Goal: Task Accomplishment & Management: Manage account settings

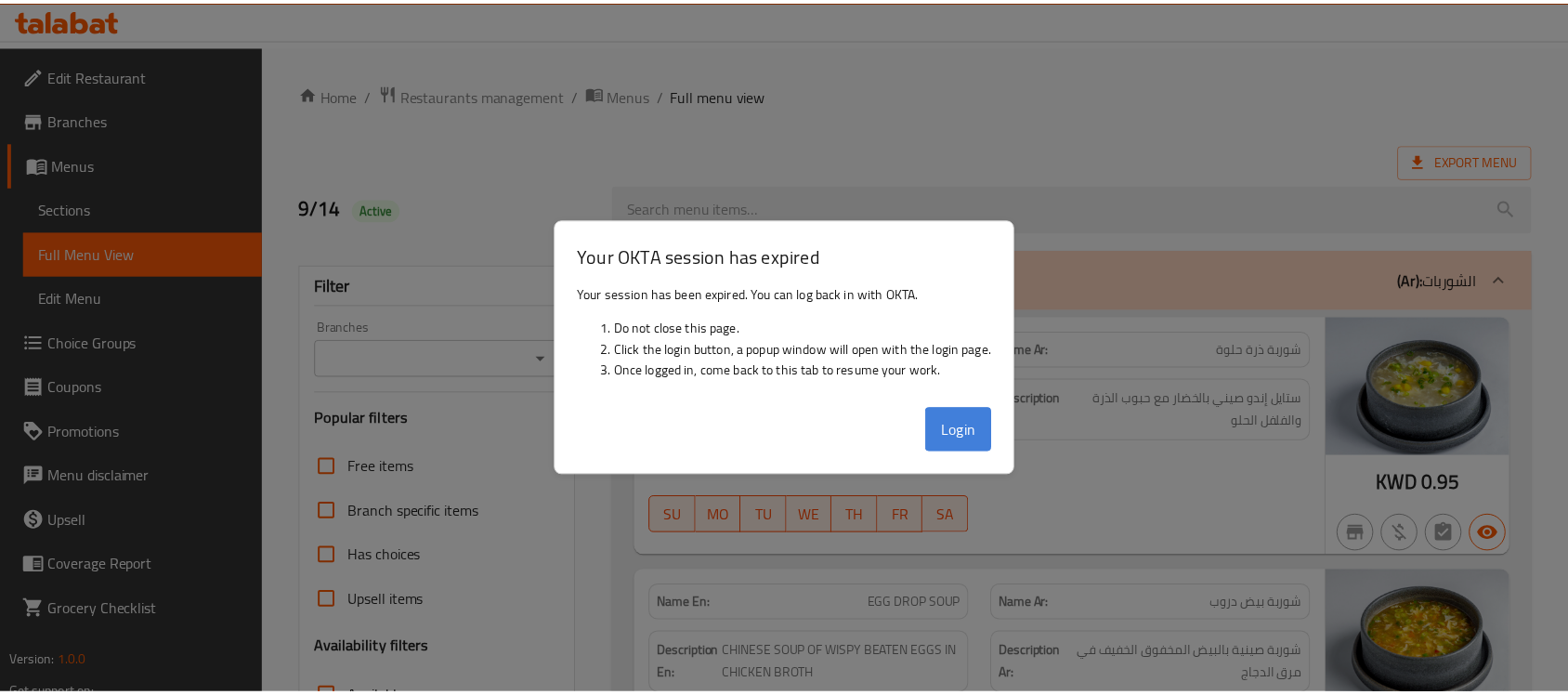
scroll to position [16452, 0]
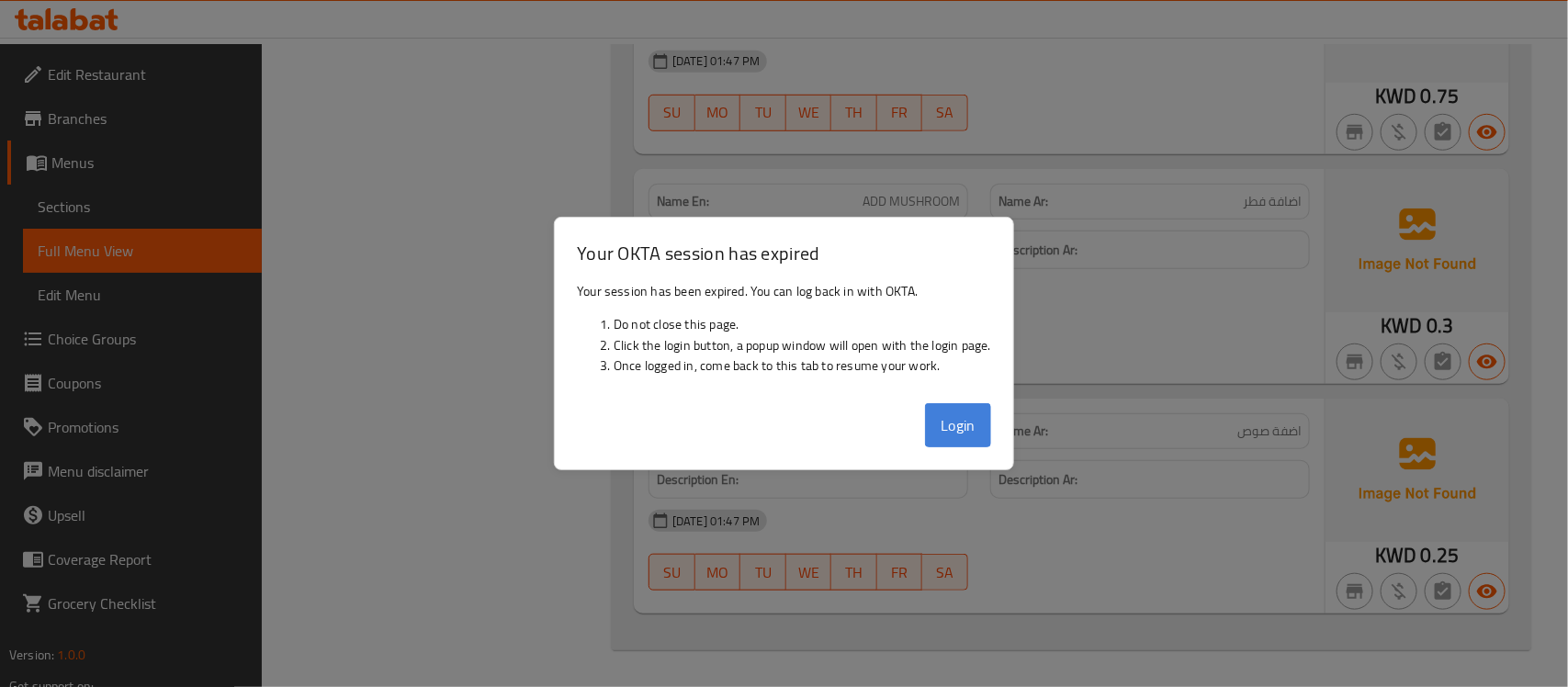
click at [953, 425] on button "Login" at bounding box center [958, 425] width 67 height 44
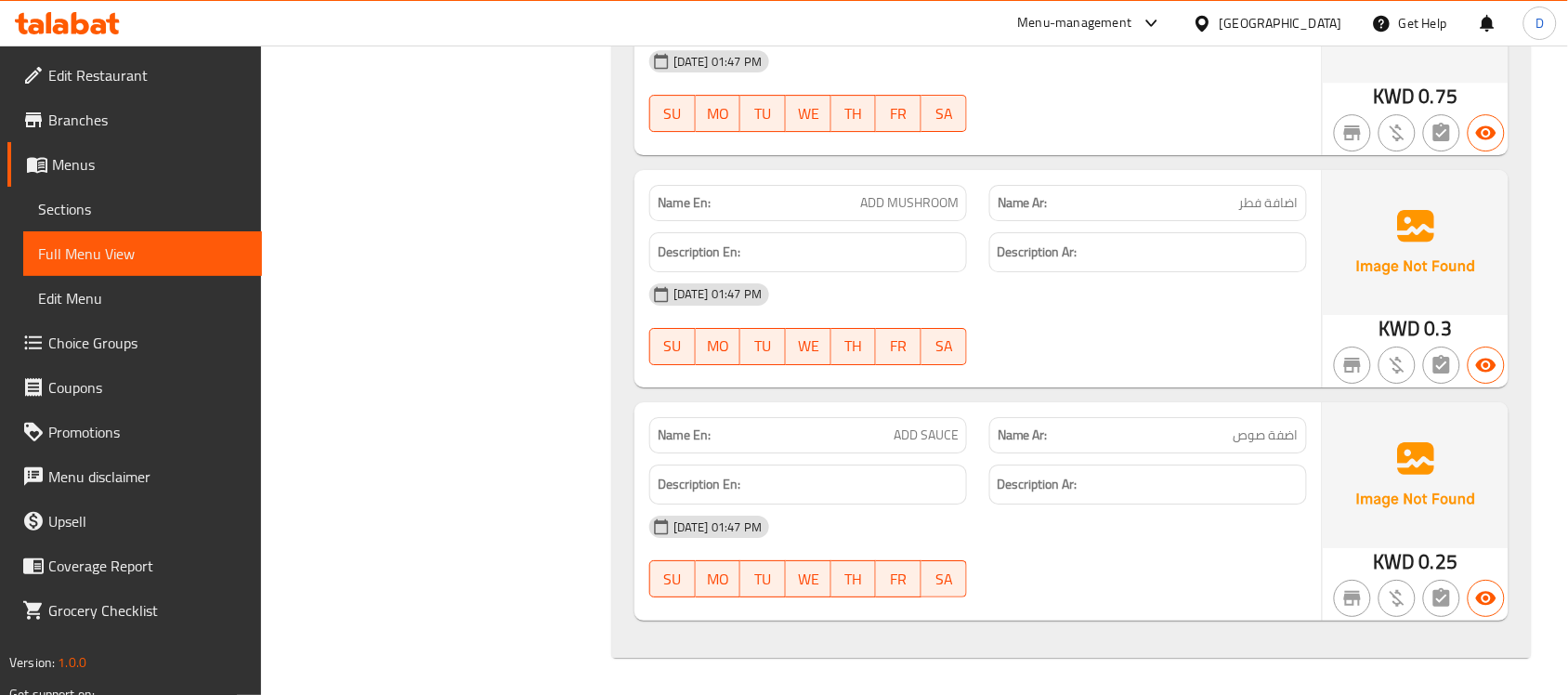
click at [1317, 16] on div "[GEOGRAPHIC_DATA]" at bounding box center [1280, 23] width 122 height 20
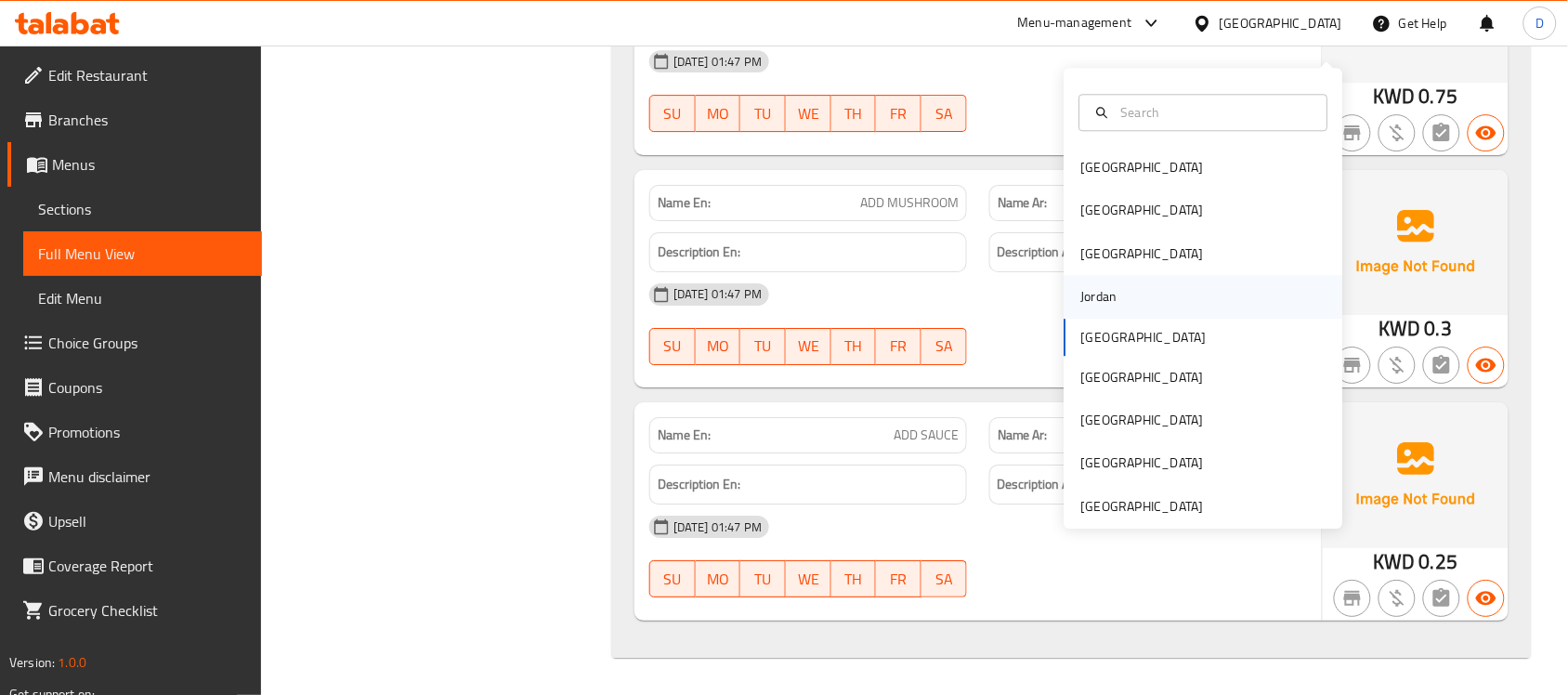
click at [1082, 286] on div "Jordan" at bounding box center [1100, 296] width 37 height 20
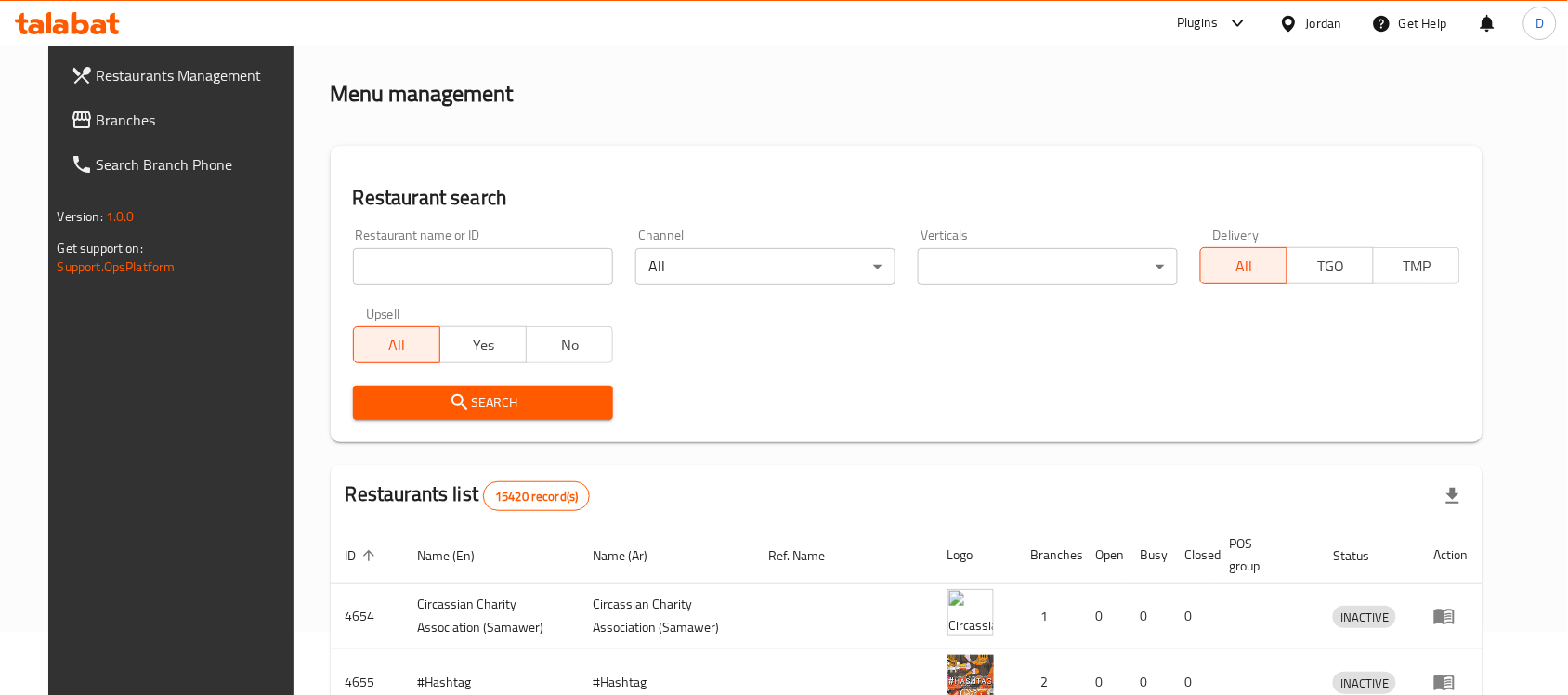
scroll to position [709, 0]
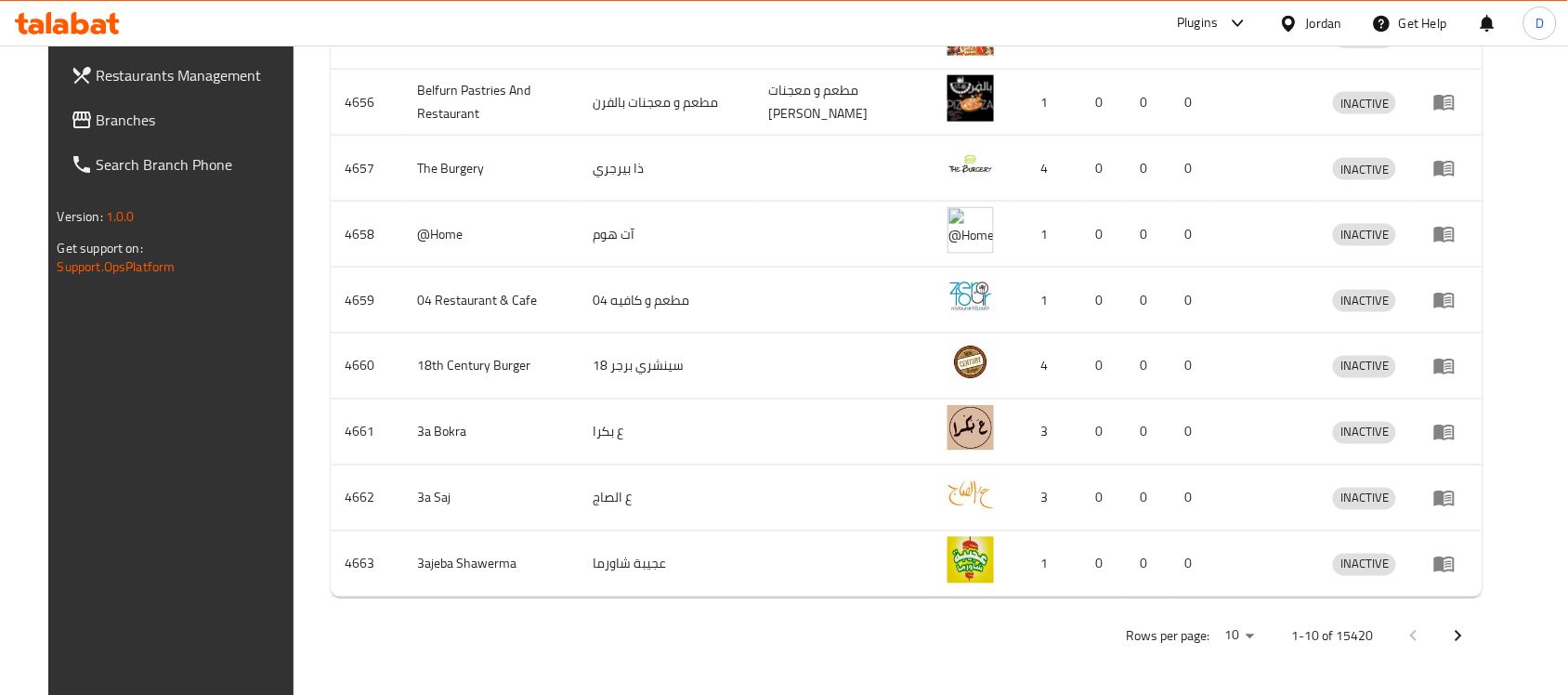
click at [71, 100] on link "Branches" at bounding box center [183, 119] width 255 height 44
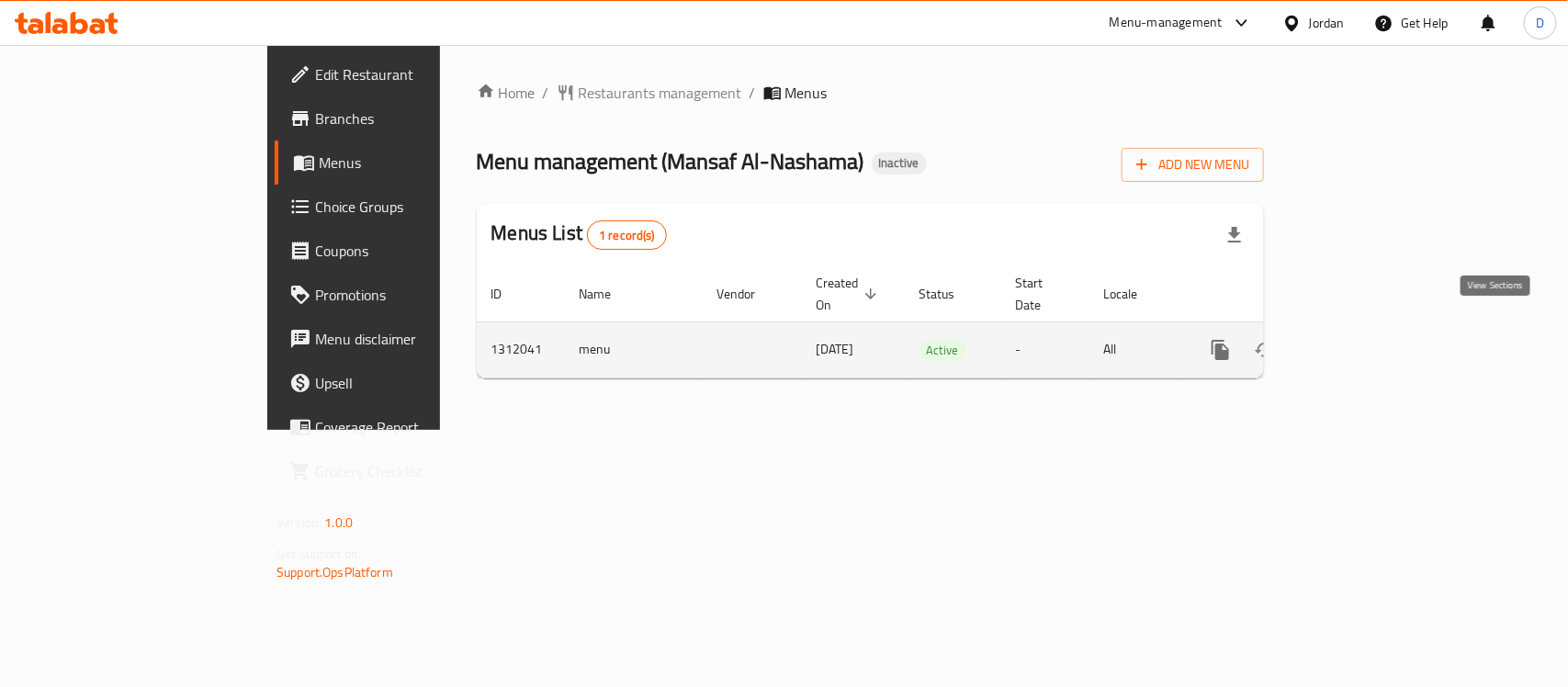
click at [1362, 342] on icon "enhanced table" at bounding box center [1353, 349] width 16 height 16
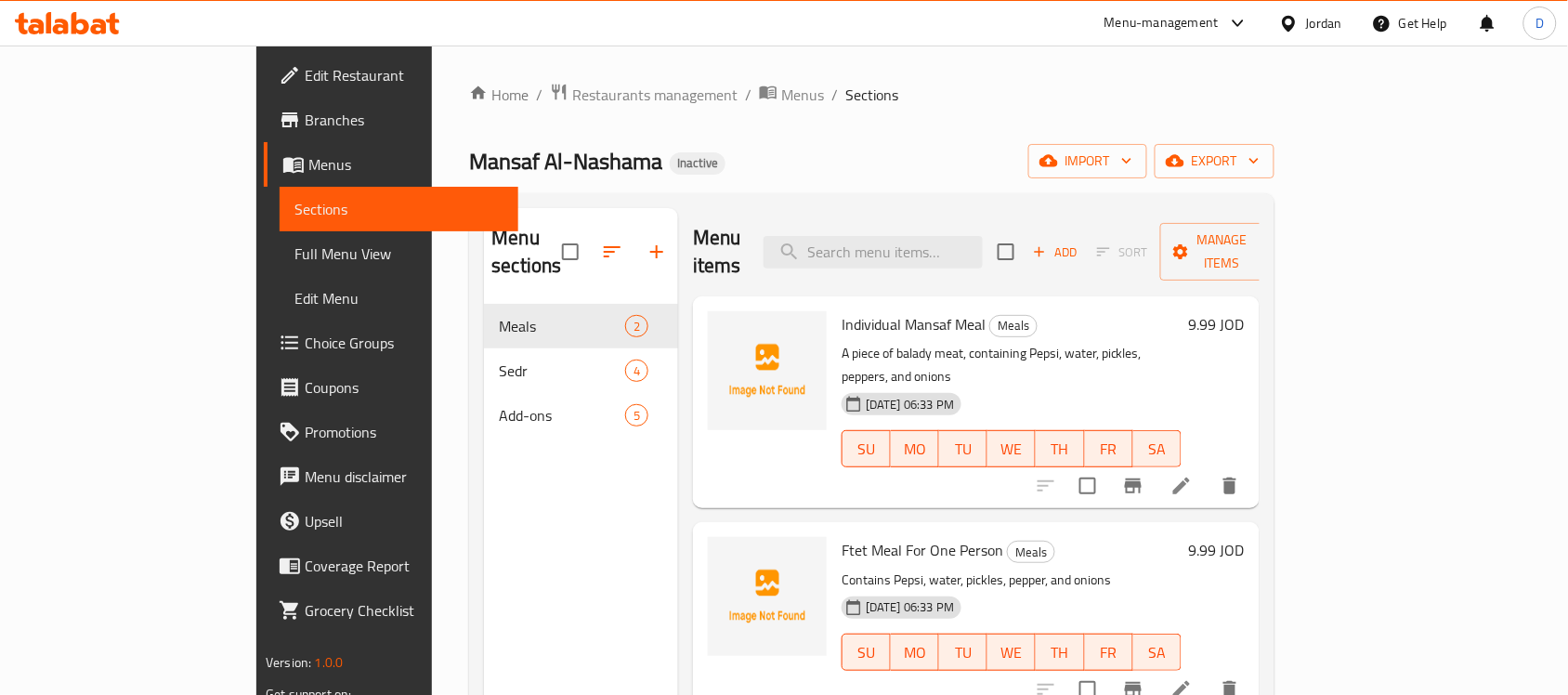
click at [1328, 21] on div "Jordan" at bounding box center [1325, 23] width 37 height 20
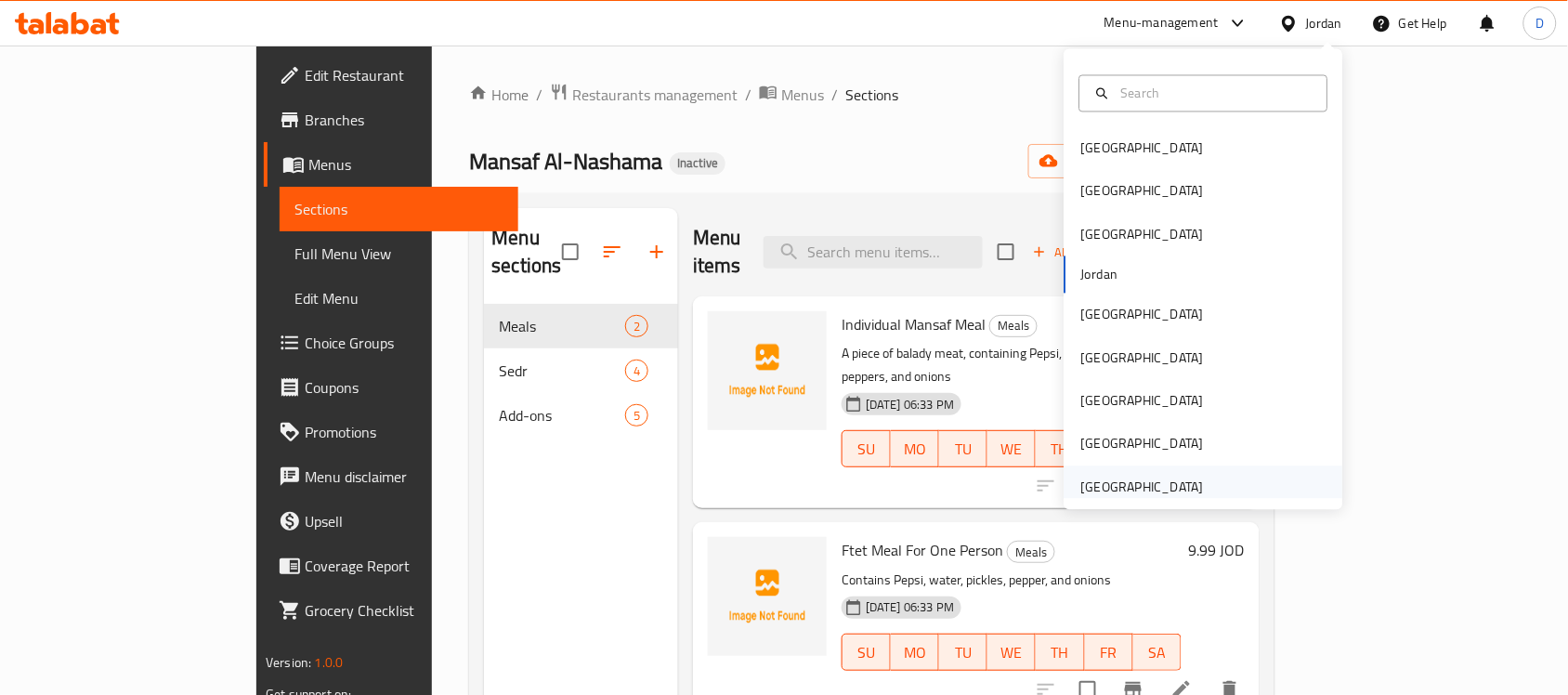
click at [1106, 484] on div "[GEOGRAPHIC_DATA]" at bounding box center [1142, 486] width 122 height 20
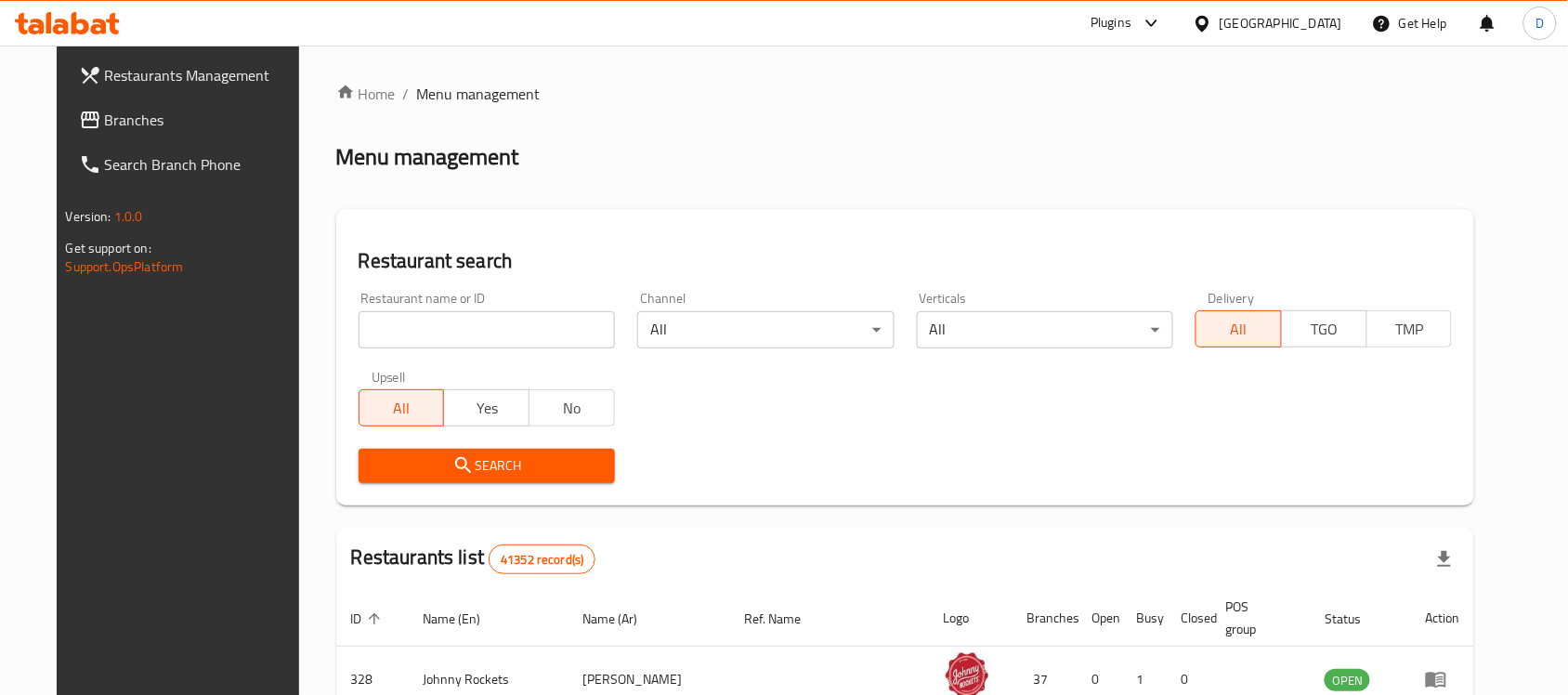
click at [105, 117] on span "Branches" at bounding box center [204, 119] width 199 height 22
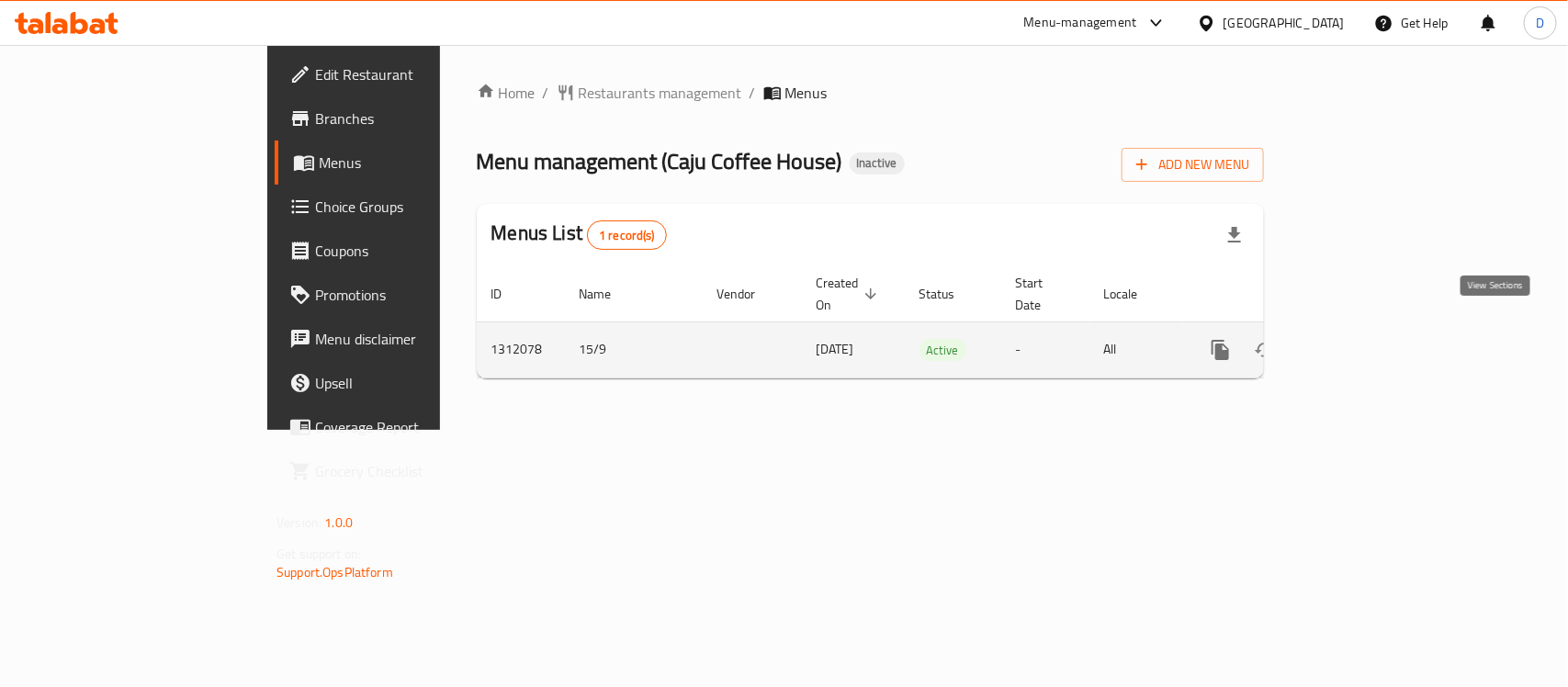
click at [1362, 342] on icon "enhanced table" at bounding box center [1353, 349] width 16 height 16
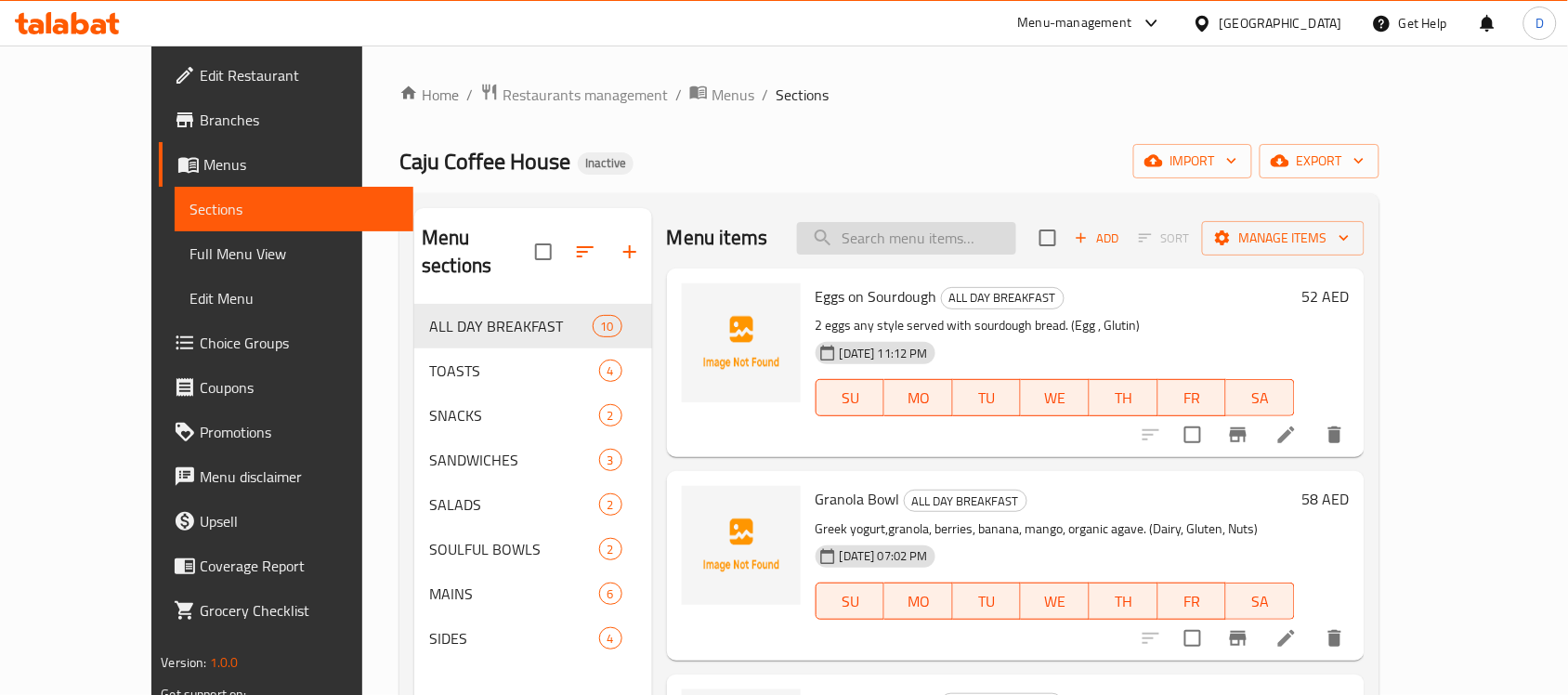
click at [988, 239] on input "search" at bounding box center [907, 239] width 219 height 33
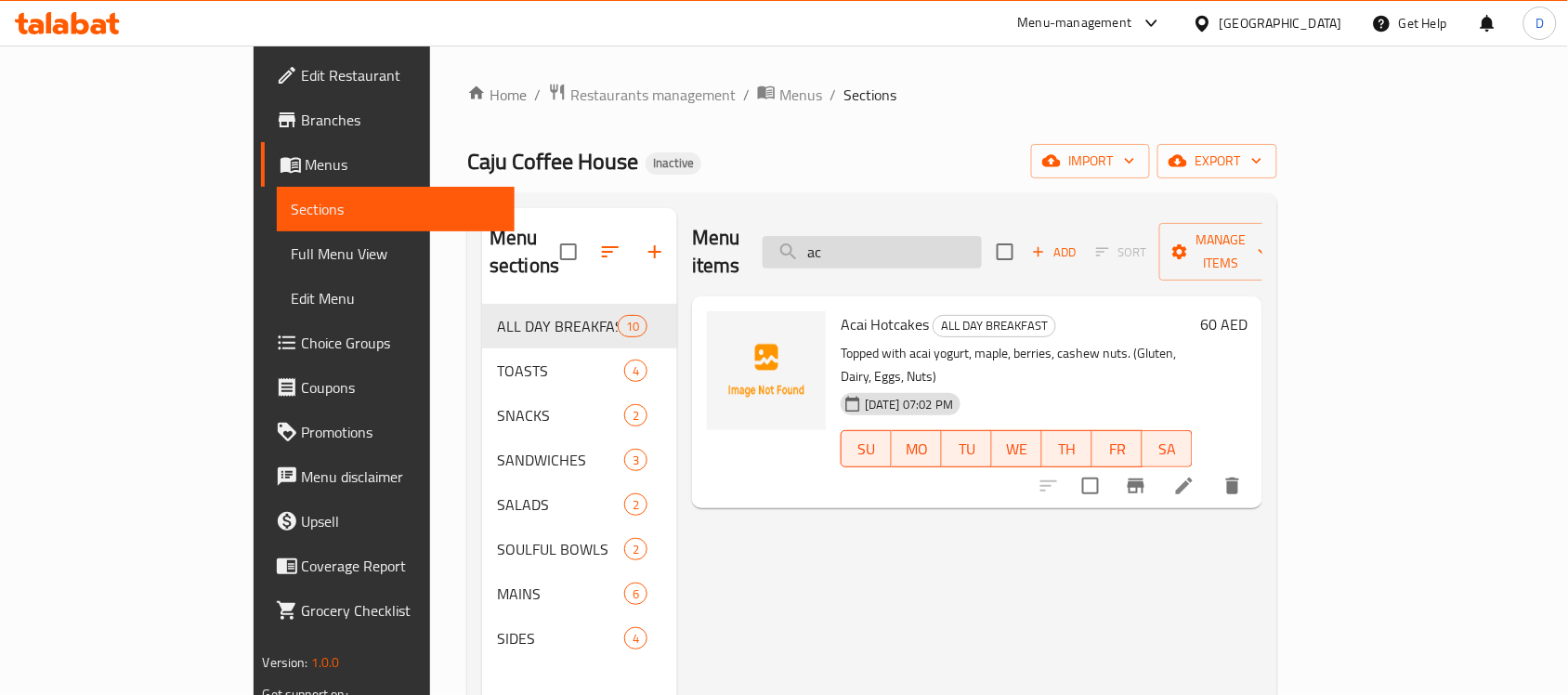
type input "a"
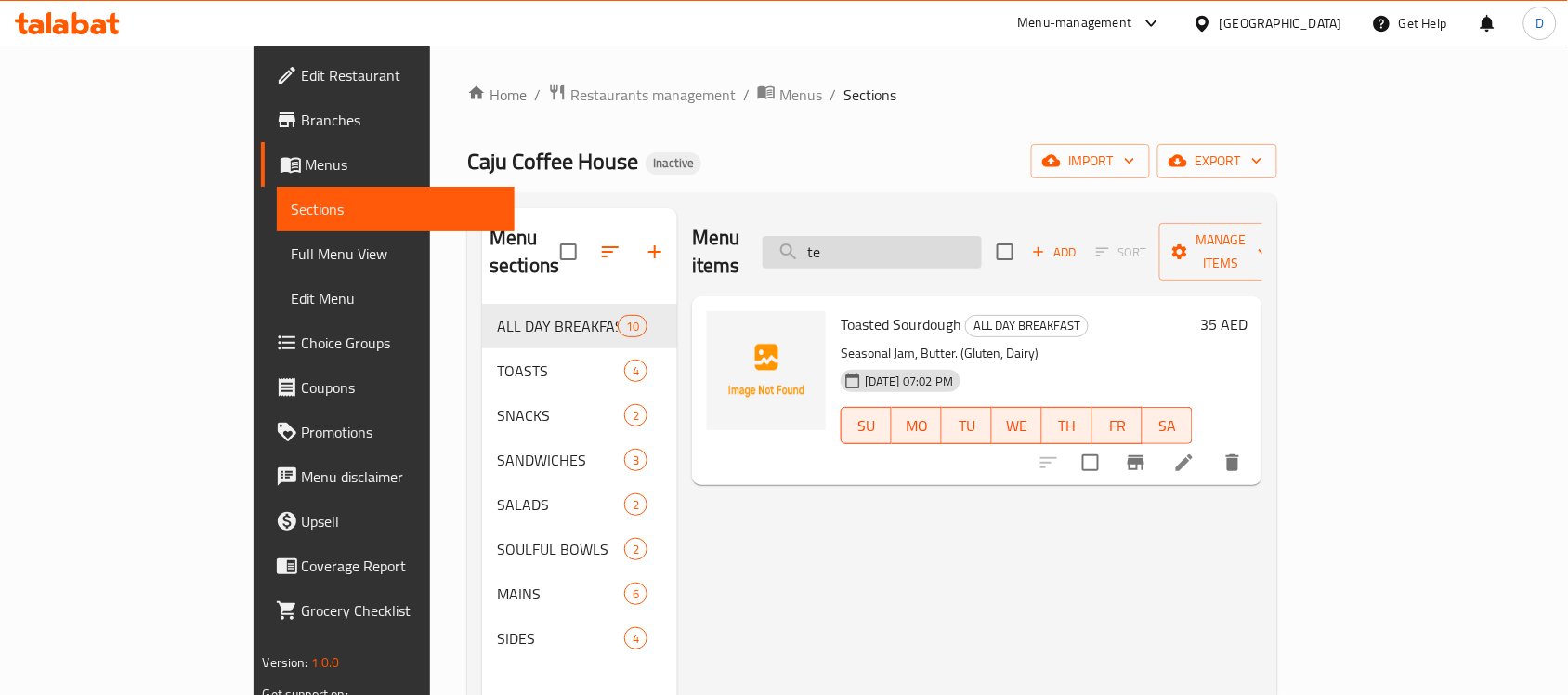
type input "t"
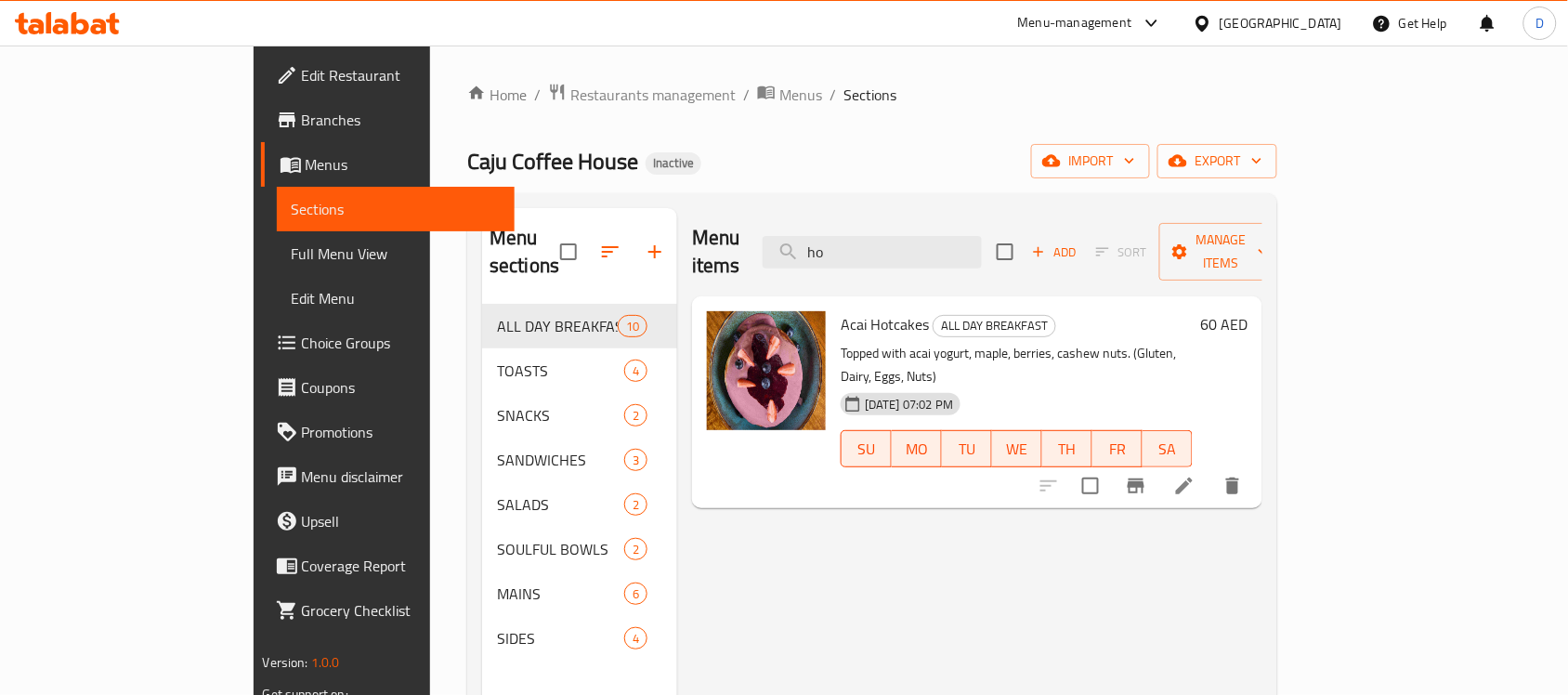
type input "h"
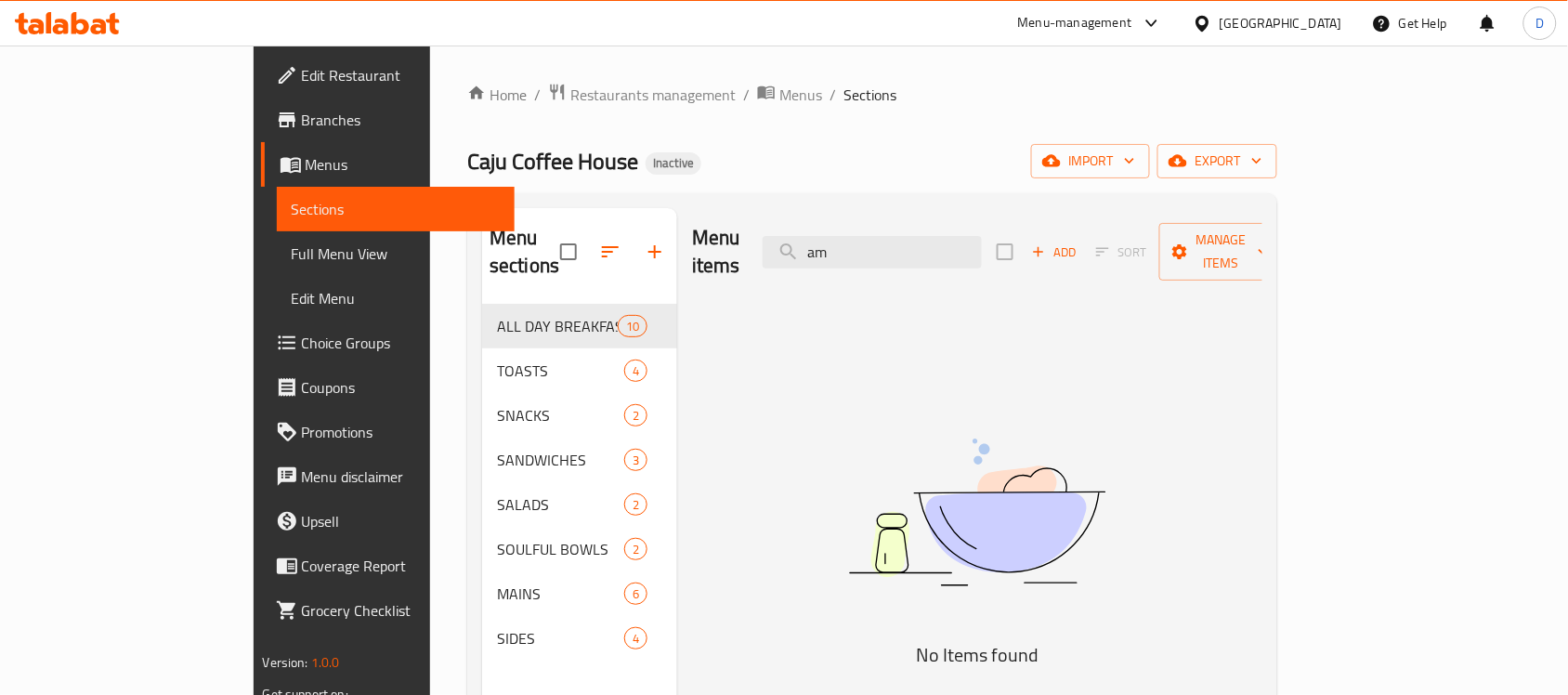
type input "a"
type input "f"
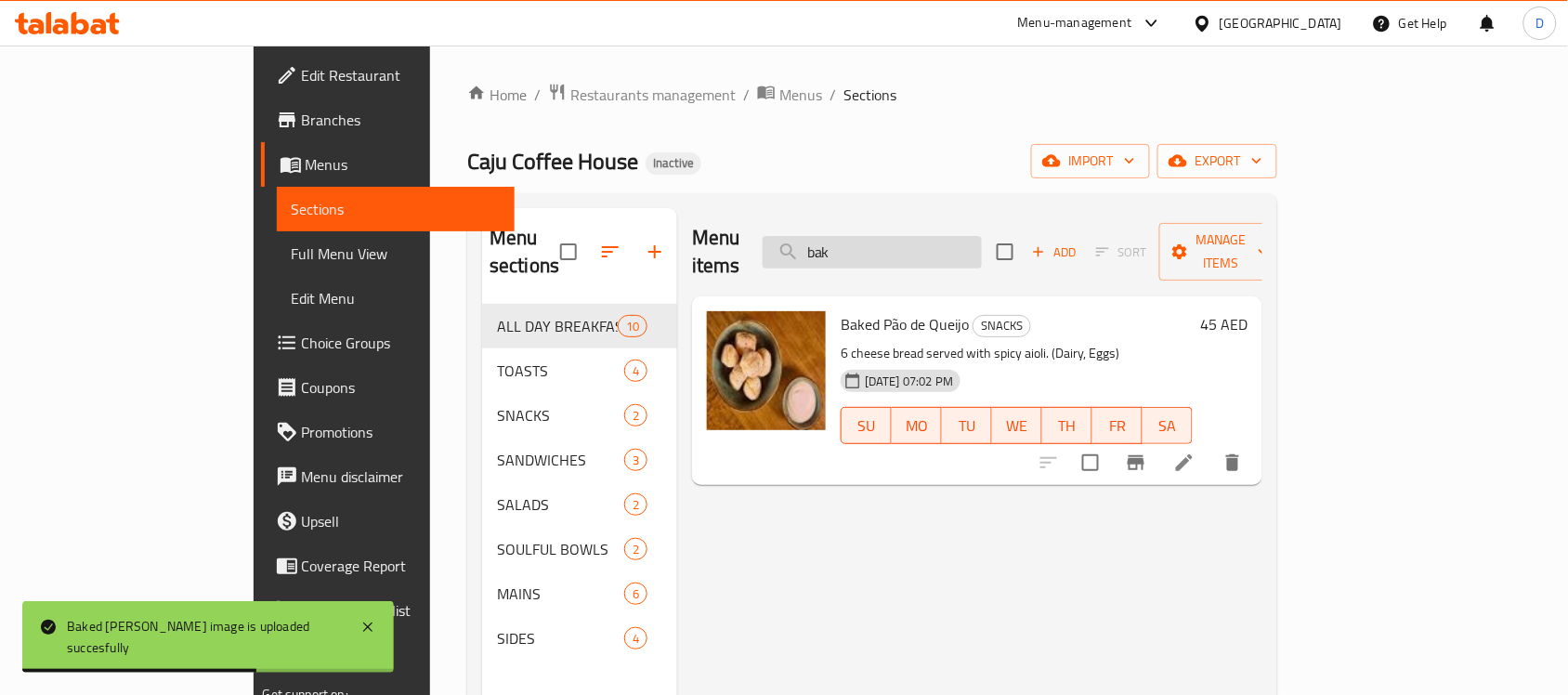
drag, startPoint x: 953, startPoint y: 244, endPoint x: 860, endPoint y: 242, distance: 93.0
click at [860, 242] on input "bak" at bounding box center [873, 252] width 219 height 33
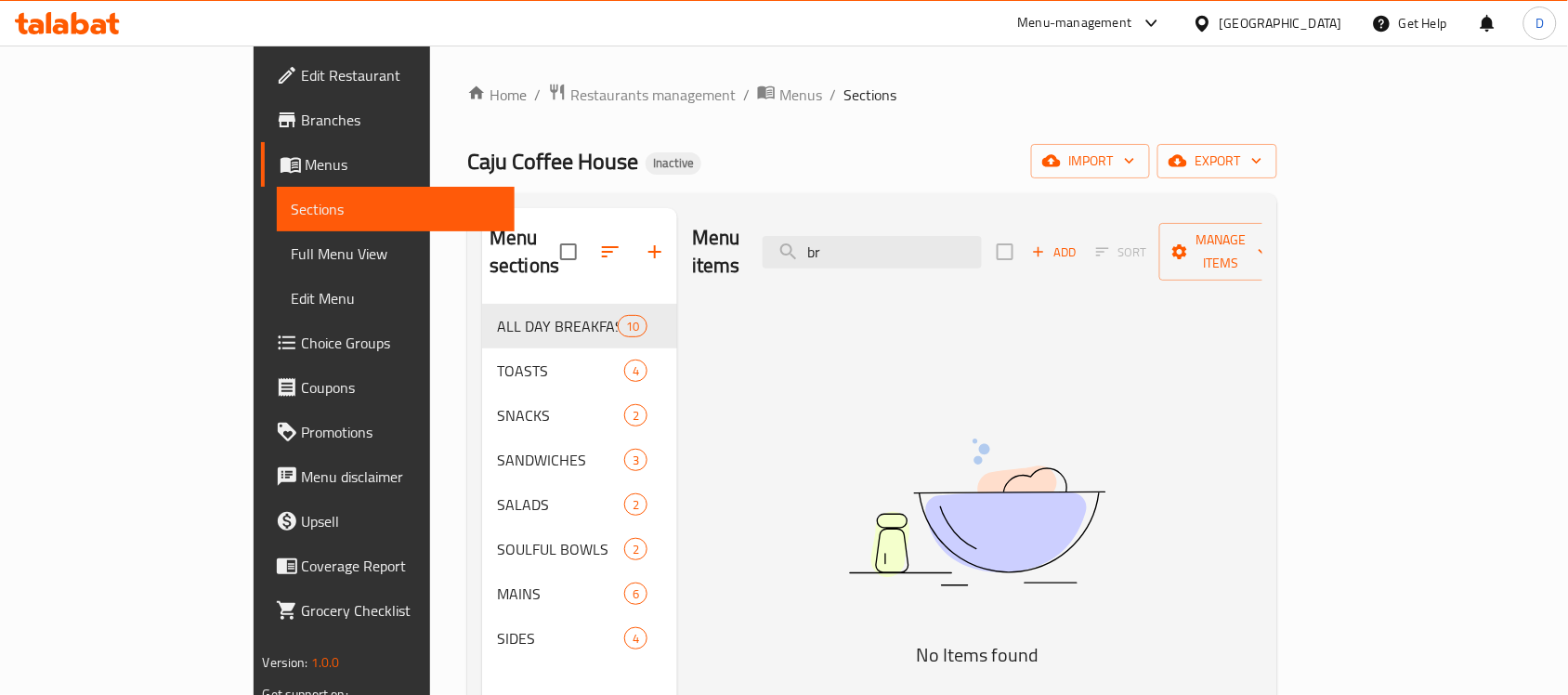
type input "b"
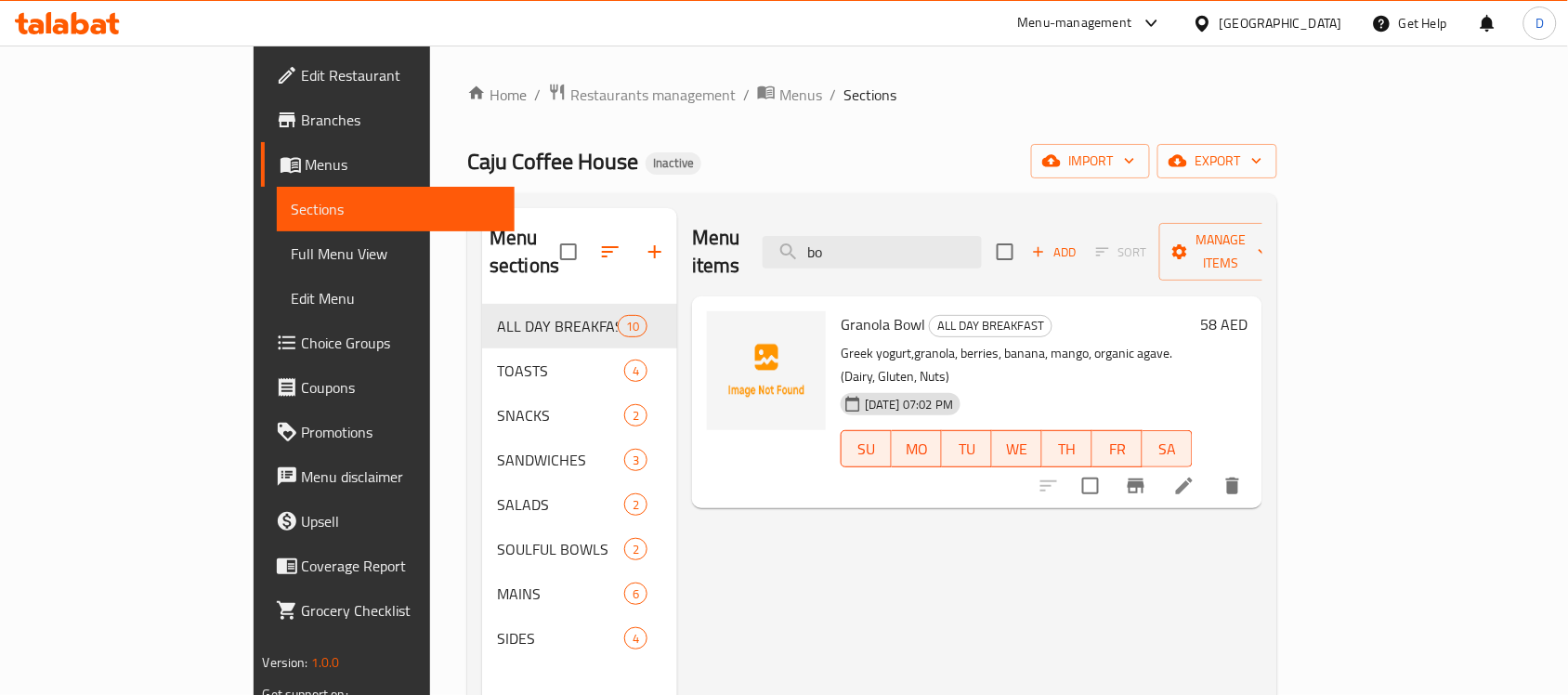
type input "b"
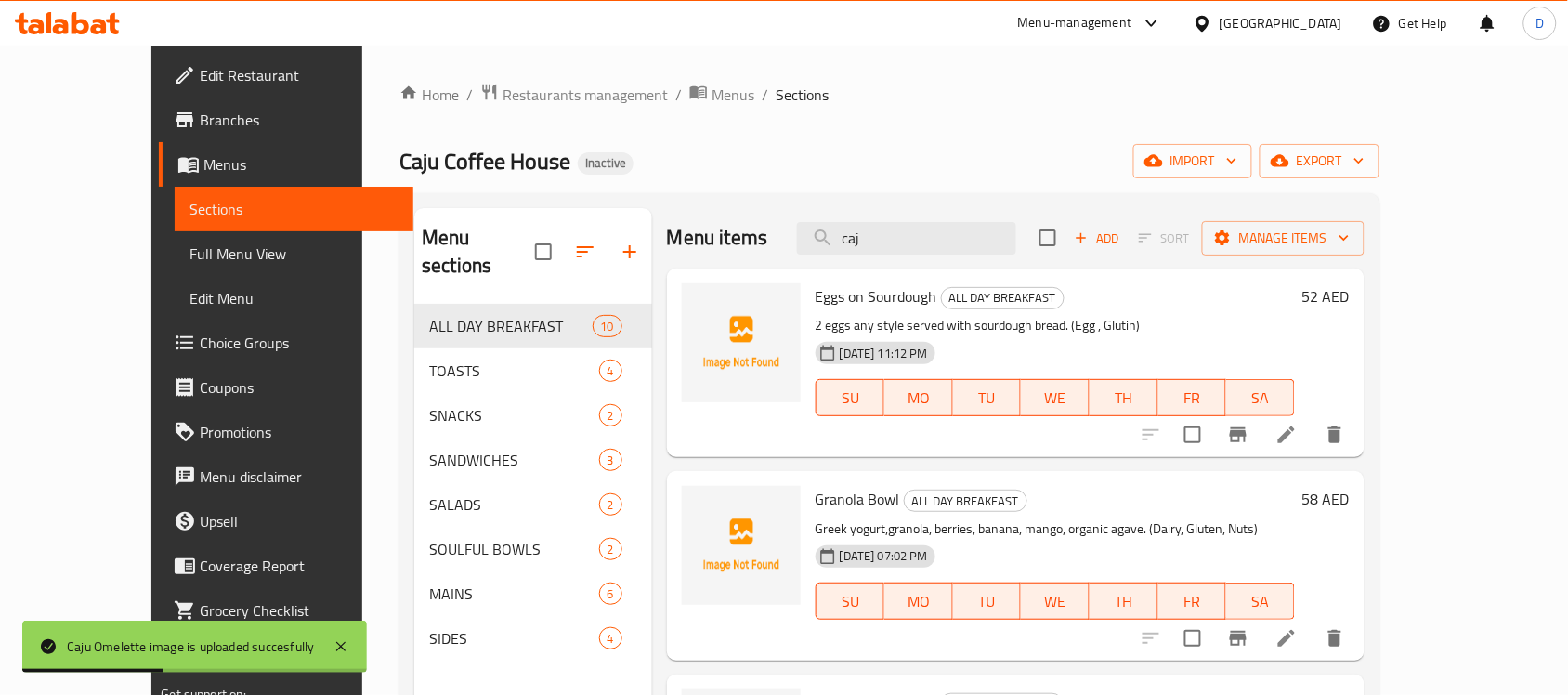
drag, startPoint x: 935, startPoint y: 242, endPoint x: 797, endPoint y: 217, distance: 140.2
click at [797, 217] on div "Menu items caj Add Sort Manage items" at bounding box center [1015, 238] width 697 height 61
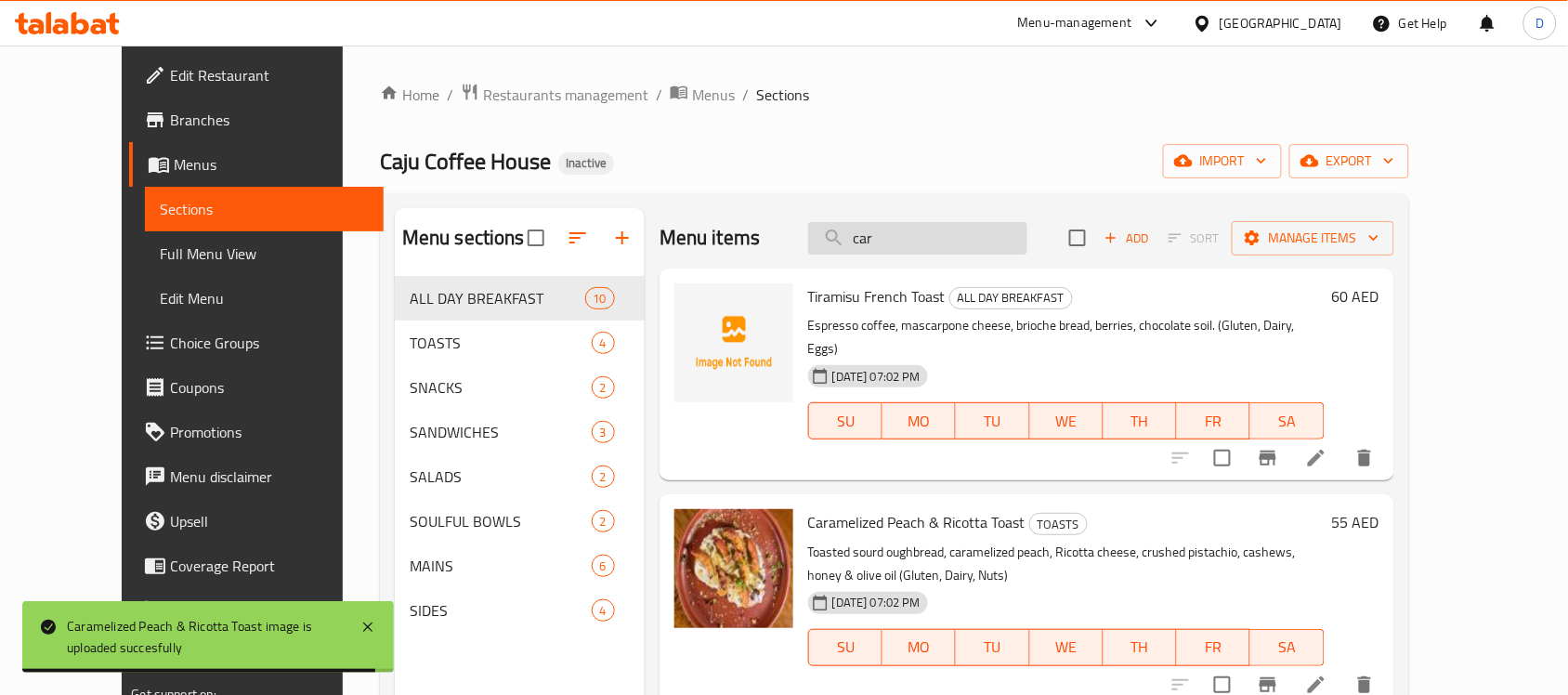
click at [921, 246] on input "car" at bounding box center [918, 239] width 219 height 33
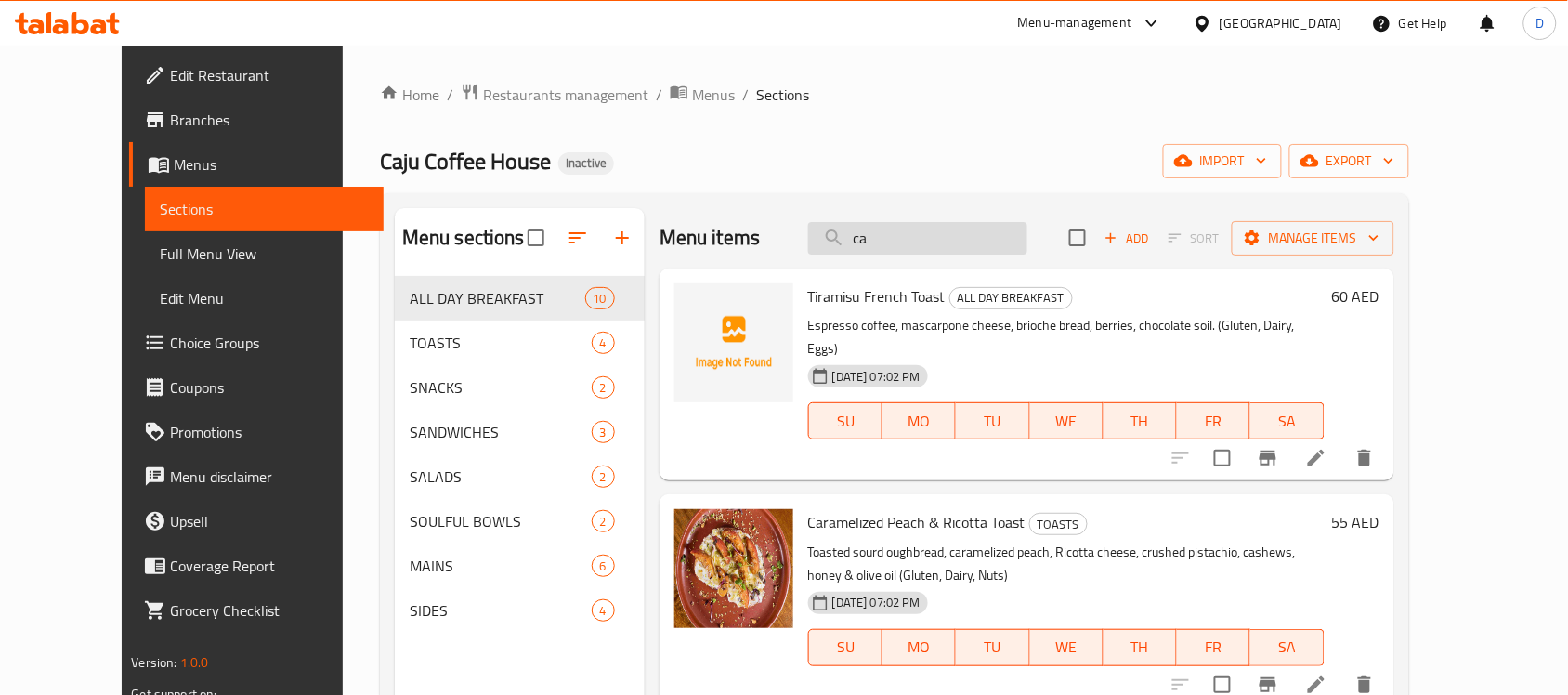
type input "c"
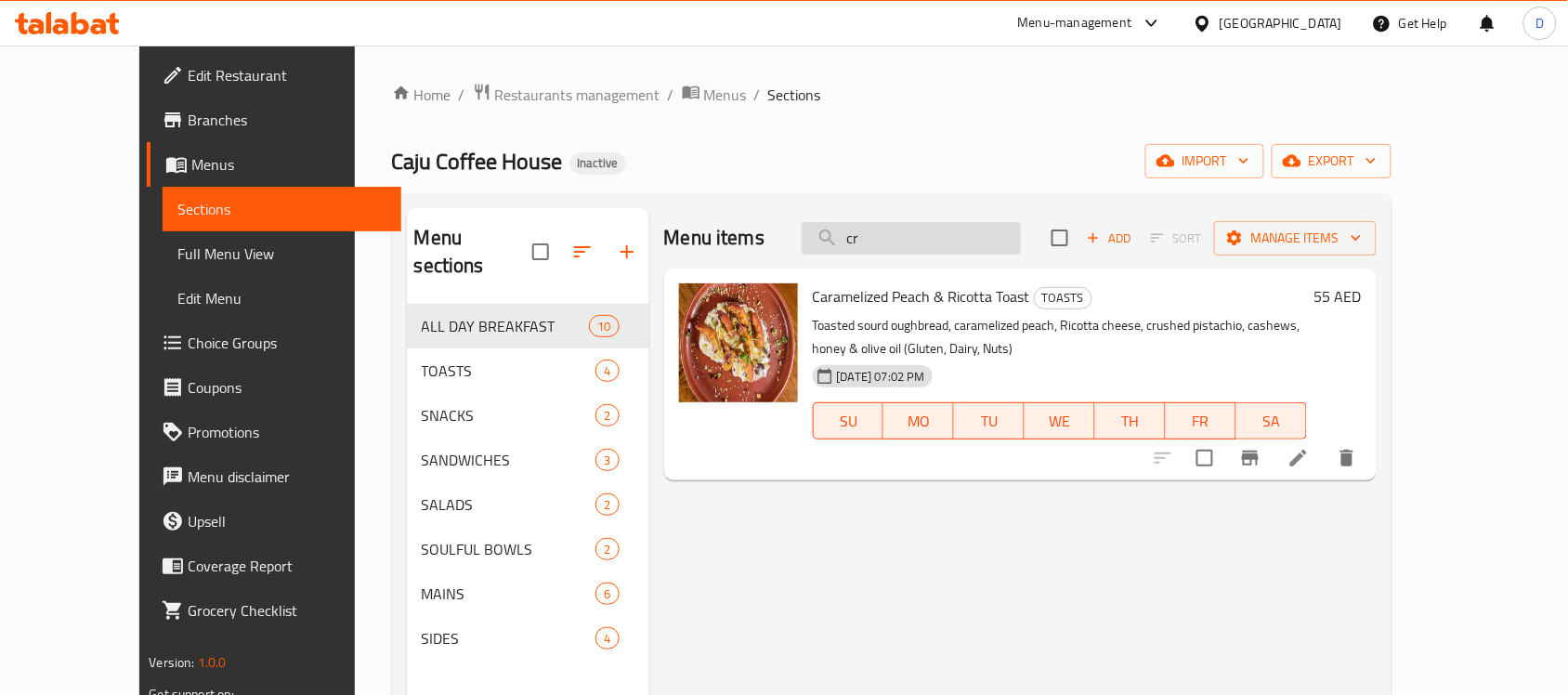
type input "c"
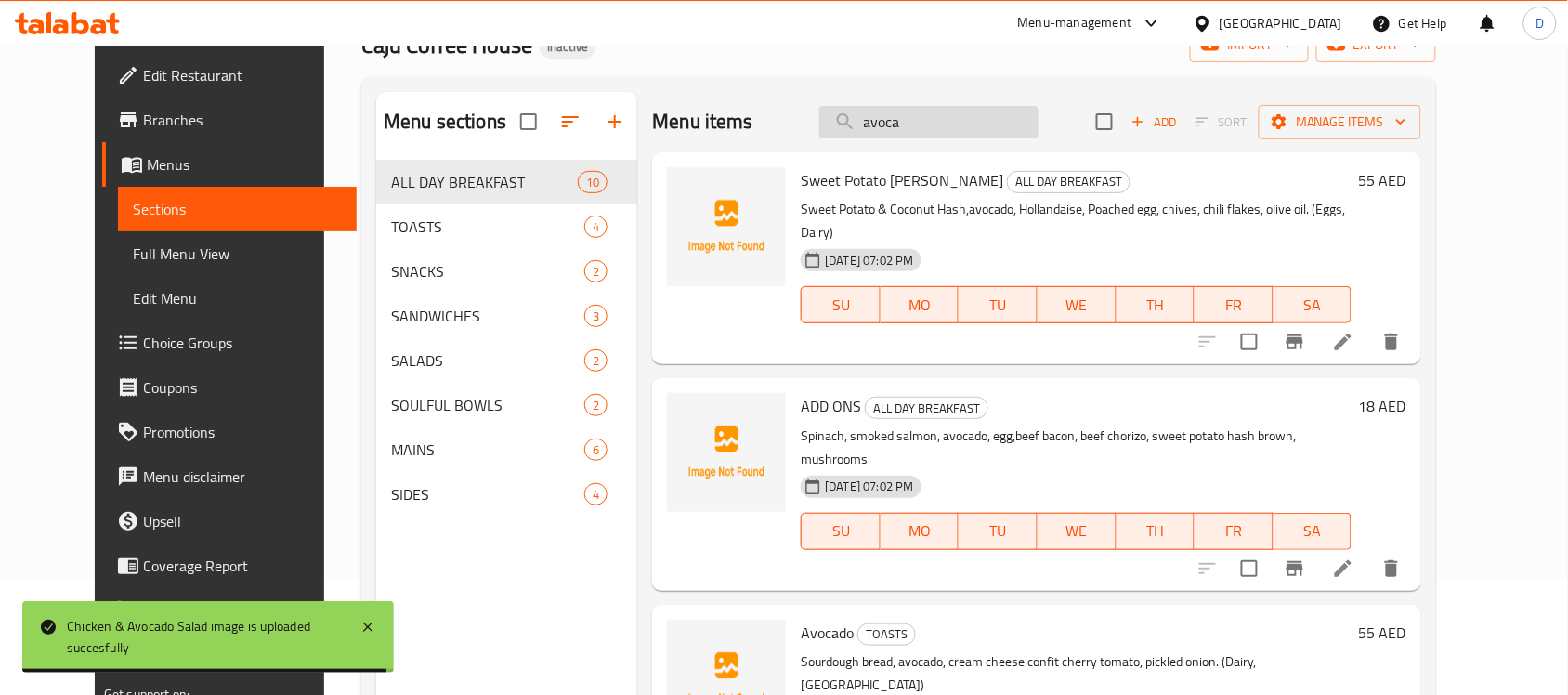
drag, startPoint x: 966, startPoint y: 125, endPoint x: 862, endPoint y: 123, distance: 104.0
click at [862, 123] on input "avoca" at bounding box center [929, 122] width 219 height 33
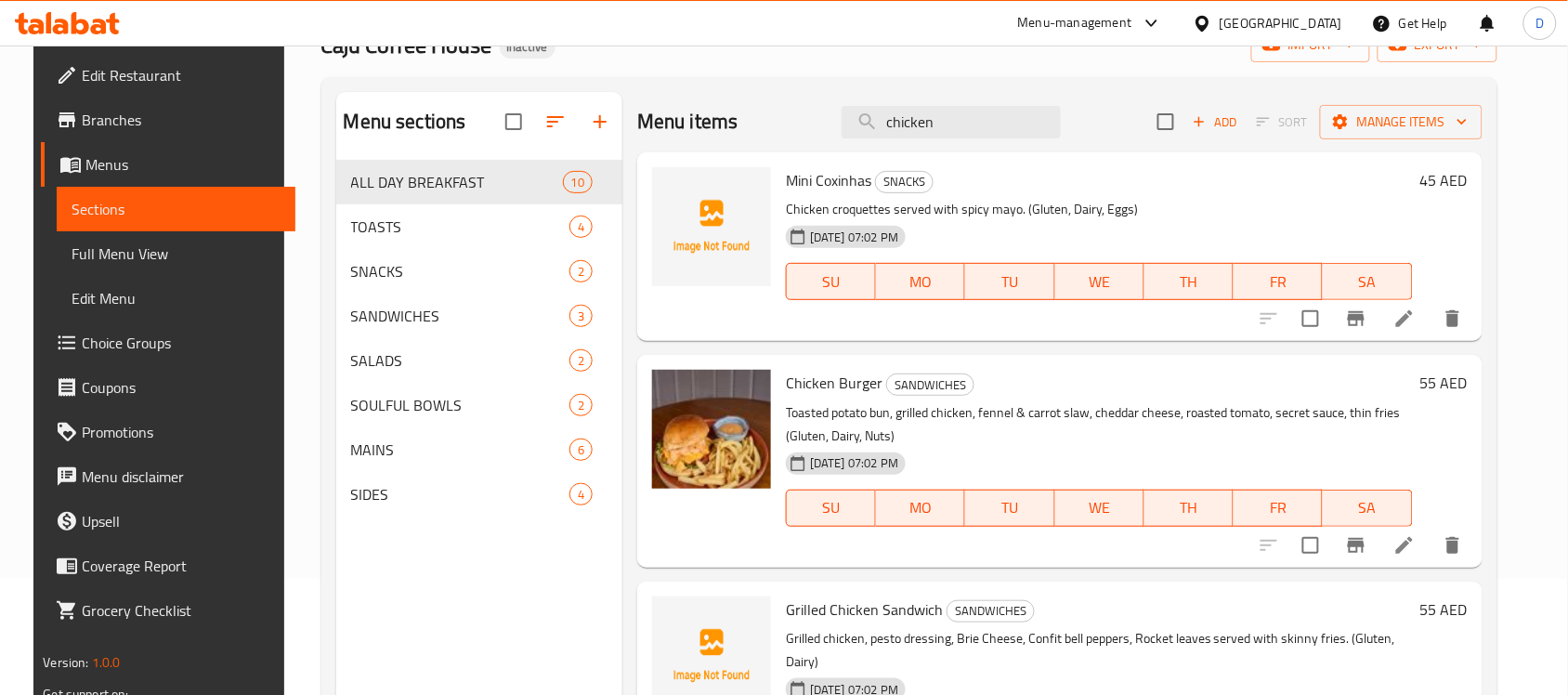
drag, startPoint x: 974, startPoint y: 117, endPoint x: 828, endPoint y: 115, distance: 146.0
click at [828, 115] on div "Menu items chicken Add Sort Manage items" at bounding box center [1059, 122] width 846 height 61
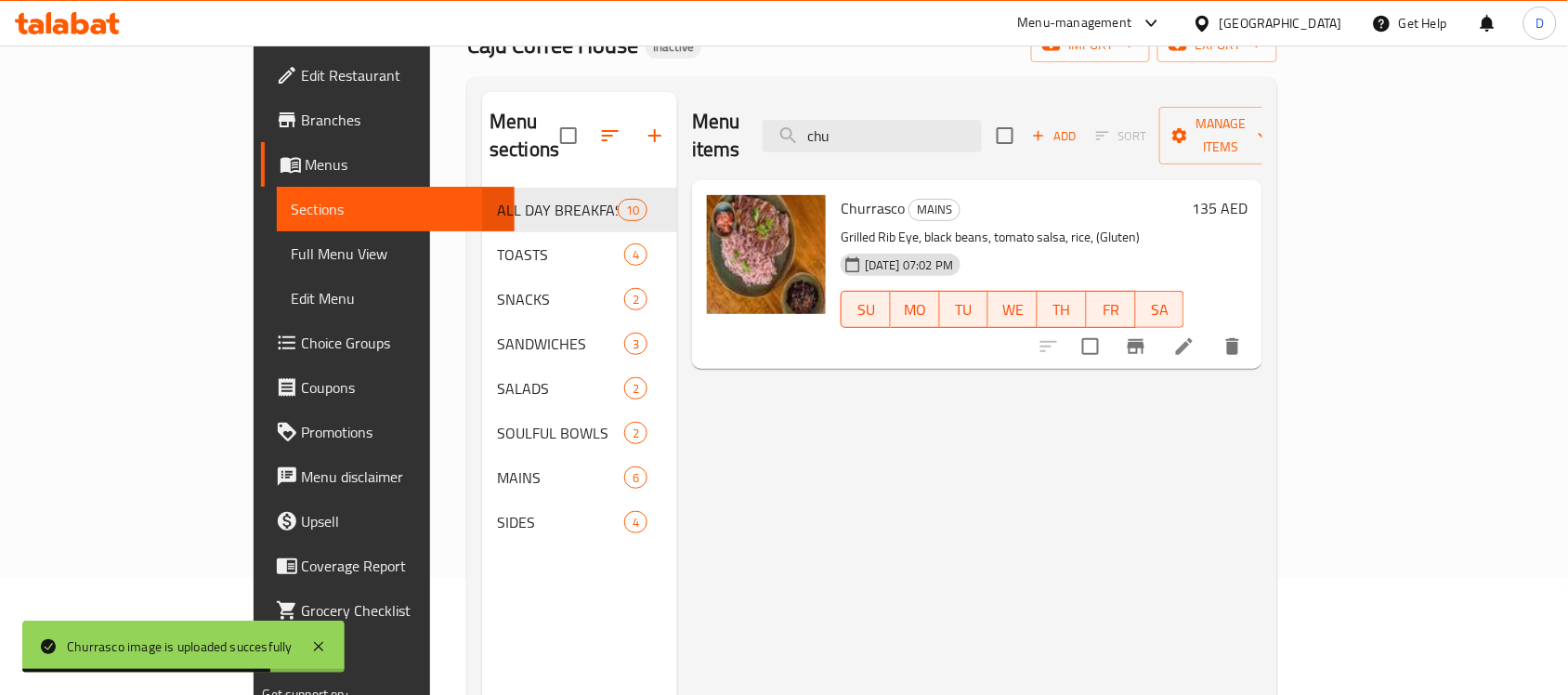
drag, startPoint x: 952, startPoint y: 128, endPoint x: 832, endPoint y: 147, distance: 121.5
click at [832, 147] on div "Menu items chu Add Sort Manage items" at bounding box center [976, 137] width 570 height 89
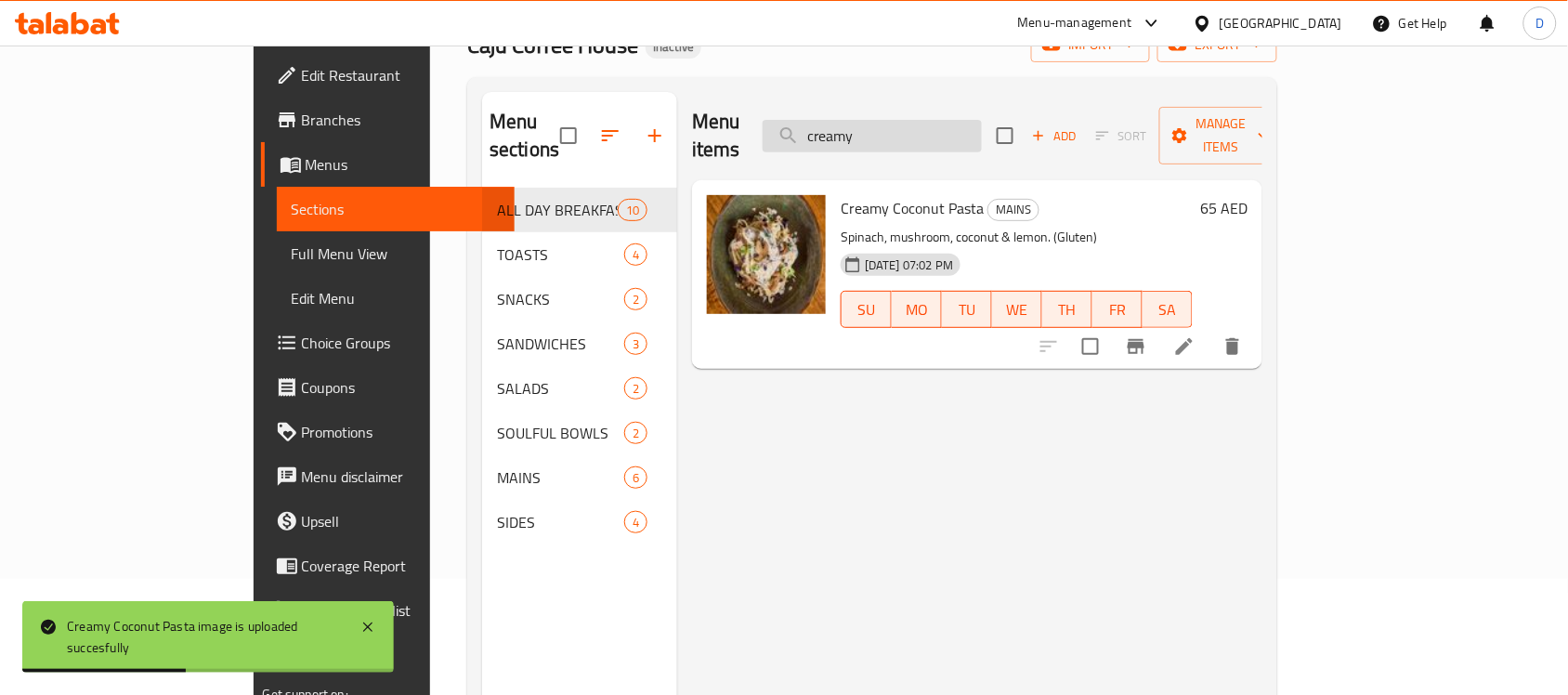
drag, startPoint x: 975, startPoint y: 131, endPoint x: 885, endPoint y: 138, distance: 90.3
click at [885, 138] on input "creamy" at bounding box center [873, 137] width 219 height 33
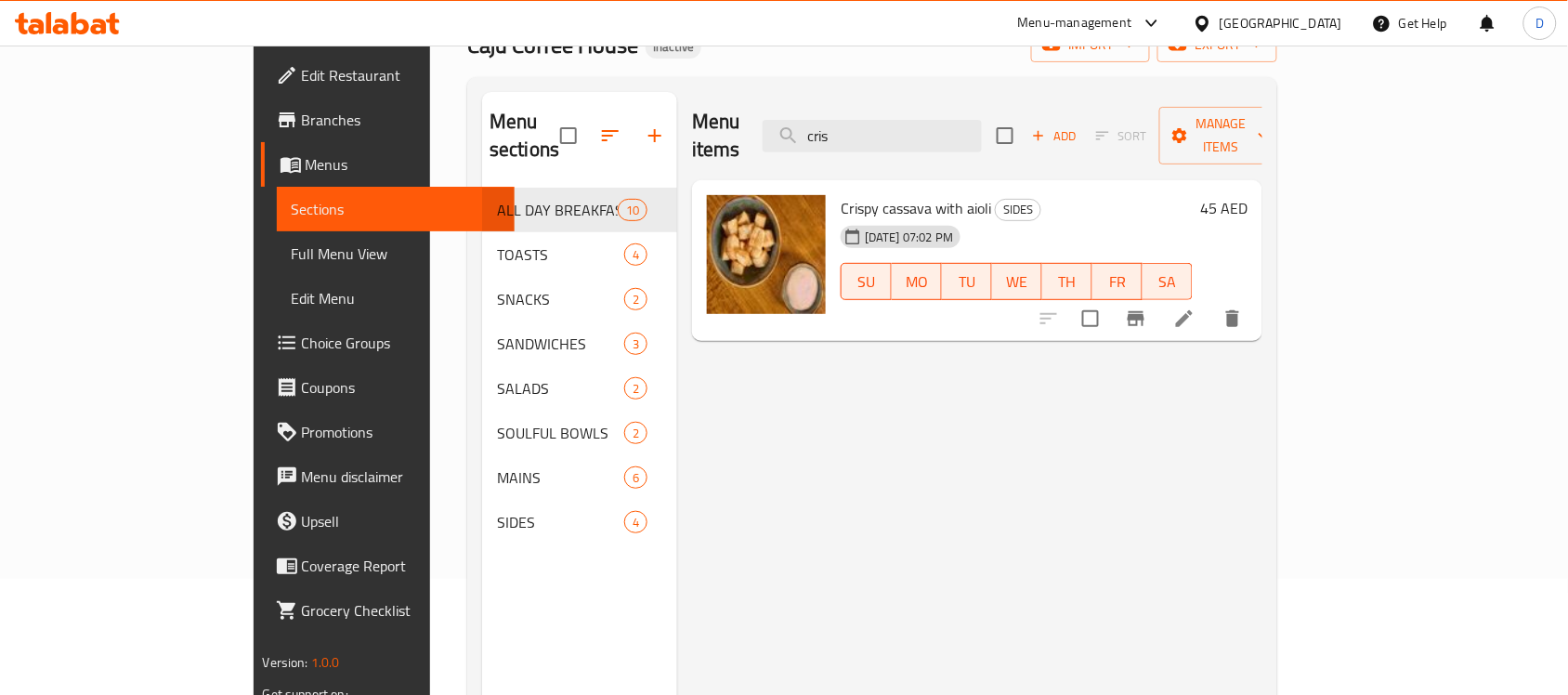
drag, startPoint x: 935, startPoint y: 126, endPoint x: 892, endPoint y: 144, distance: 46.6
click at [892, 144] on div "Menu items cris Add Sort Manage items" at bounding box center [976, 137] width 570 height 89
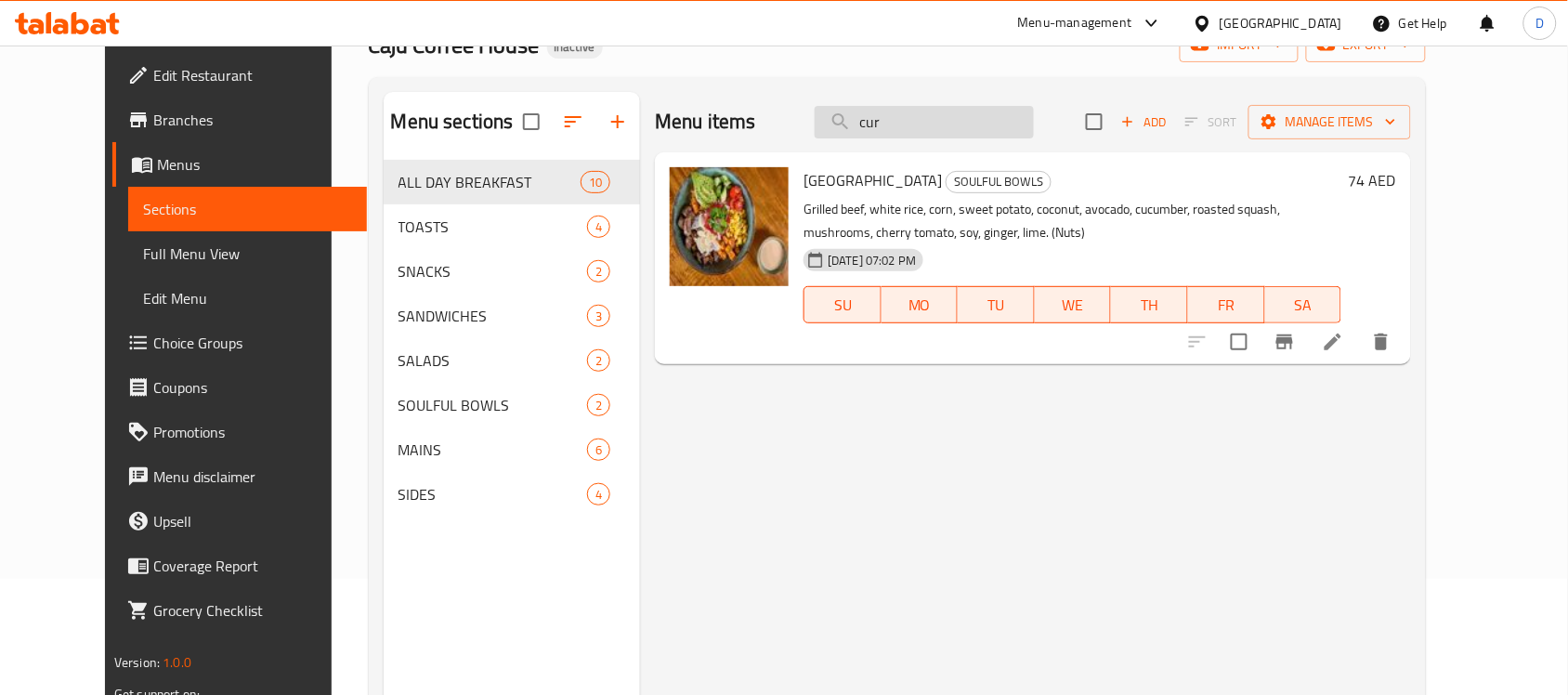
drag, startPoint x: 926, startPoint y: 126, endPoint x: 865, endPoint y: 136, distance: 61.8
click at [865, 136] on input "cur" at bounding box center [924, 122] width 219 height 33
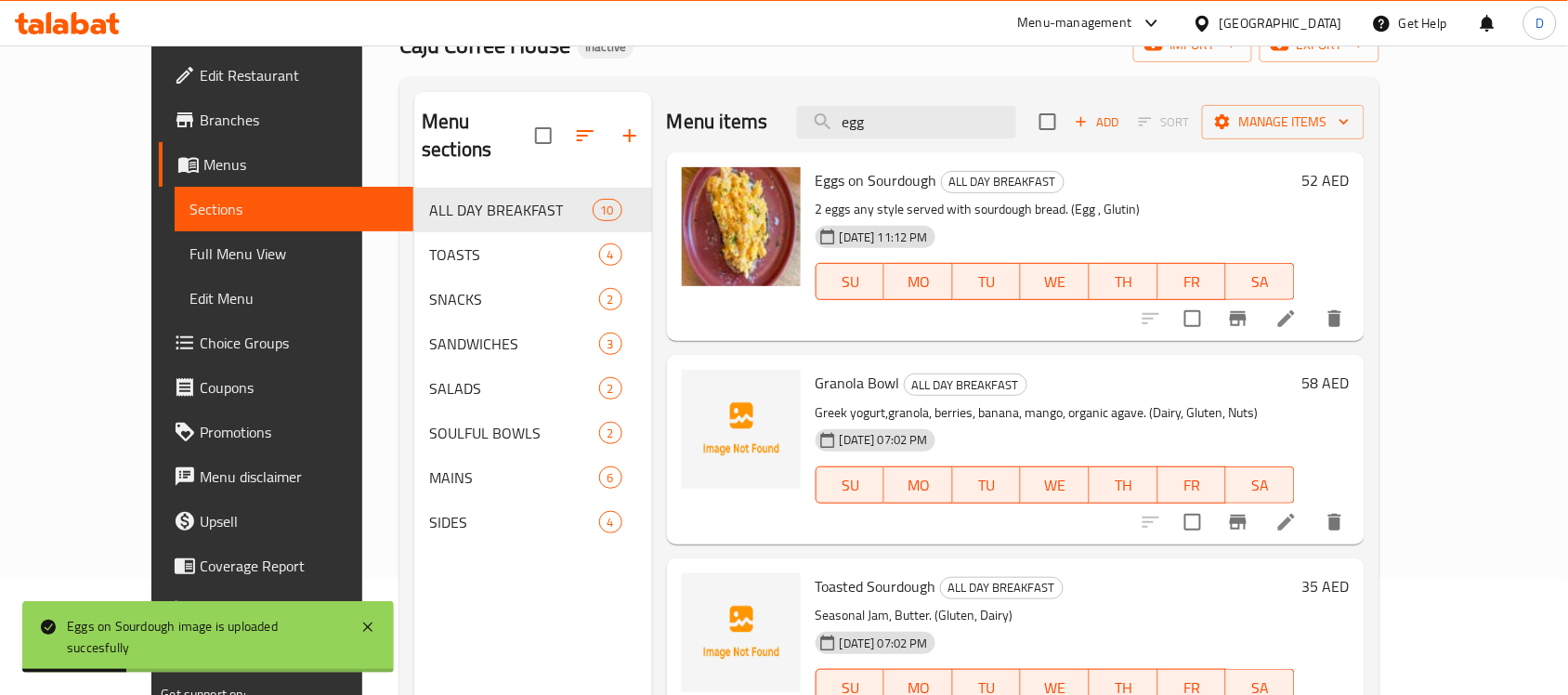
drag, startPoint x: 952, startPoint y: 125, endPoint x: 866, endPoint y: 141, distance: 87.5
click at [866, 141] on div "Menu items egg Add Sort Manage items" at bounding box center [1015, 122] width 697 height 61
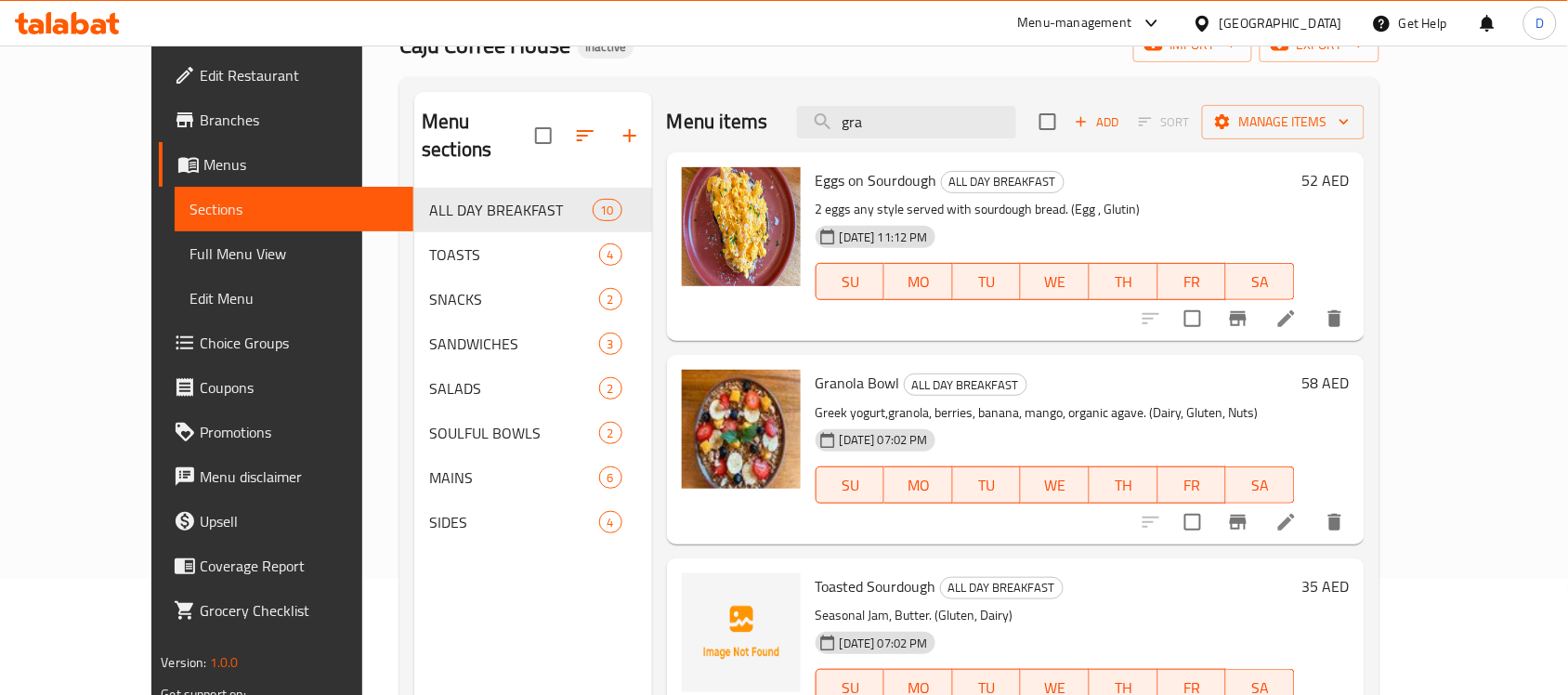
drag, startPoint x: 924, startPoint y: 125, endPoint x: 855, endPoint y: 140, distance: 70.6
click at [855, 140] on div "Menu items gra Add Sort Manage items" at bounding box center [1015, 122] width 697 height 61
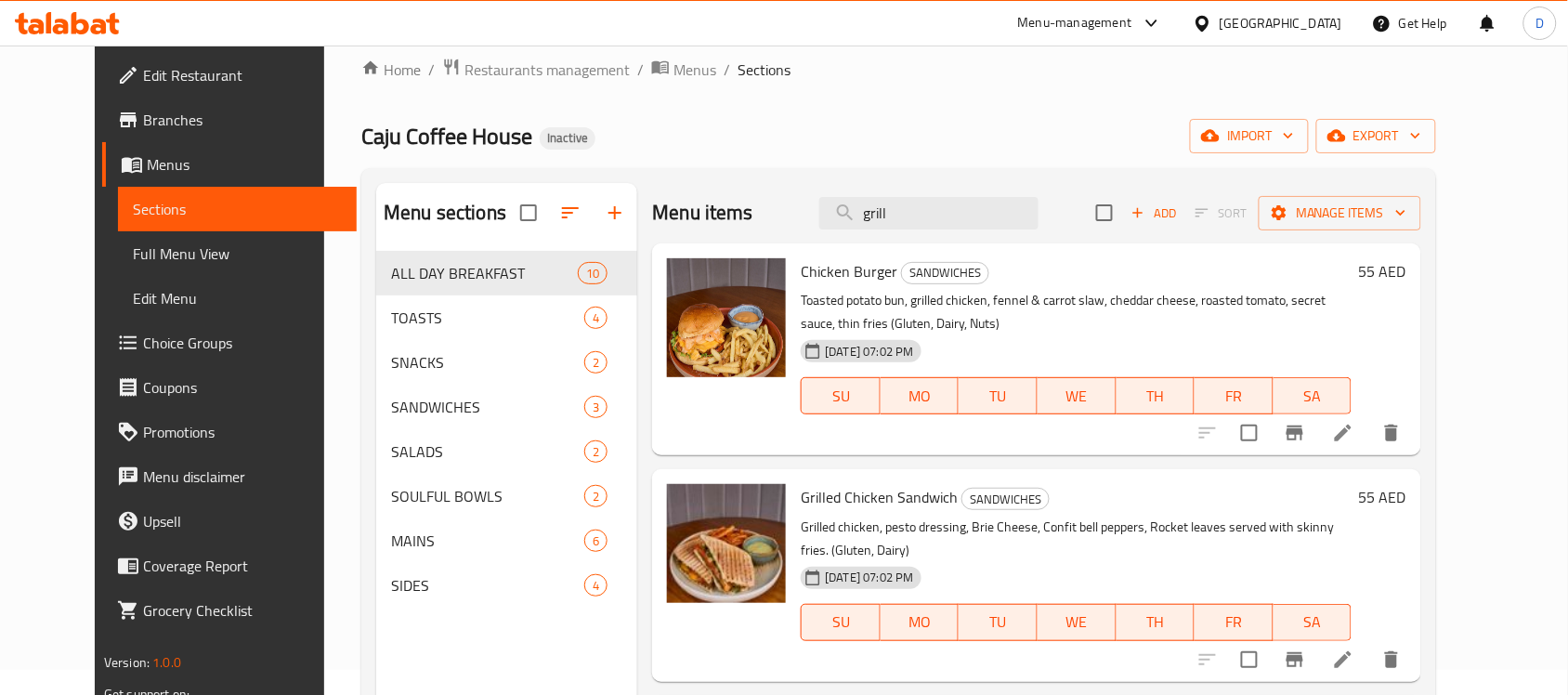
drag, startPoint x: 962, startPoint y: 217, endPoint x: 790, endPoint y: 210, distance: 172.1
click at [790, 210] on div "Menu items grill Add Sort Manage items" at bounding box center [1037, 213] width 770 height 61
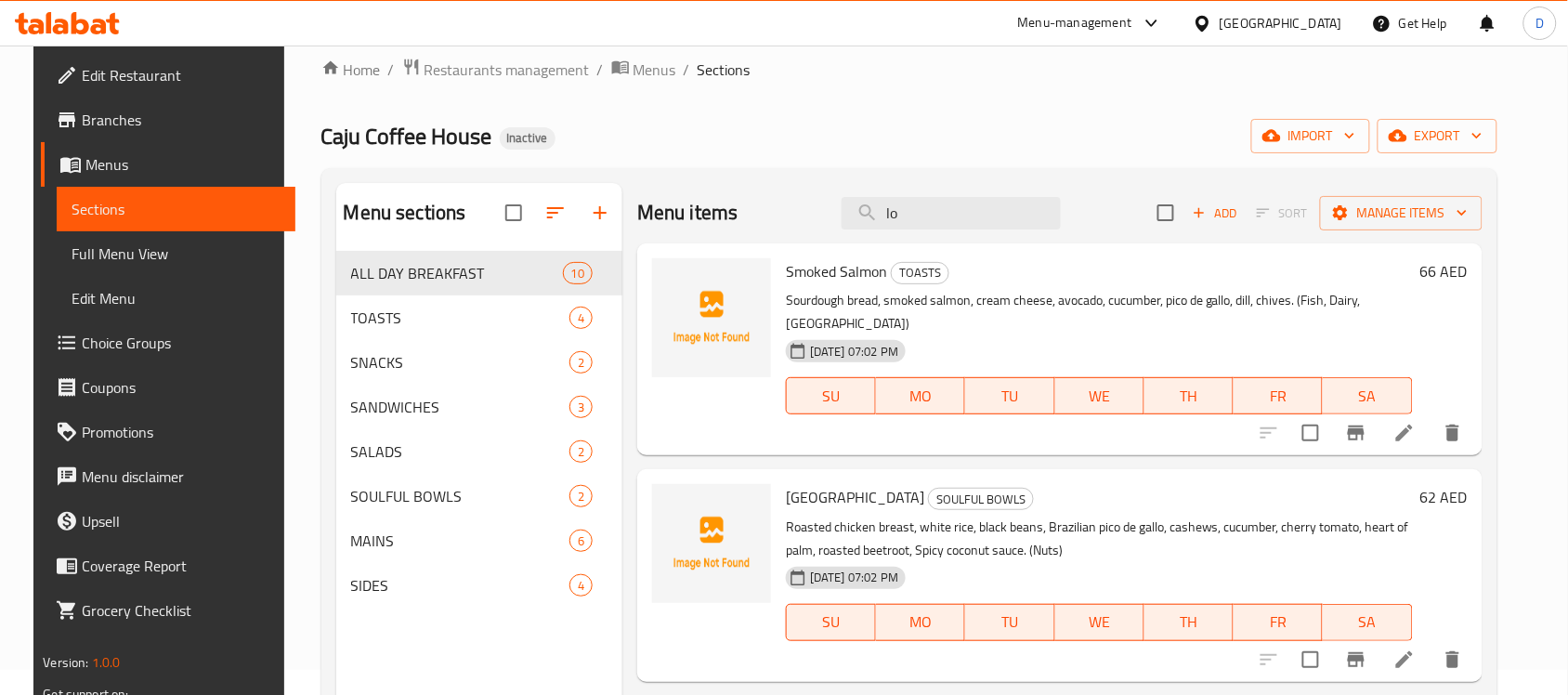
type input "l"
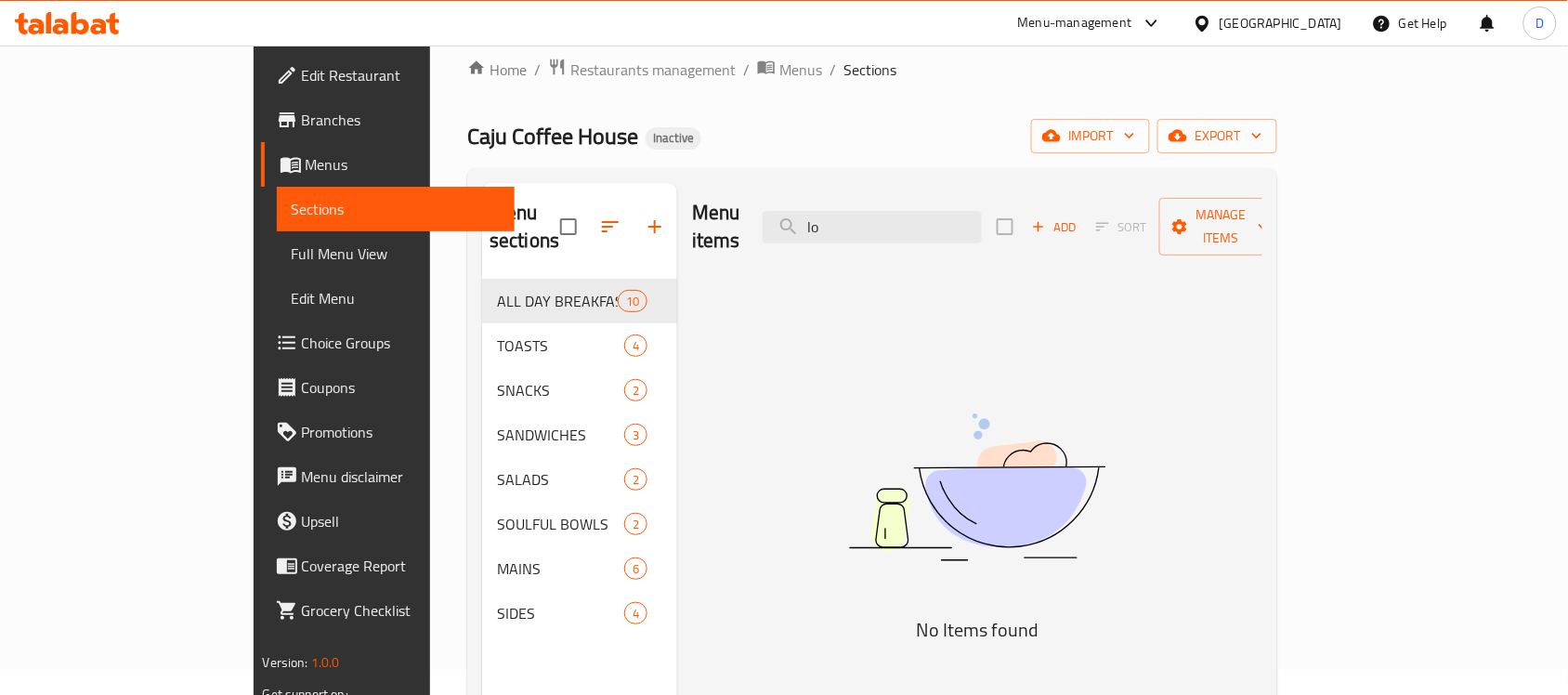
type input "l"
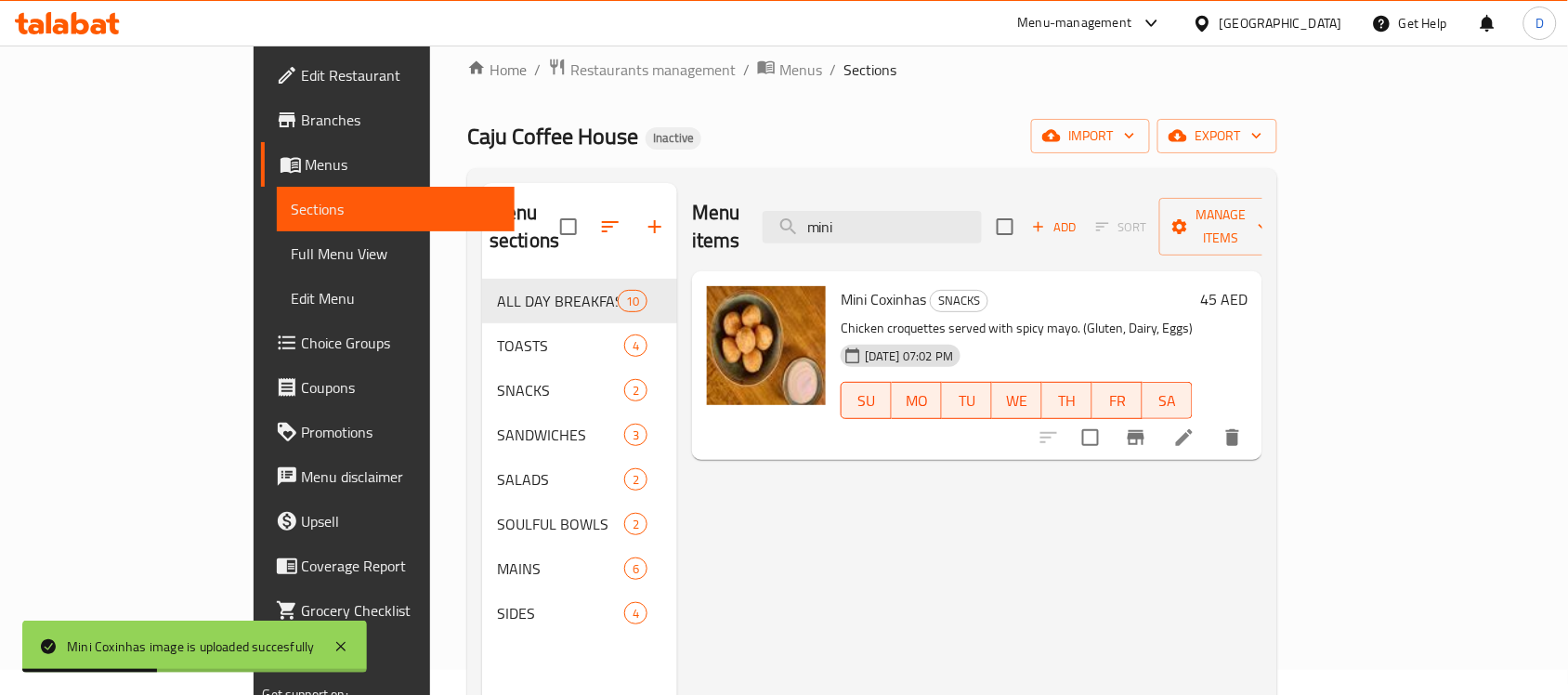
drag, startPoint x: 936, startPoint y: 207, endPoint x: 833, endPoint y: 224, distance: 104.4
click at [833, 224] on div "Menu items mini Add Sort Manage items" at bounding box center [976, 227] width 570 height 89
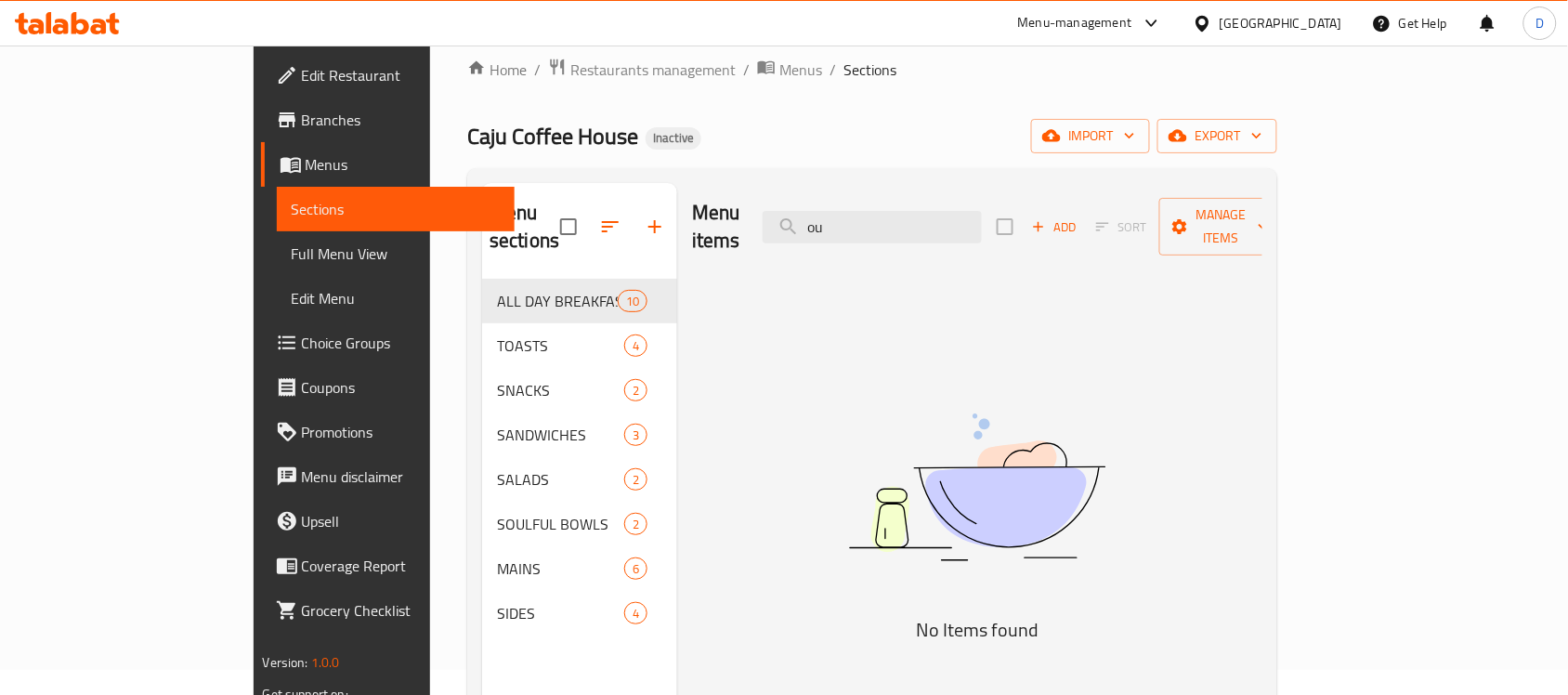
type input "o"
drag, startPoint x: 958, startPoint y: 205, endPoint x: 848, endPoint y: 203, distance: 110.0
click at [848, 203] on div "Menu items break Add Sort Manage items" at bounding box center [976, 227] width 570 height 89
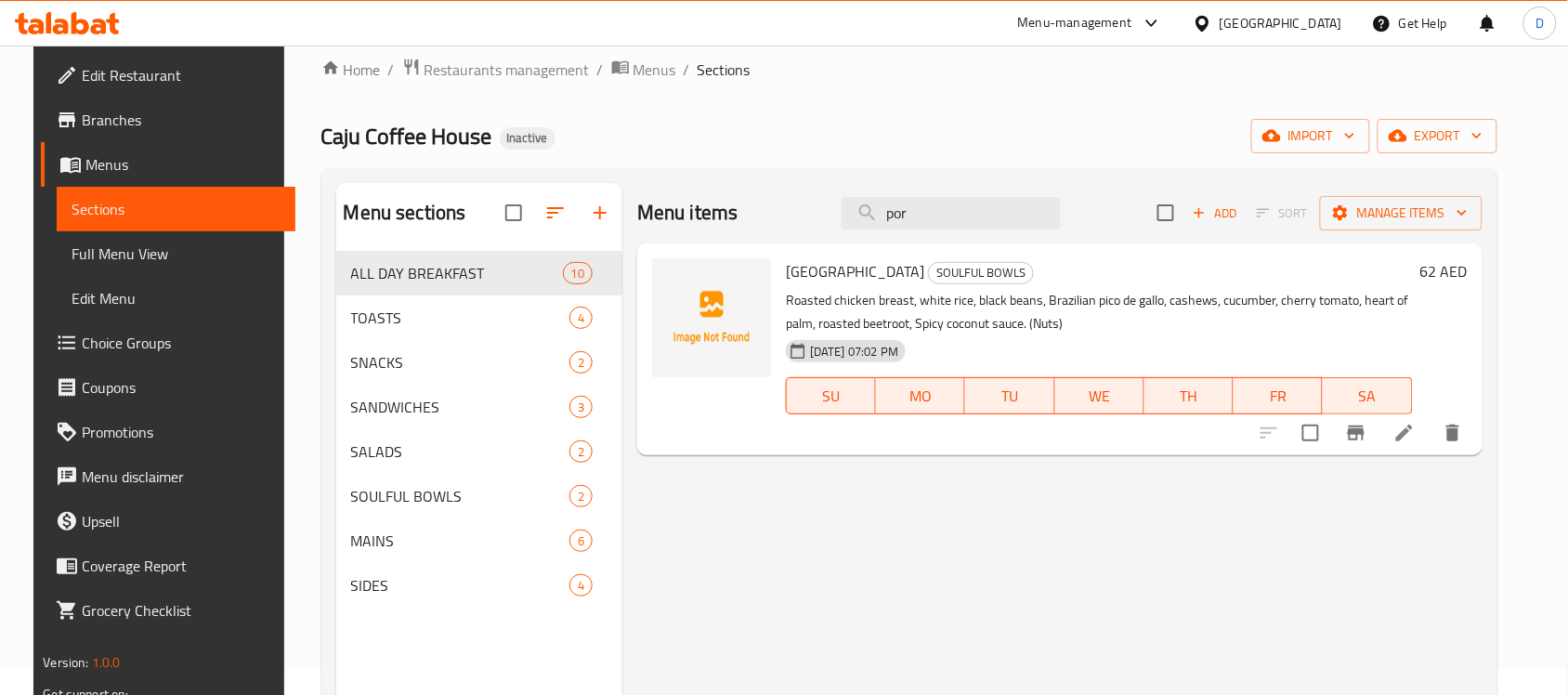
type input "por"
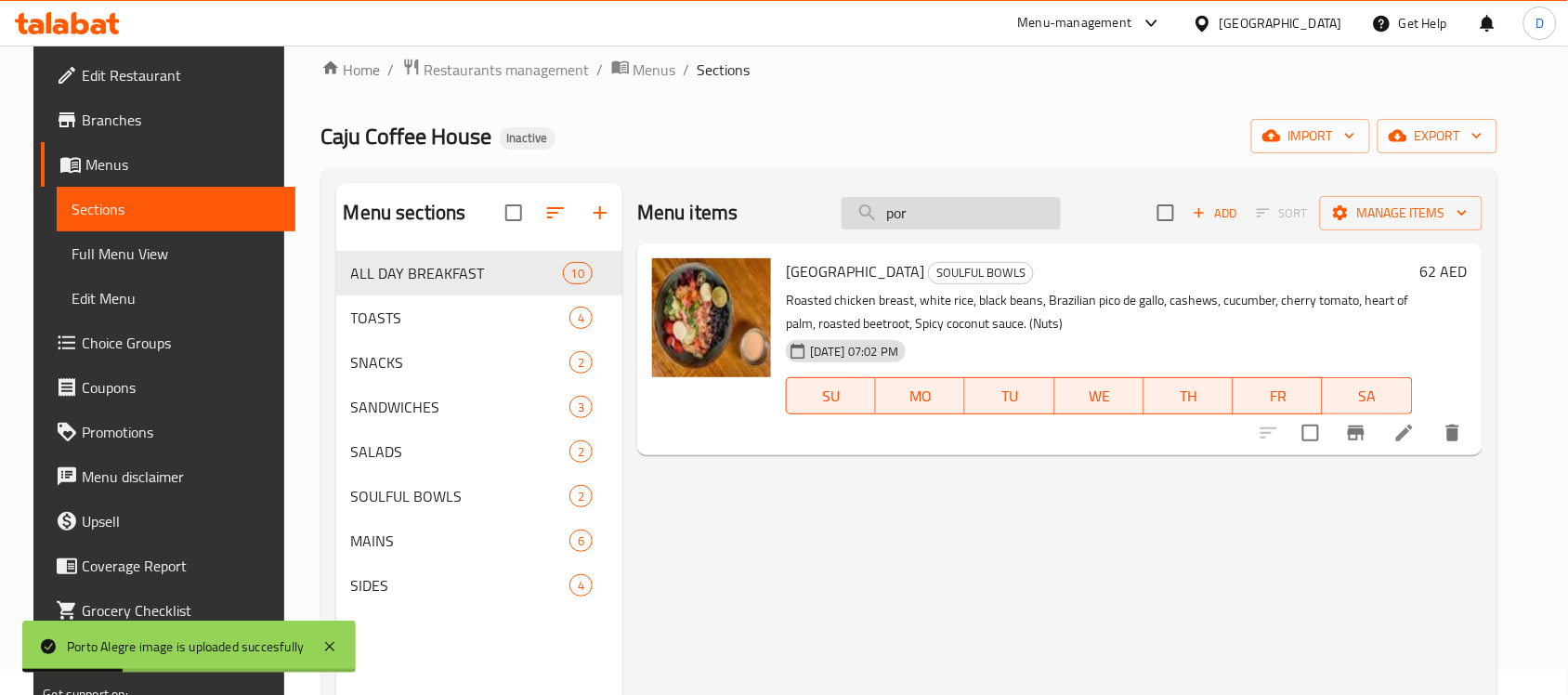
drag, startPoint x: 935, startPoint y: 212, endPoint x: 876, endPoint y: 223, distance: 60.0
click at [876, 223] on input "por" at bounding box center [951, 214] width 219 height 33
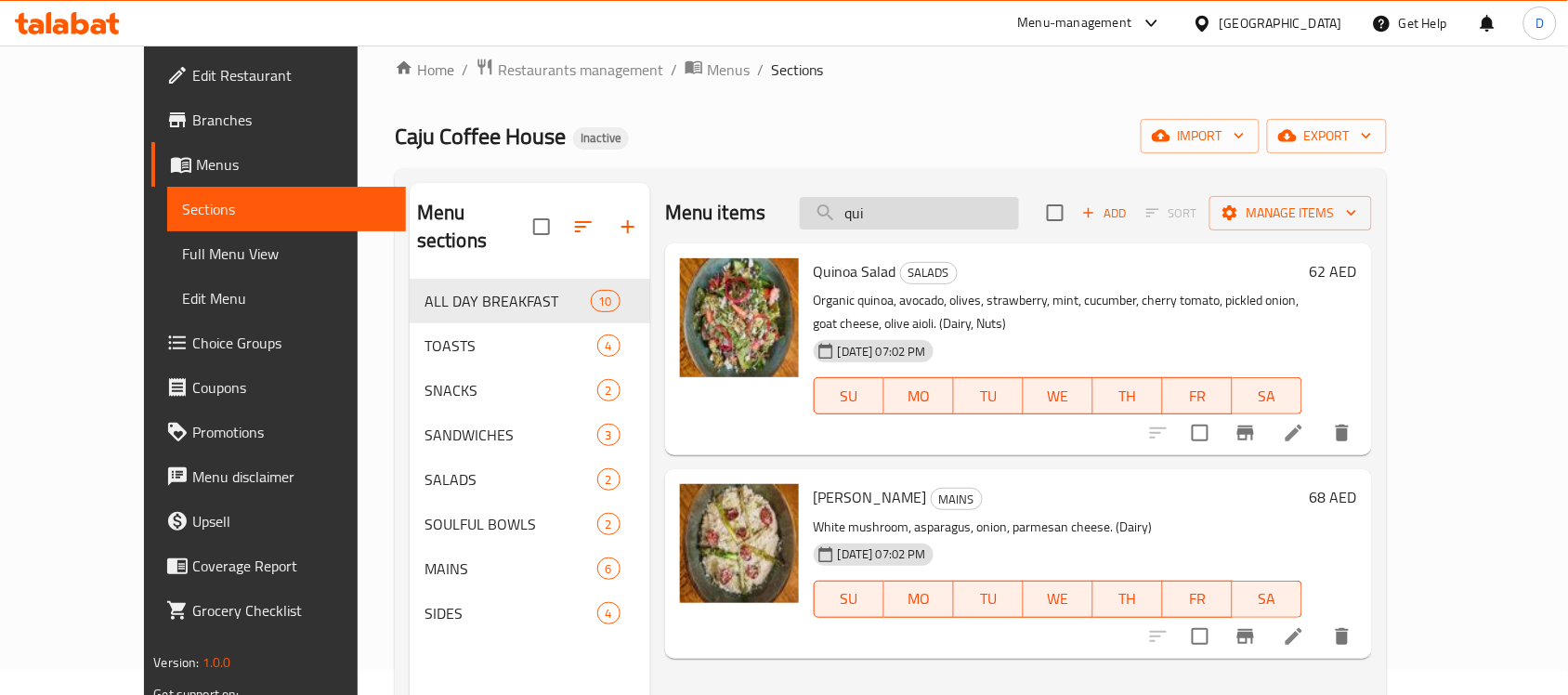
drag, startPoint x: 936, startPoint y: 211, endPoint x: 859, endPoint y: 209, distance: 77.0
click at [859, 209] on input "qui" at bounding box center [909, 214] width 219 height 33
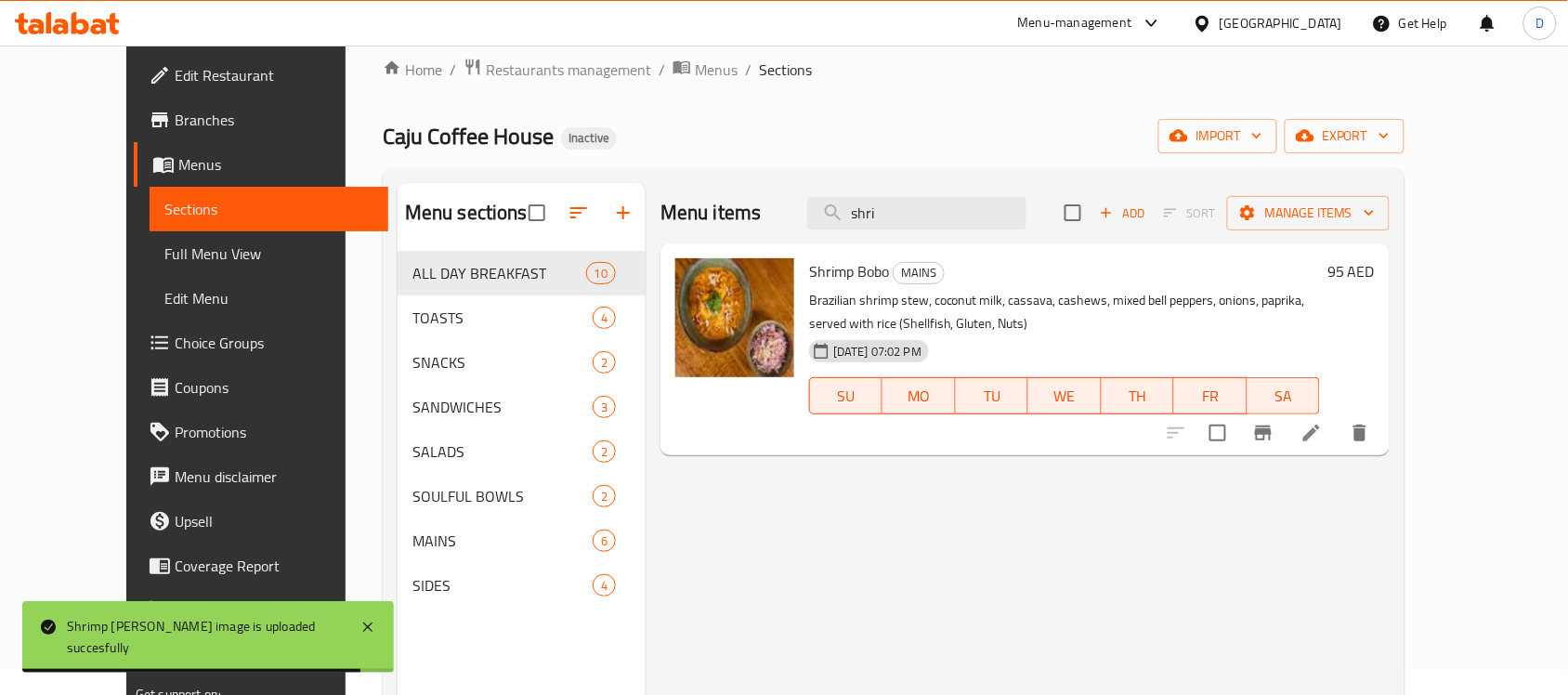
drag, startPoint x: 920, startPoint y: 219, endPoint x: 852, endPoint y: 243, distance: 72.1
click at [852, 243] on div "Menu items shri Add Sort Manage items Shrimp Bobo MAINS Brazilian shrimp stew, …" at bounding box center [1018, 530] width 745 height 695
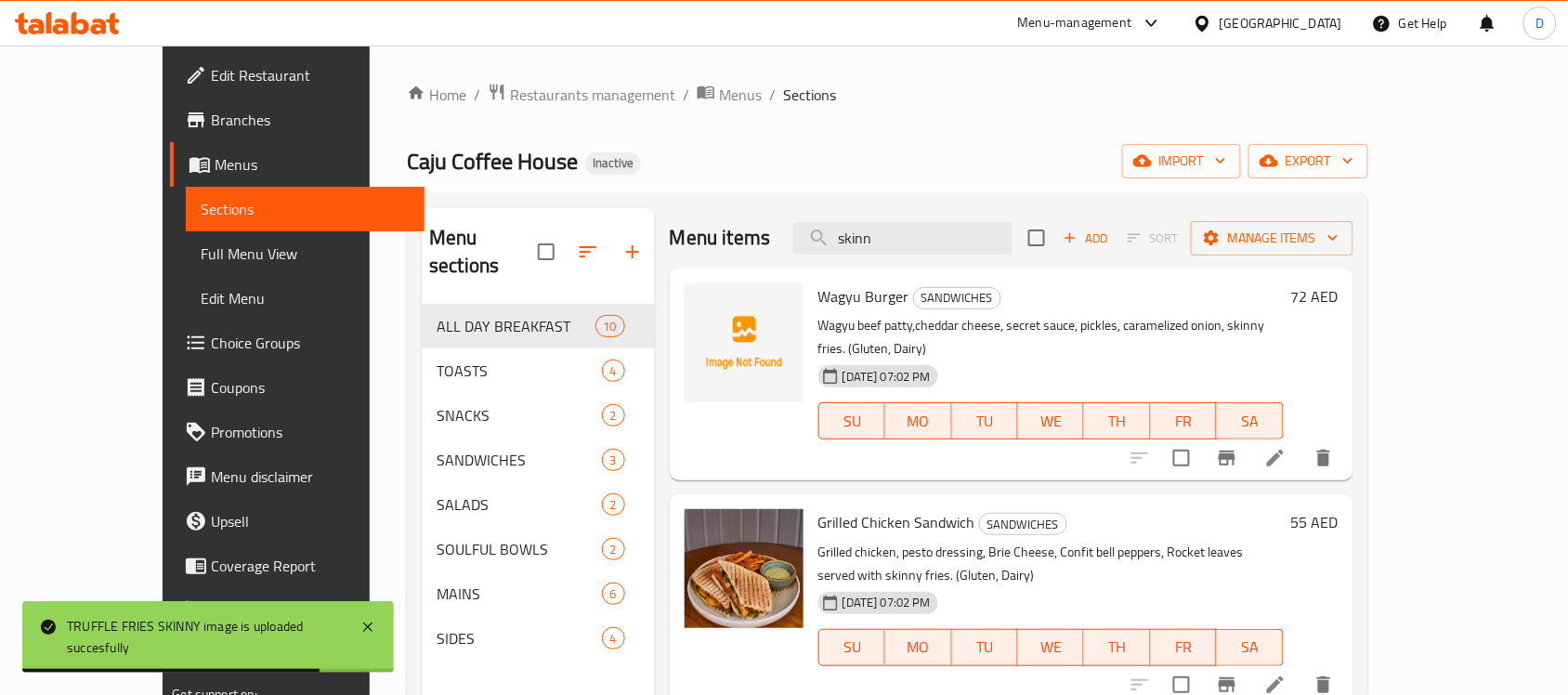
drag, startPoint x: 860, startPoint y: 231, endPoint x: 825, endPoint y: 228, distance: 35.1
click at [825, 228] on div "Menu items skinn Add Sort Manage items" at bounding box center [1011, 238] width 684 height 61
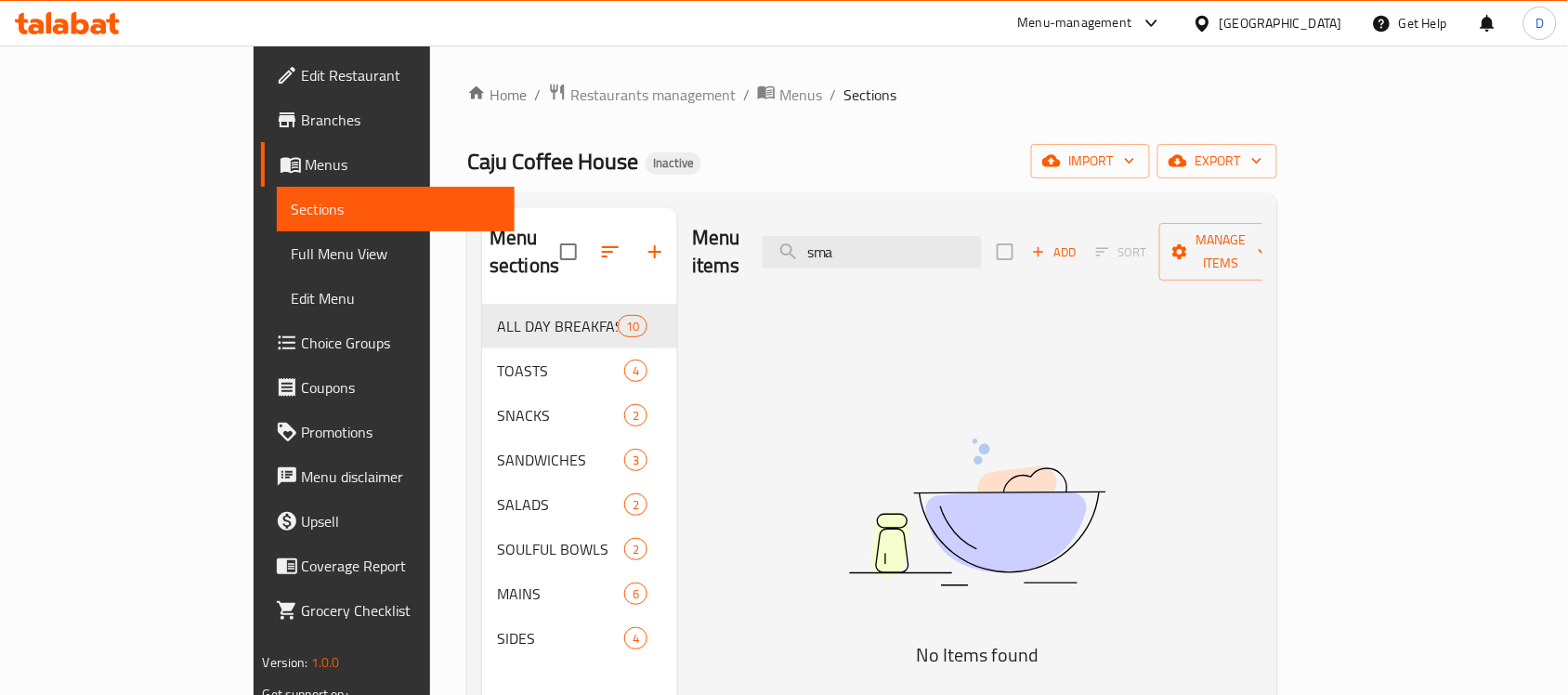
drag, startPoint x: 939, startPoint y: 242, endPoint x: 842, endPoint y: 235, distance: 97.3
click at [842, 235] on div "Menu items sma Add Sort Manage items" at bounding box center [976, 252] width 570 height 89
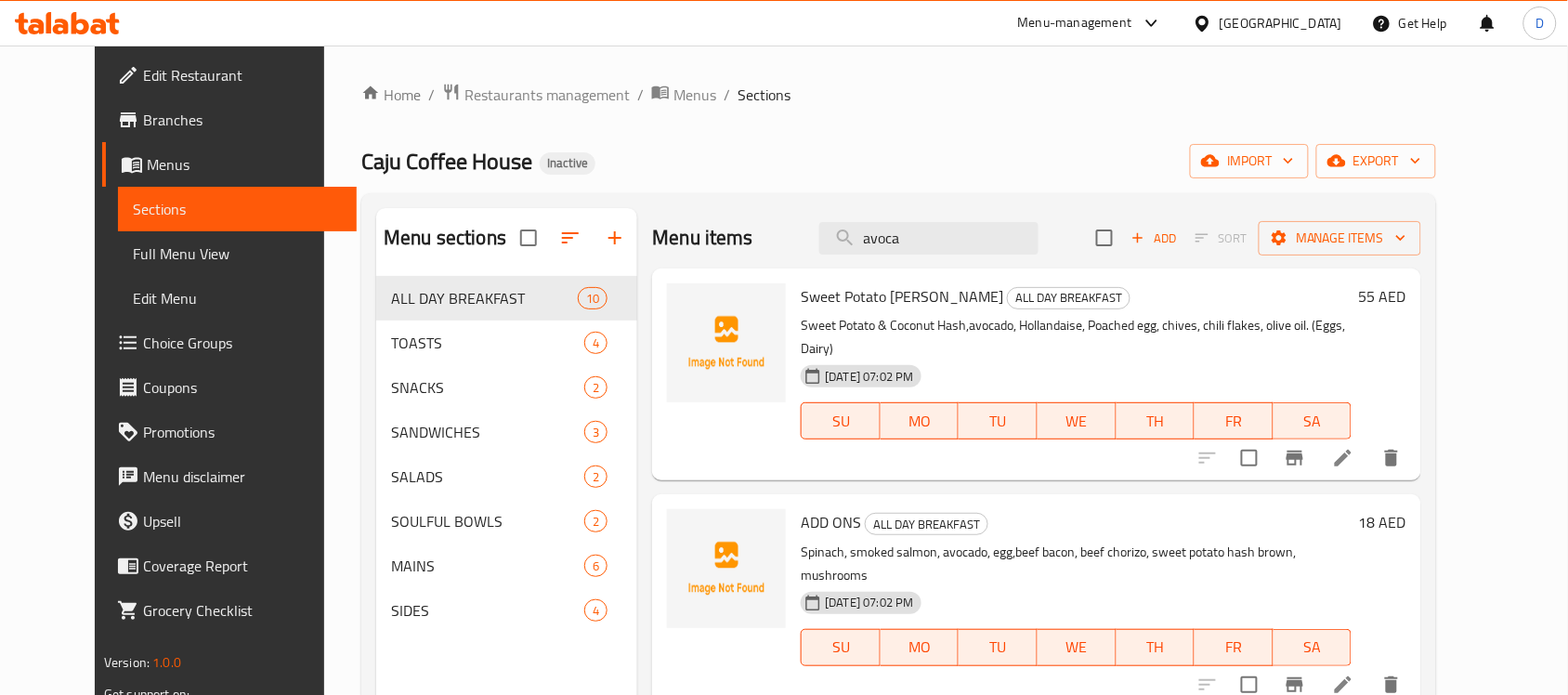
drag, startPoint x: 959, startPoint y: 235, endPoint x: 839, endPoint y: 237, distance: 120.0
click at [839, 237] on div "Menu items avoca Add Sort Manage items" at bounding box center [1037, 238] width 770 height 61
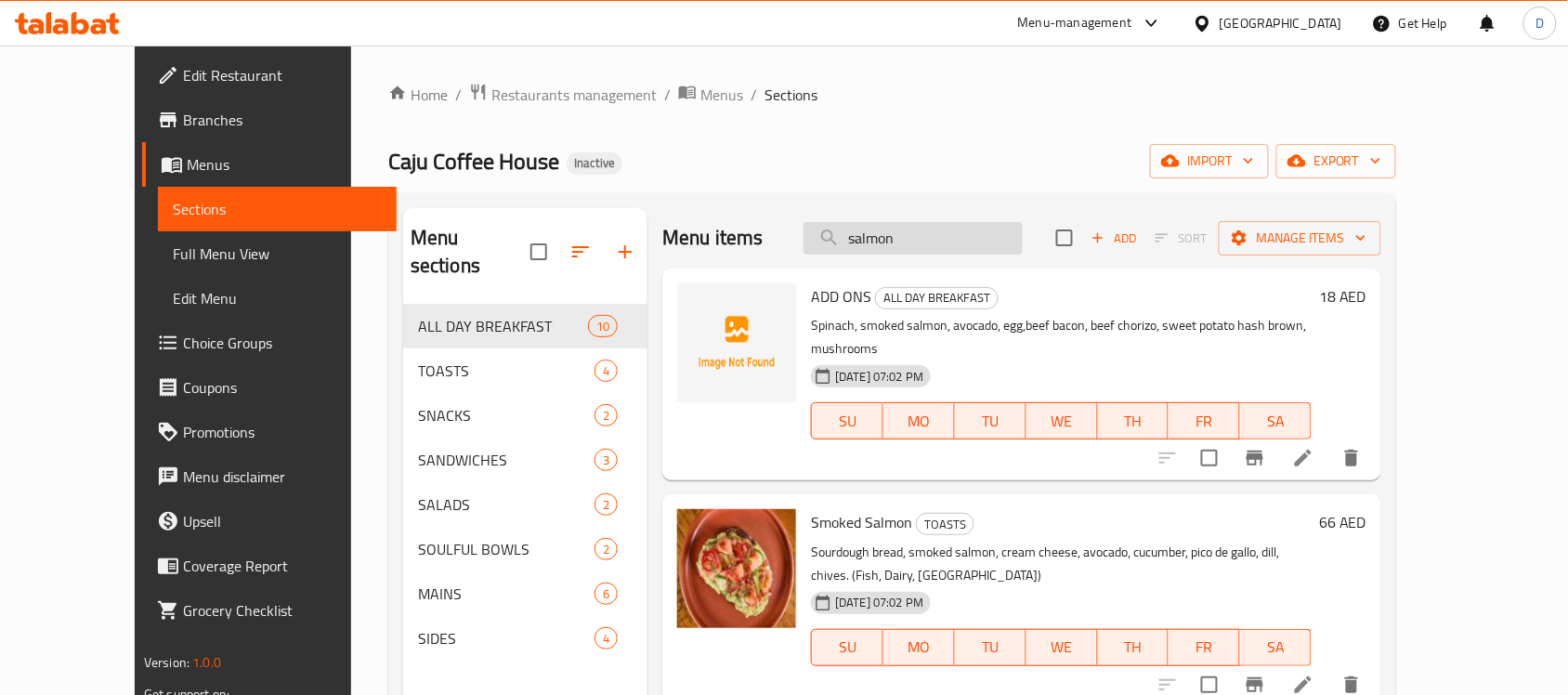
drag, startPoint x: 966, startPoint y: 248, endPoint x: 865, endPoint y: 237, distance: 101.6
click at [865, 237] on input "salmon" at bounding box center [913, 239] width 219 height 33
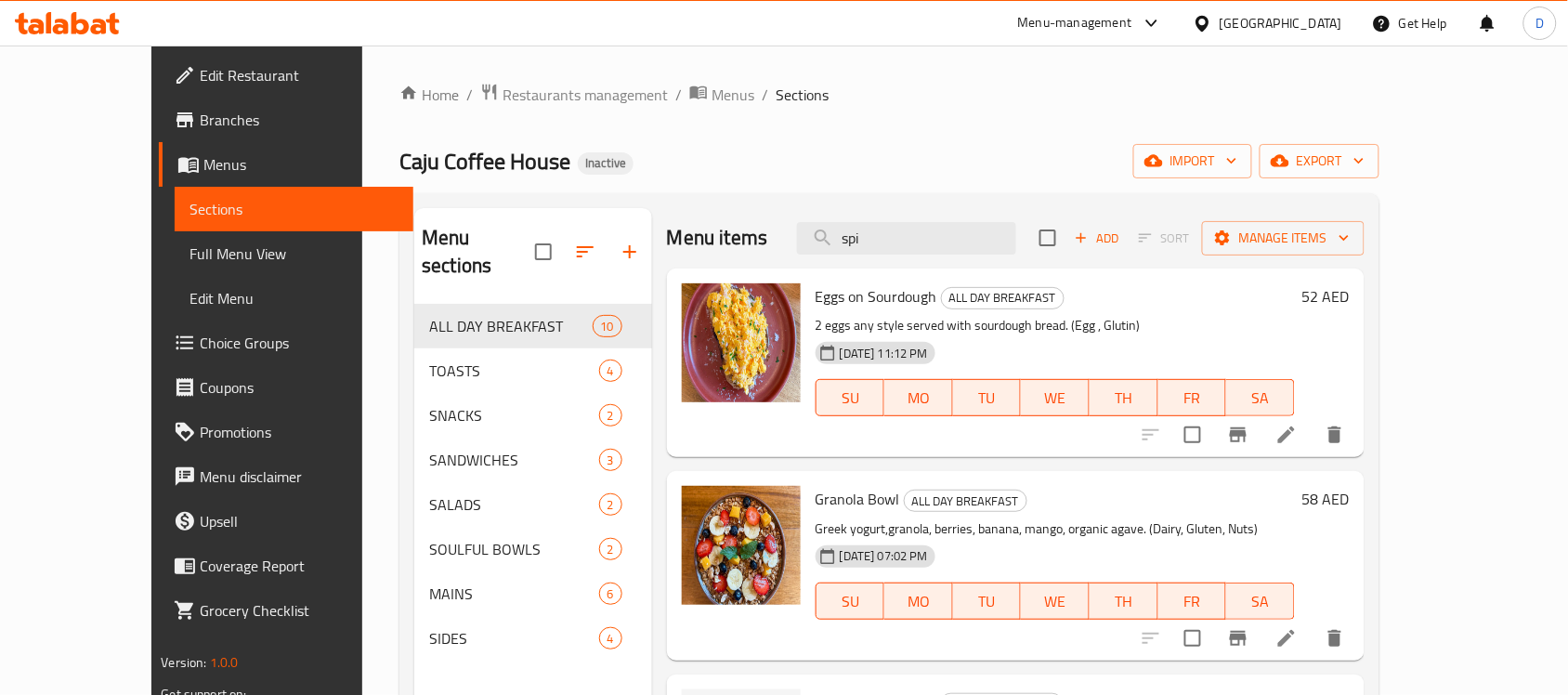
drag, startPoint x: 938, startPoint y: 234, endPoint x: 795, endPoint y: 239, distance: 143.1
click at [795, 239] on div "Menu items spi Add Sort Manage items" at bounding box center [1015, 238] width 697 height 61
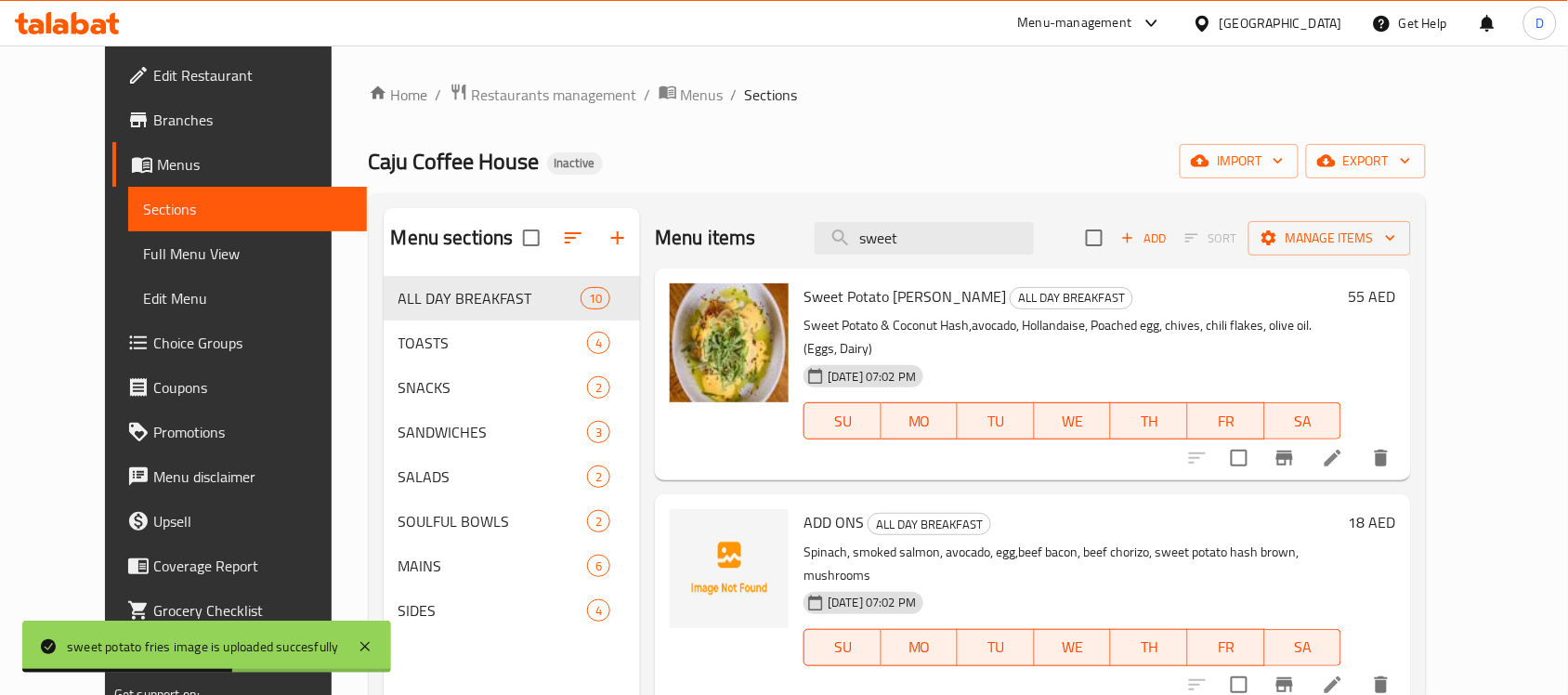
drag, startPoint x: 953, startPoint y: 239, endPoint x: 821, endPoint y: 252, distance: 132.6
click at [821, 252] on div "Menu items sweet Add Sort Manage items" at bounding box center [1033, 238] width 756 height 61
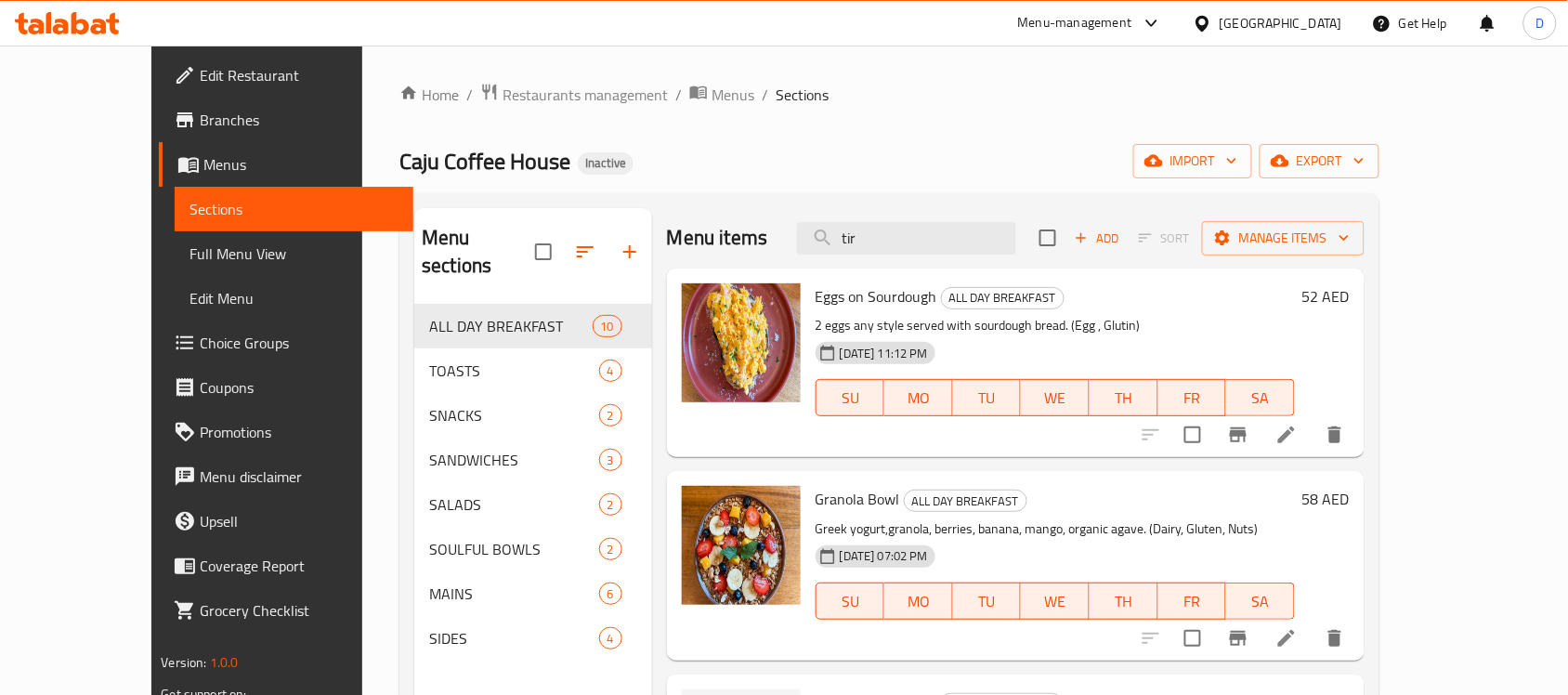
drag, startPoint x: 924, startPoint y: 245, endPoint x: 846, endPoint y: 265, distance: 80.5
click at [846, 265] on div "Menu items tir Add Sort Manage items" at bounding box center [1015, 238] width 697 height 61
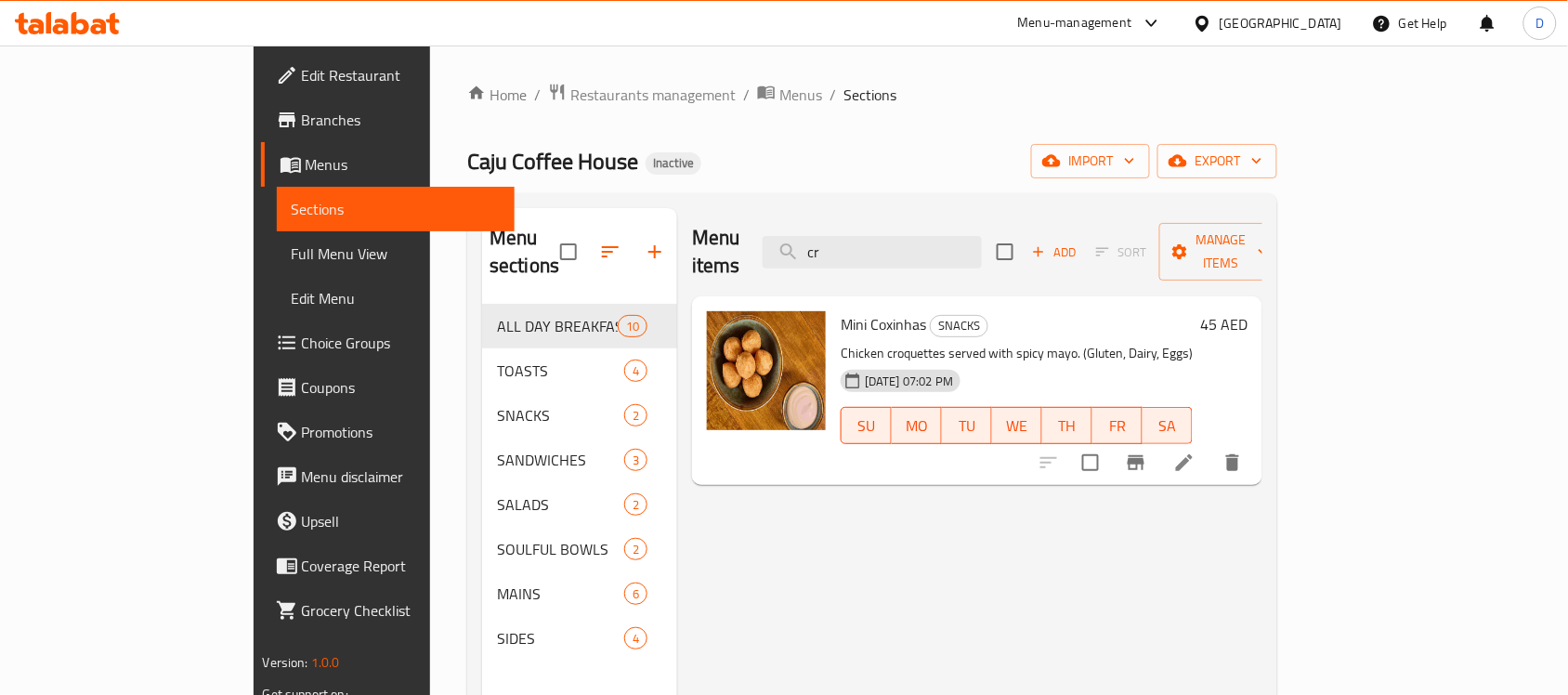
type input "c"
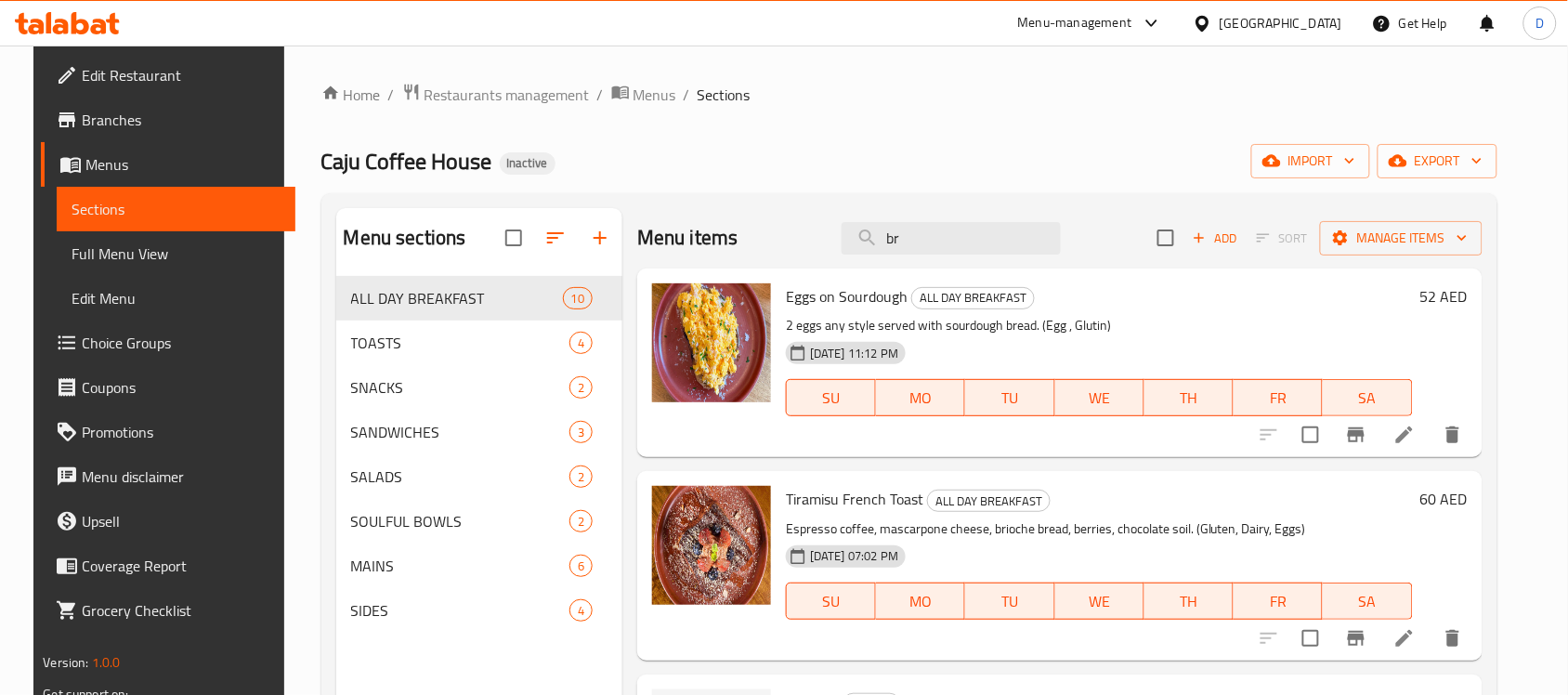
type input "b"
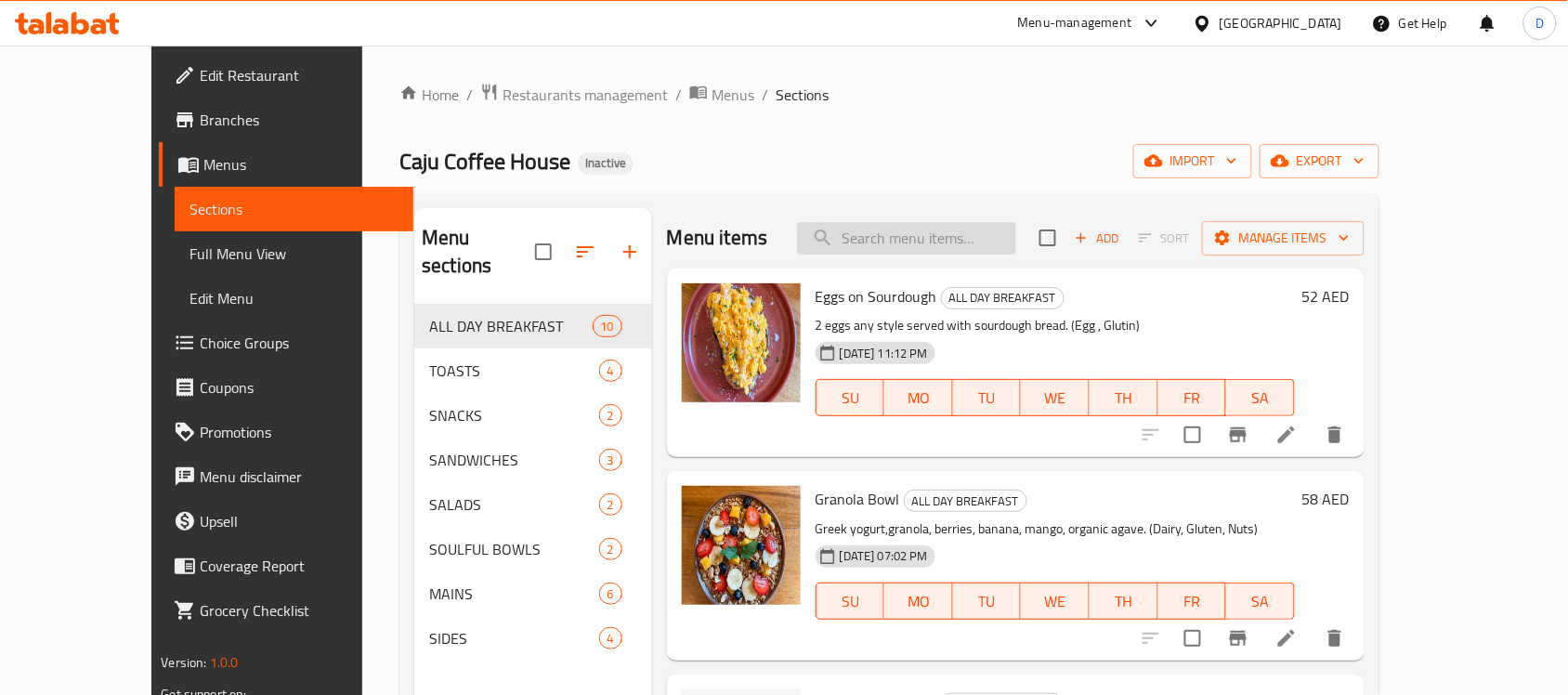
click at [935, 246] on input "search" at bounding box center [907, 239] width 219 height 33
click at [950, 239] on input "search" at bounding box center [907, 239] width 219 height 33
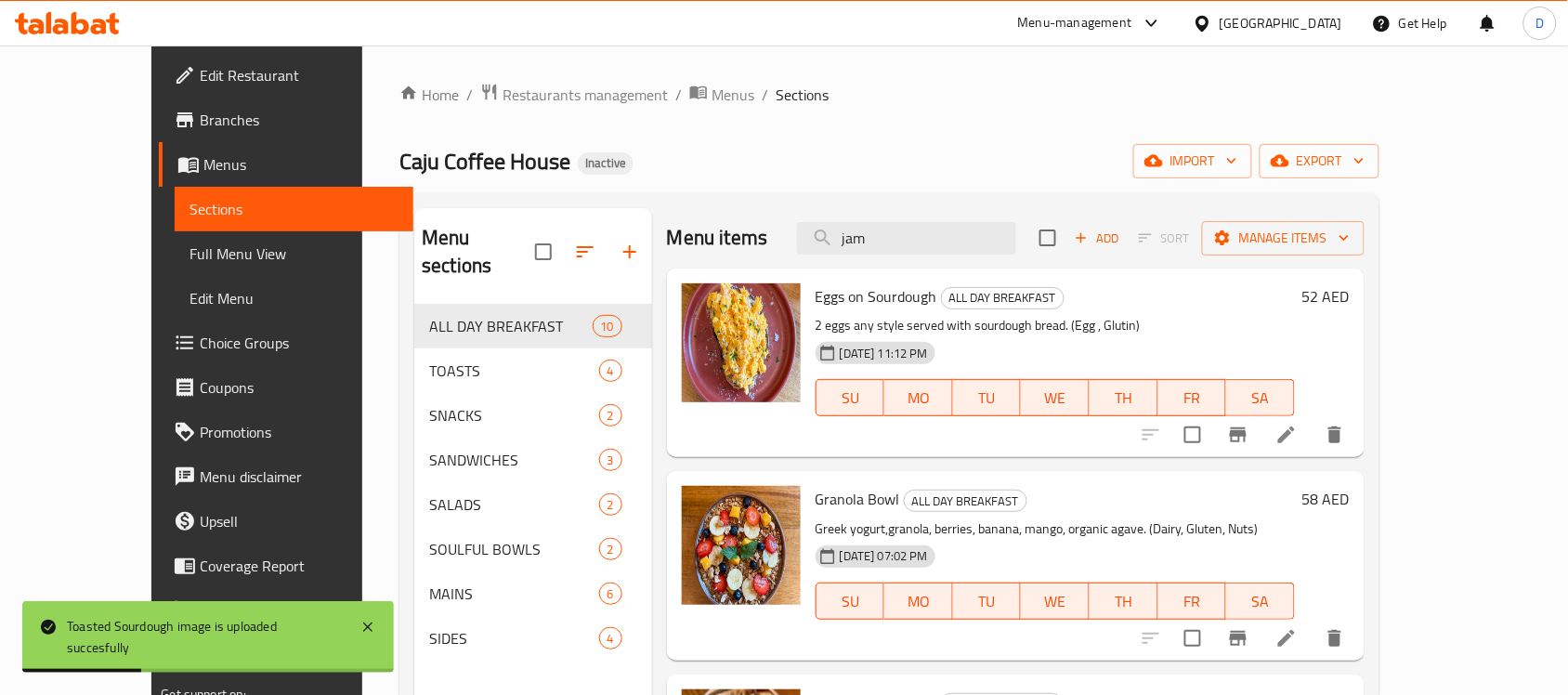
drag, startPoint x: 920, startPoint y: 249, endPoint x: 795, endPoint y: 272, distance: 127.1
click at [795, 272] on div "Menu items jam Add Sort Manage items Eggs on Sourdough ALL DAY BREAKFAST 2 eggs…" at bounding box center [1008, 555] width 713 height 695
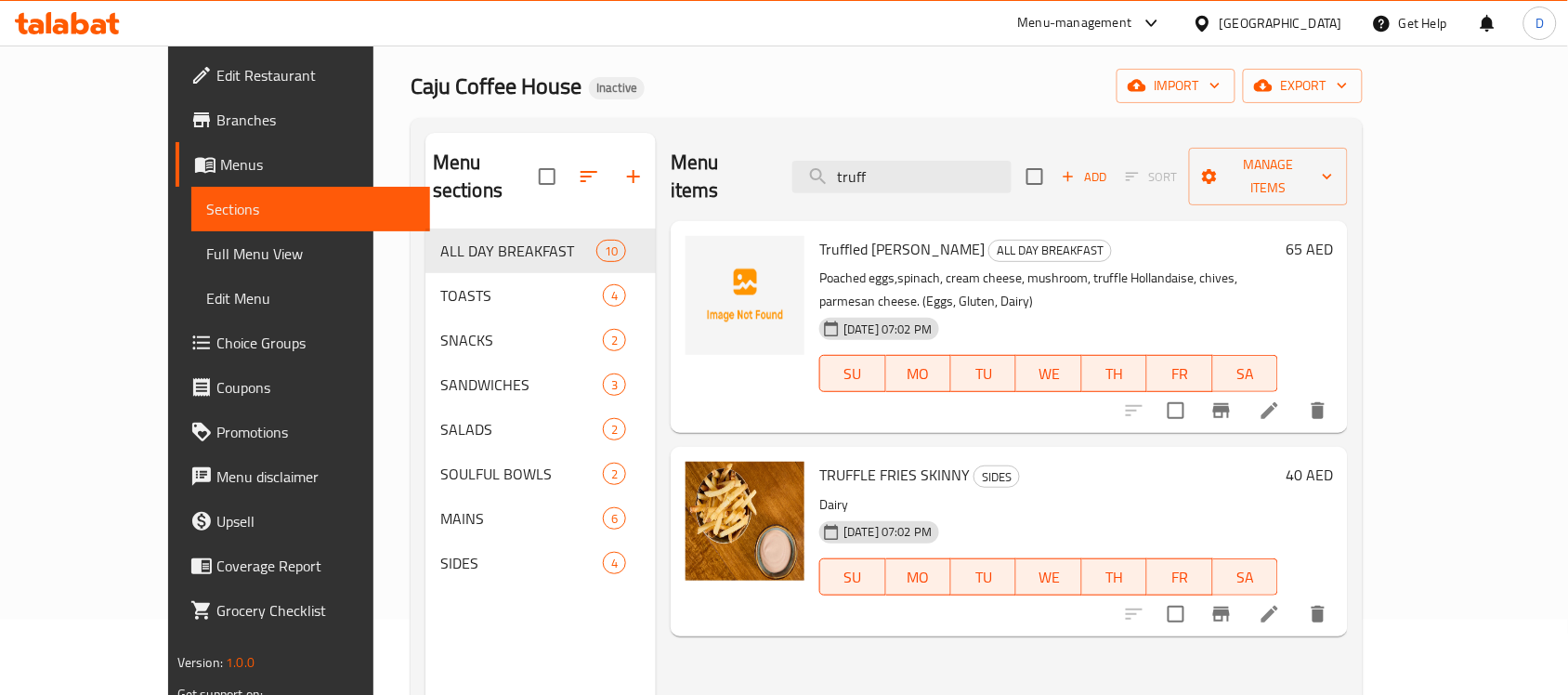
scroll to position [116, 0]
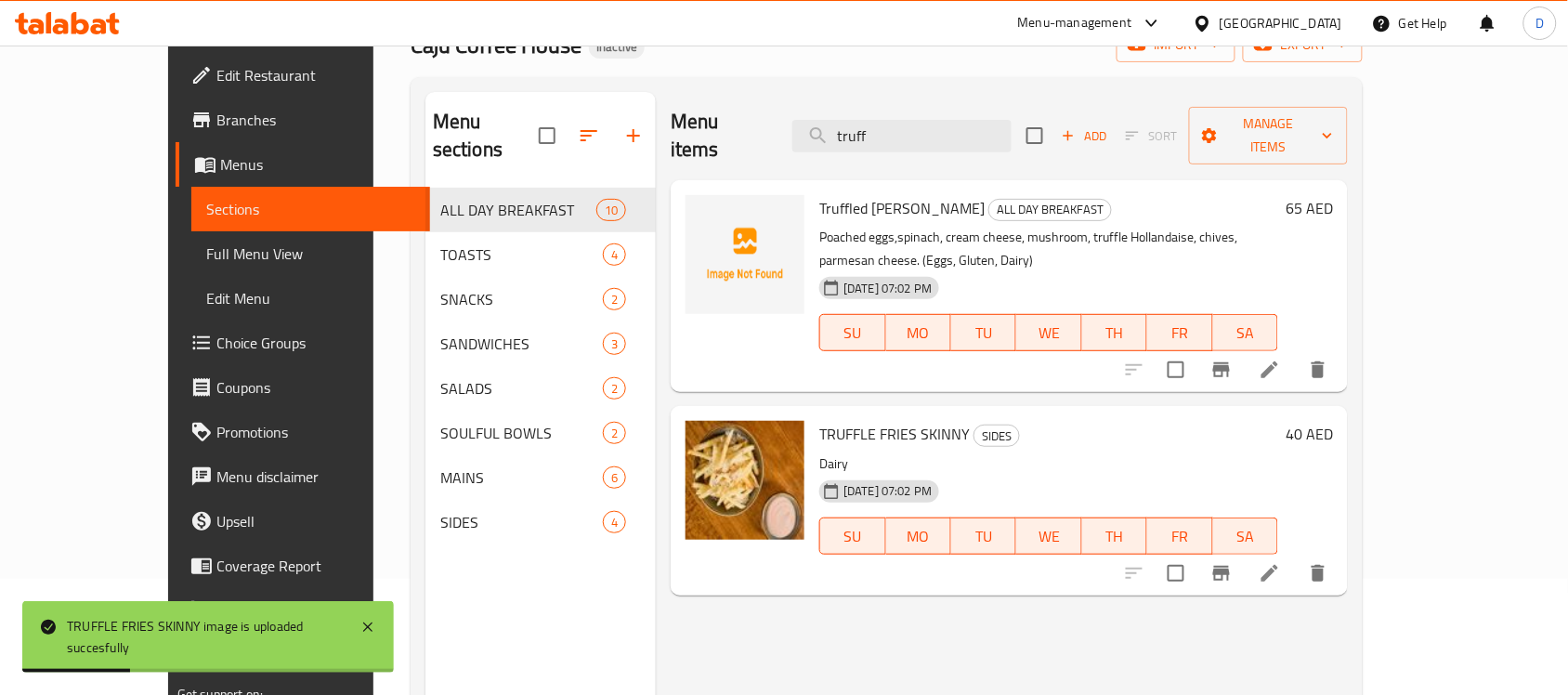
drag, startPoint x: 969, startPoint y: 116, endPoint x: 813, endPoint y: 112, distance: 156.1
click at [813, 112] on div "Menu items truff Add Sort Manage items" at bounding box center [1009, 137] width 677 height 89
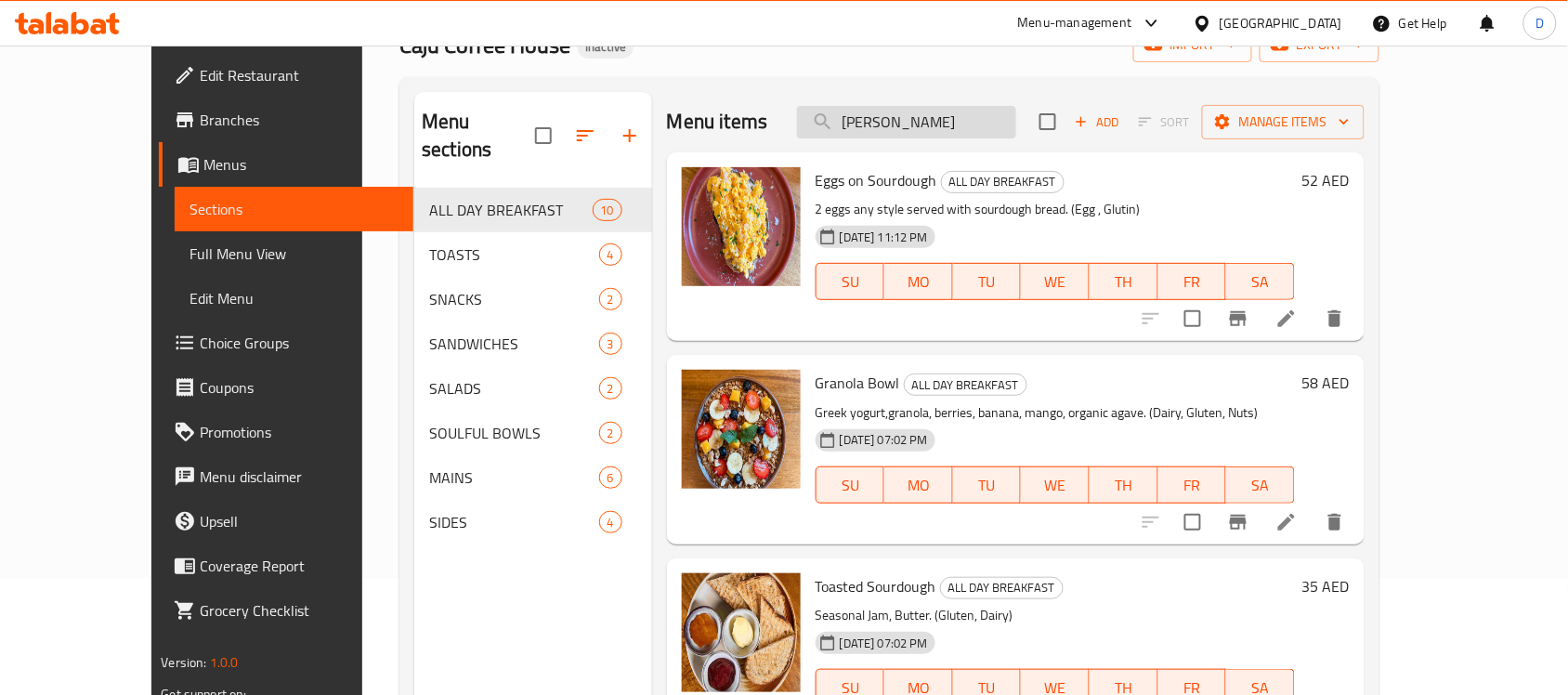
click at [952, 130] on input "holl" at bounding box center [907, 122] width 219 height 33
type input "h"
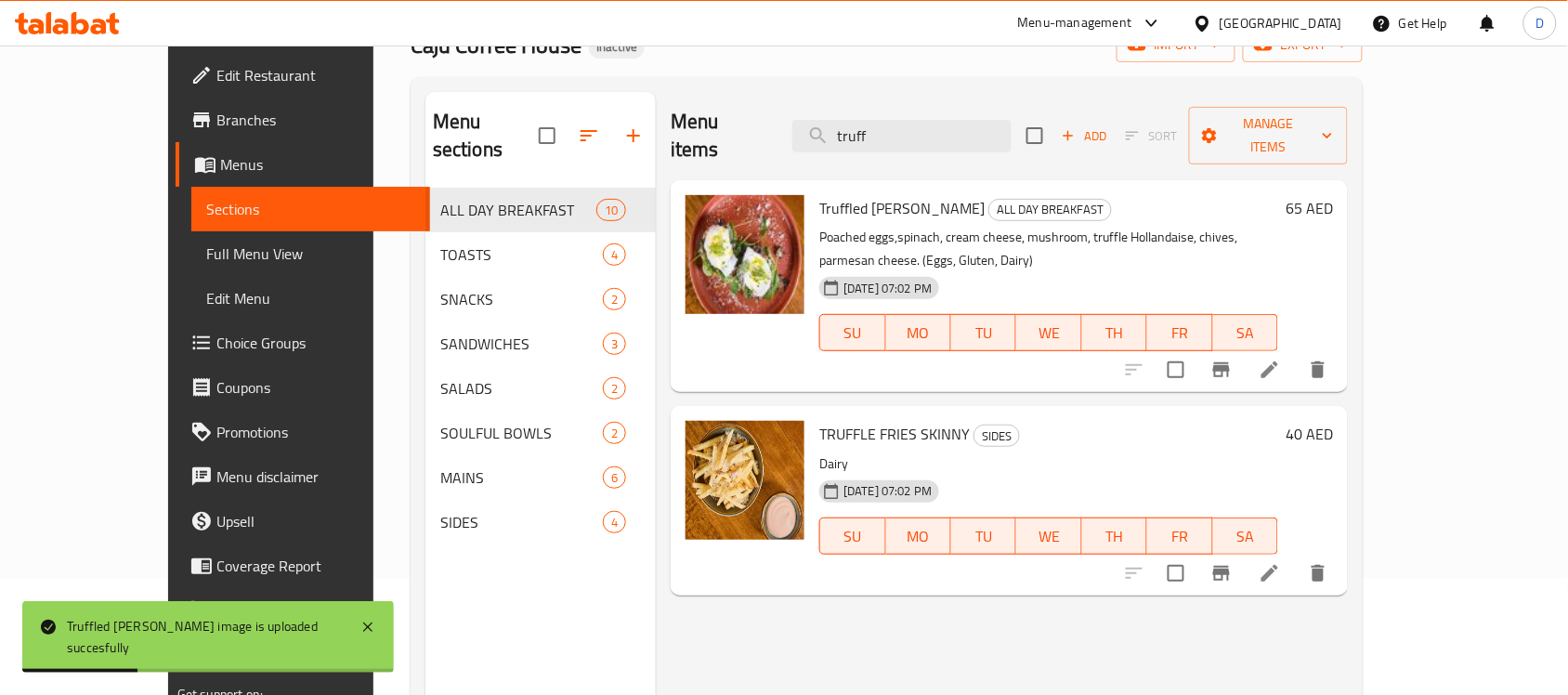
drag, startPoint x: 962, startPoint y: 118, endPoint x: 861, endPoint y: 144, distance: 104.3
click at [861, 144] on div "Menu items truff Add Sort Manage items" at bounding box center [1009, 137] width 677 height 89
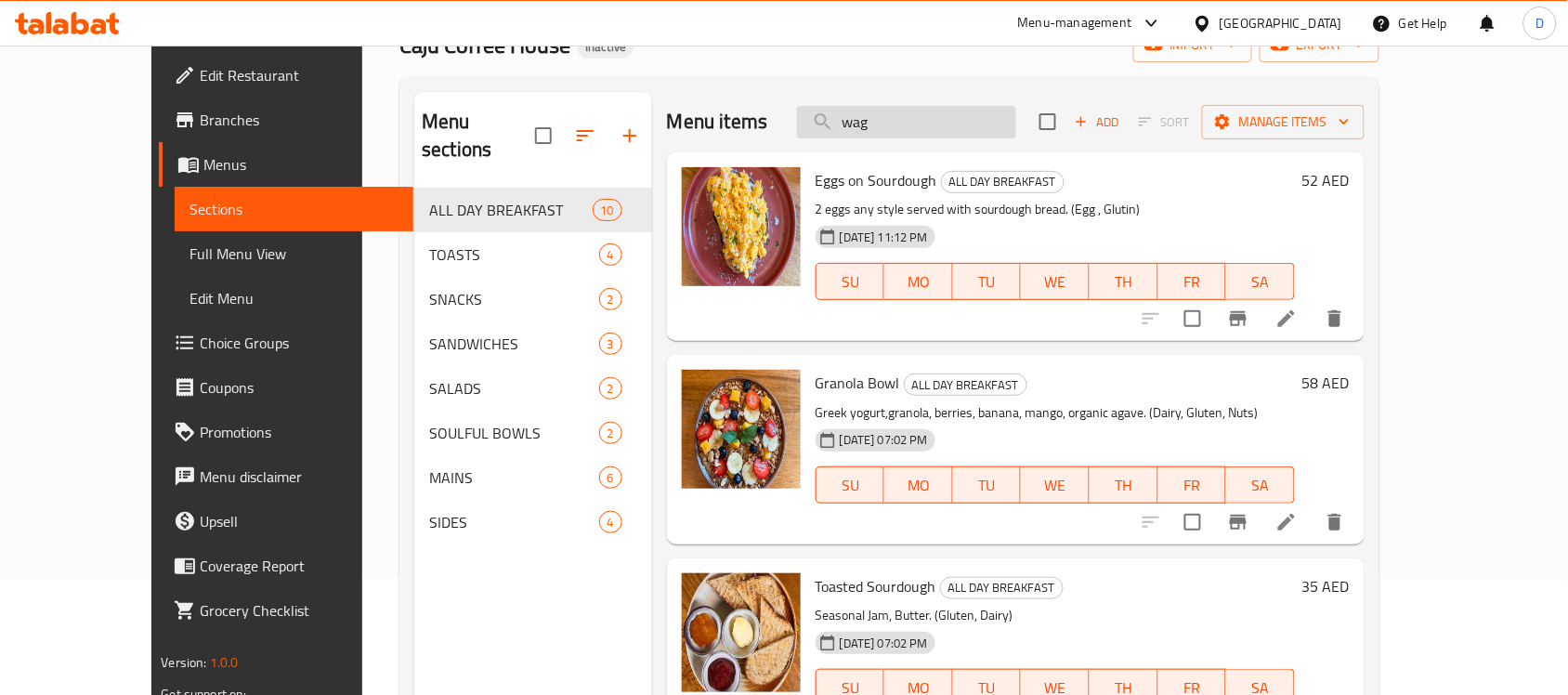
click at [943, 128] on input "wag" at bounding box center [907, 122] width 219 height 33
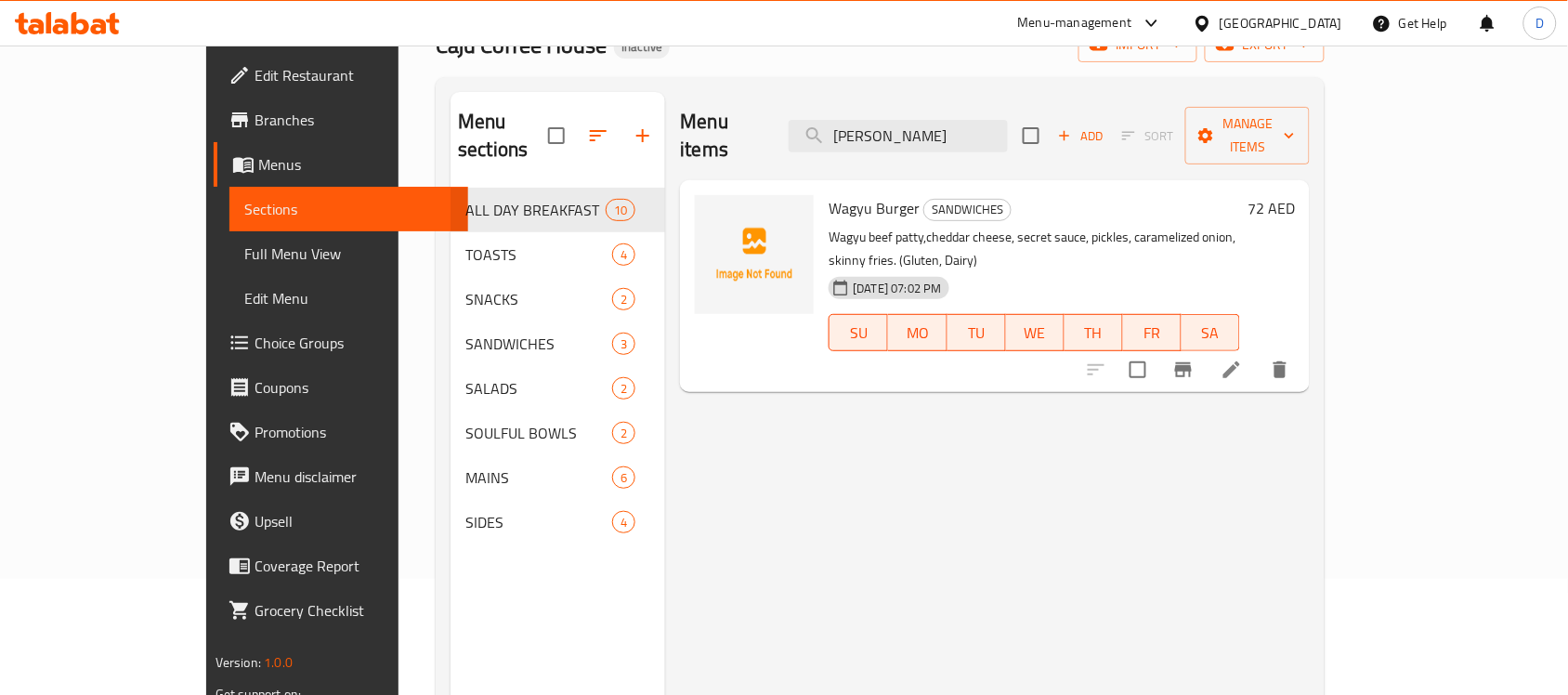
type input "wagy"
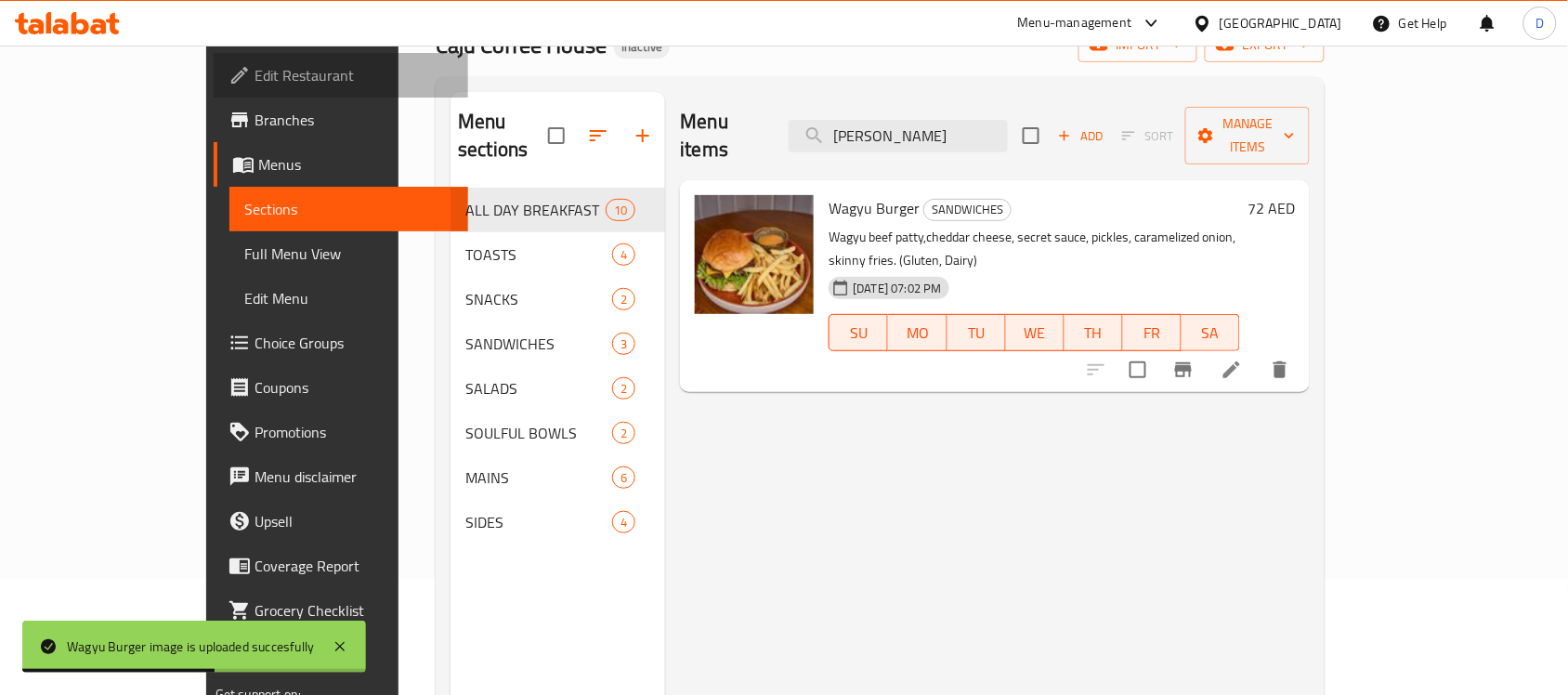
click at [255, 76] on span "Edit Restaurant" at bounding box center [354, 75] width 199 height 22
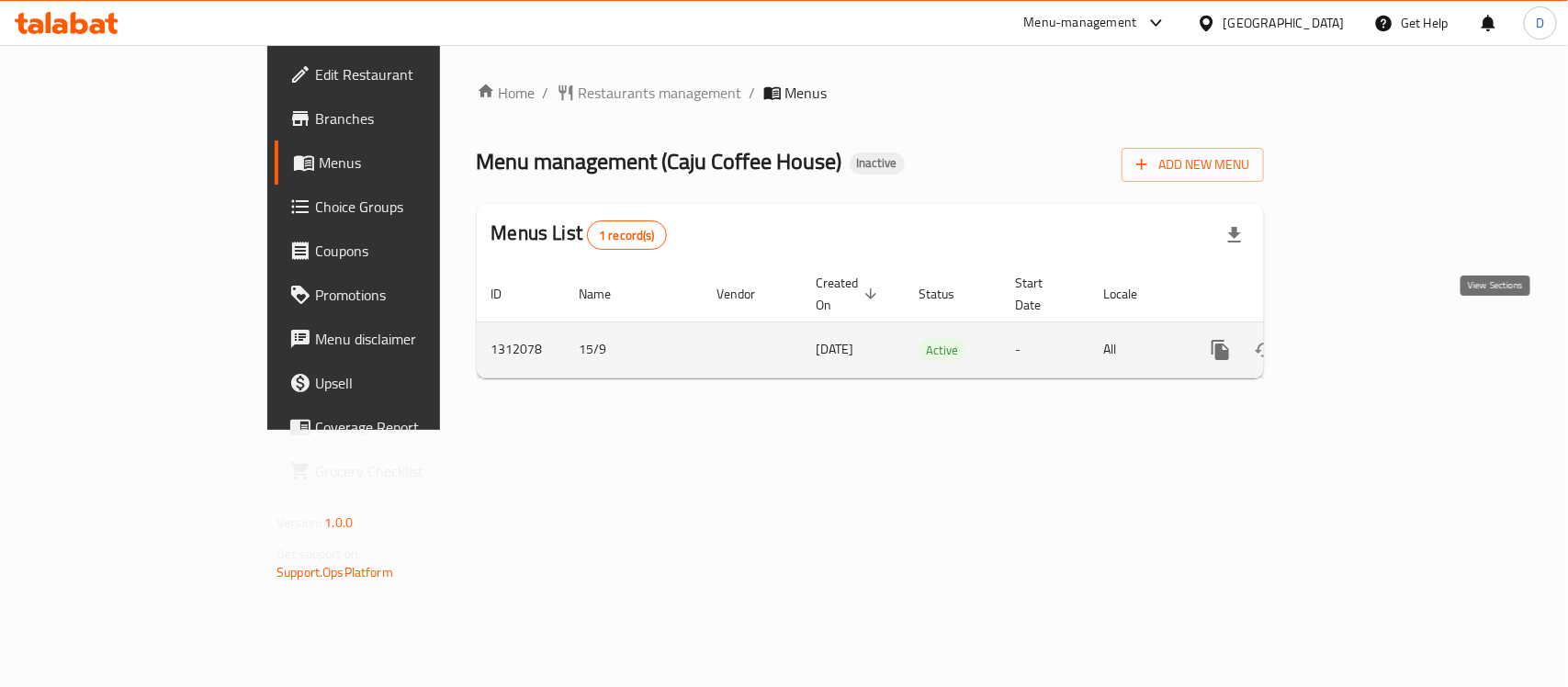
click at [1364, 339] on icon "enhanced table" at bounding box center [1353, 349] width 22 height 22
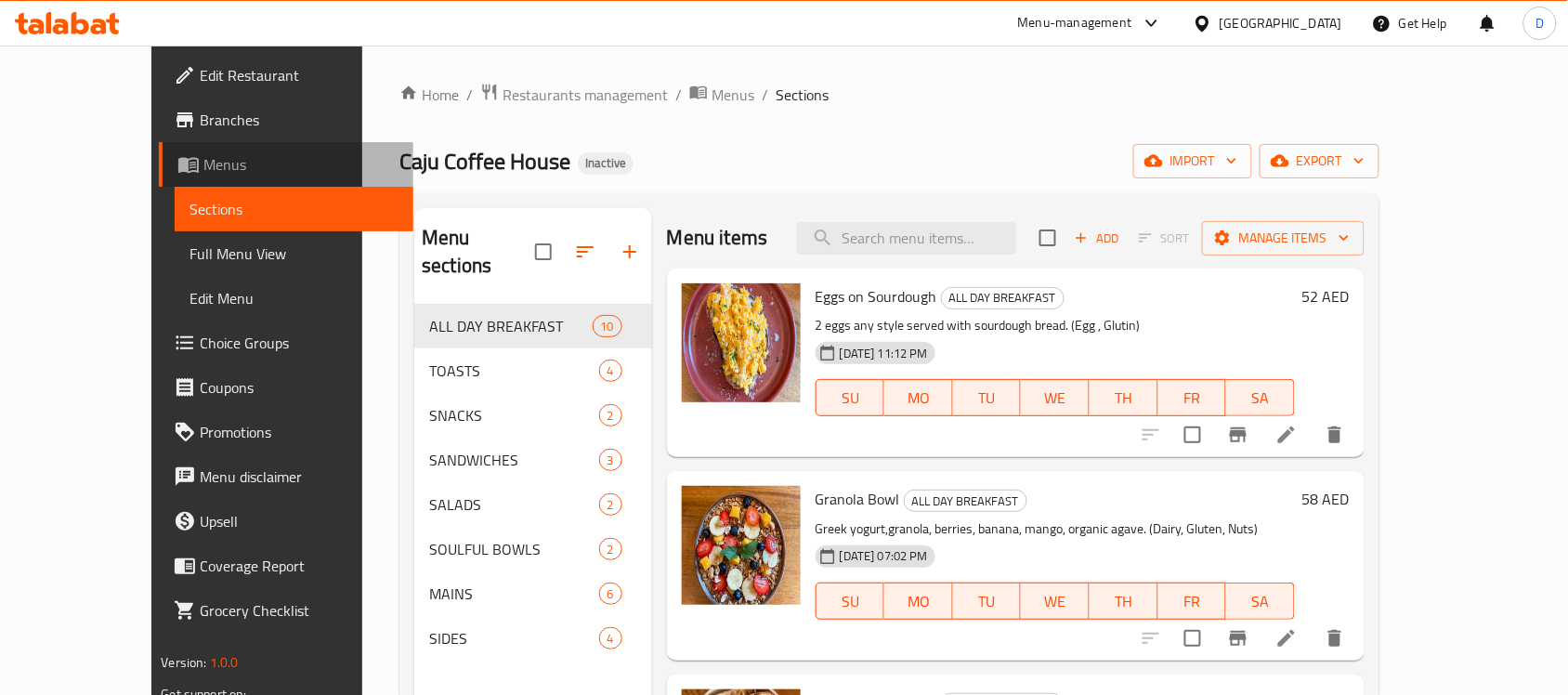
click at [203, 156] on span "Menus" at bounding box center [300, 164] width 195 height 22
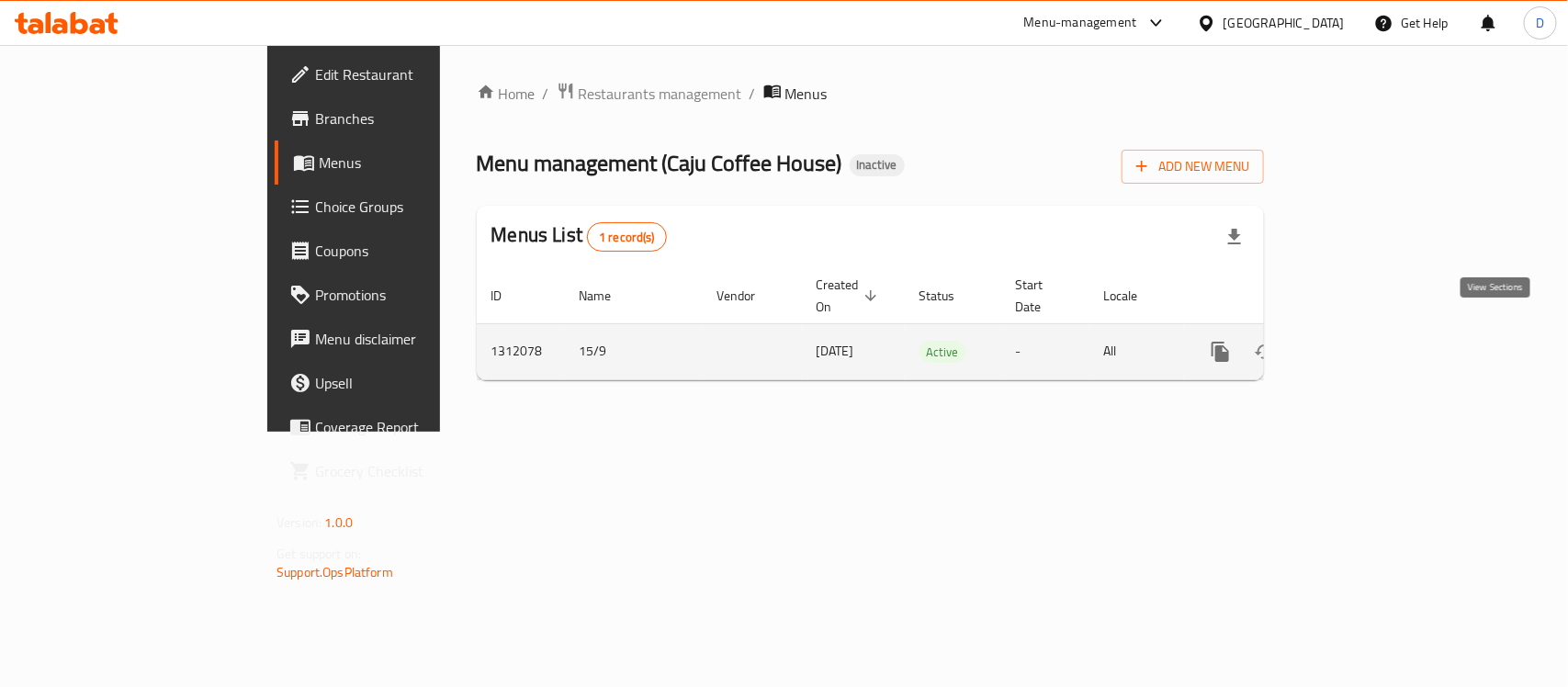
click at [1364, 341] on icon "enhanced table" at bounding box center [1353, 351] width 22 height 22
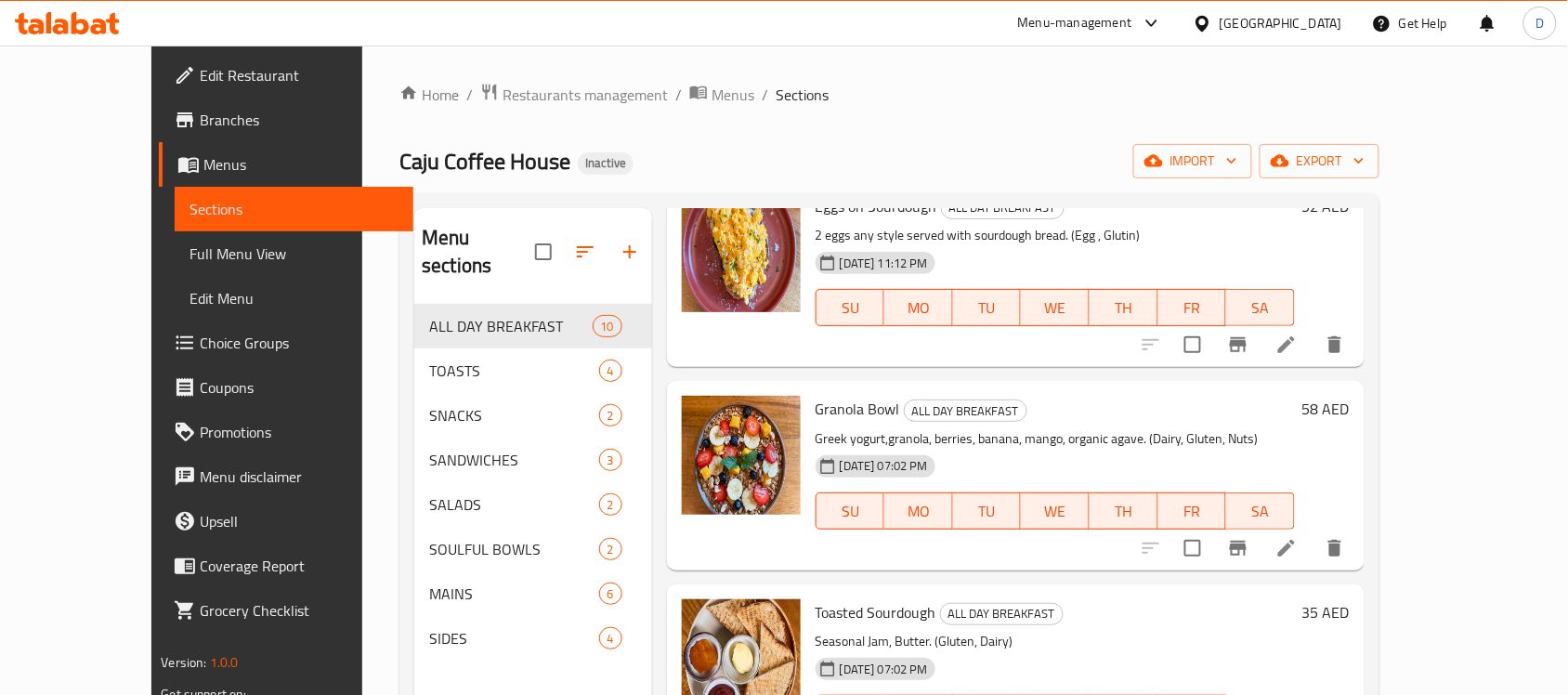
scroll to position [232, 0]
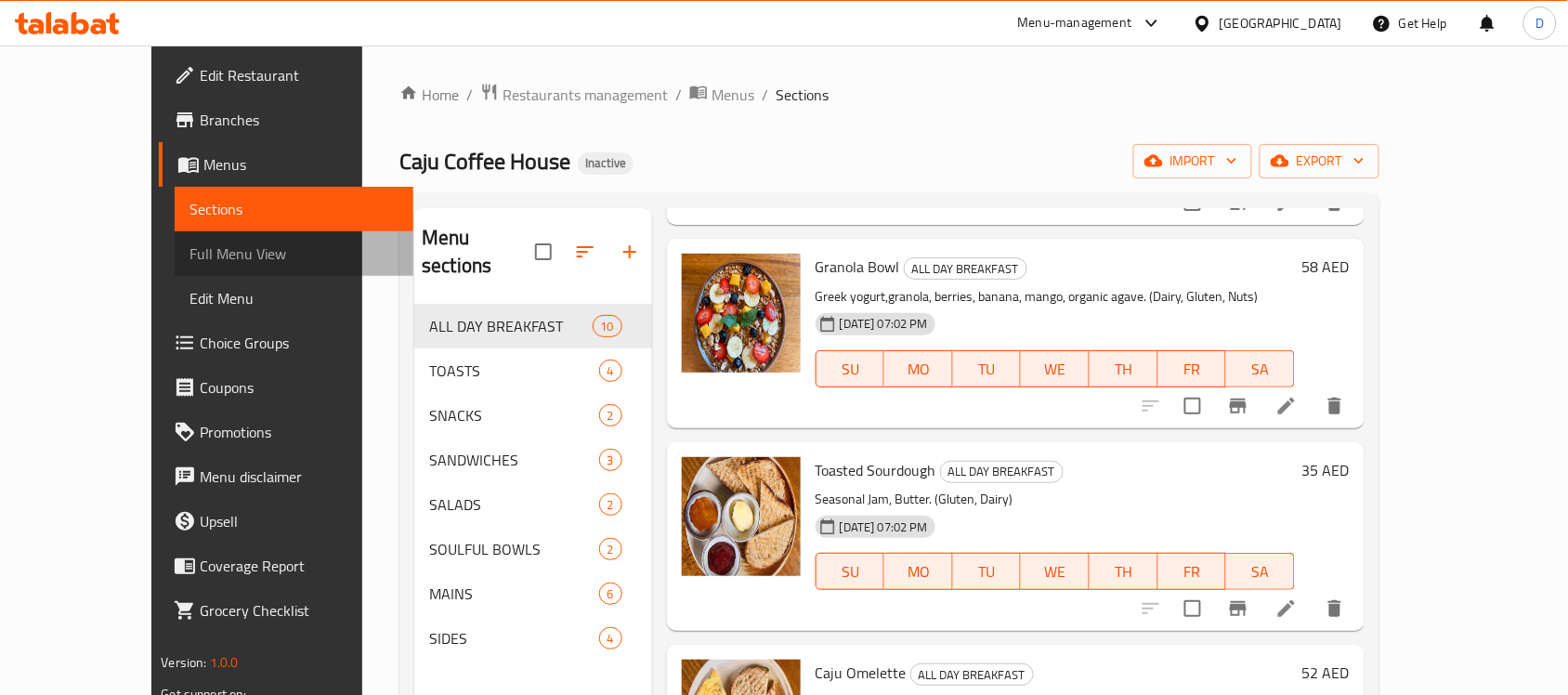
click at [190, 248] on span "Full Menu View" at bounding box center [293, 253] width 209 height 22
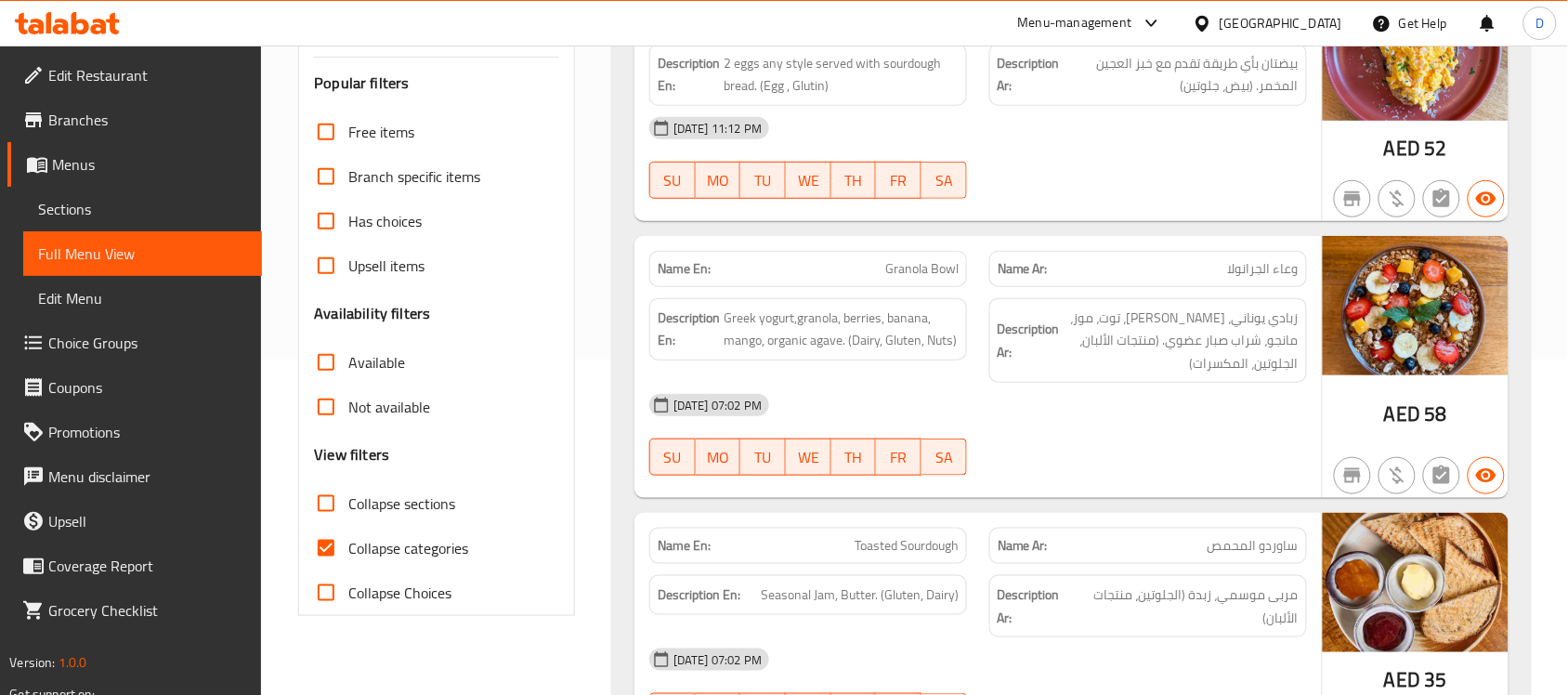
scroll to position [348, 0]
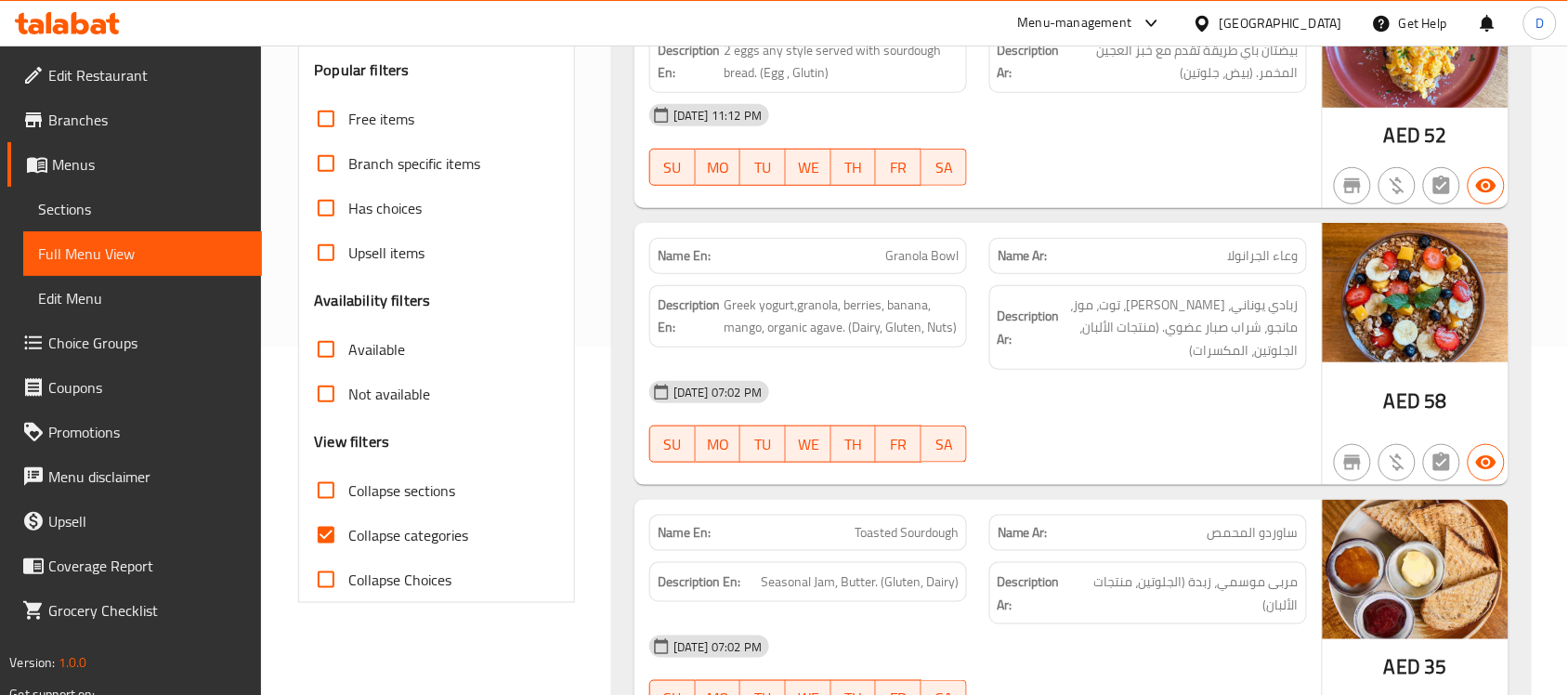
click at [327, 539] on input "Collapse categories" at bounding box center [326, 535] width 44 height 44
checkbox input "false"
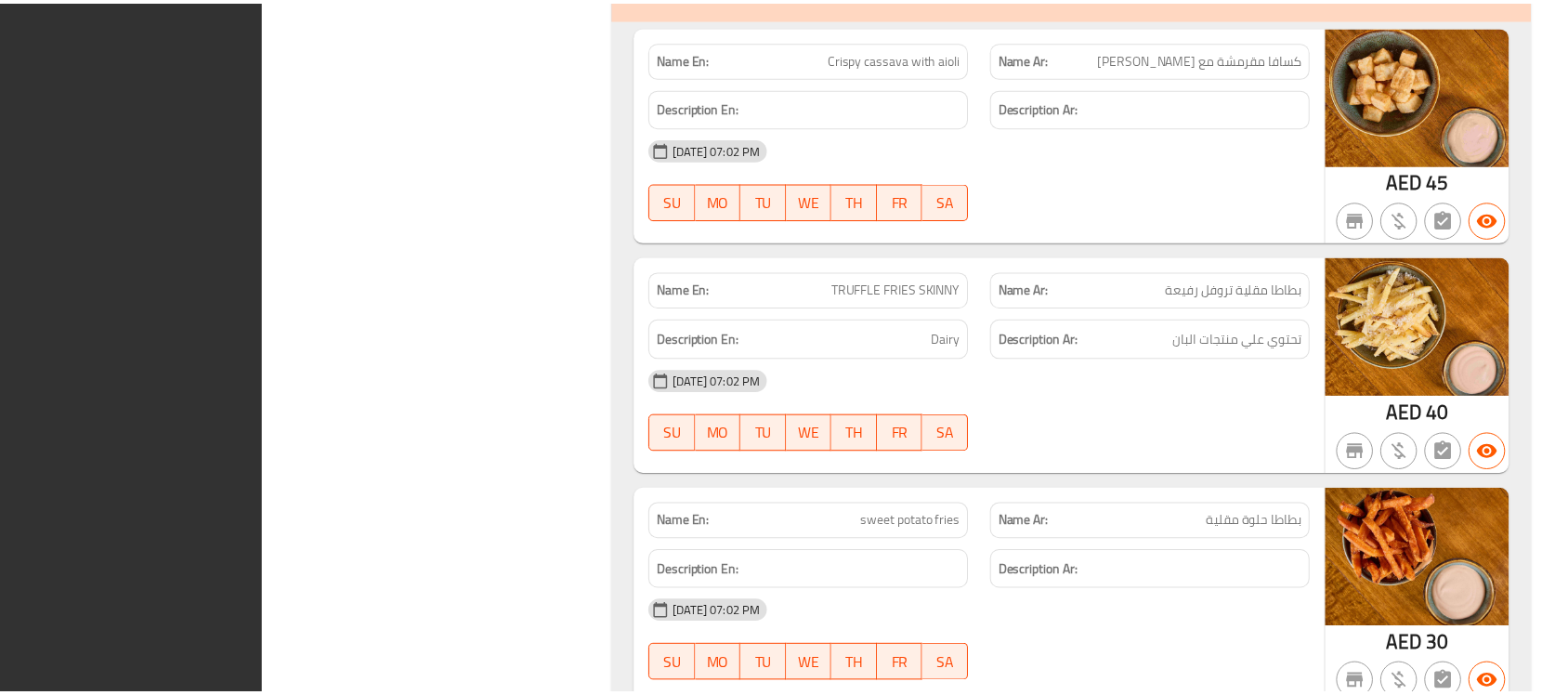
scroll to position [9387, 0]
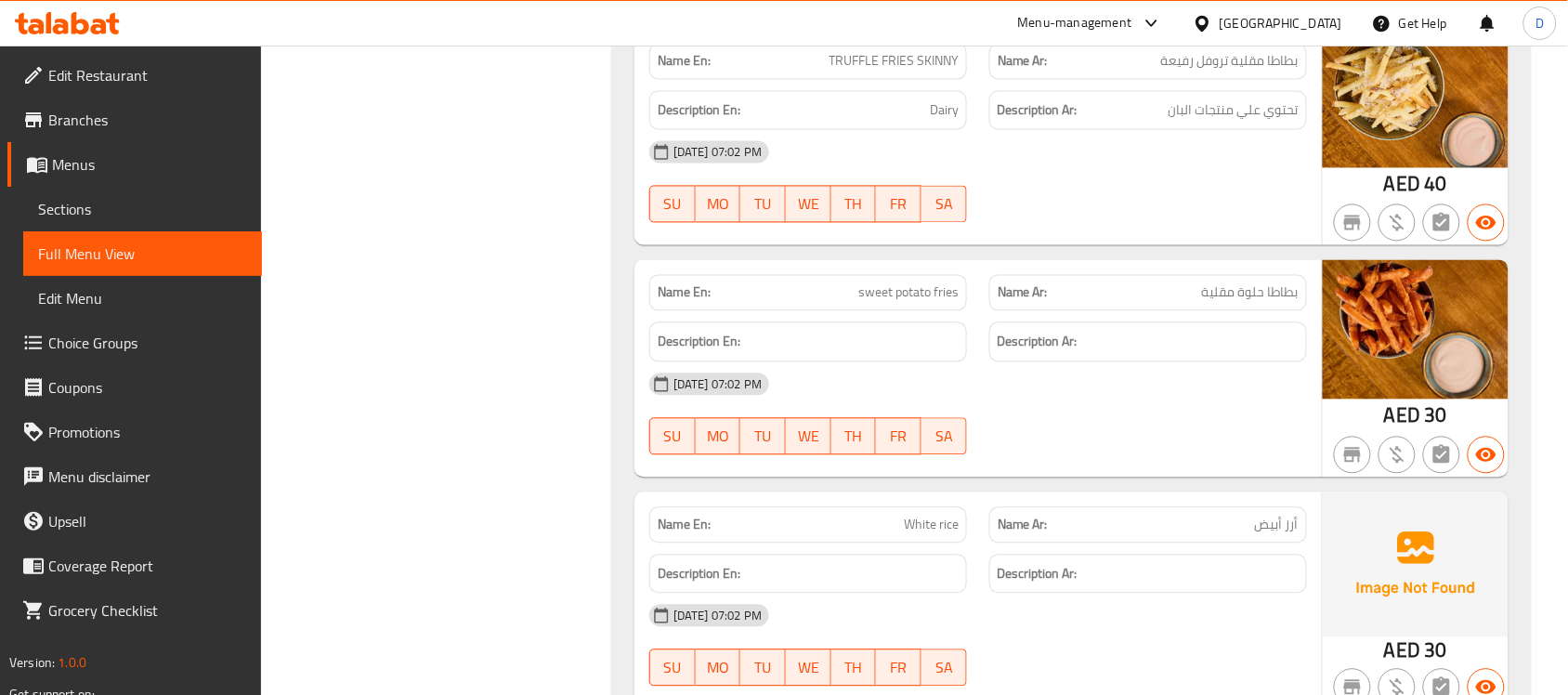
click at [77, 165] on span "Menus" at bounding box center [149, 164] width 195 height 22
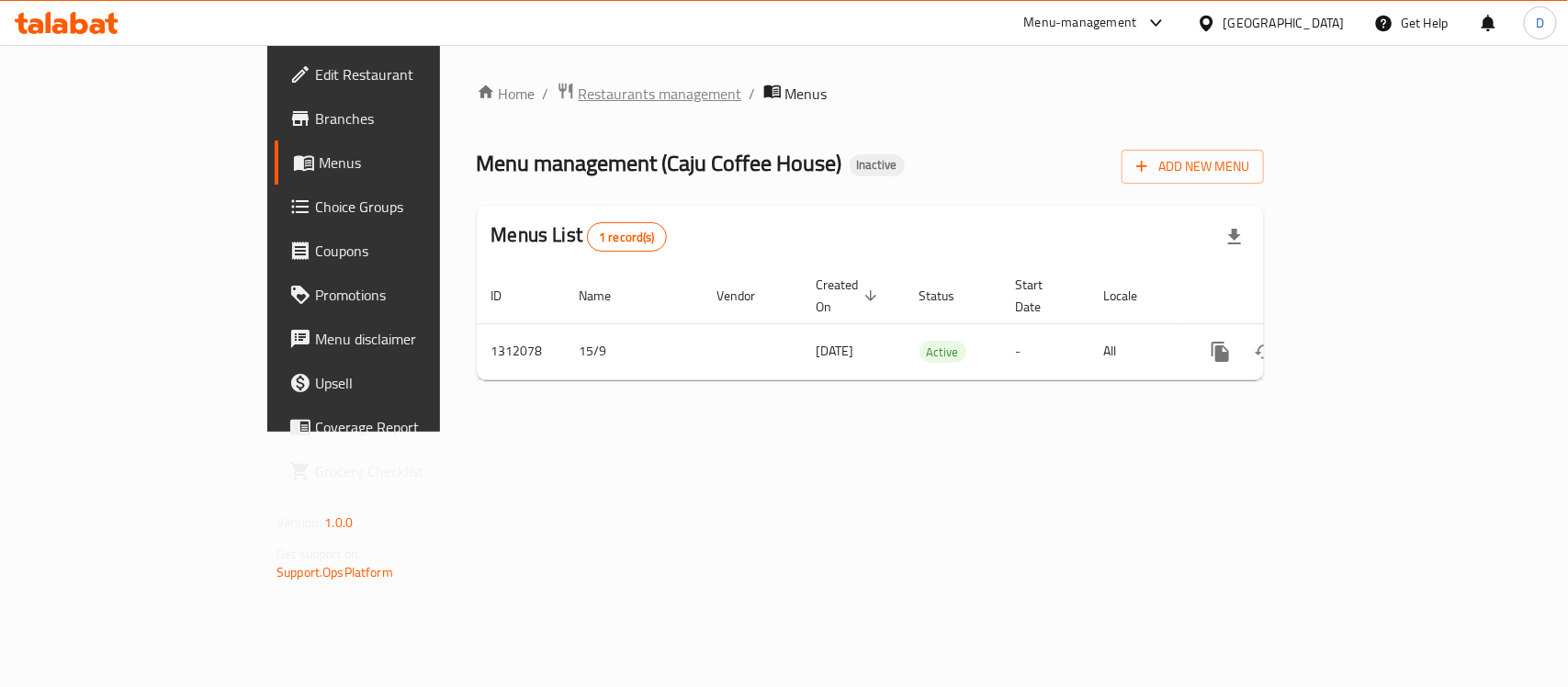
click at [578, 86] on span "Restaurants management" at bounding box center [660, 93] width 164 height 22
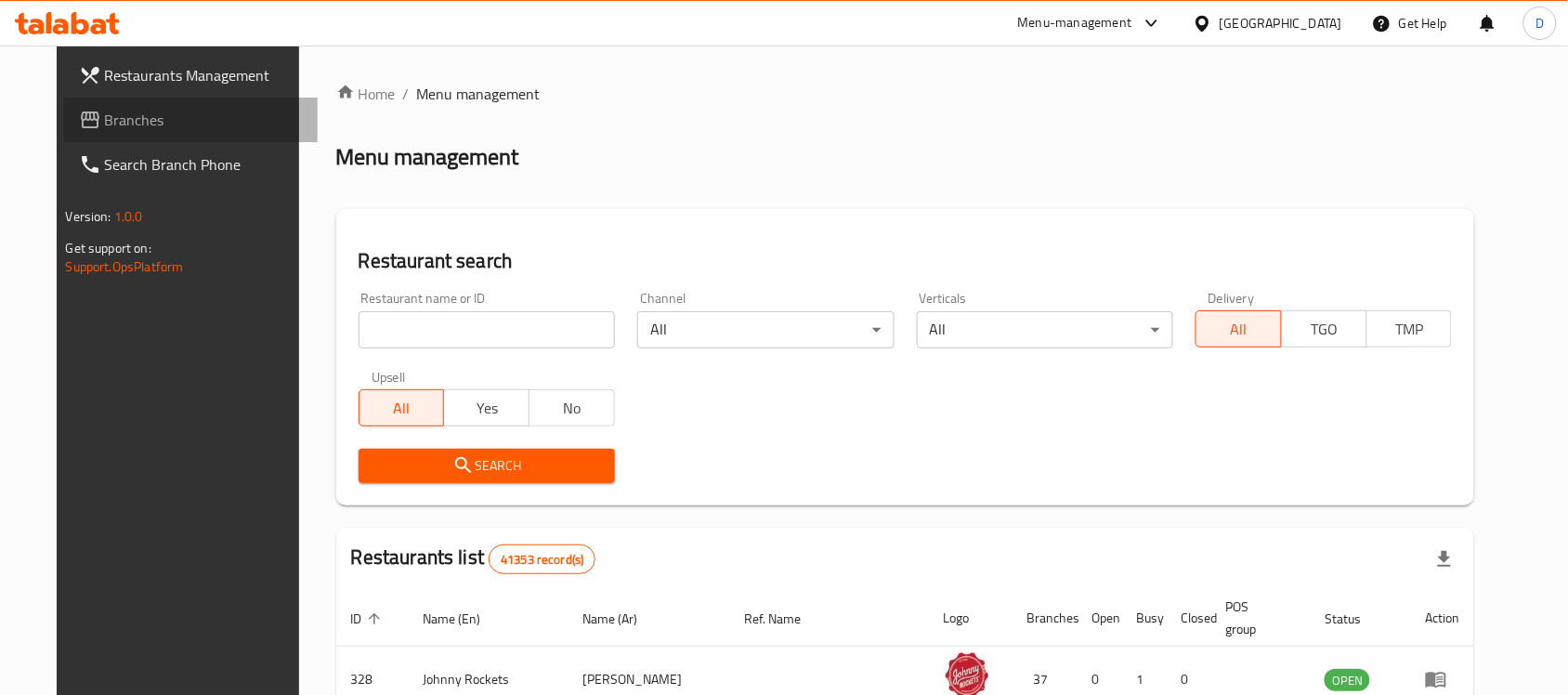
click at [105, 114] on span "Branches" at bounding box center [204, 119] width 199 height 22
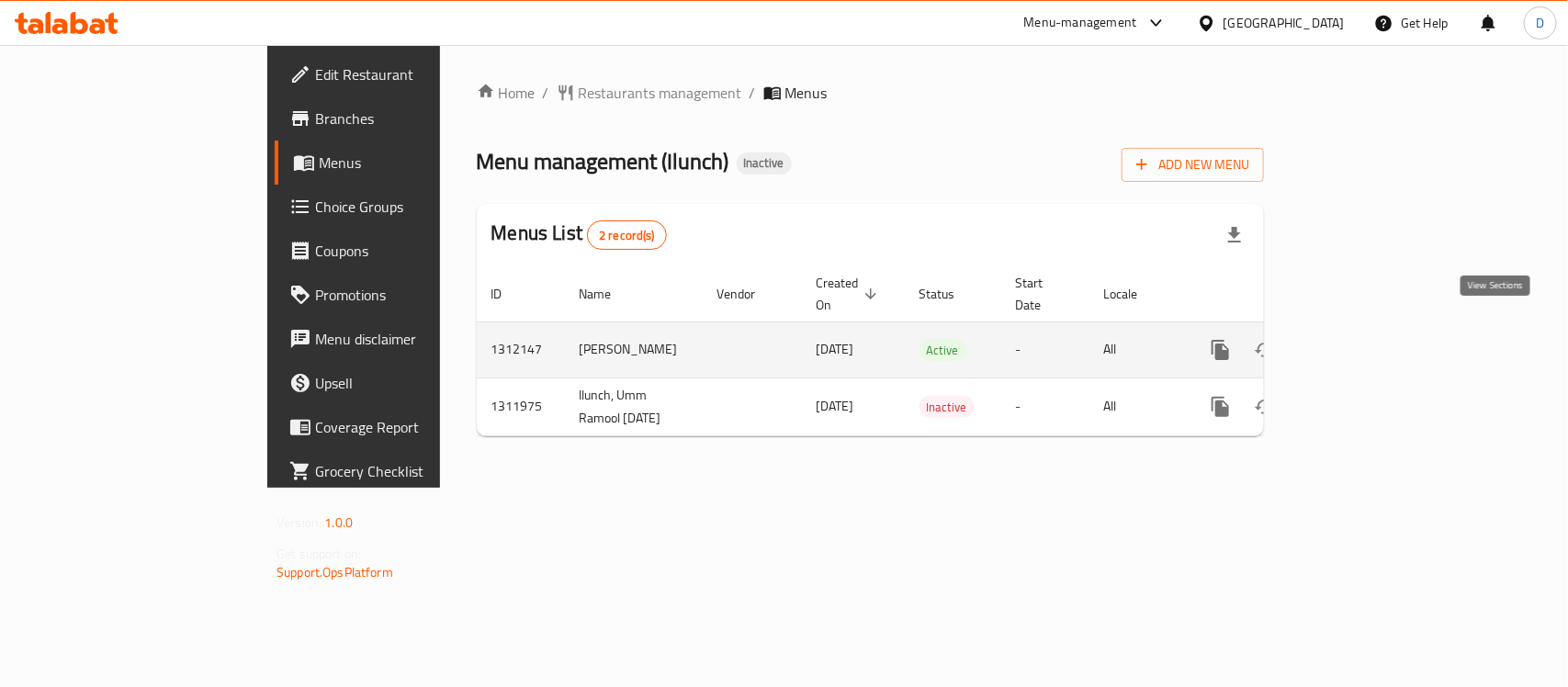
click at [1364, 339] on icon "enhanced table" at bounding box center [1353, 349] width 22 height 22
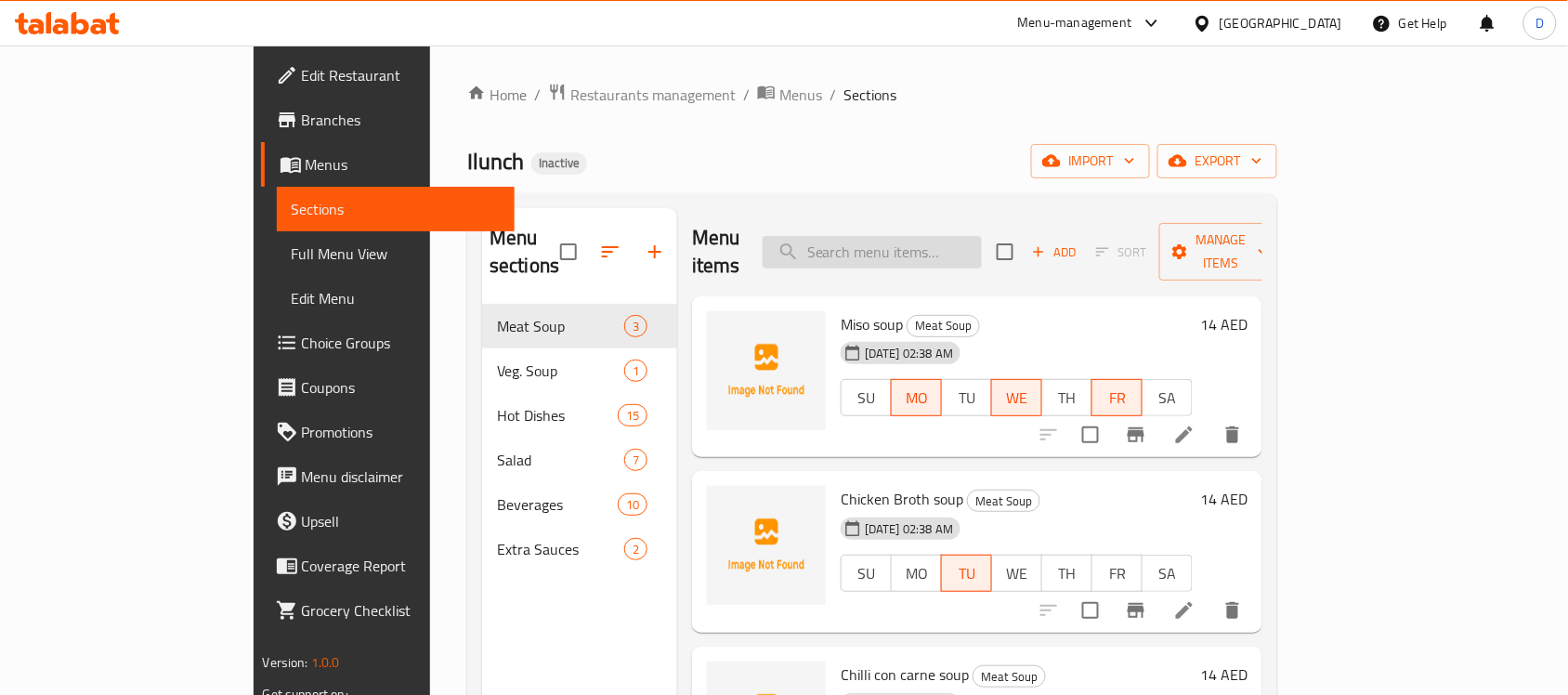
click at [982, 245] on input "search" at bounding box center [873, 252] width 219 height 33
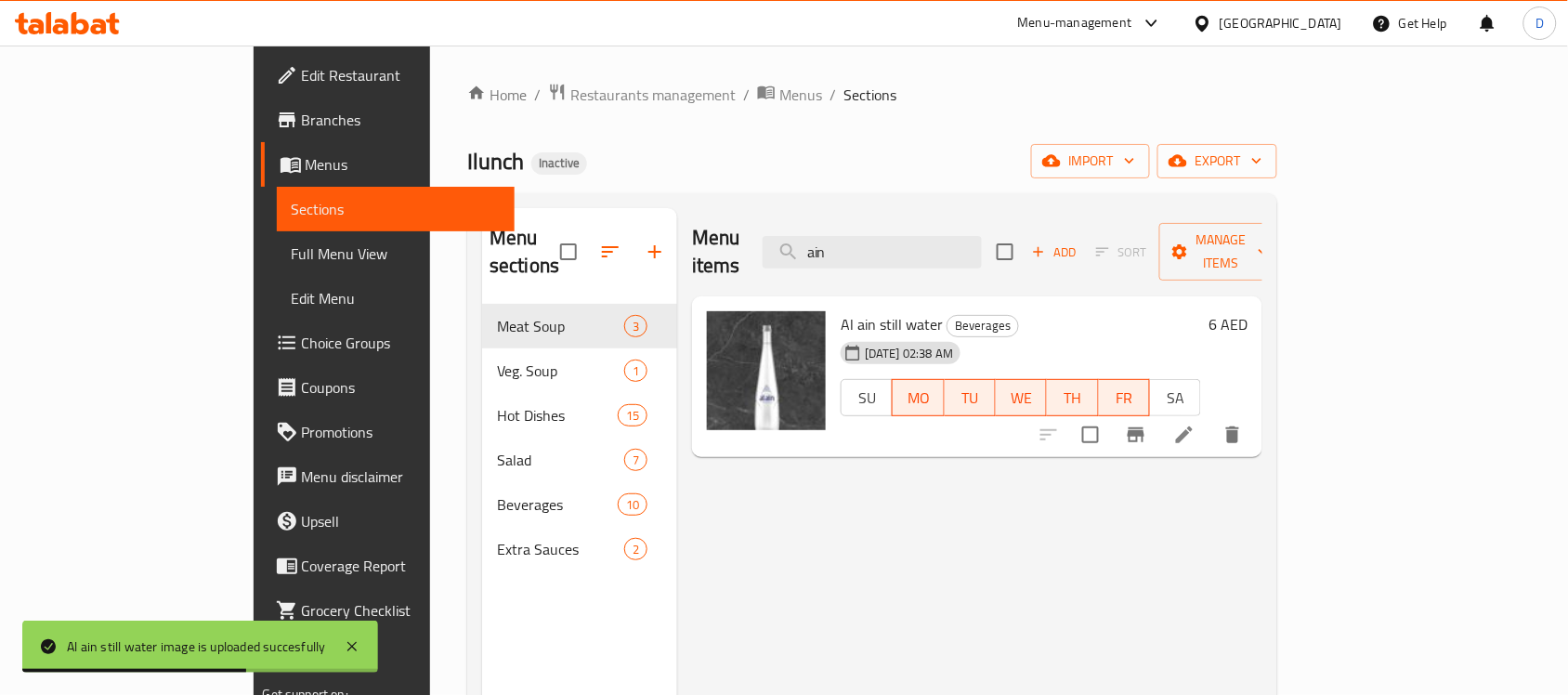
drag, startPoint x: 932, startPoint y: 234, endPoint x: 832, endPoint y: 252, distance: 101.6
click at [832, 252] on div "Menu items ain Add Sort Manage items" at bounding box center [976, 252] width 570 height 89
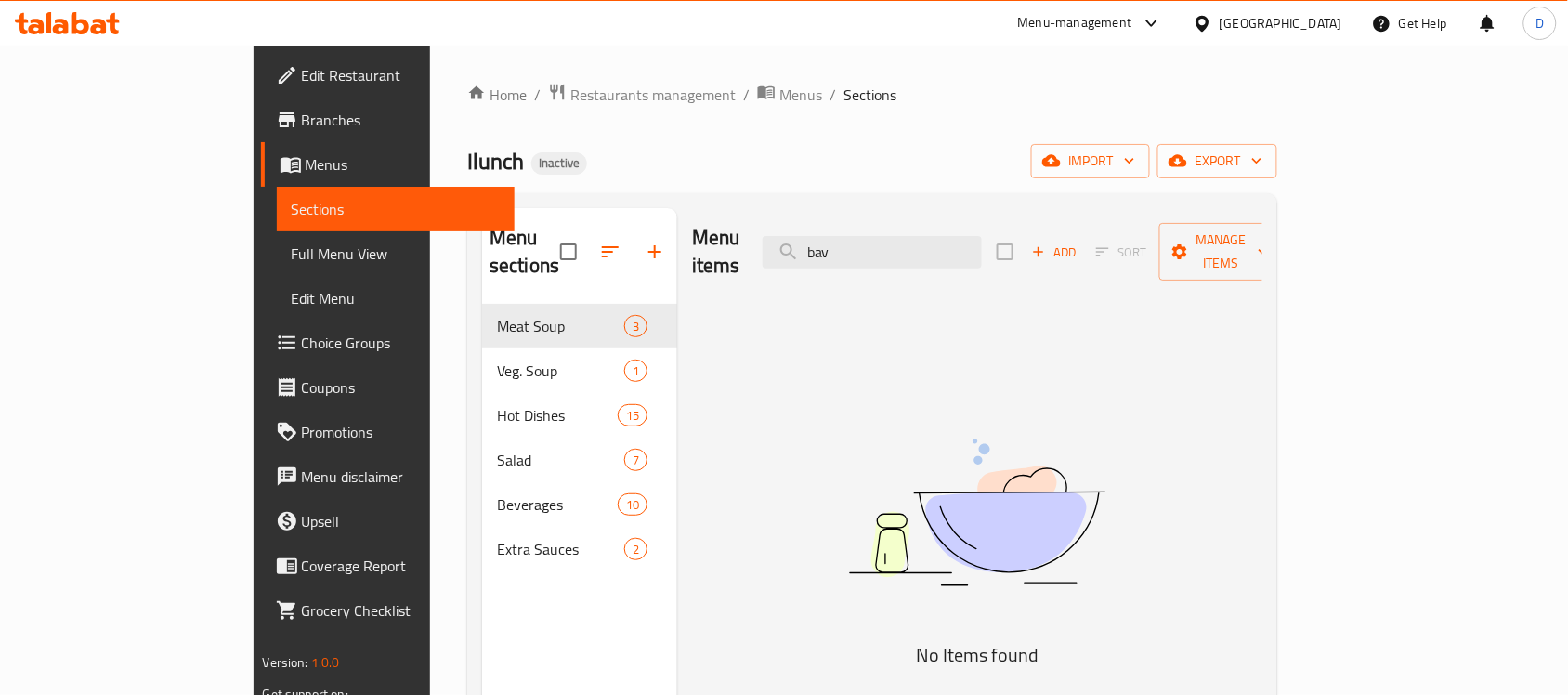
drag, startPoint x: 944, startPoint y: 234, endPoint x: 855, endPoint y: 262, distance: 93.3
click at [855, 262] on div "Menu items bav Add Sort Manage items" at bounding box center [976, 252] width 570 height 89
type input "meat"
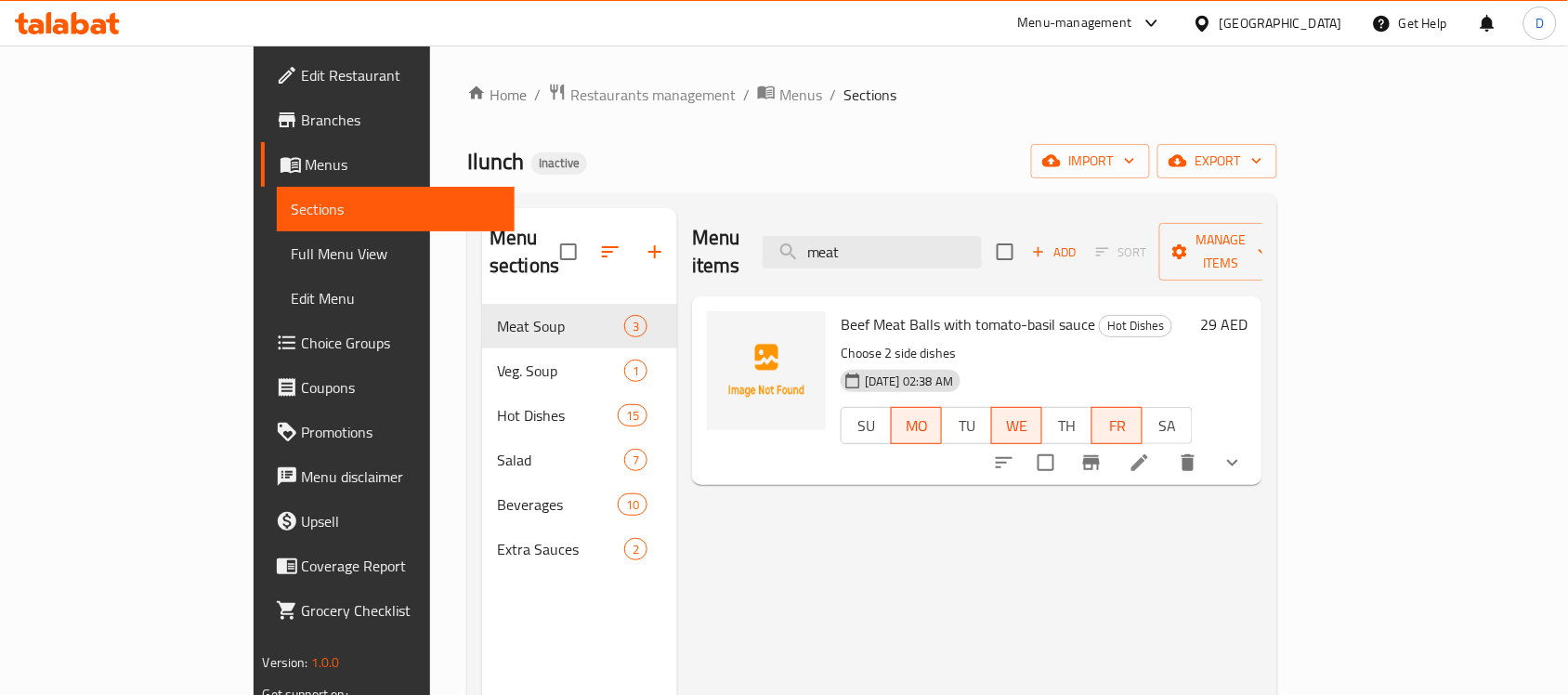
drag, startPoint x: 939, startPoint y: 242, endPoint x: 816, endPoint y: 238, distance: 123.1
click at [816, 238] on div "Menu items meat Add Sort Manage items" at bounding box center [976, 252] width 570 height 89
click at [1238, 460] on icon "show more" at bounding box center [1233, 463] width 12 height 7
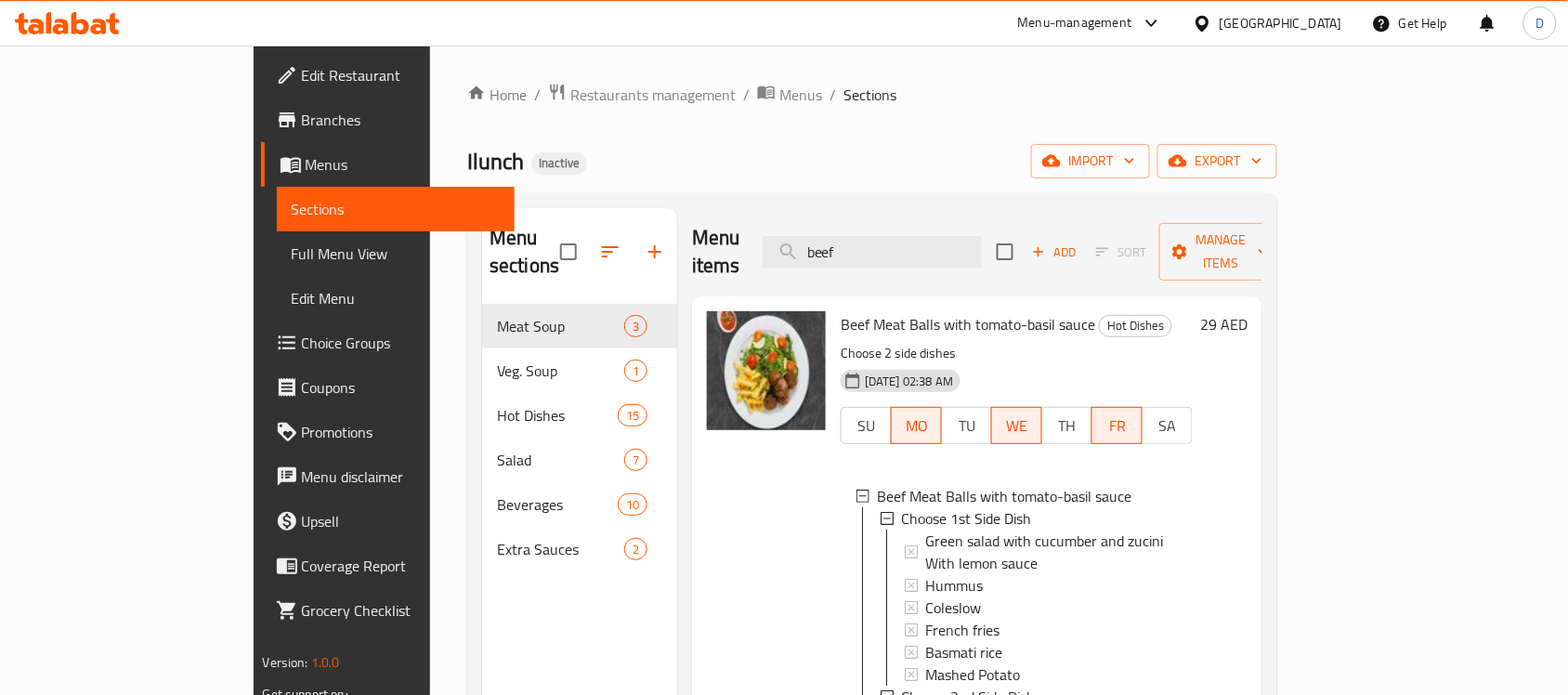
drag, startPoint x: 978, startPoint y: 239, endPoint x: 711, endPoint y: 232, distance: 267.1
click at [711, 232] on div "Menu items beef Add Sort Manage items" at bounding box center [976, 252] width 570 height 89
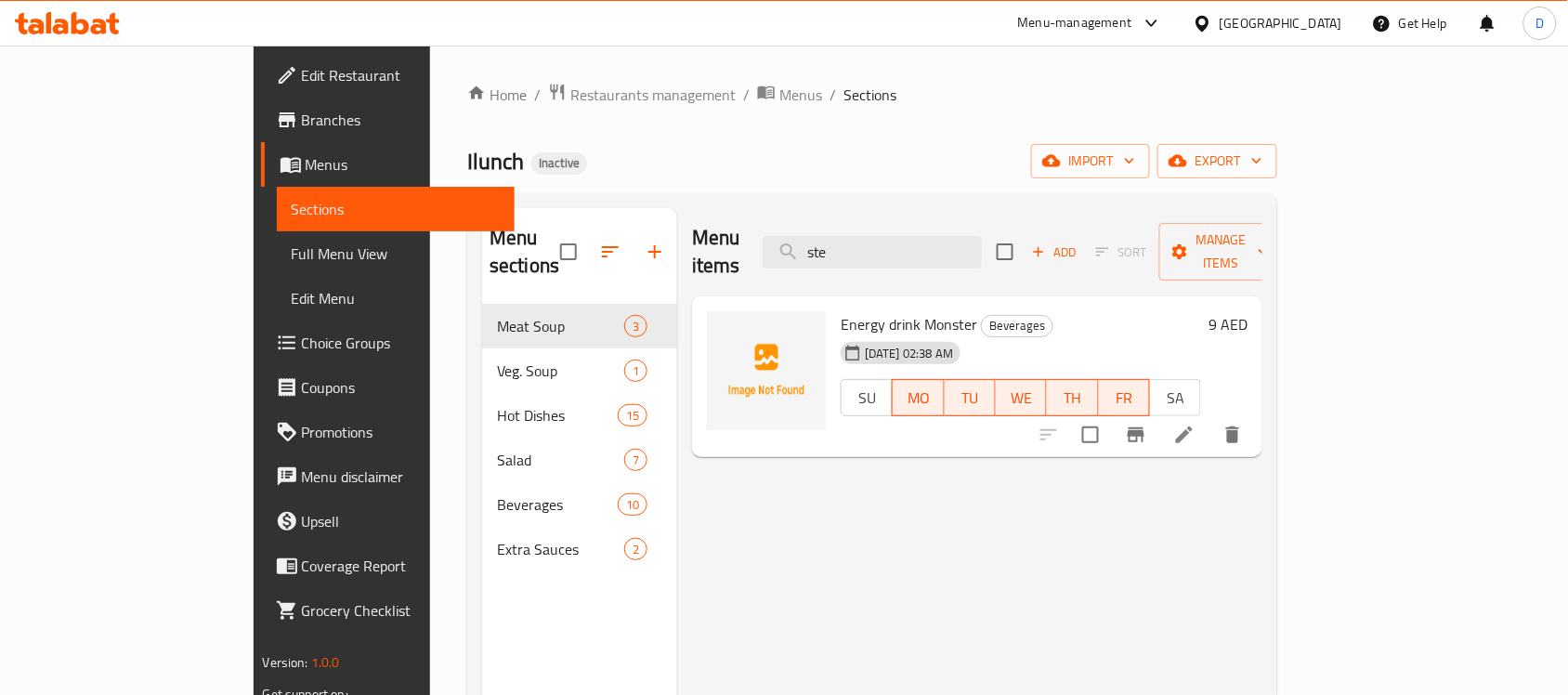
drag, startPoint x: 935, startPoint y: 242, endPoint x: 844, endPoint y: 258, distance: 92.4
click at [844, 258] on div "Menu items ste Add Sort Manage items" at bounding box center [976, 252] width 570 height 89
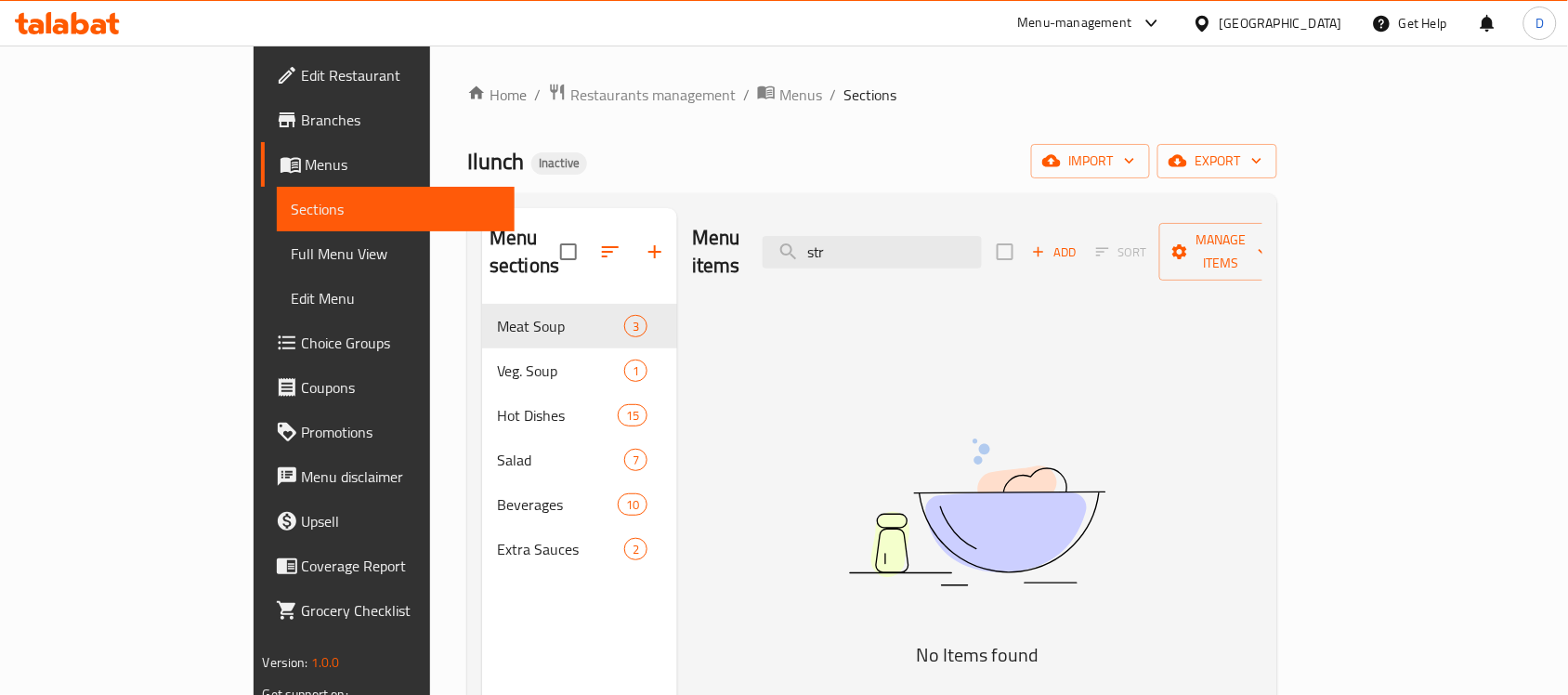
drag, startPoint x: 943, startPoint y: 248, endPoint x: 875, endPoint y: 274, distance: 72.8
click at [875, 274] on div "Menu items str Add Sort Manage items No Items found" at bounding box center [970, 555] width 585 height 695
drag, startPoint x: 930, startPoint y: 247, endPoint x: 864, endPoint y: 252, distance: 66.2
click at [864, 252] on input "bol" at bounding box center [873, 252] width 219 height 33
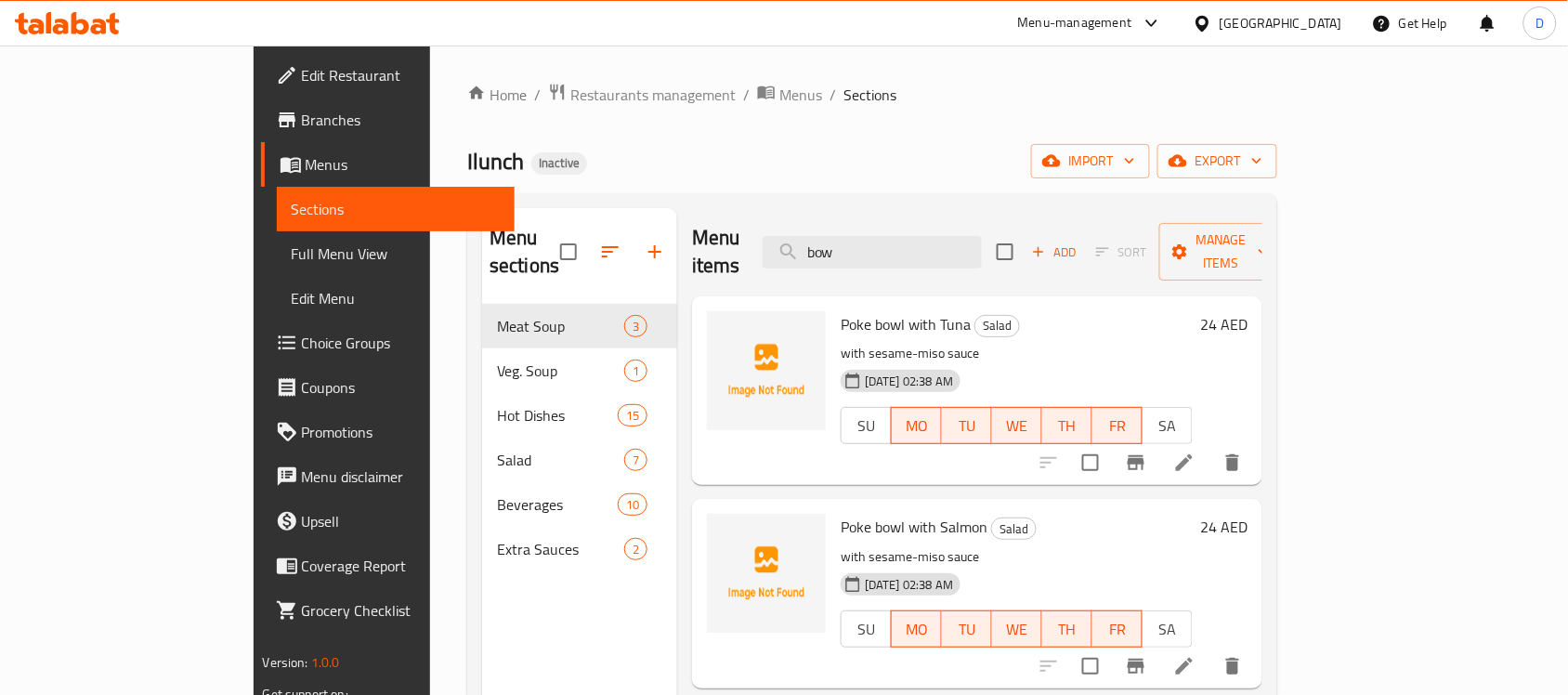
drag, startPoint x: 925, startPoint y: 243, endPoint x: 824, endPoint y: 230, distance: 101.8
click at [824, 230] on div "Menu items bow Add Sort Manage items" at bounding box center [976, 252] width 570 height 89
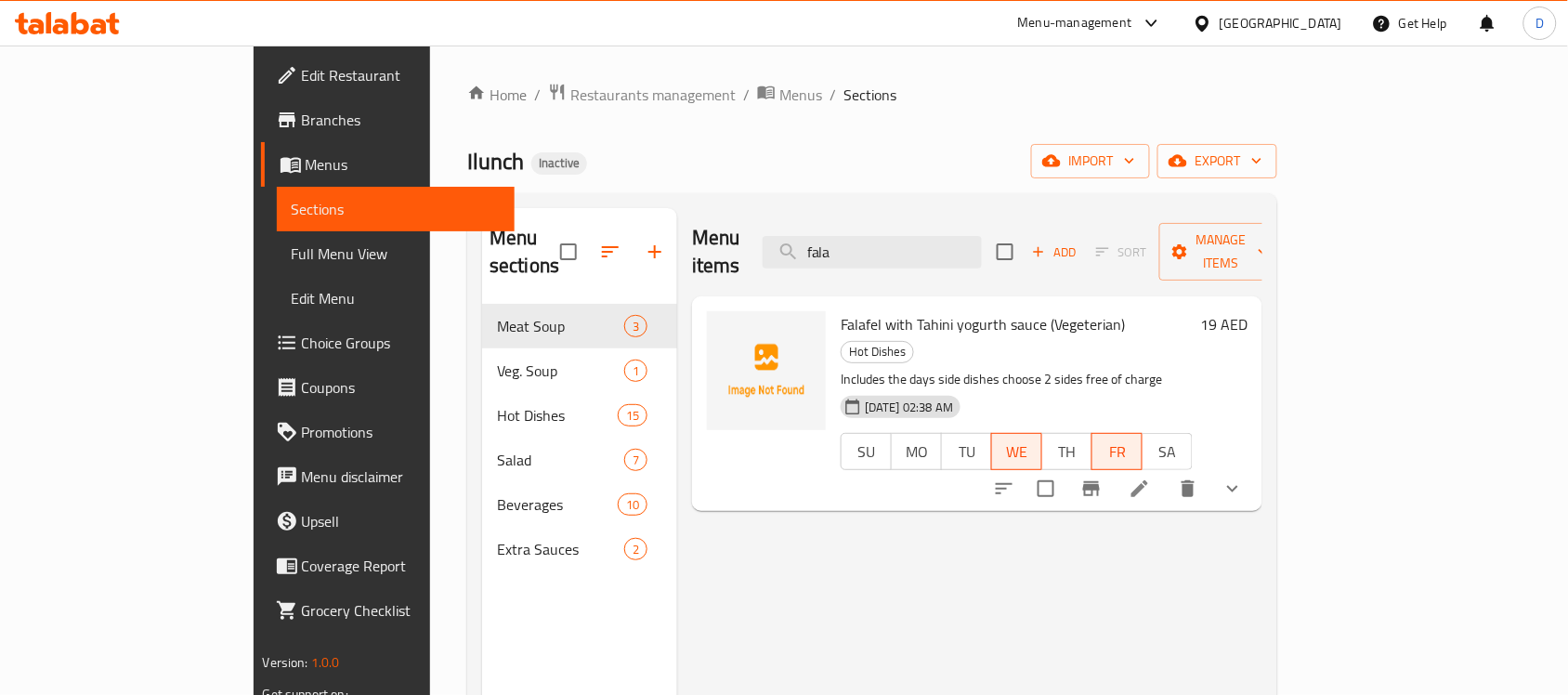
drag, startPoint x: 957, startPoint y: 247, endPoint x: 811, endPoint y: 229, distance: 147.1
click at [811, 229] on div "Menu items fala Add Sort Manage items" at bounding box center [976, 252] width 570 height 89
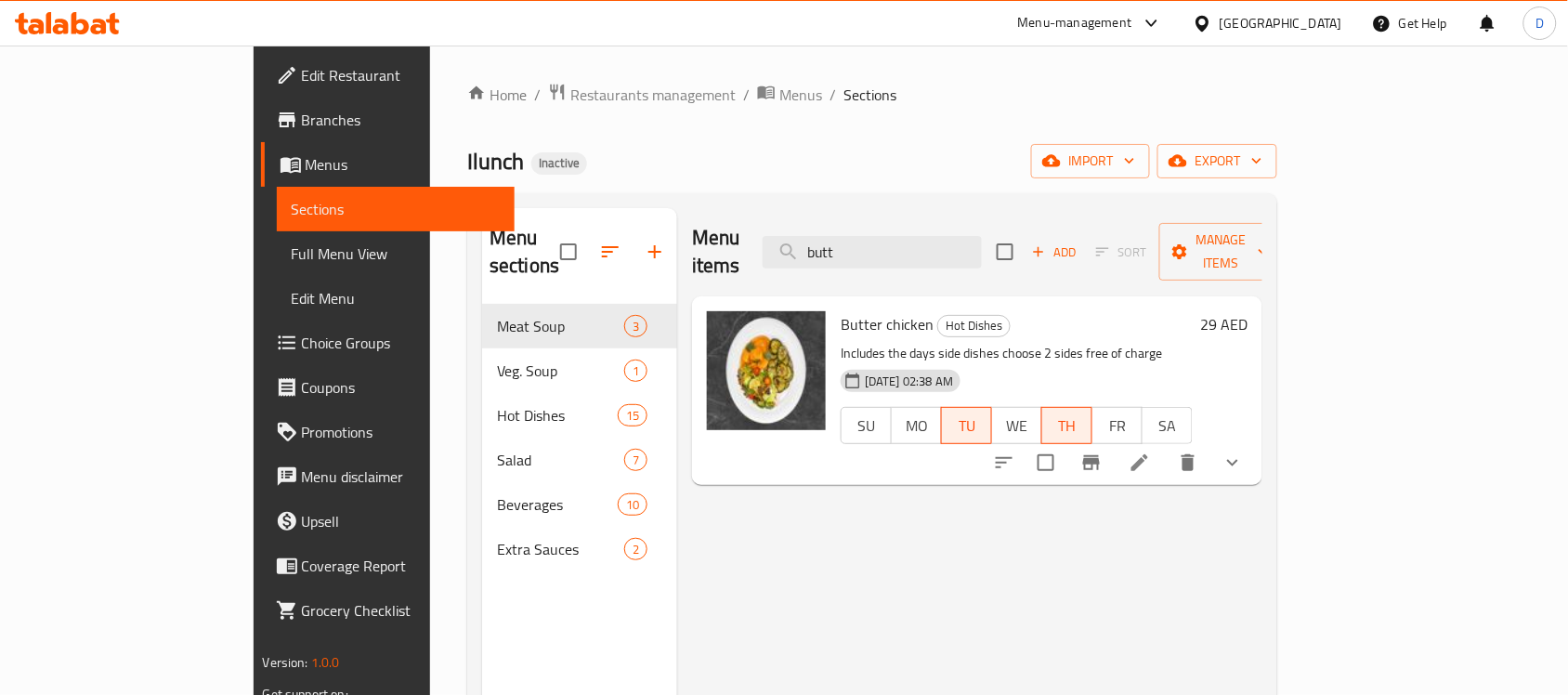
drag, startPoint x: 945, startPoint y: 234, endPoint x: 839, endPoint y: 243, distance: 106.4
click at [839, 243] on div "Menu items butt Add Sort Manage items" at bounding box center [976, 252] width 570 height 89
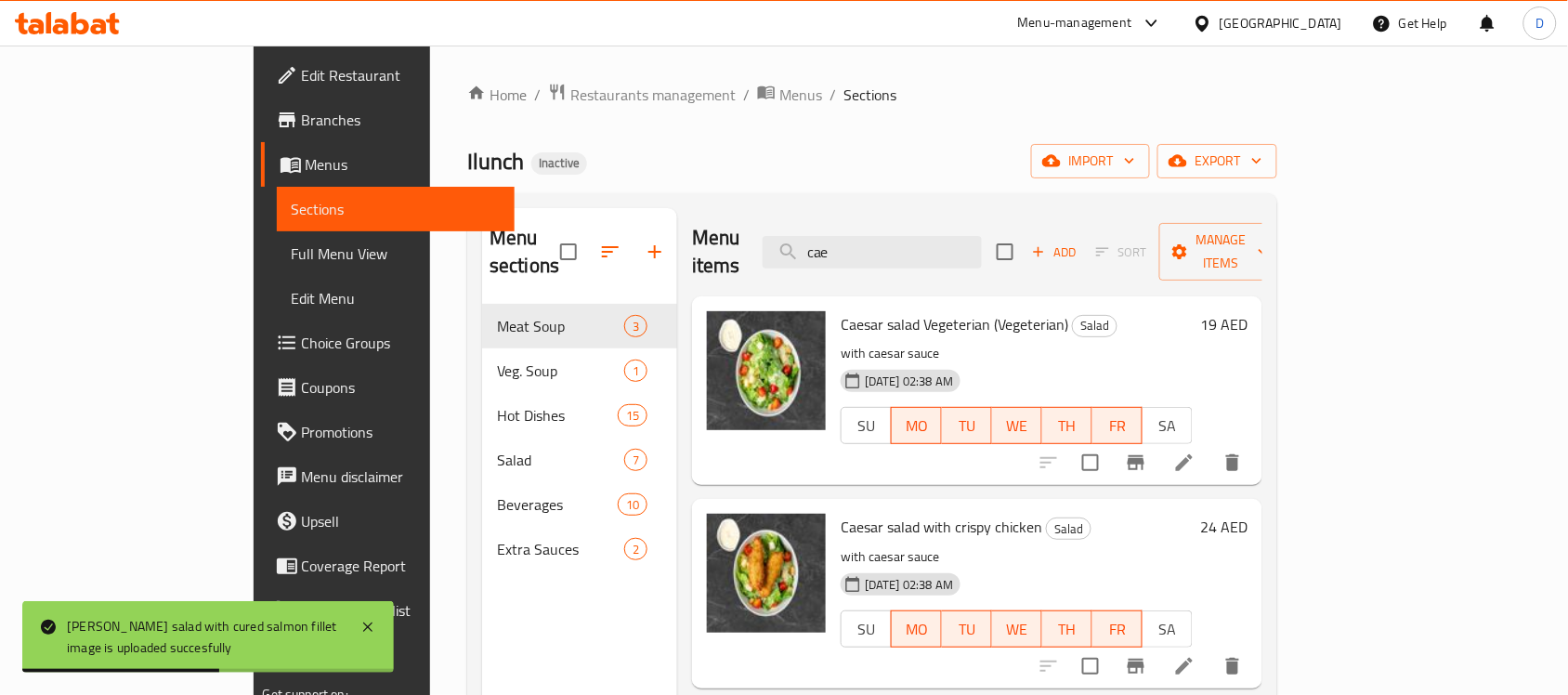
drag, startPoint x: 932, startPoint y: 247, endPoint x: 803, endPoint y: 240, distance: 129.2
click at [803, 240] on div "Menu items cae Add Sort Manage items" at bounding box center [976, 252] width 570 height 89
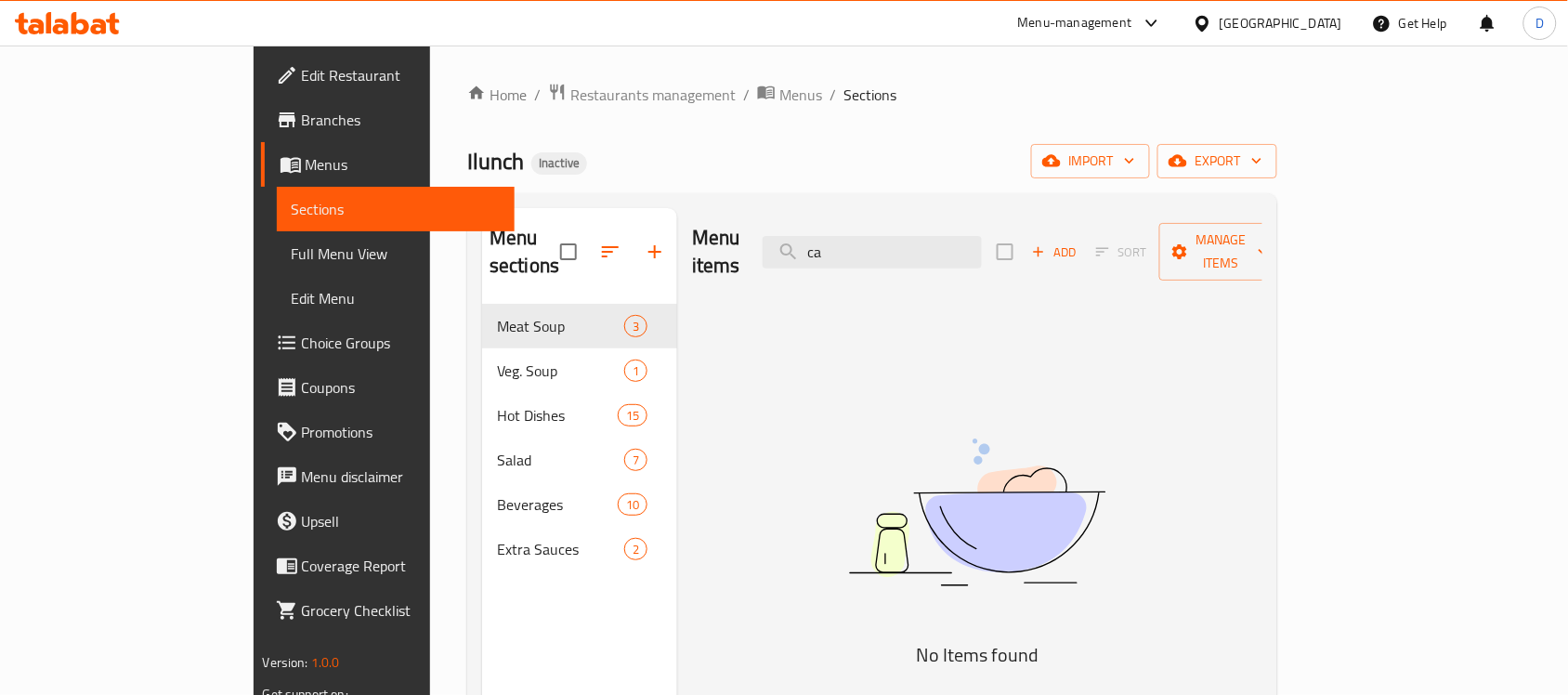
type input "c"
drag, startPoint x: 995, startPoint y: 263, endPoint x: 904, endPoint y: 267, distance: 91.1
click at [904, 267] on div "Menu items gra Add Sort Manage items" at bounding box center [976, 252] width 570 height 89
drag, startPoint x: 986, startPoint y: 237, endPoint x: 780, endPoint y: 226, distance: 206.3
click at [780, 226] on div "Menu items gra Add Sort Manage items" at bounding box center [976, 252] width 570 height 89
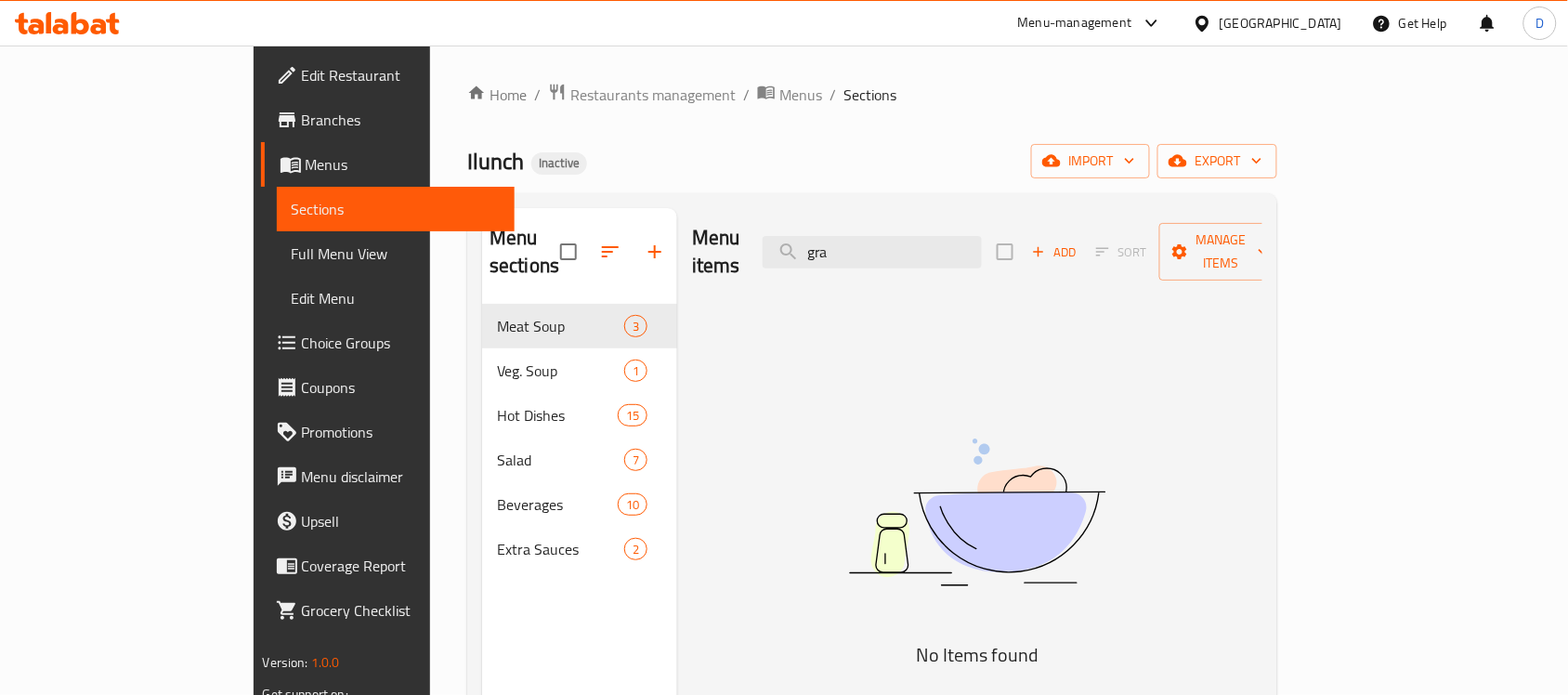
type input "v"
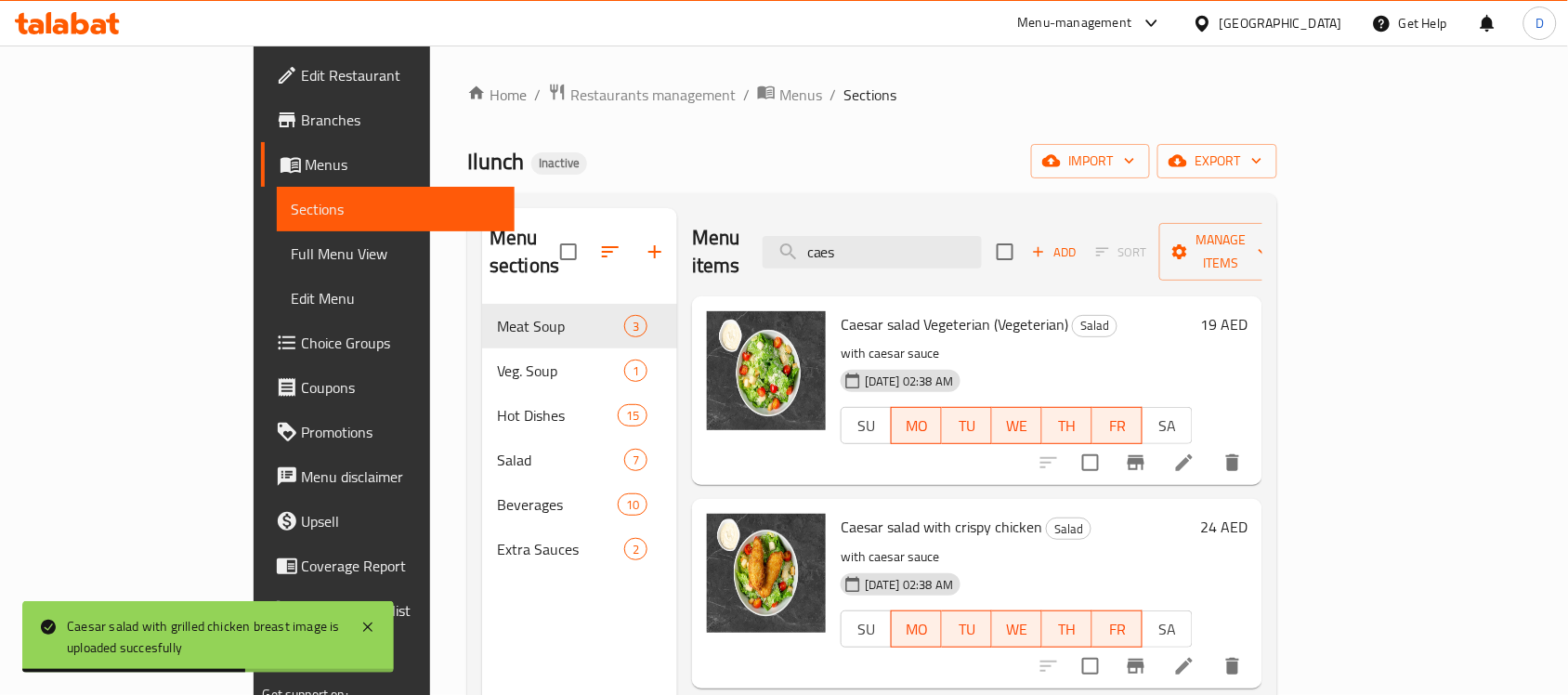
drag, startPoint x: 978, startPoint y: 237, endPoint x: 846, endPoint y: 257, distance: 133.5
click at [846, 257] on div "Menu items caes Add Sort Manage items" at bounding box center [976, 252] width 570 height 89
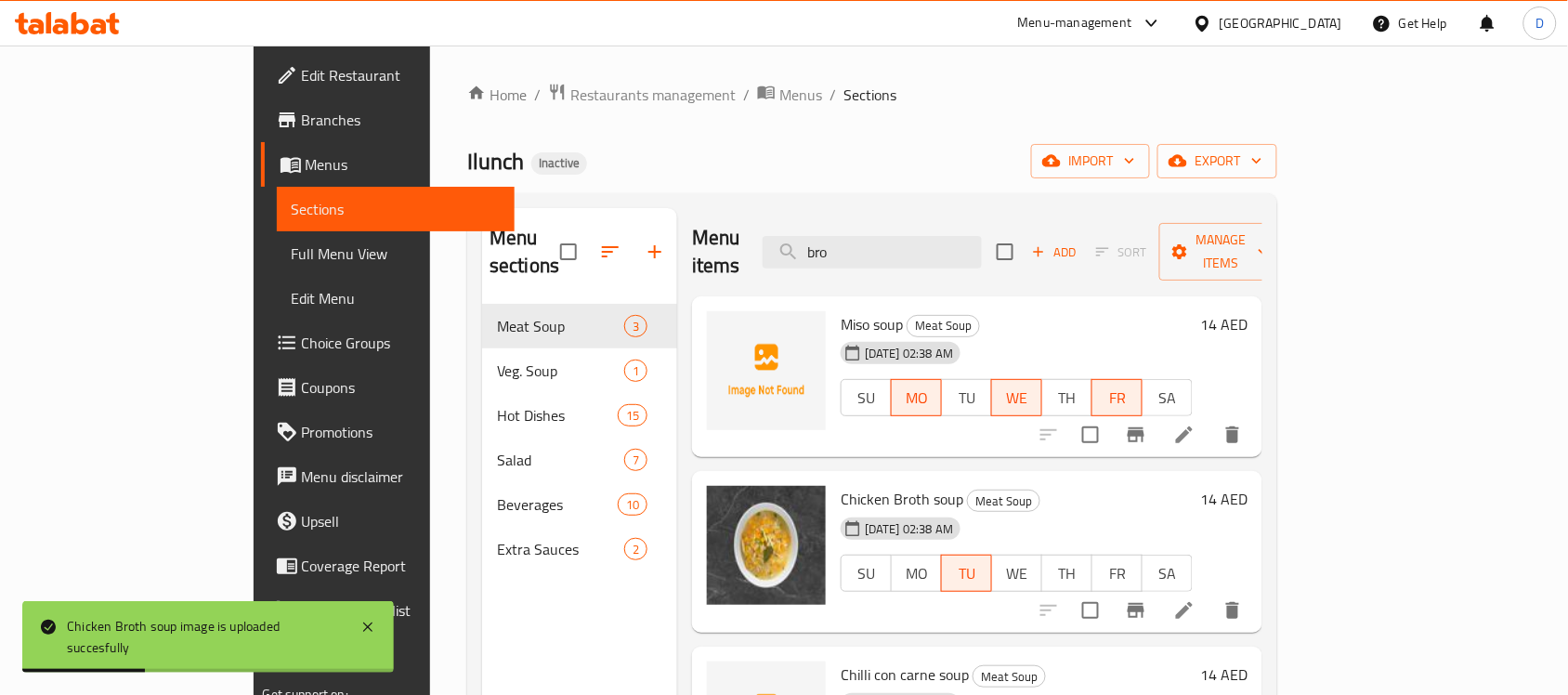
drag, startPoint x: 952, startPoint y: 243, endPoint x: 828, endPoint y: 235, distance: 124.3
click at [828, 235] on div "Menu items bro Add Sort Manage items" at bounding box center [976, 252] width 570 height 89
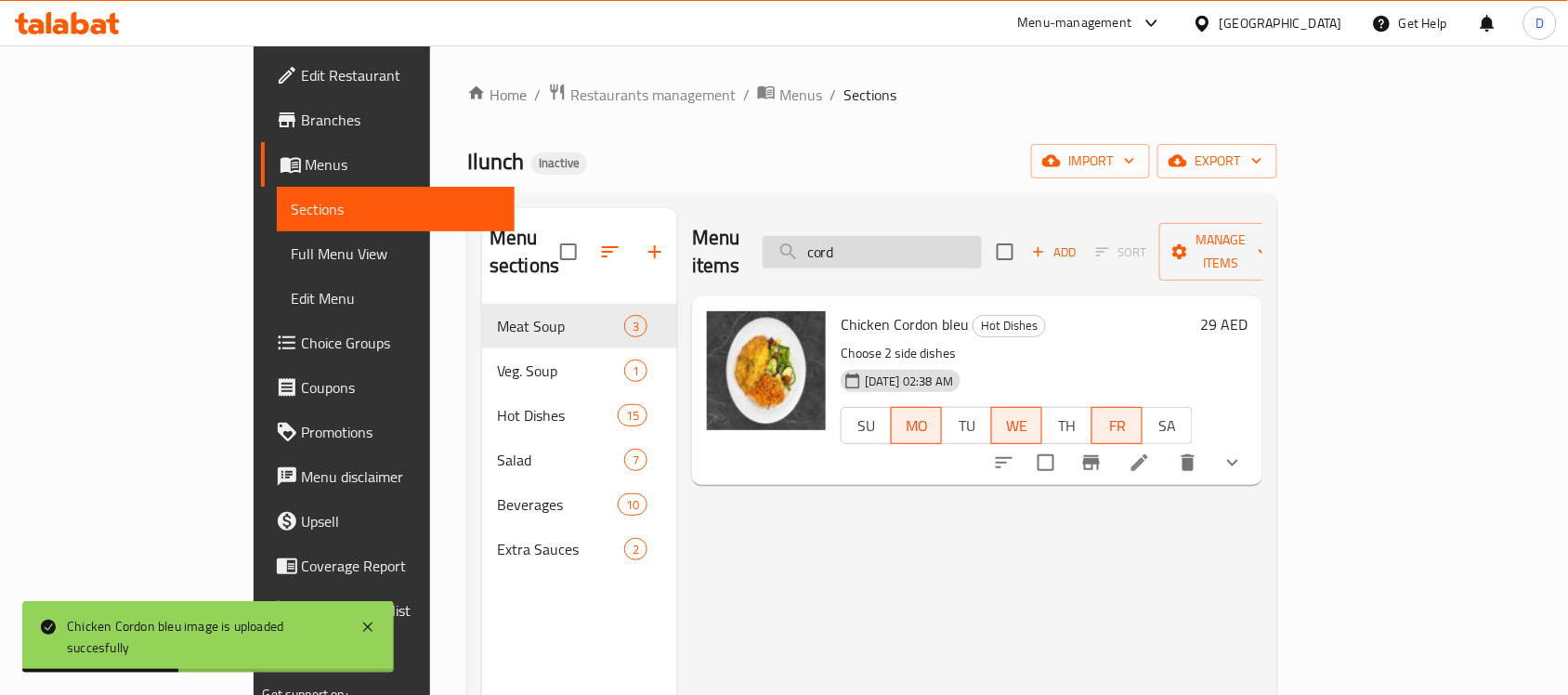
drag, startPoint x: 955, startPoint y: 240, endPoint x: 875, endPoint y: 240, distance: 80.0
click at [875, 240] on input "cord" at bounding box center [873, 252] width 219 height 33
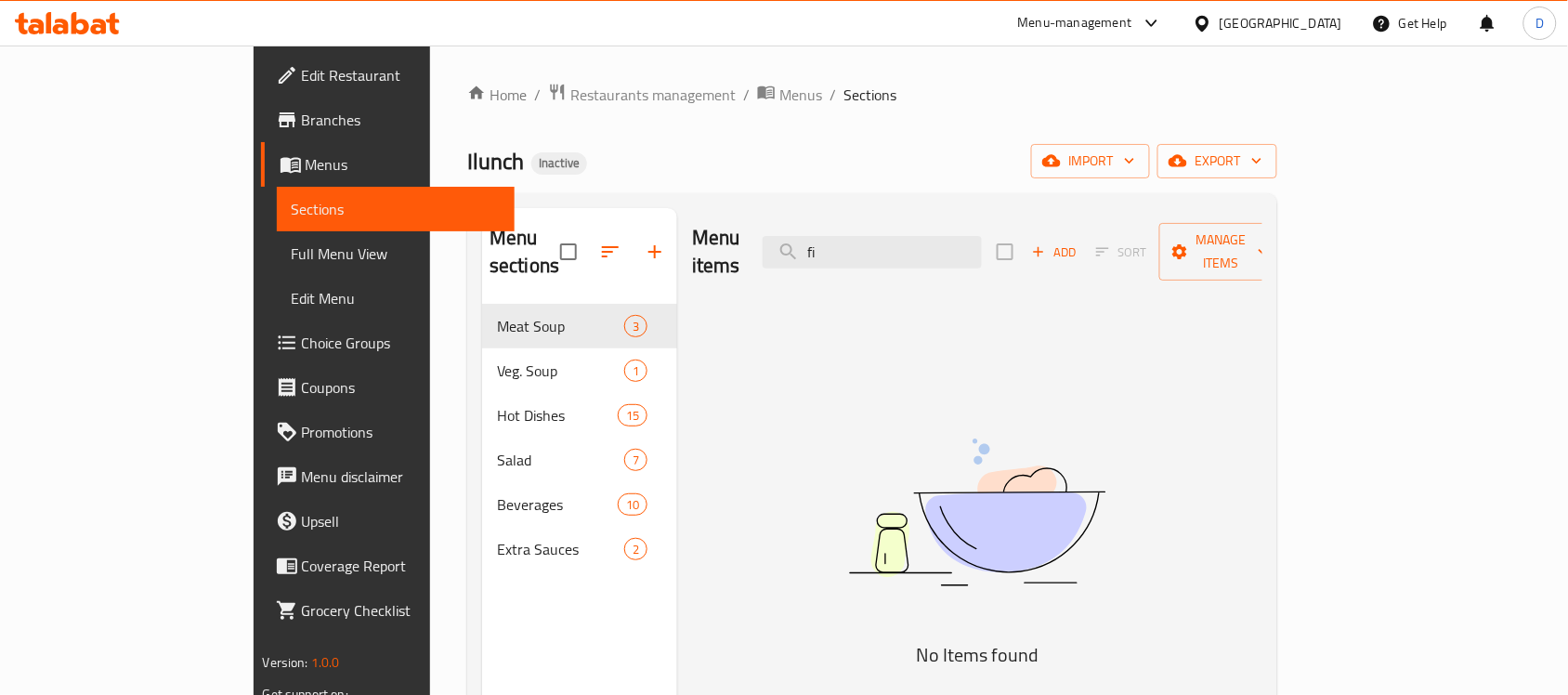
type input "f"
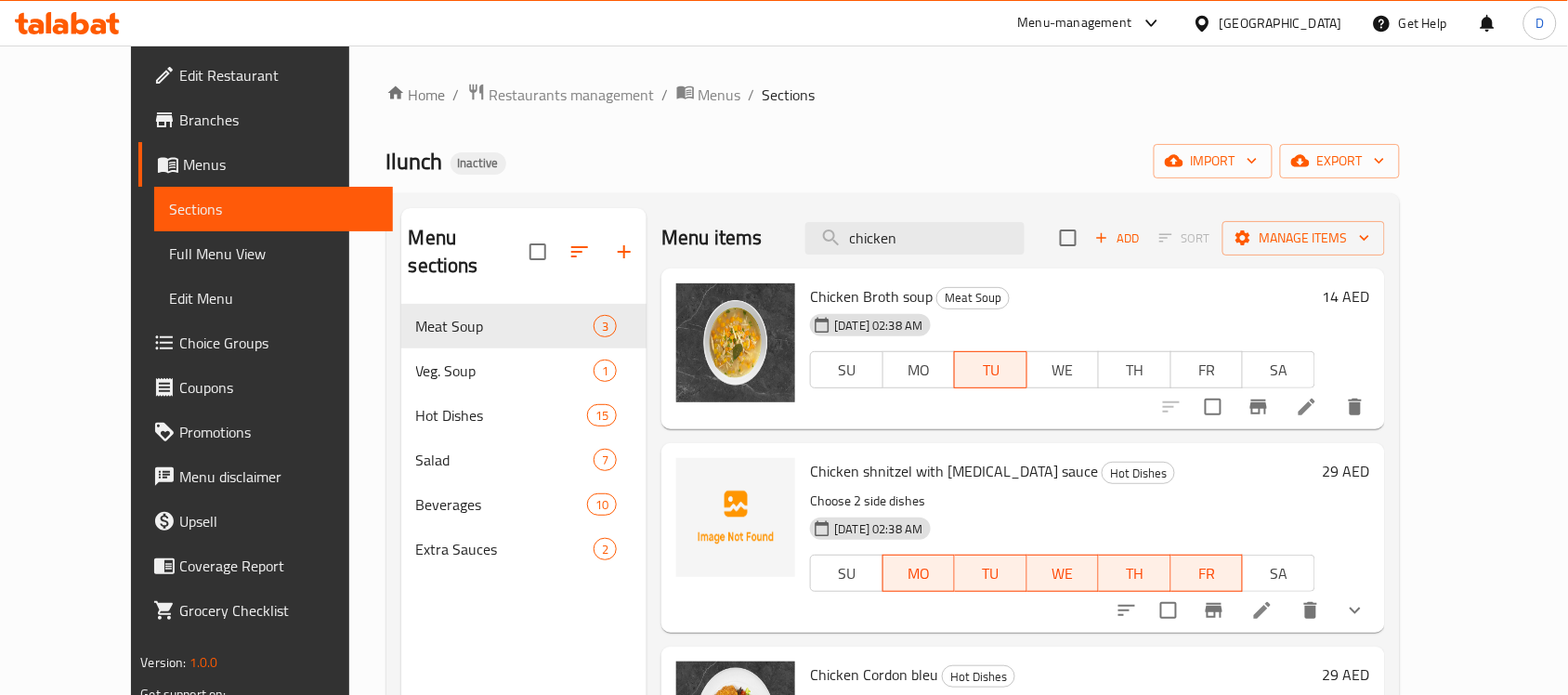
drag, startPoint x: 963, startPoint y: 239, endPoint x: 843, endPoint y: 239, distance: 120.0
click at [843, 239] on div "Menu items chicken Add Sort Manage items" at bounding box center [1023, 238] width 722 height 61
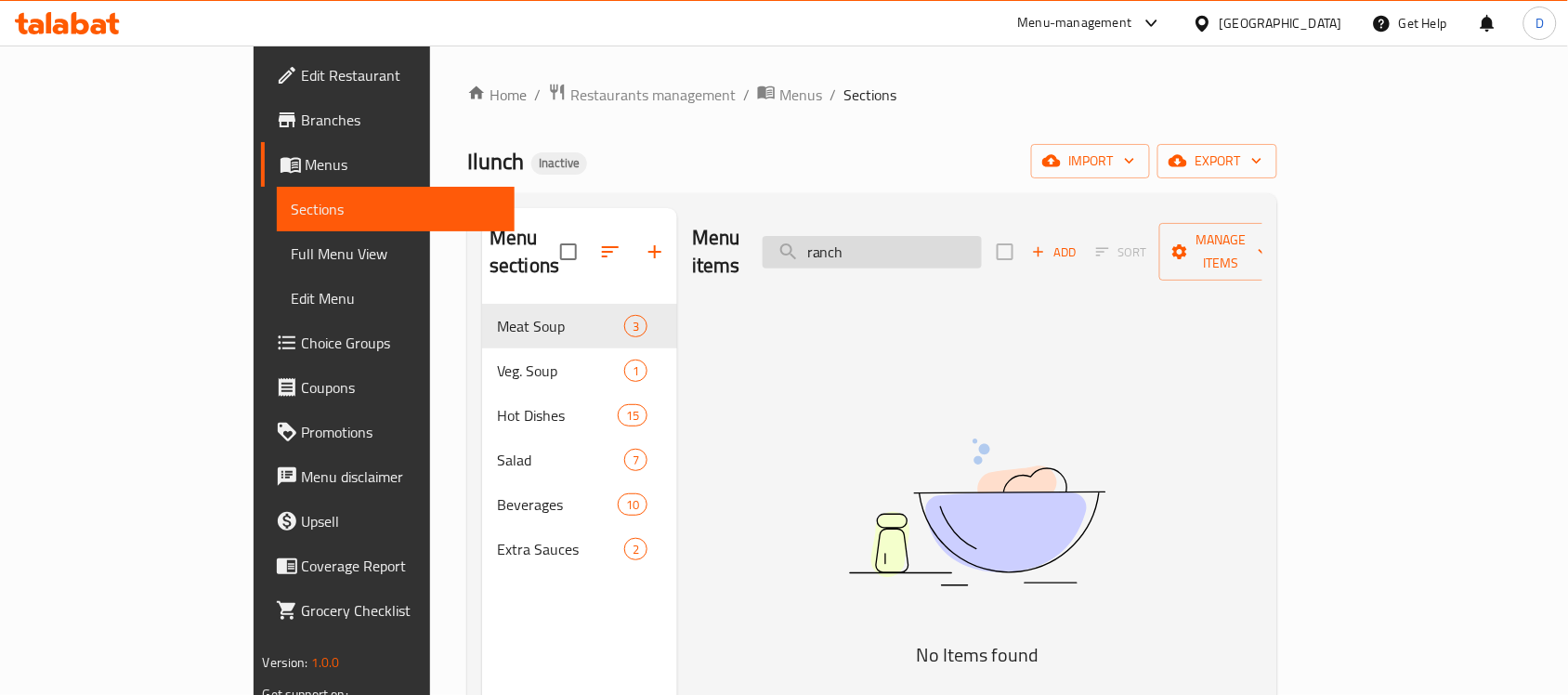
drag, startPoint x: 950, startPoint y: 233, endPoint x: 854, endPoint y: 237, distance: 96.1
click at [854, 237] on input "ranch" at bounding box center [873, 252] width 219 height 33
click at [969, 238] on input "mas" at bounding box center [873, 252] width 219 height 33
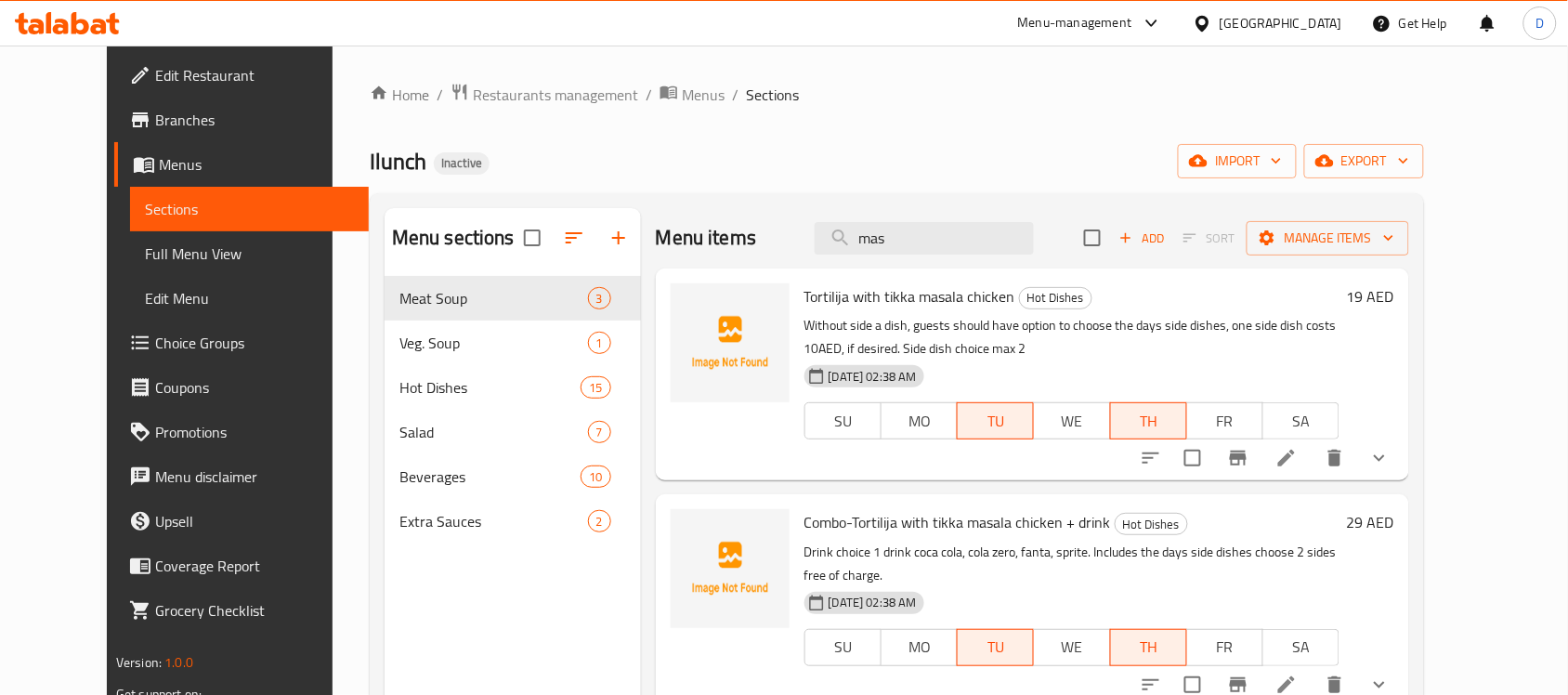
drag, startPoint x: 950, startPoint y: 229, endPoint x: 813, endPoint y: 228, distance: 137.0
click at [813, 228] on div "Menu items mas Add Sort Manage items" at bounding box center [1032, 238] width 753 height 61
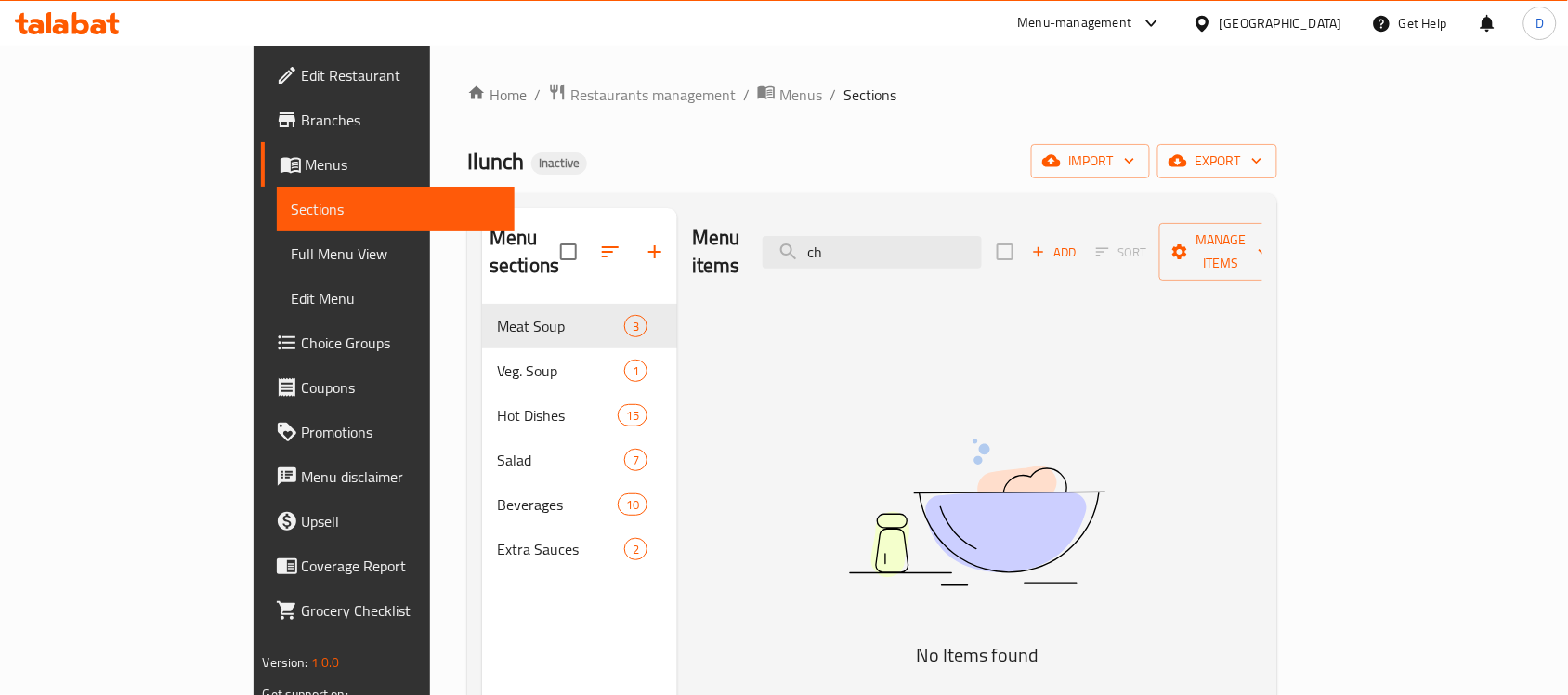
type input "c"
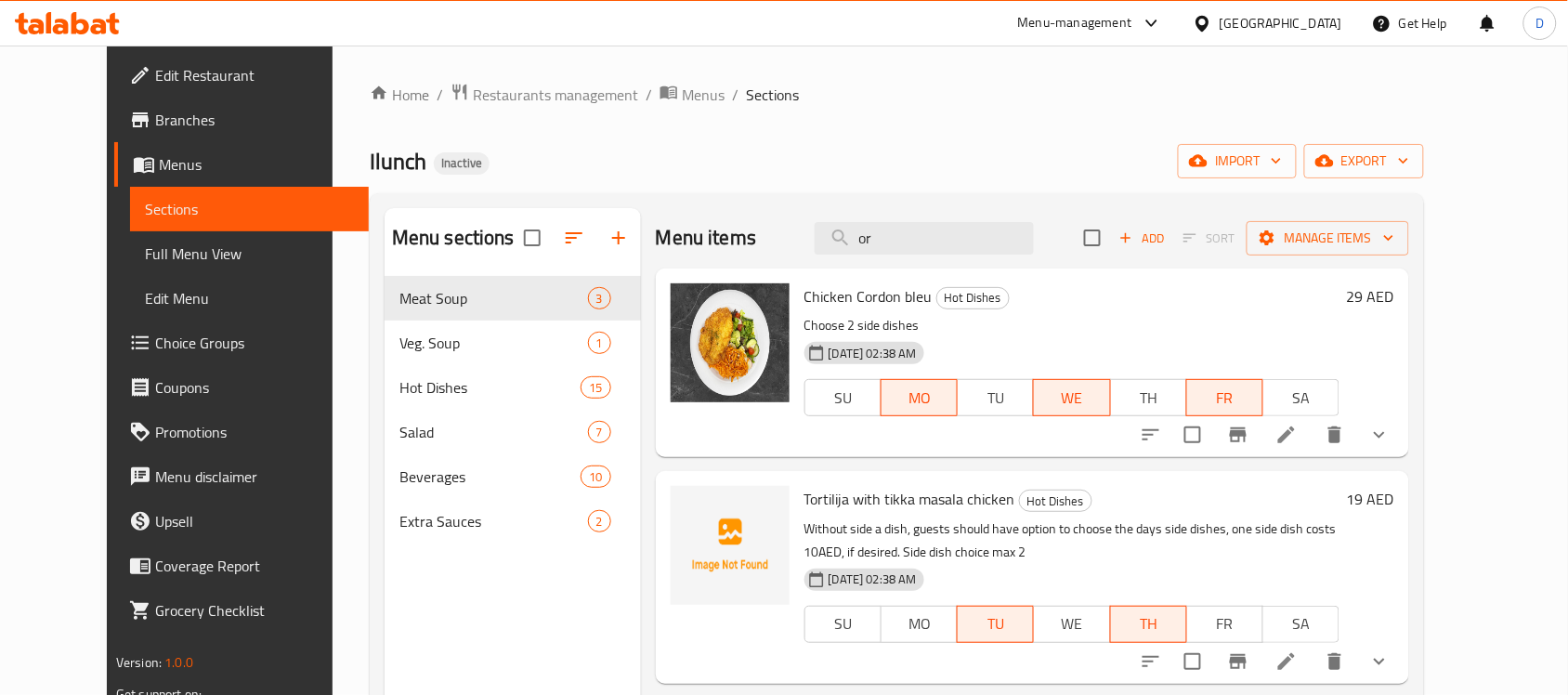
type input "o"
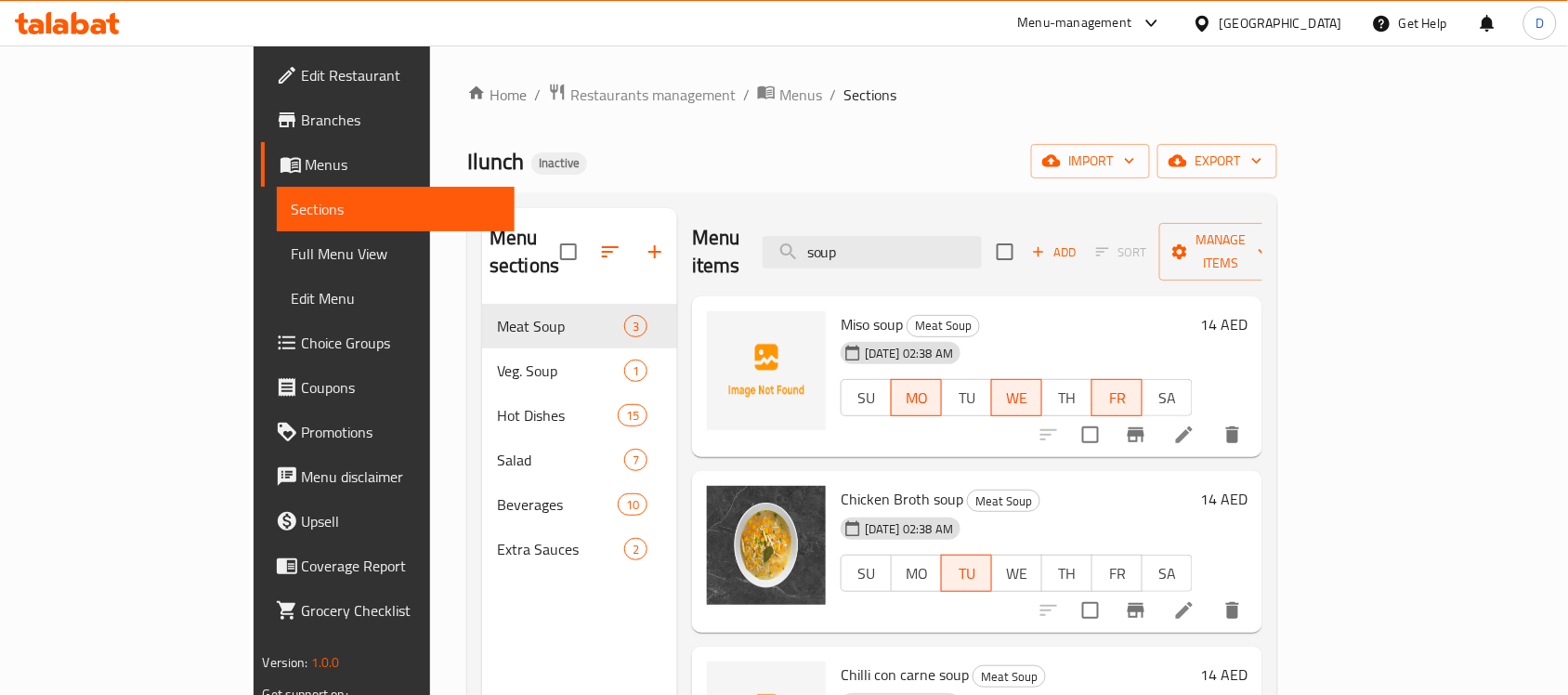
drag, startPoint x: 941, startPoint y: 248, endPoint x: 797, endPoint y: 243, distance: 144.1
click at [797, 243] on div "Menu items soup Add Sort Manage items" at bounding box center [976, 252] width 570 height 89
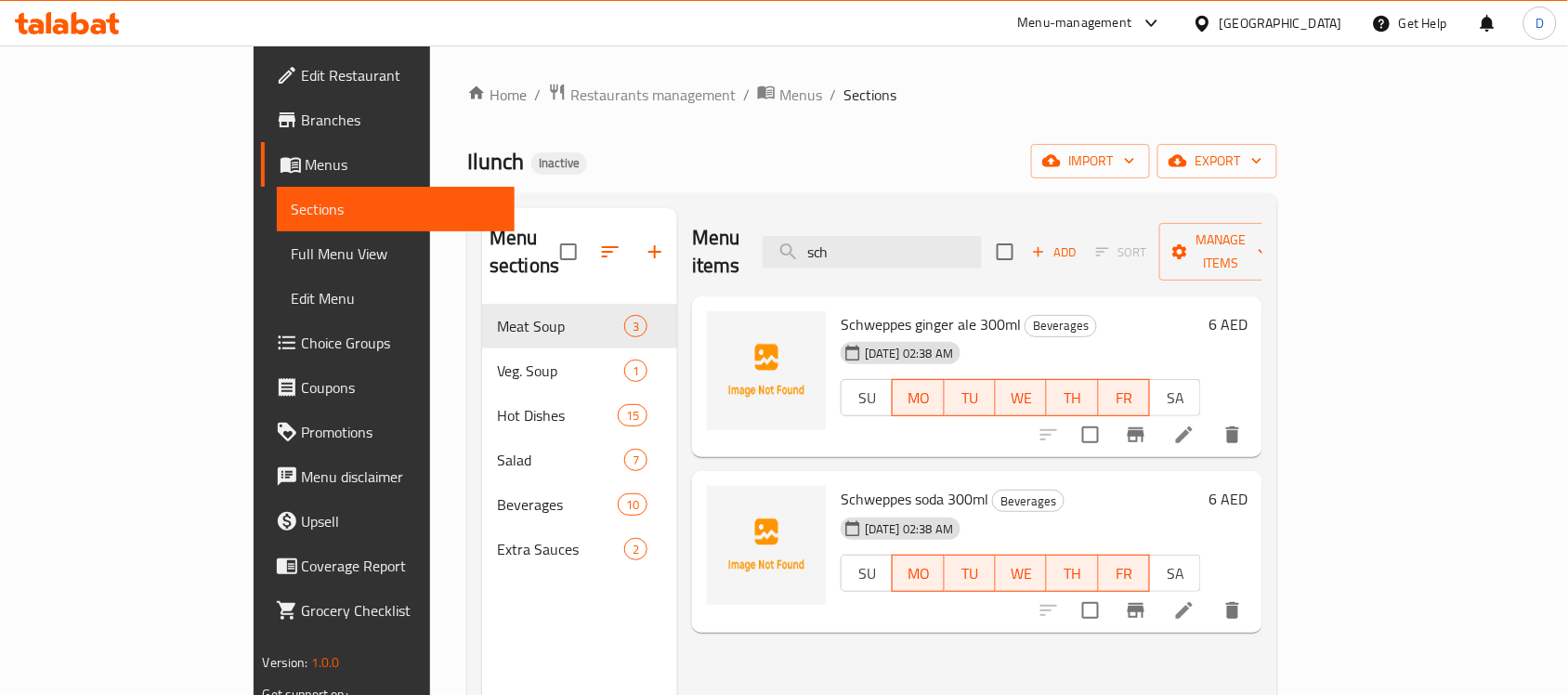
drag, startPoint x: 918, startPoint y: 245, endPoint x: 823, endPoint y: 245, distance: 95.0
click at [823, 245] on div "Menu items sch Add Sort Manage items" at bounding box center [976, 252] width 570 height 89
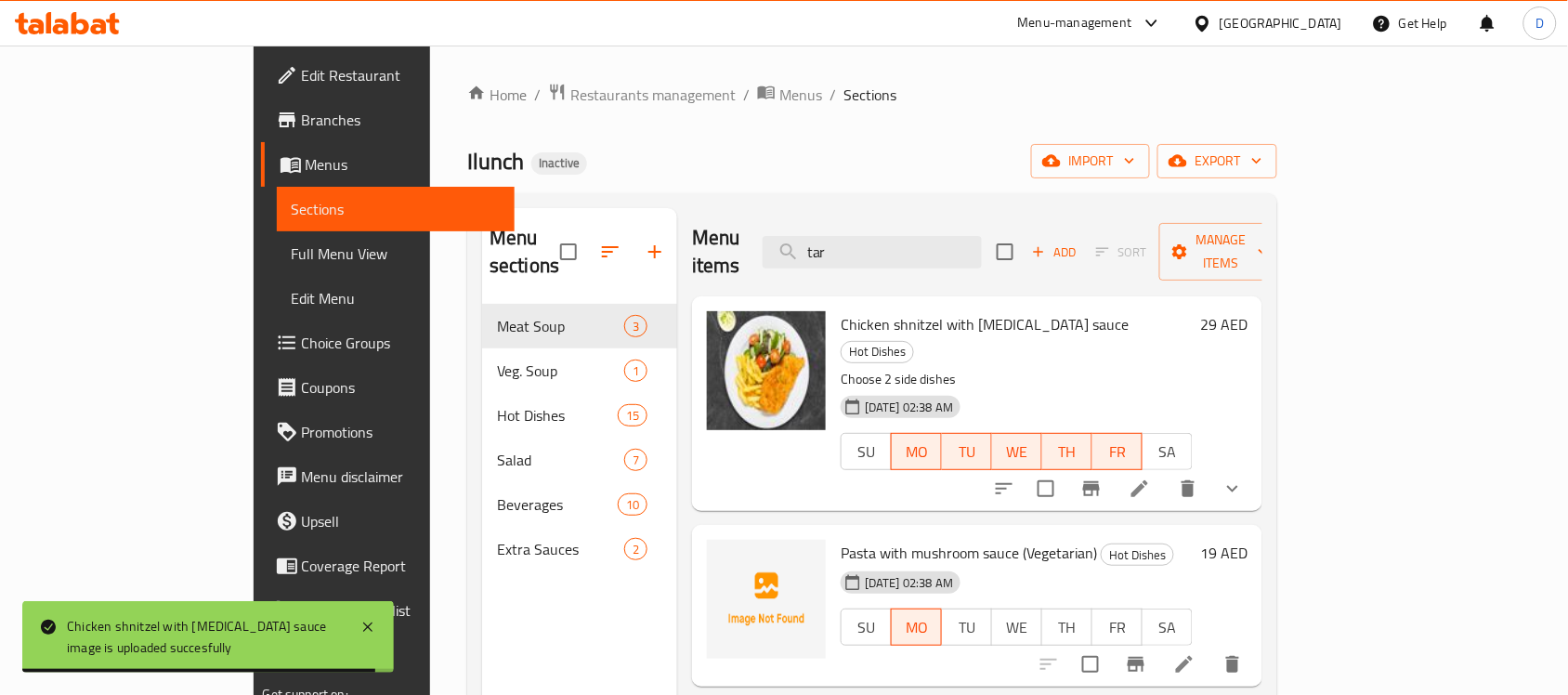
drag, startPoint x: 962, startPoint y: 249, endPoint x: 852, endPoint y: 246, distance: 110.0
click at [852, 246] on div "Menu items tar Add Sort Manage items" at bounding box center [976, 252] width 570 height 89
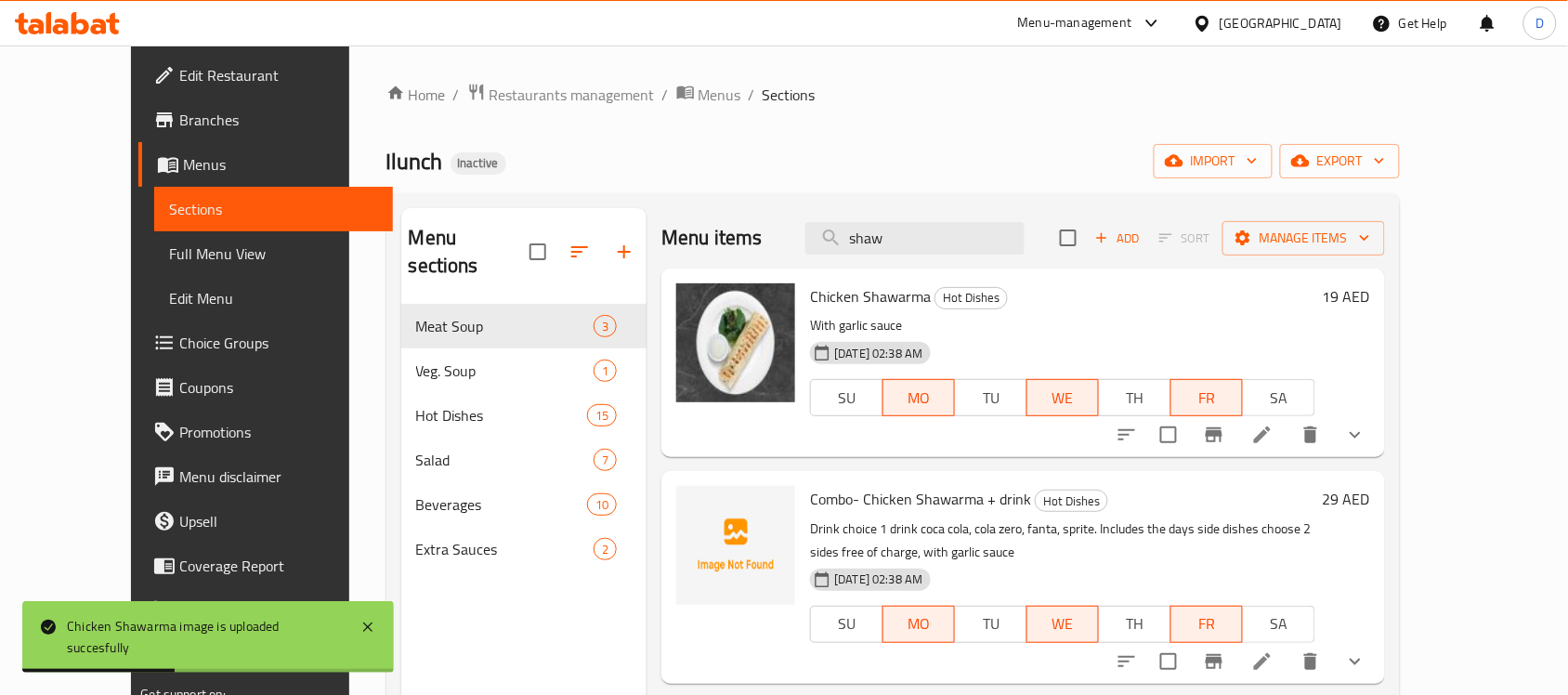
drag, startPoint x: 935, startPoint y: 239, endPoint x: 816, endPoint y: 248, distance: 119.3
click at [816, 248] on div "Menu items shaw Add Sort Manage items" at bounding box center [1023, 238] width 722 height 61
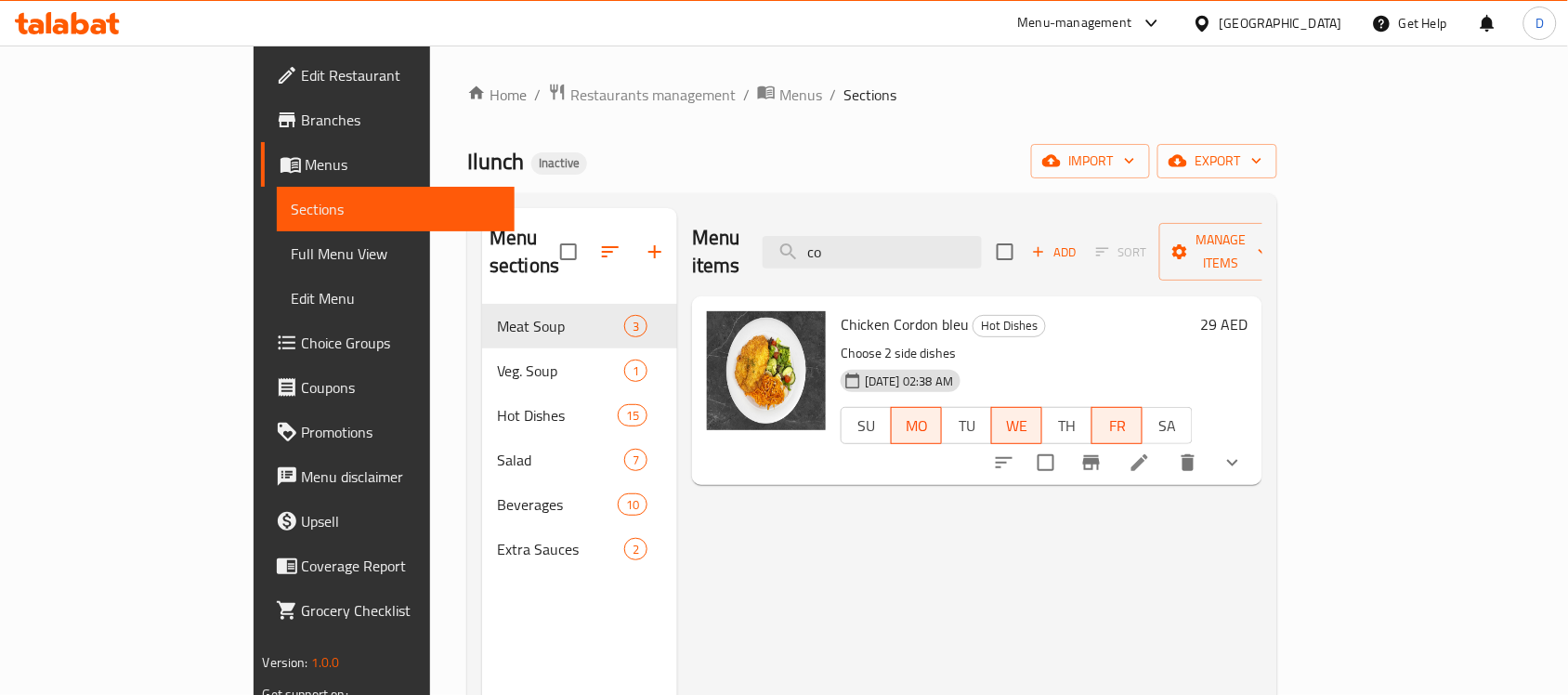
type input "c"
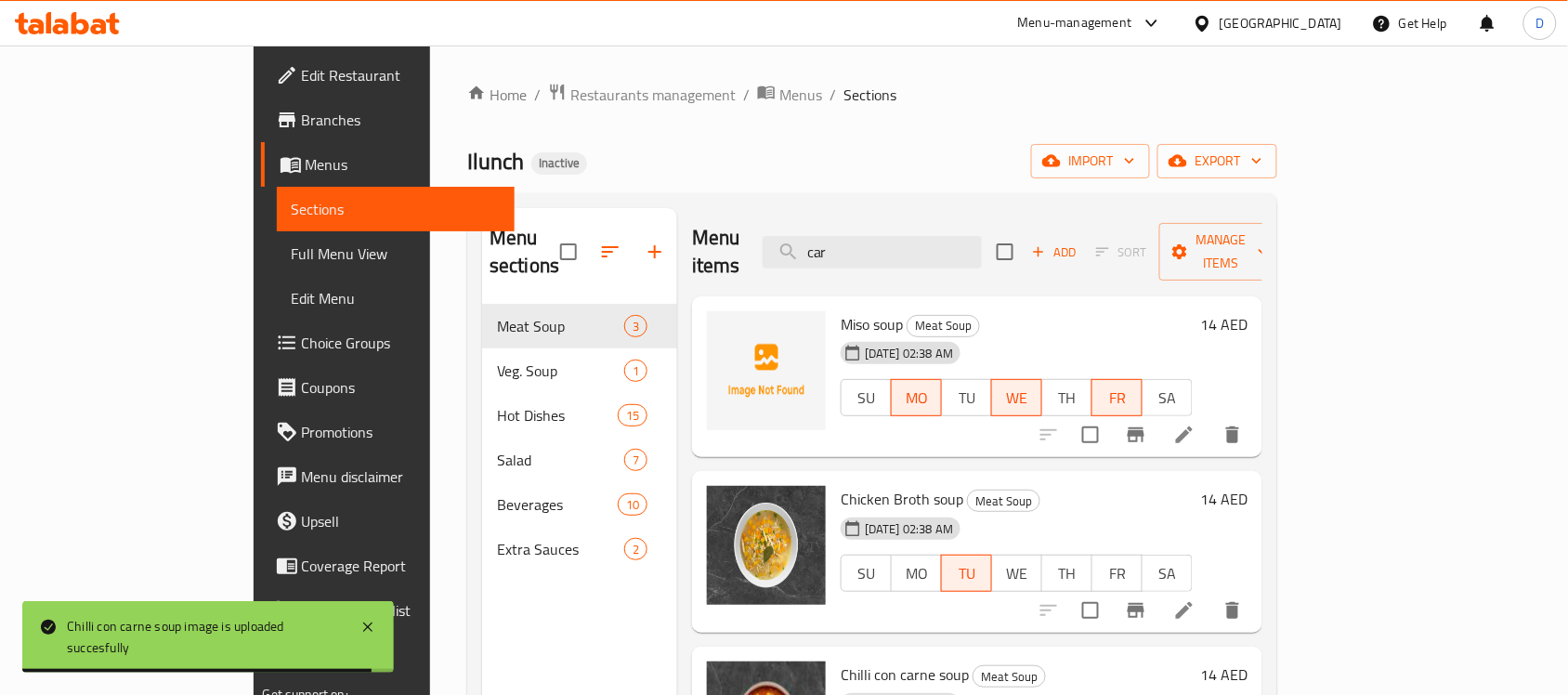
drag, startPoint x: 940, startPoint y: 243, endPoint x: 838, endPoint y: 245, distance: 102.0
click at [838, 245] on div "Menu items car Add Sort Manage items" at bounding box center [976, 252] width 570 height 89
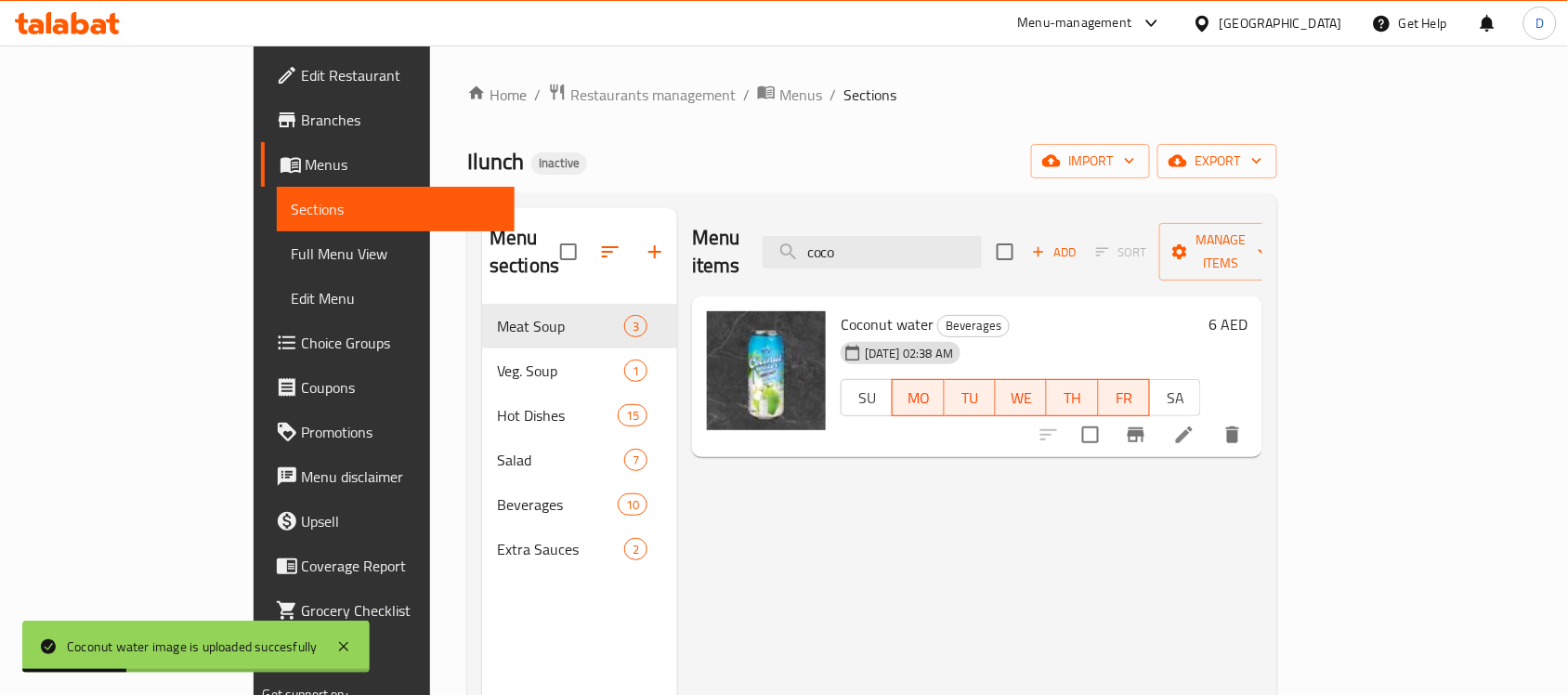
drag, startPoint x: 969, startPoint y: 233, endPoint x: 826, endPoint y: 244, distance: 143.4
click at [826, 244] on div "Menu items coco Add Sort Manage items" at bounding box center [976, 252] width 570 height 89
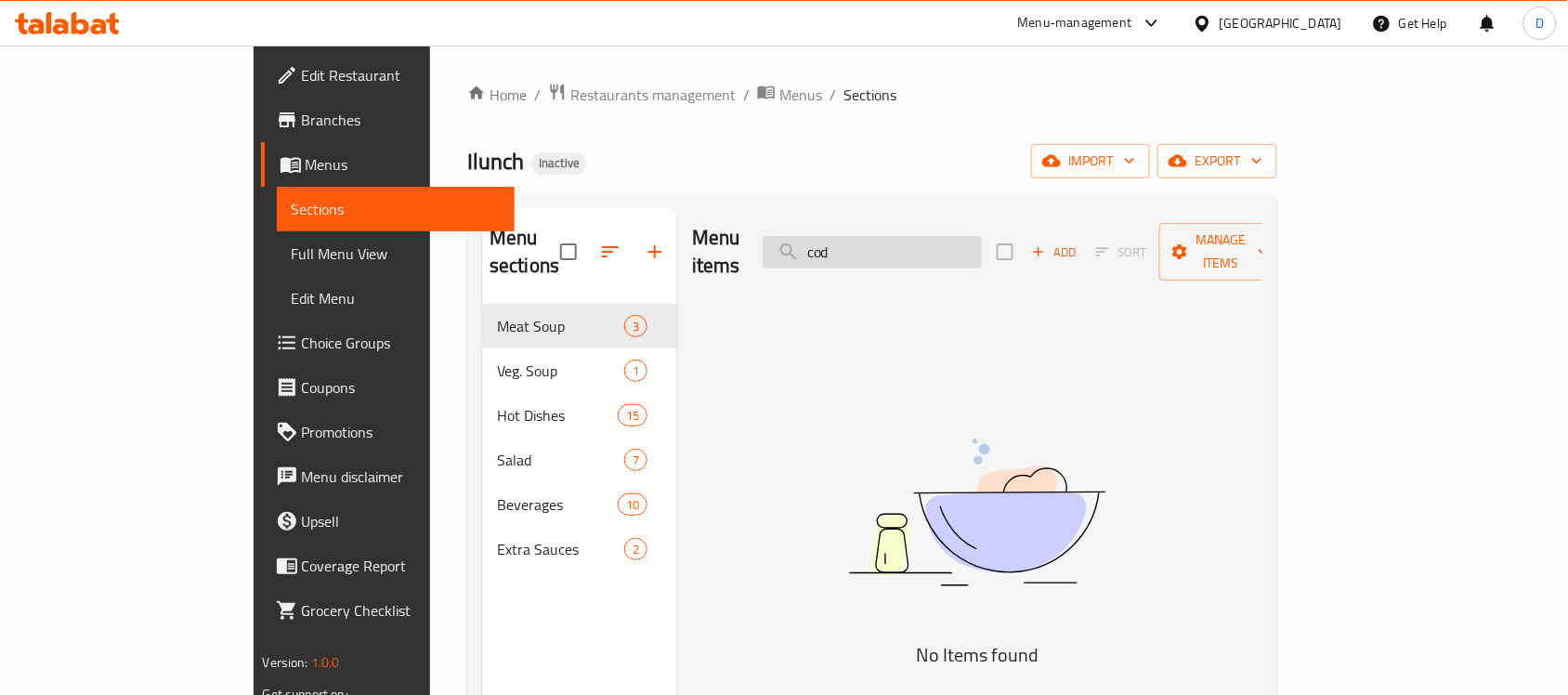
drag, startPoint x: 938, startPoint y: 240, endPoint x: 860, endPoint y: 253, distance: 79.1
click at [860, 253] on input "cod" at bounding box center [873, 252] width 219 height 33
drag, startPoint x: 949, startPoint y: 243, endPoint x: 851, endPoint y: 225, distance: 99.6
click at [851, 225] on div "Menu items fish Add Sort Manage items" at bounding box center [976, 252] width 570 height 89
click at [952, 248] on input "fish" at bounding box center [873, 252] width 219 height 33
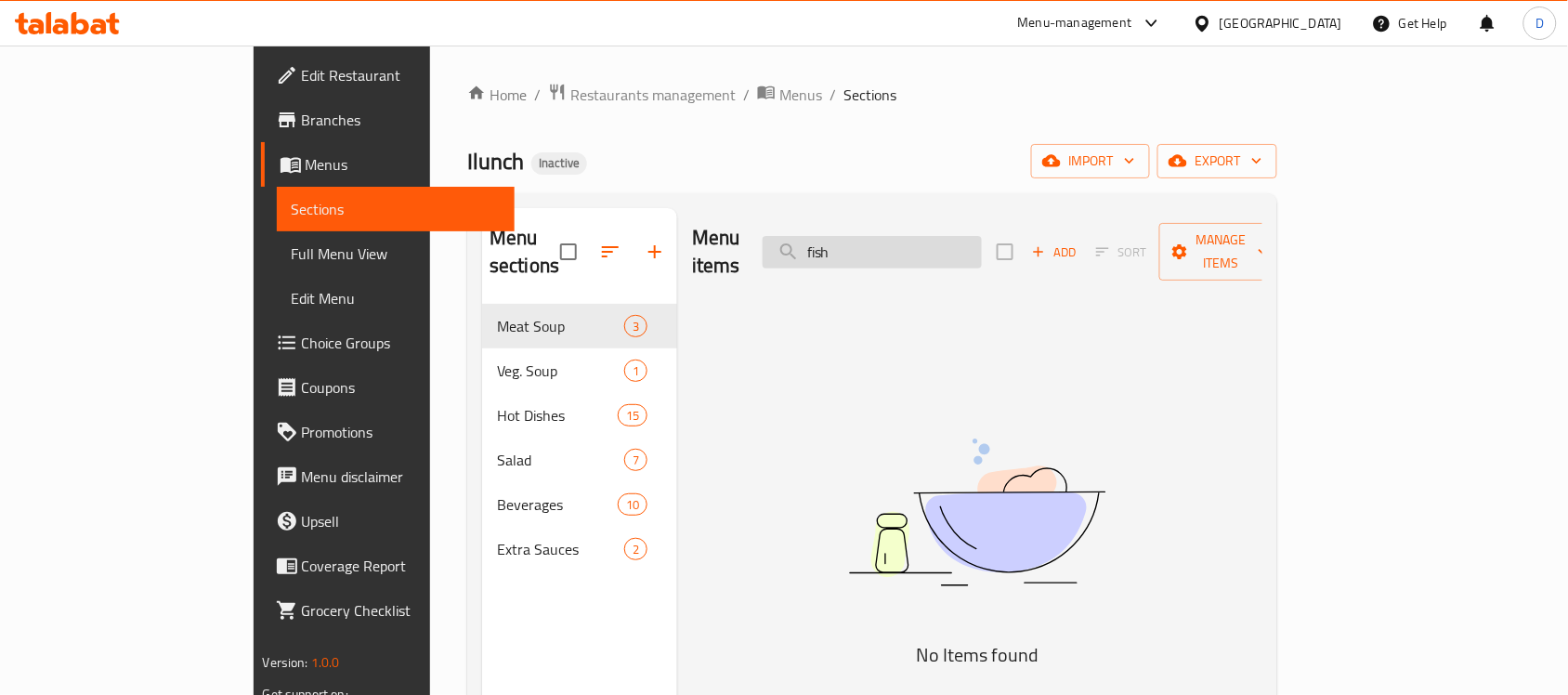
click at [952, 248] on input "fish" at bounding box center [873, 252] width 219 height 33
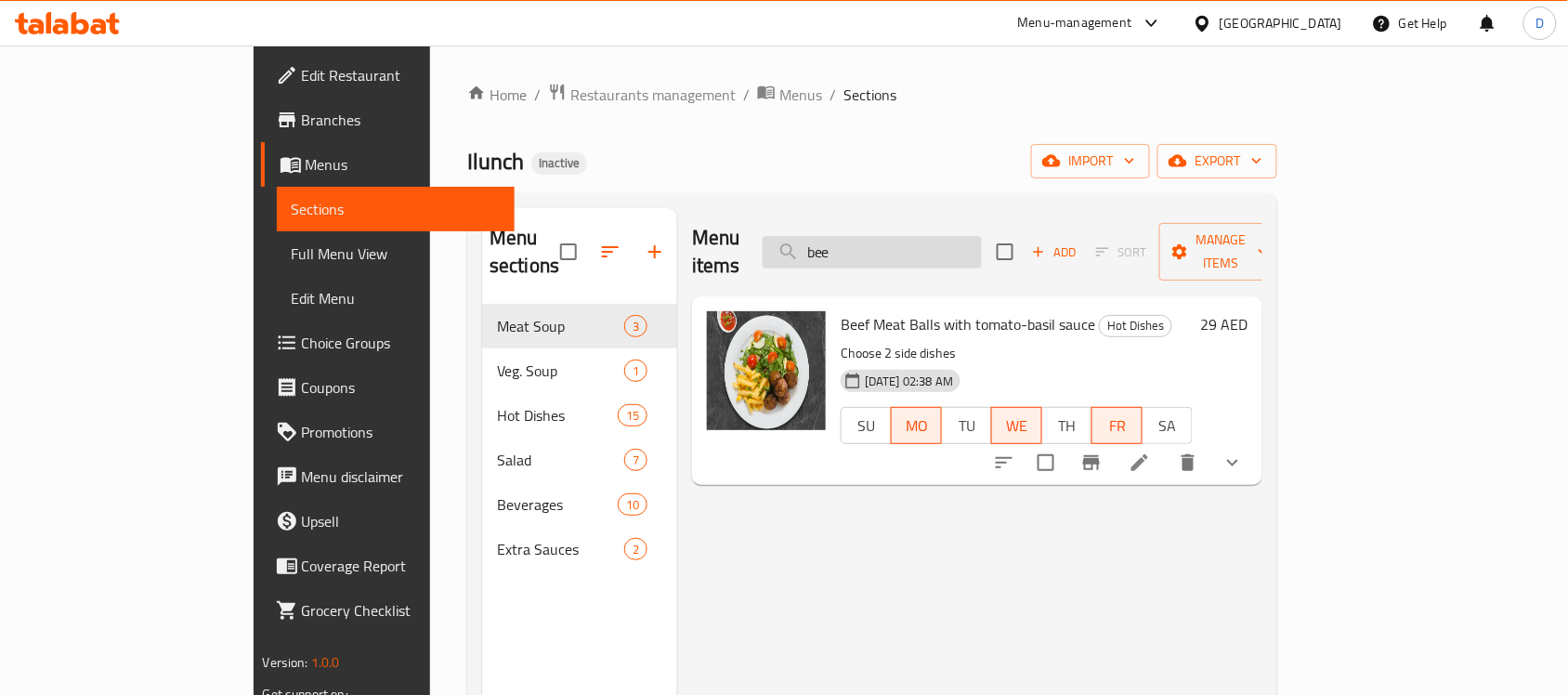
drag, startPoint x: 939, startPoint y: 224, endPoint x: 861, endPoint y: 224, distance: 78.0
click at [861, 236] on input "bee" at bounding box center [873, 252] width 219 height 33
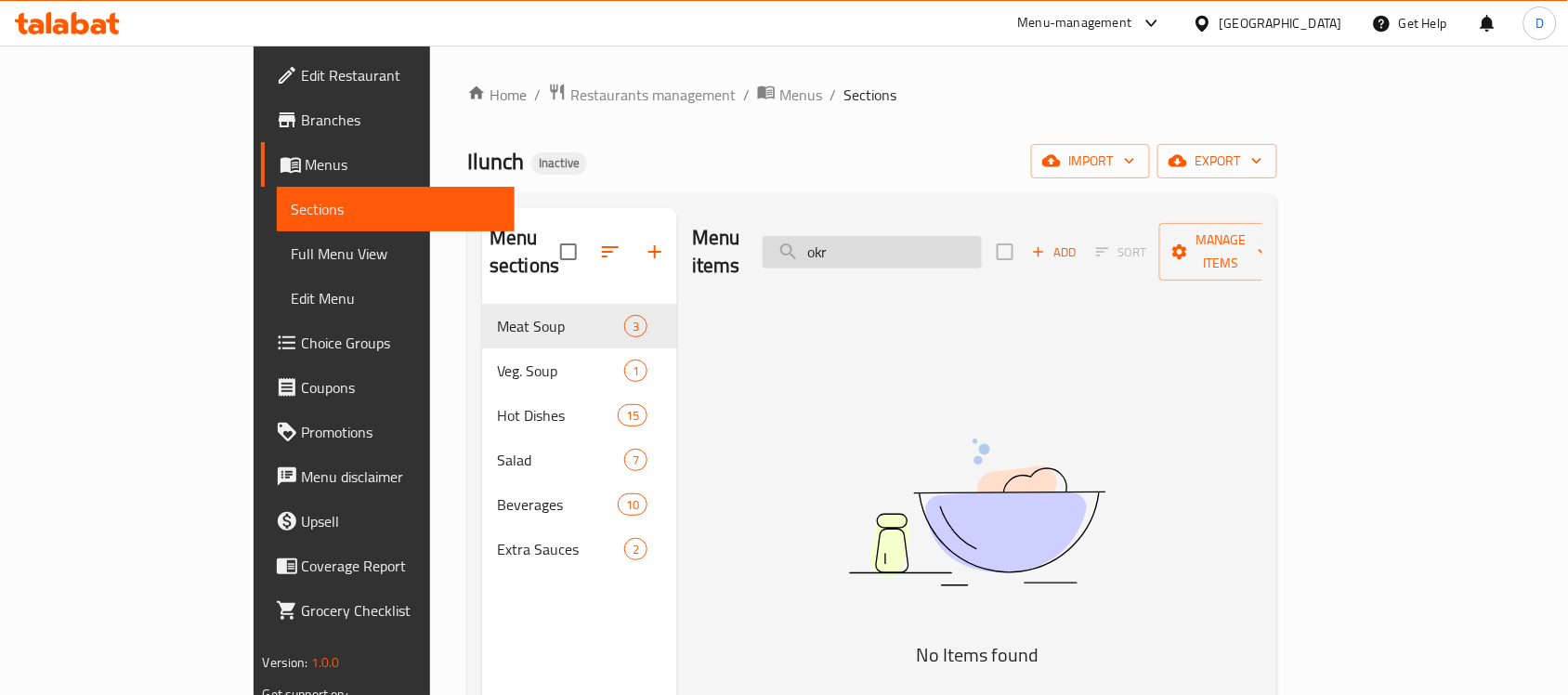
drag, startPoint x: 958, startPoint y: 244, endPoint x: 912, endPoint y: 249, distance: 46.3
click at [912, 249] on input "okr" at bounding box center [873, 252] width 219 height 33
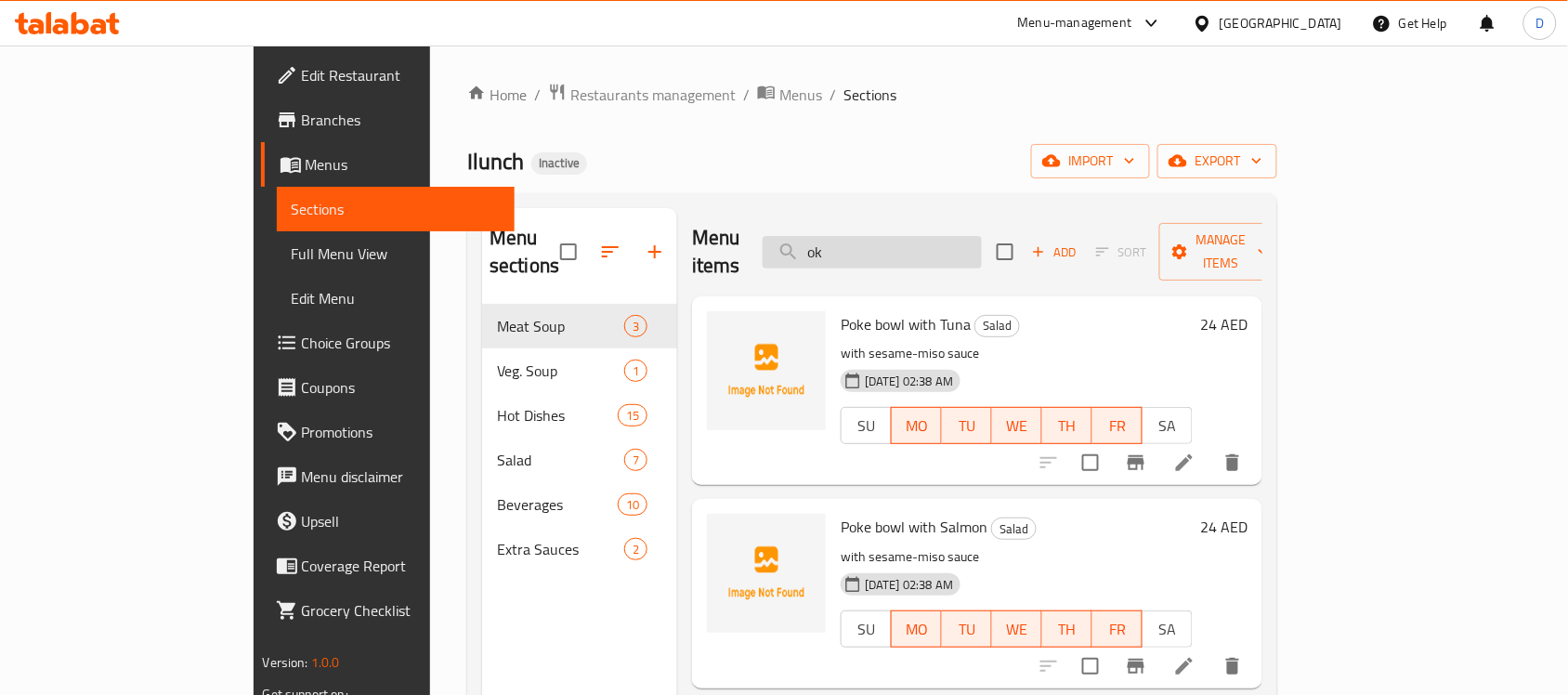
click at [943, 239] on input "ok" at bounding box center [873, 252] width 219 height 33
type input "o"
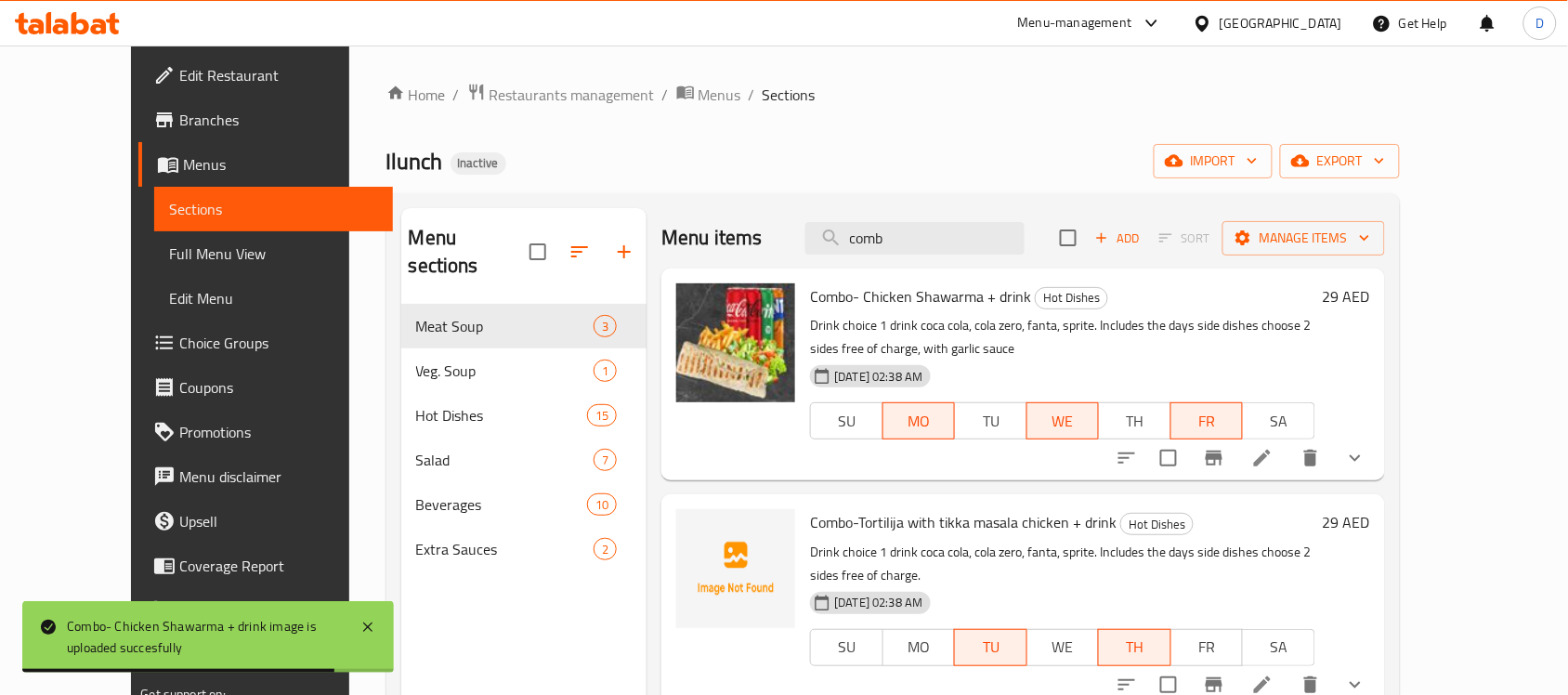
drag, startPoint x: 948, startPoint y: 248, endPoint x: 866, endPoint y: 271, distance: 85.2
click at [866, 271] on div "Menu items comb Add Sort Manage items Combo- Chicken Shawarma + drink Hot Dishe…" at bounding box center [1015, 555] width 738 height 695
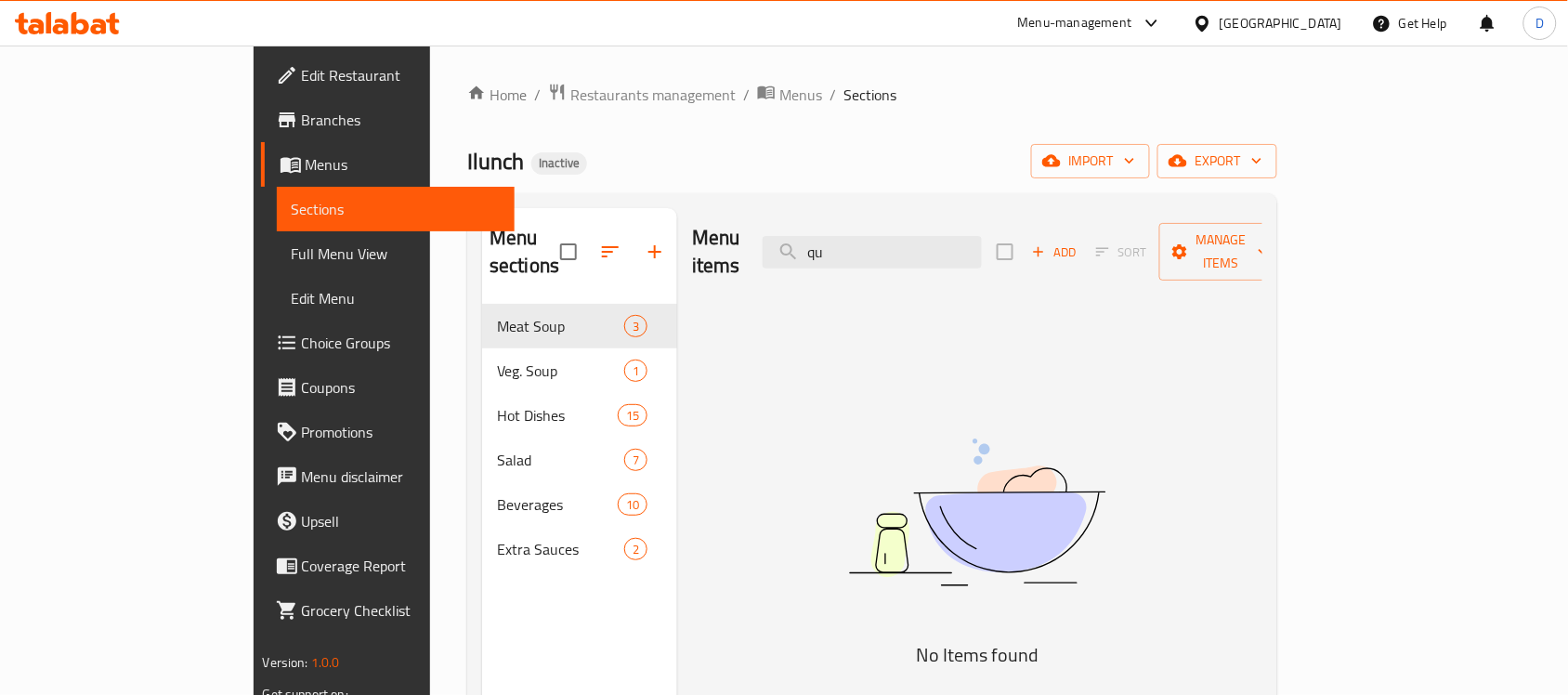
type input "q"
type input "t"
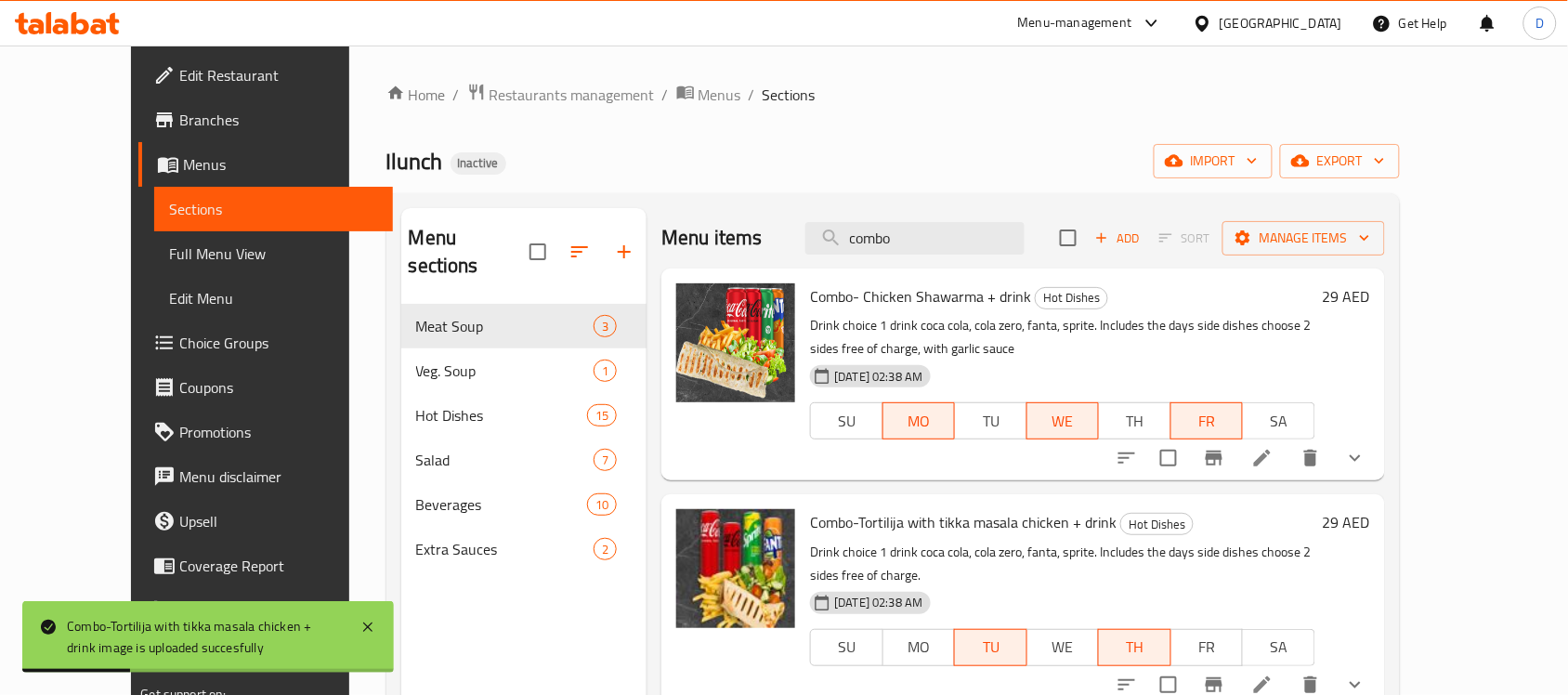
drag, startPoint x: 978, startPoint y: 253, endPoint x: 826, endPoint y: 239, distance: 152.6
click at [826, 239] on div "Menu items combo Add Sort Manage items" at bounding box center [1023, 238] width 722 height 61
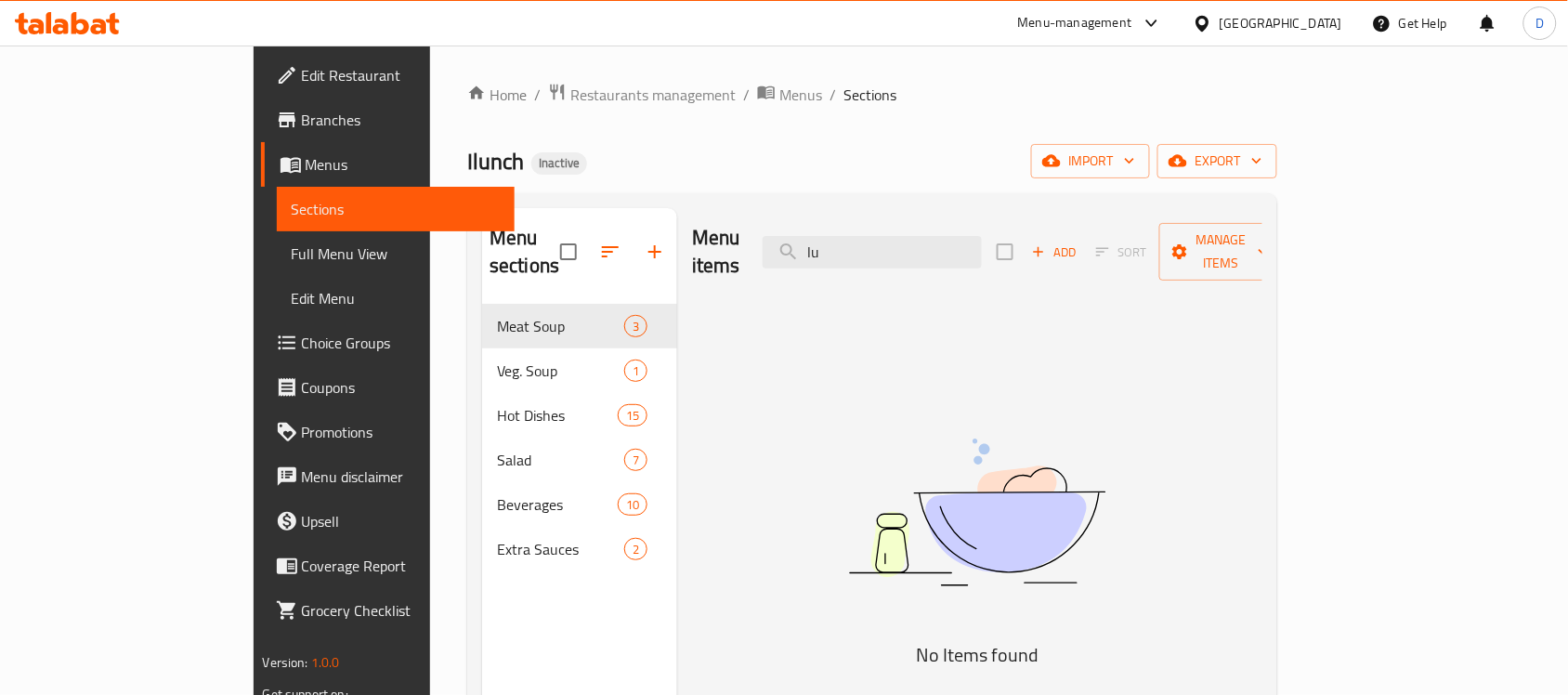
type input "l"
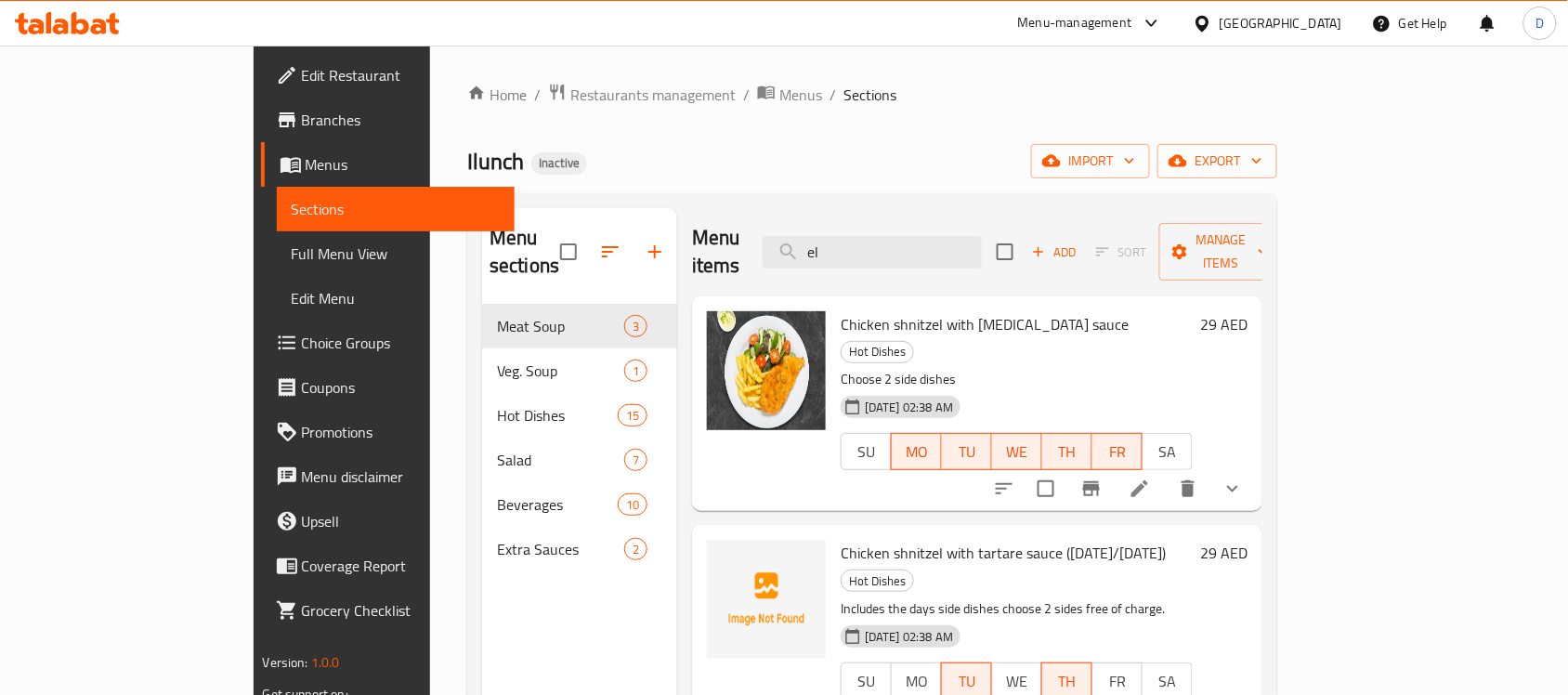
type input "e"
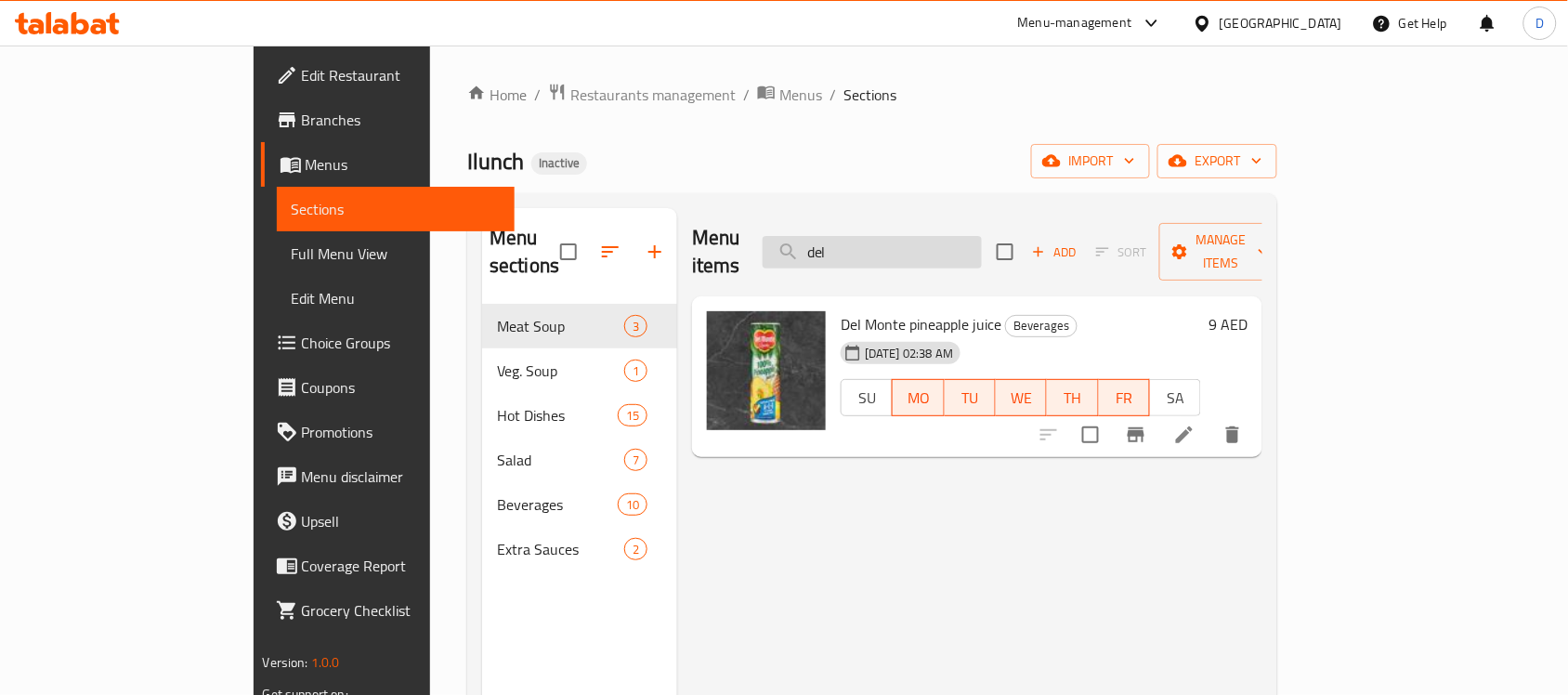
drag, startPoint x: 939, startPoint y: 234, endPoint x: 856, endPoint y: 228, distance: 83.2
click at [856, 236] on input "del" at bounding box center [873, 252] width 219 height 33
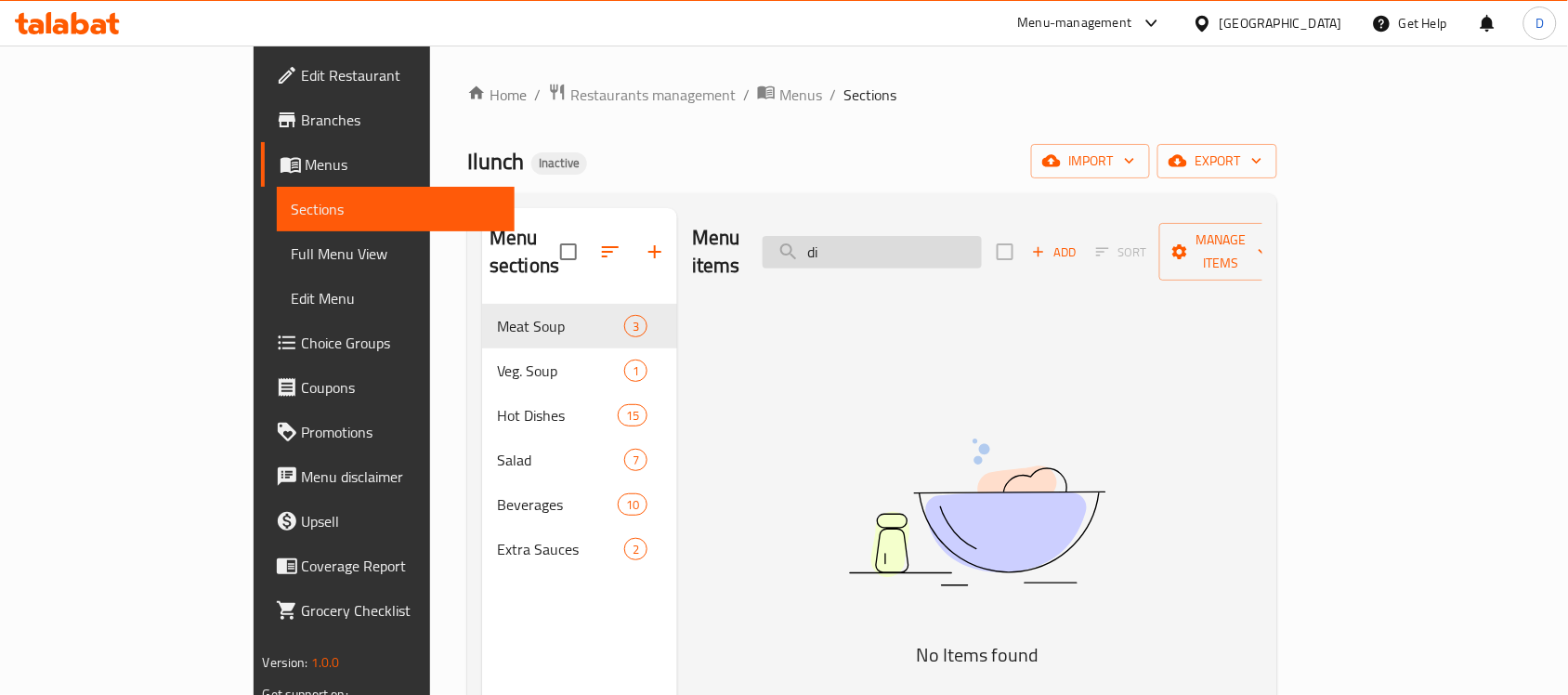
type input "d"
type input "t"
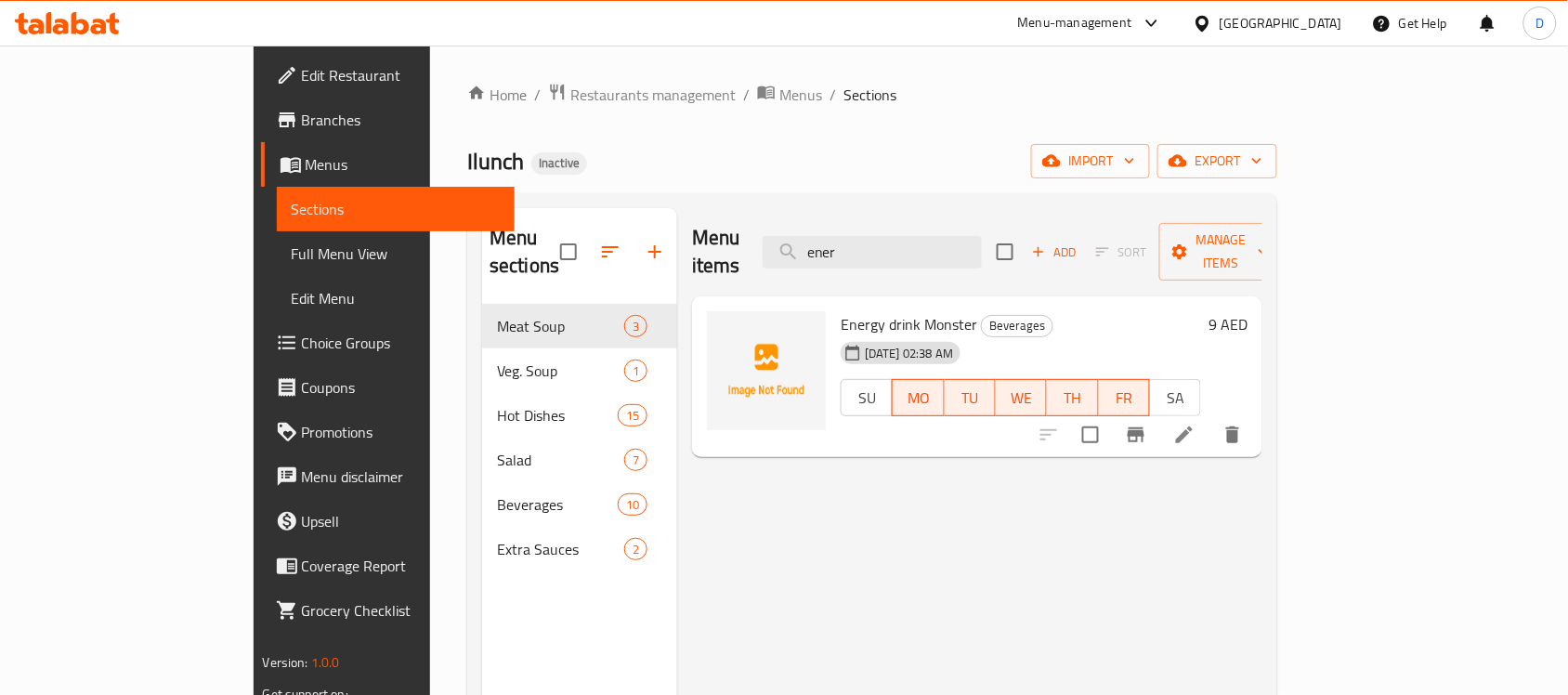
type input "ener"
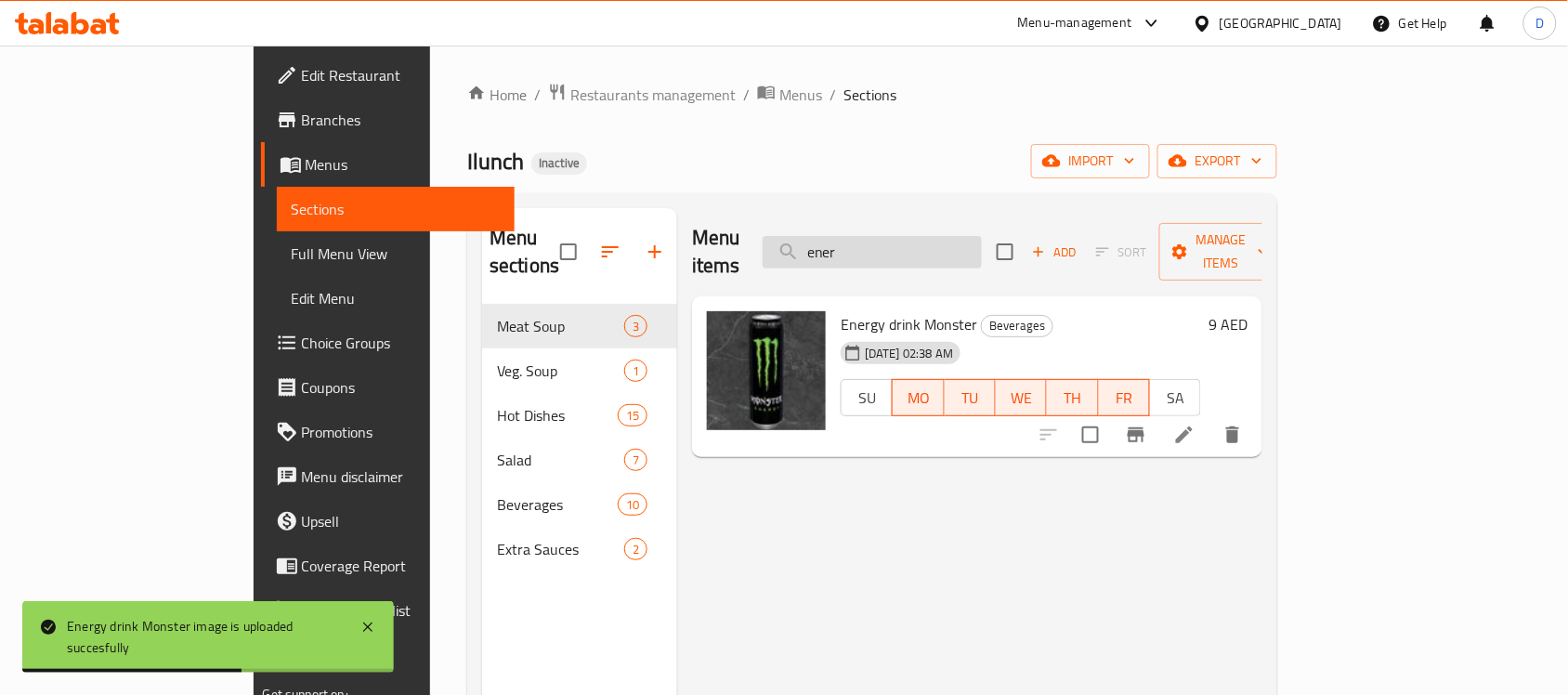
drag, startPoint x: 955, startPoint y: 245, endPoint x: 888, endPoint y: 246, distance: 67.0
click at [888, 246] on input "ener" at bounding box center [873, 252] width 219 height 33
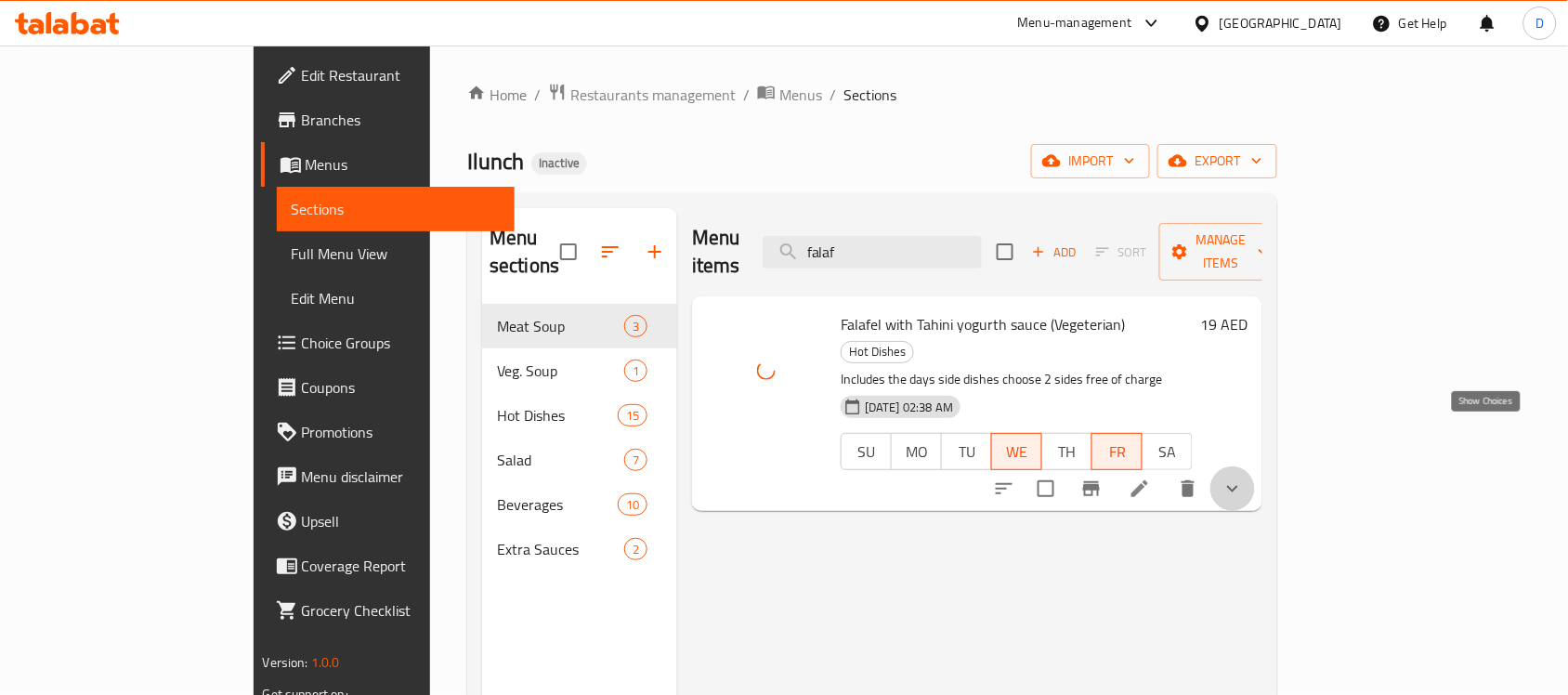
click at [1238, 486] on icon "show more" at bounding box center [1233, 489] width 12 height 7
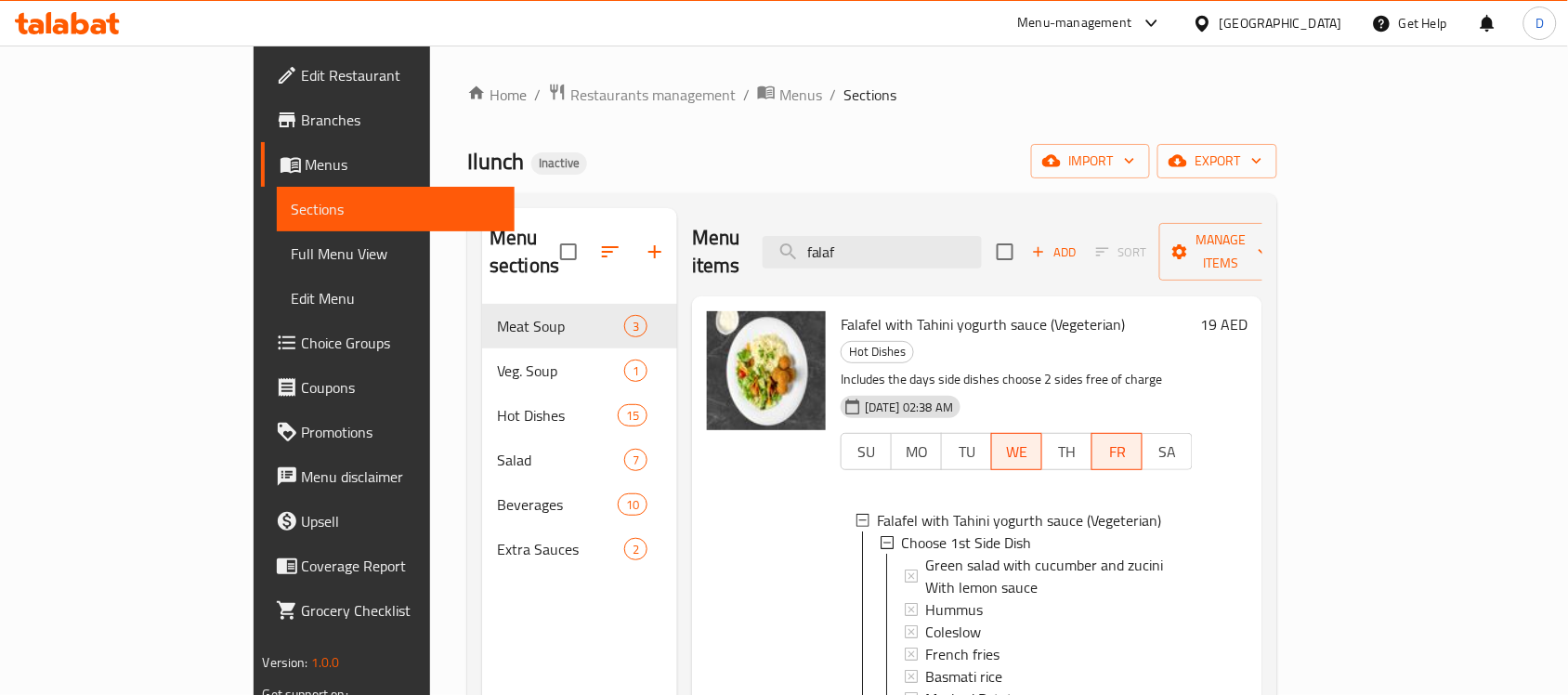
drag, startPoint x: 974, startPoint y: 231, endPoint x: 816, endPoint y: 246, distance: 158.7
click at [816, 246] on div "Menu items falaf Add Sort Manage items" at bounding box center [976, 252] width 570 height 89
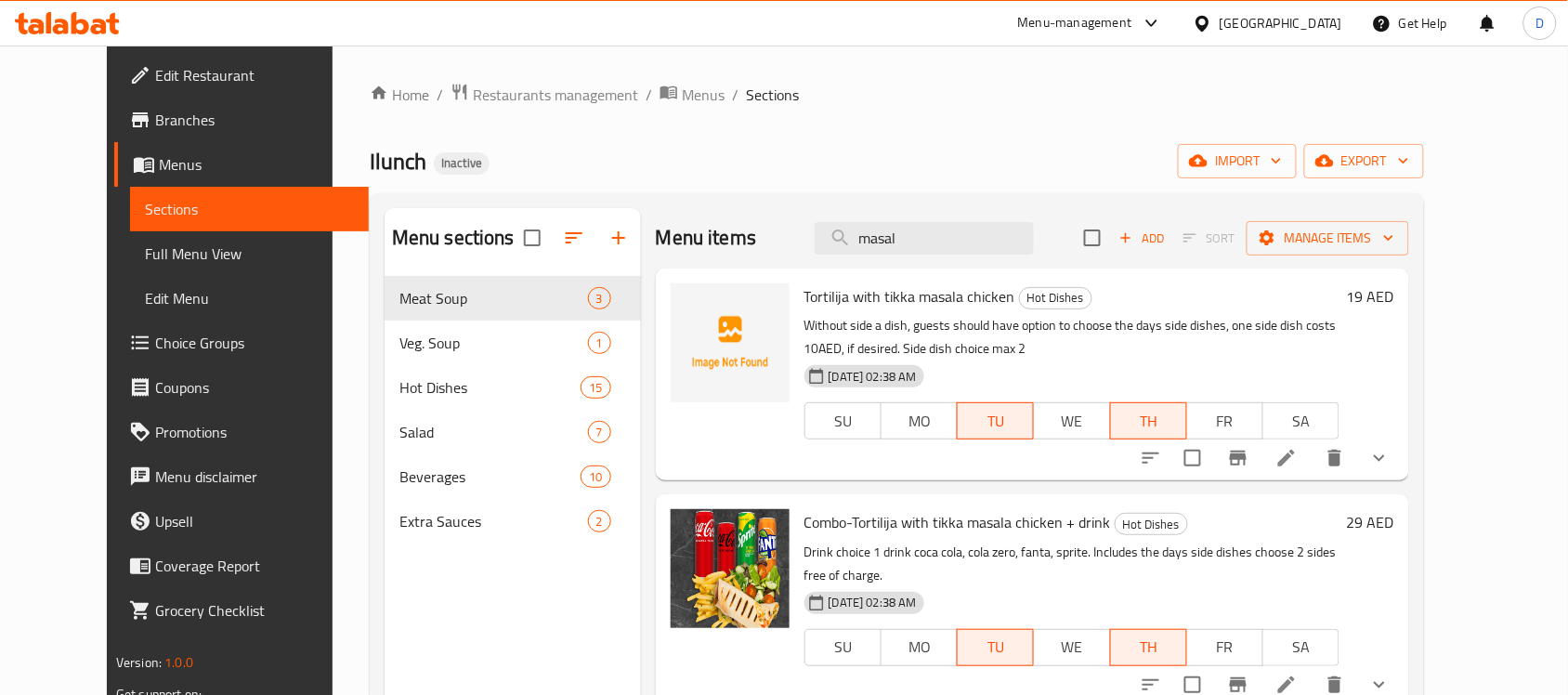
drag, startPoint x: 953, startPoint y: 233, endPoint x: 834, endPoint y: 233, distance: 119.0
click at [834, 233] on div "Menu items masal Add Sort Manage items" at bounding box center [1032, 238] width 753 height 61
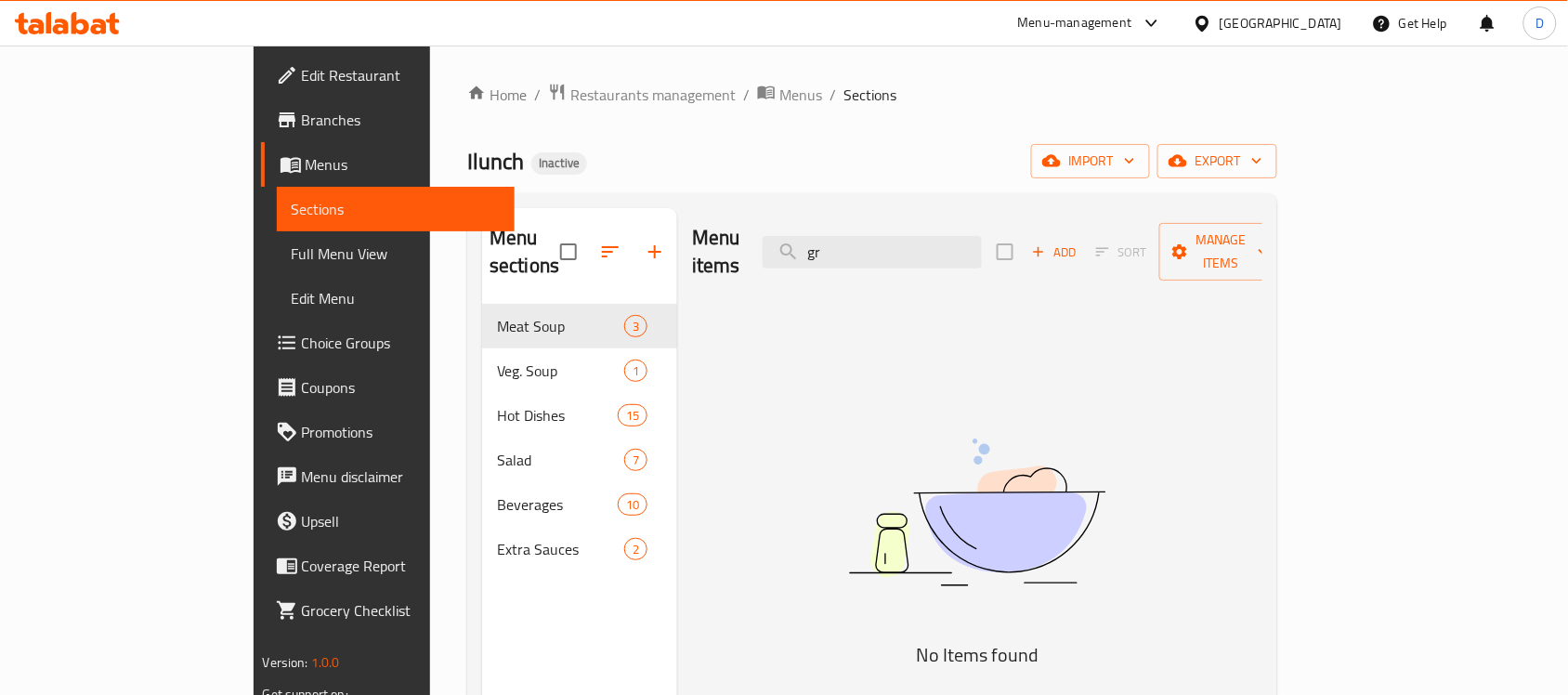
type input "g"
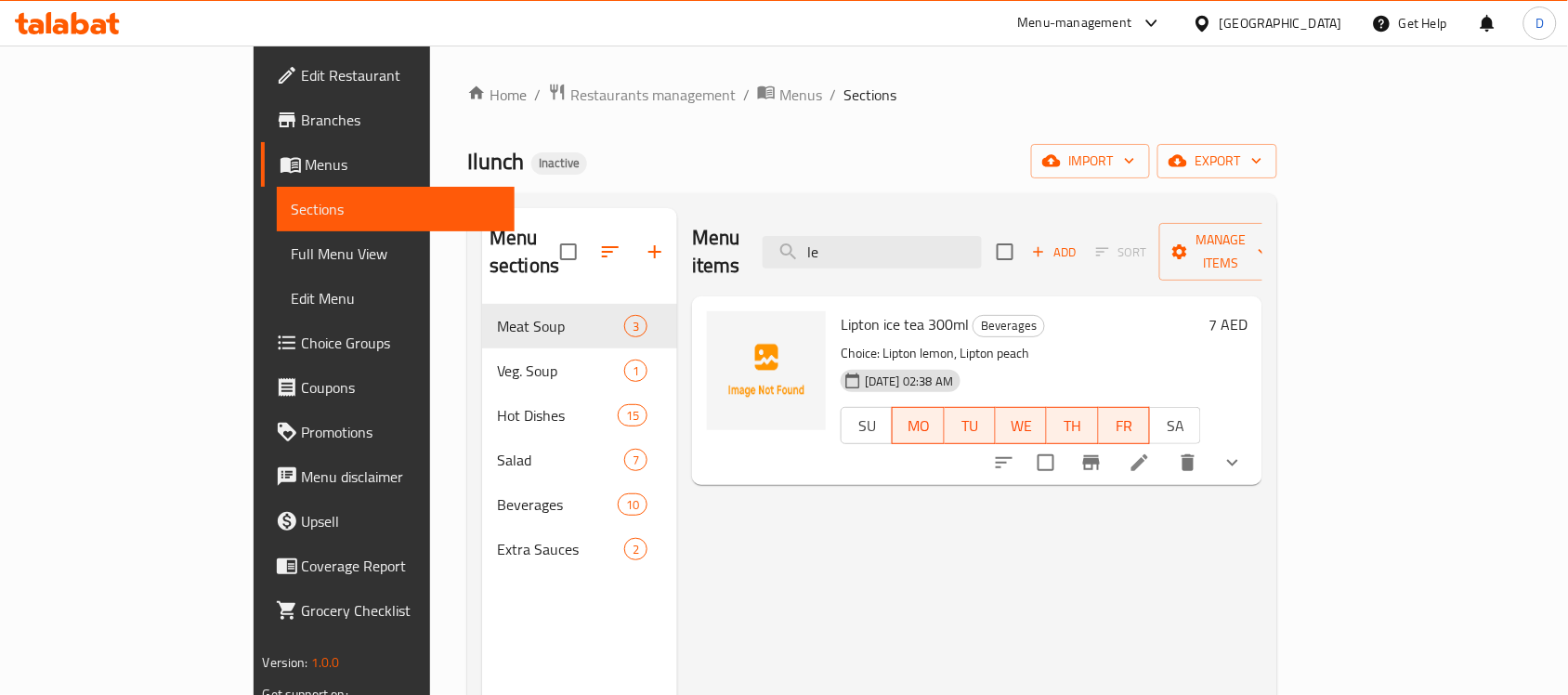
type input "l"
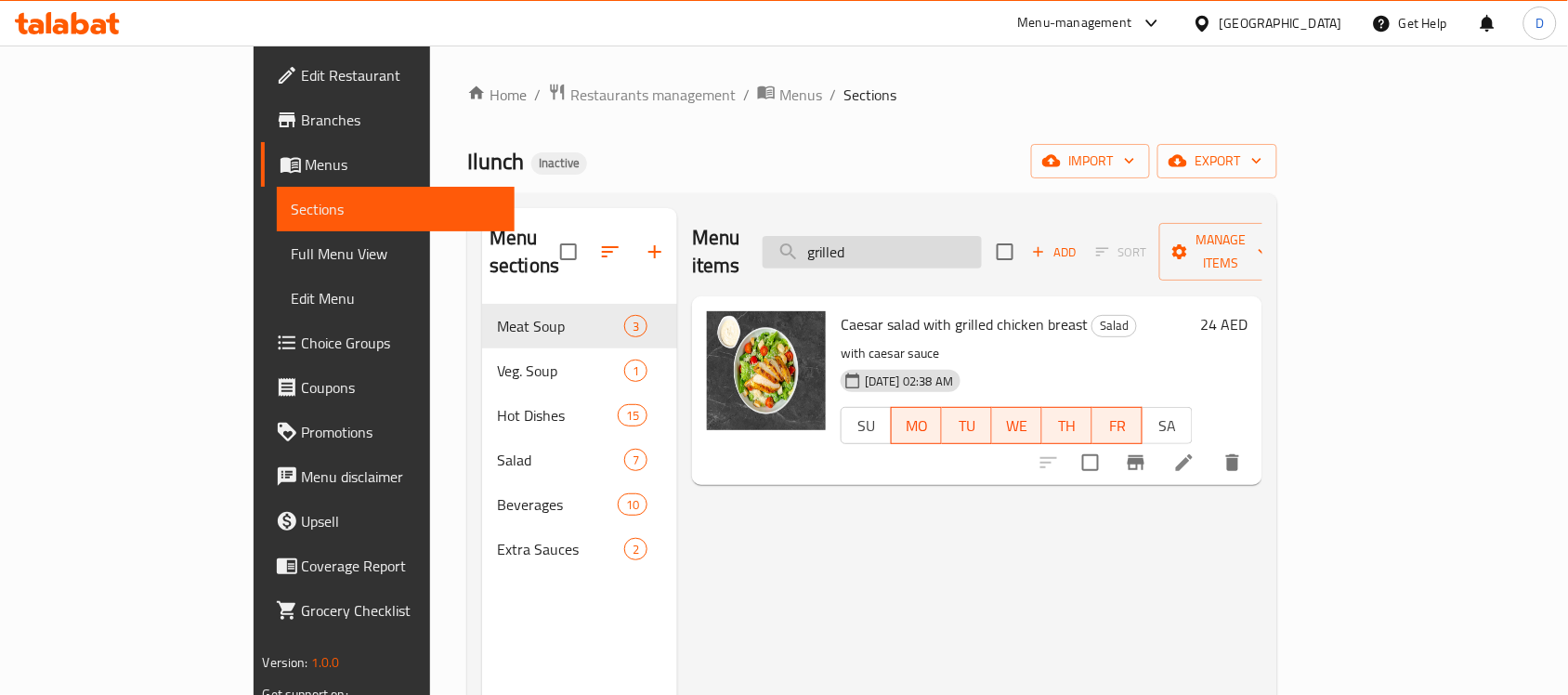
click at [982, 240] on input "grilled" at bounding box center [873, 252] width 219 height 33
click at [898, 244] on input "grilled" at bounding box center [873, 252] width 219 height 33
drag, startPoint x: 948, startPoint y: 243, endPoint x: 801, endPoint y: 234, distance: 147.3
click at [801, 234] on div "Menu items grilled Add Sort Manage items" at bounding box center [976, 252] width 570 height 89
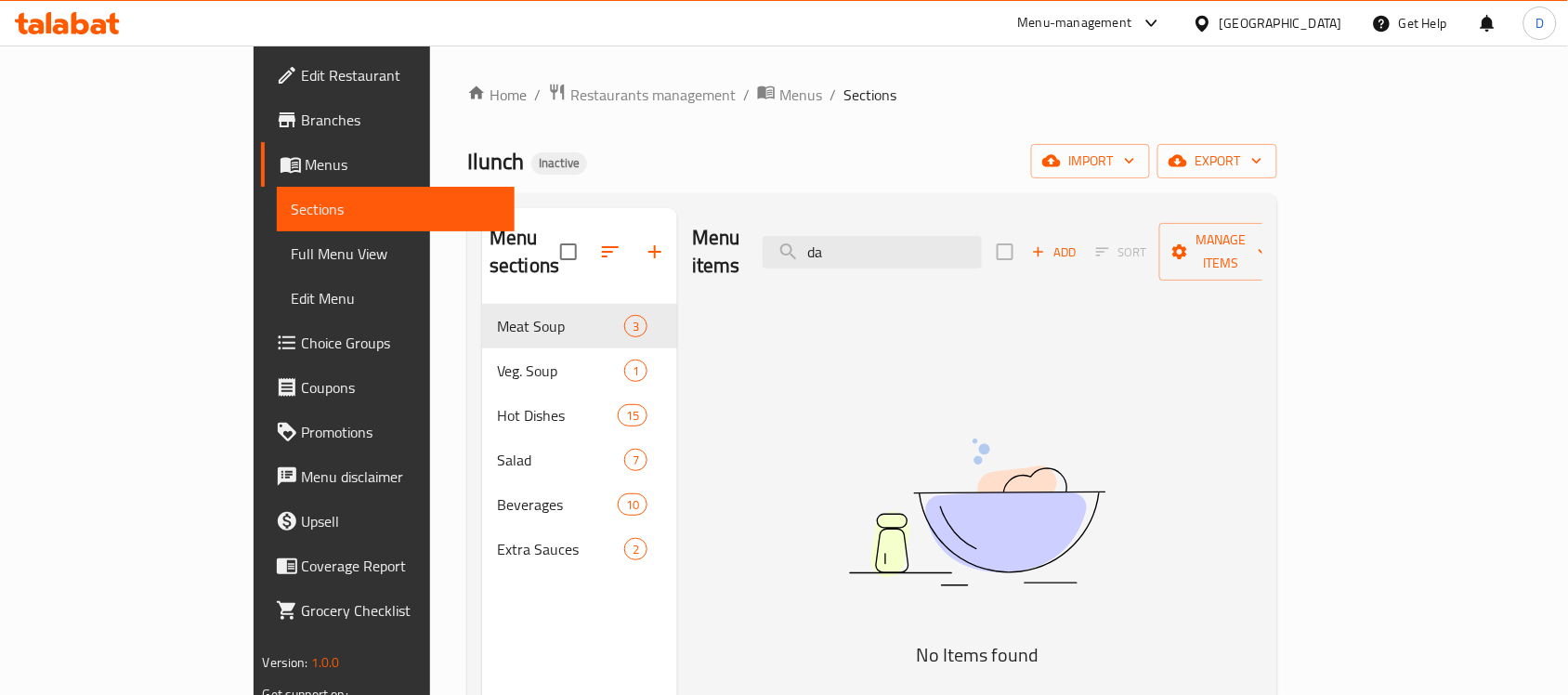
type input "d"
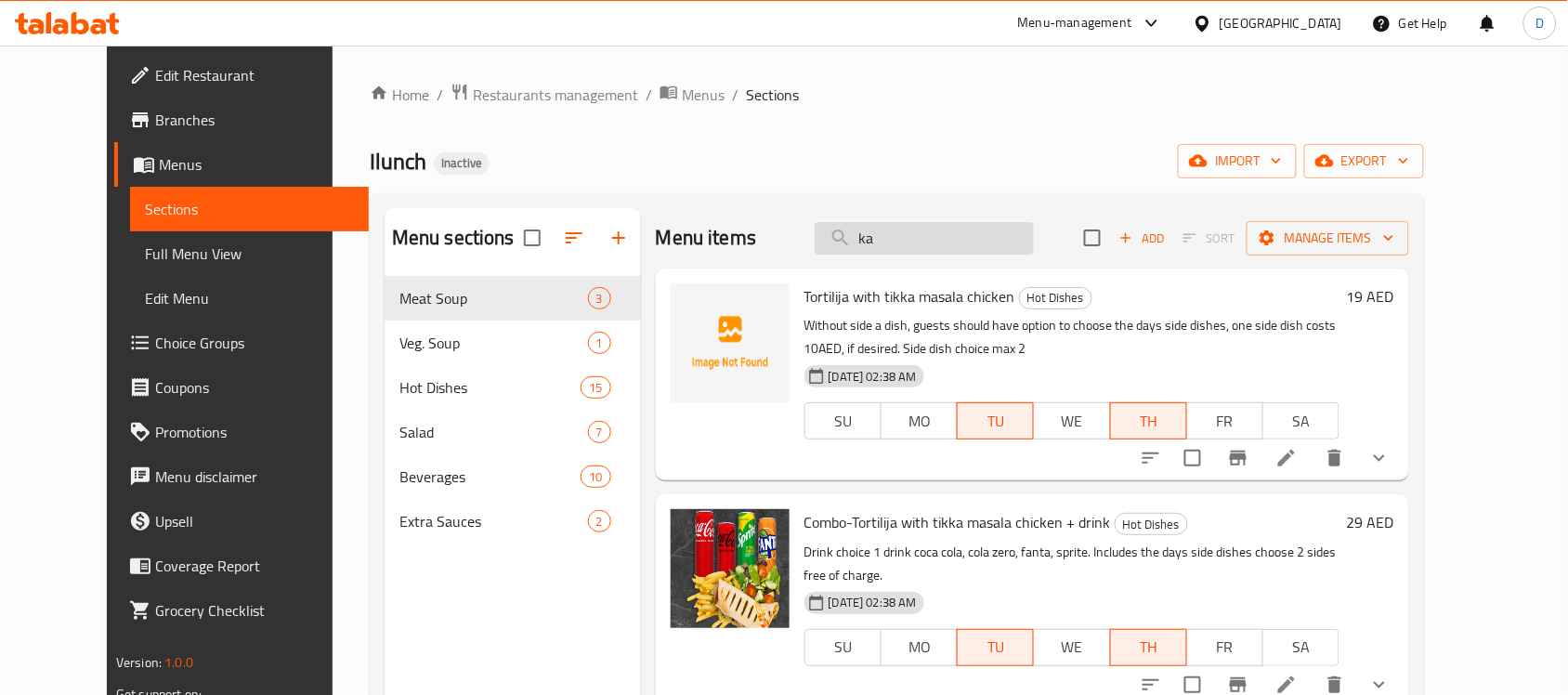
drag, startPoint x: 935, startPoint y: 246, endPoint x: 871, endPoint y: 247, distance: 64.0
click at [871, 247] on input "ka" at bounding box center [924, 239] width 219 height 33
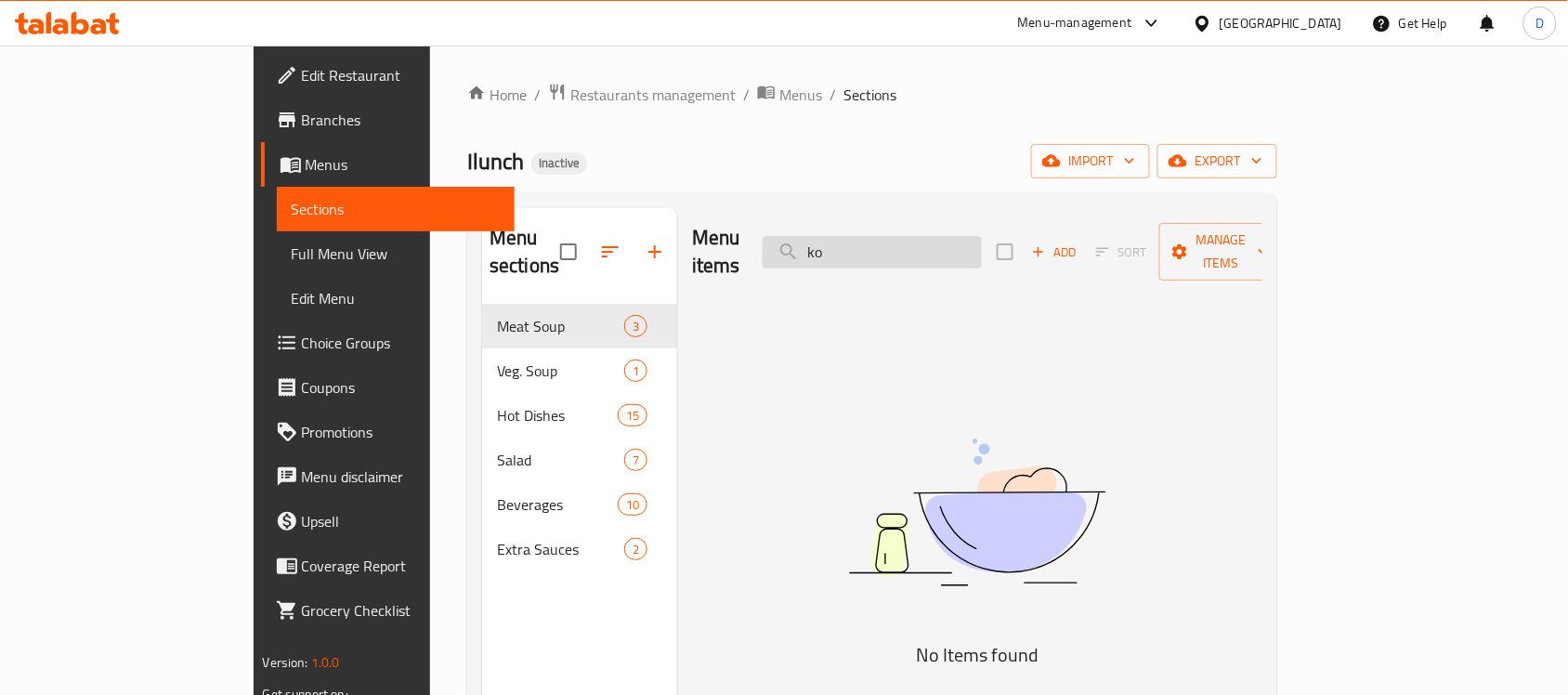
type input "k"
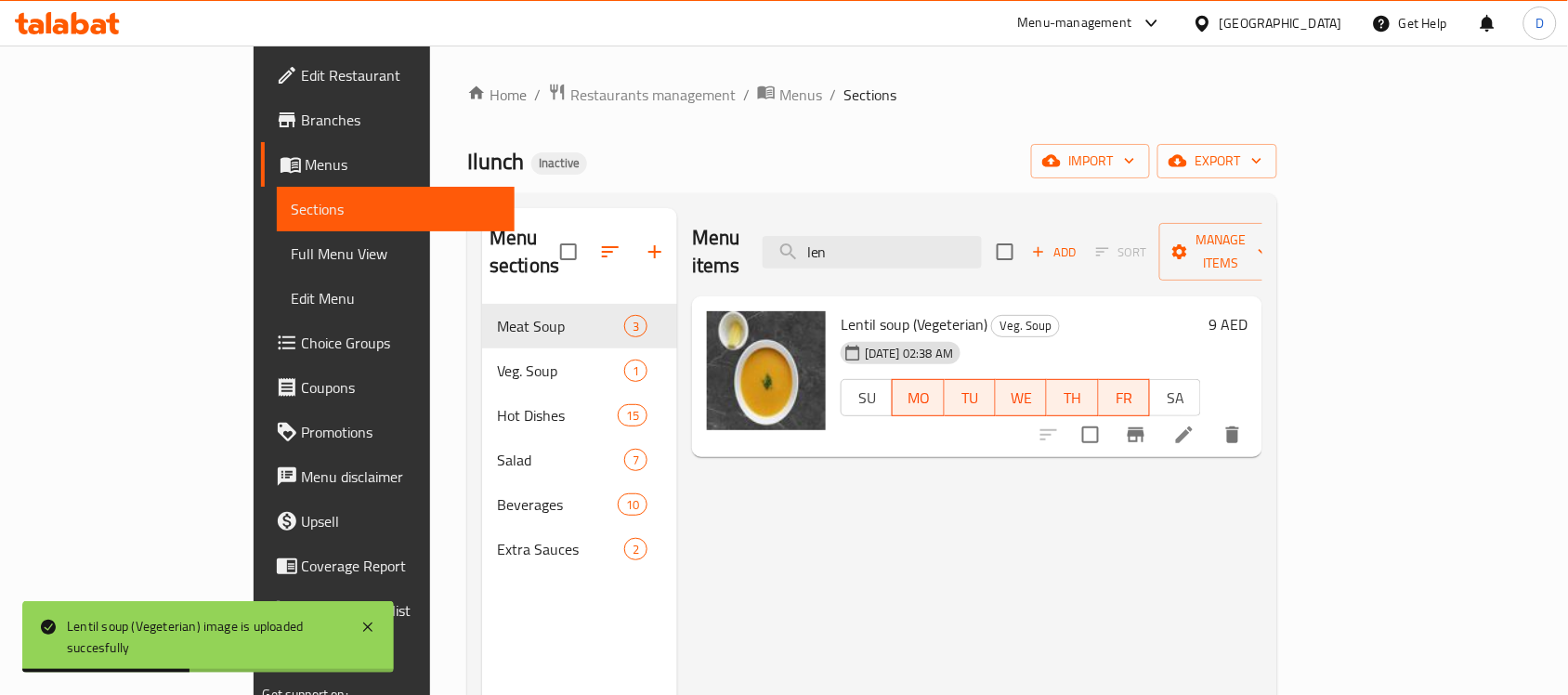
drag, startPoint x: 940, startPoint y: 235, endPoint x: 844, endPoint y: 231, distance: 96.1
click at [844, 231] on div "Menu items len Add Sort Manage items" at bounding box center [976, 252] width 570 height 89
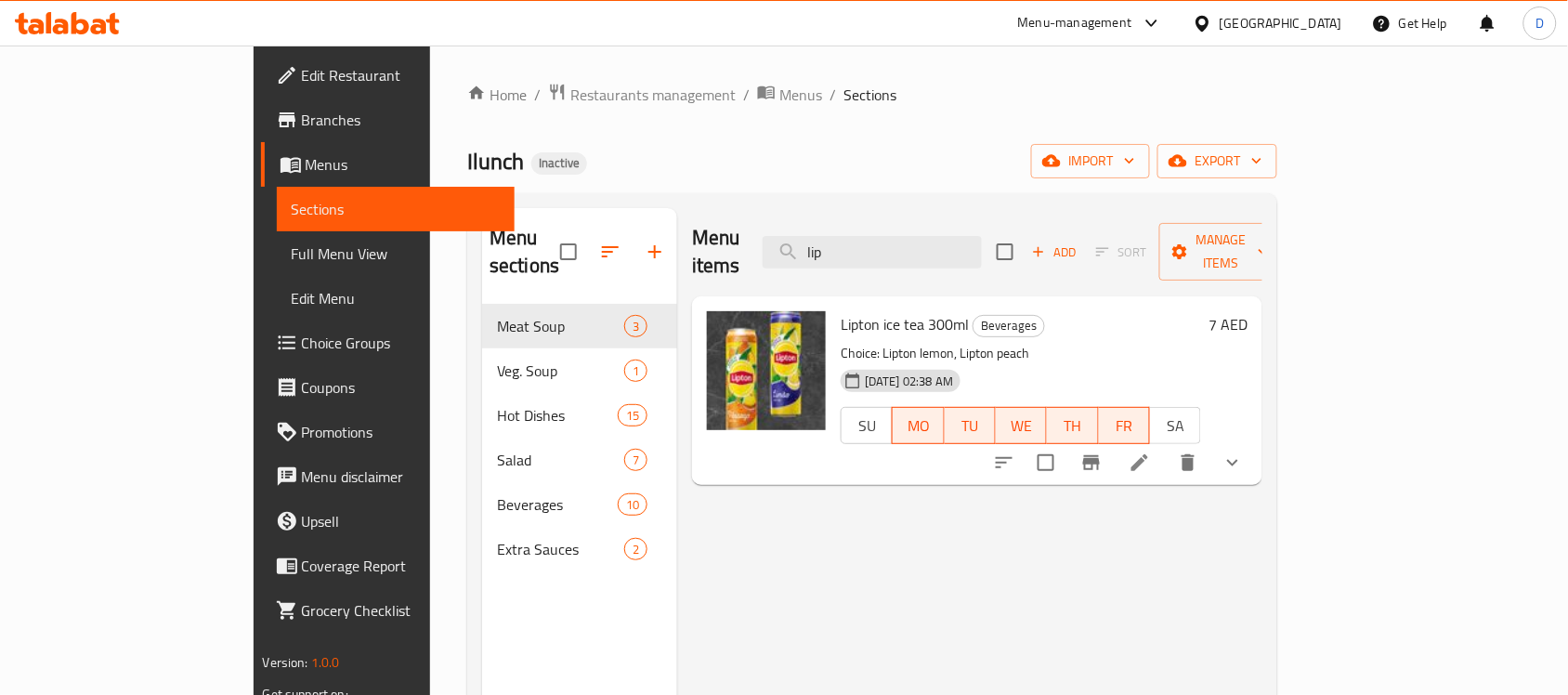
drag, startPoint x: 943, startPoint y: 220, endPoint x: 851, endPoint y: 232, distance: 92.8
click at [851, 232] on div "Menu items lip Add Sort Manage items" at bounding box center [976, 252] width 570 height 89
drag, startPoint x: 938, startPoint y: 240, endPoint x: 826, endPoint y: 244, distance: 112.1
click at [826, 244] on div "Menu items lip Add Sort Manage items" at bounding box center [976, 252] width 570 height 89
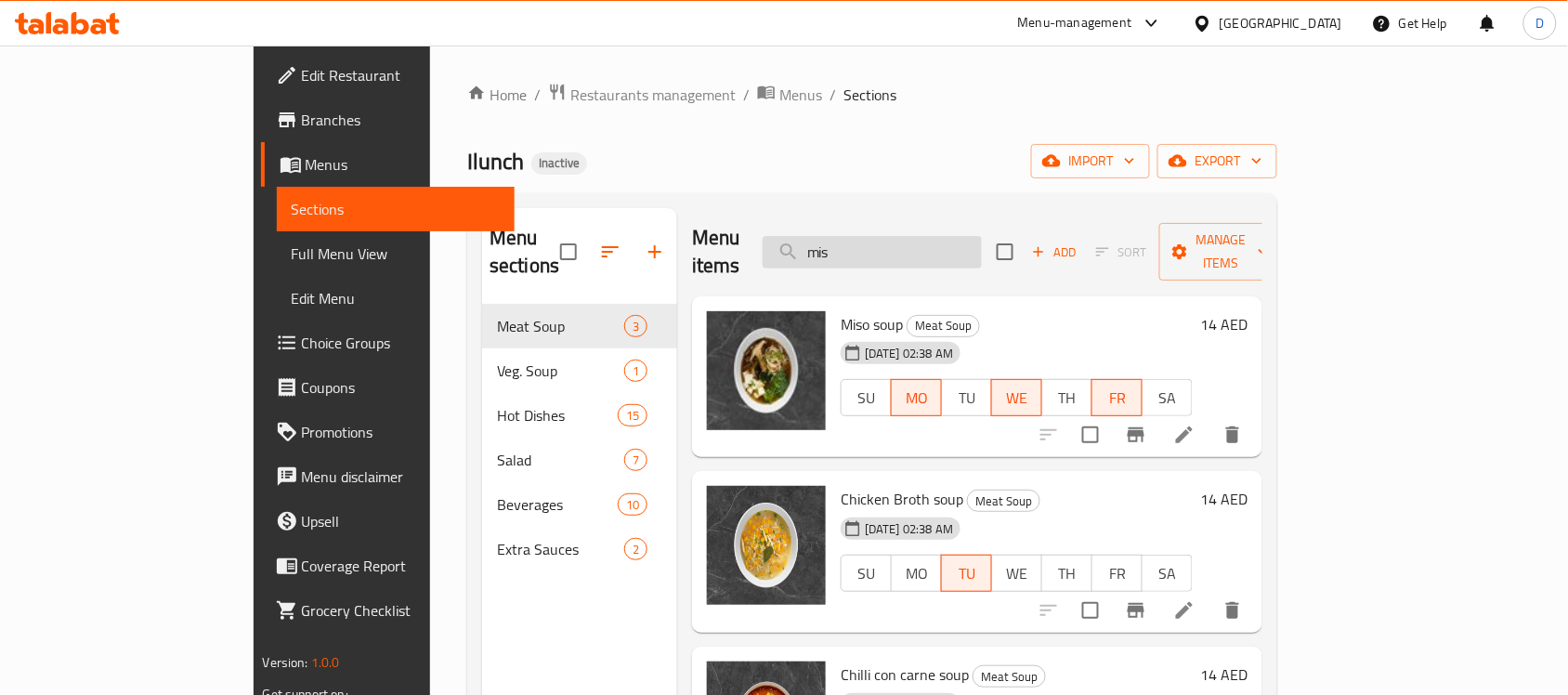
drag, startPoint x: 938, startPoint y: 225, endPoint x: 869, endPoint y: 246, distance: 72.1
click at [869, 246] on input "mis" at bounding box center [873, 252] width 219 height 33
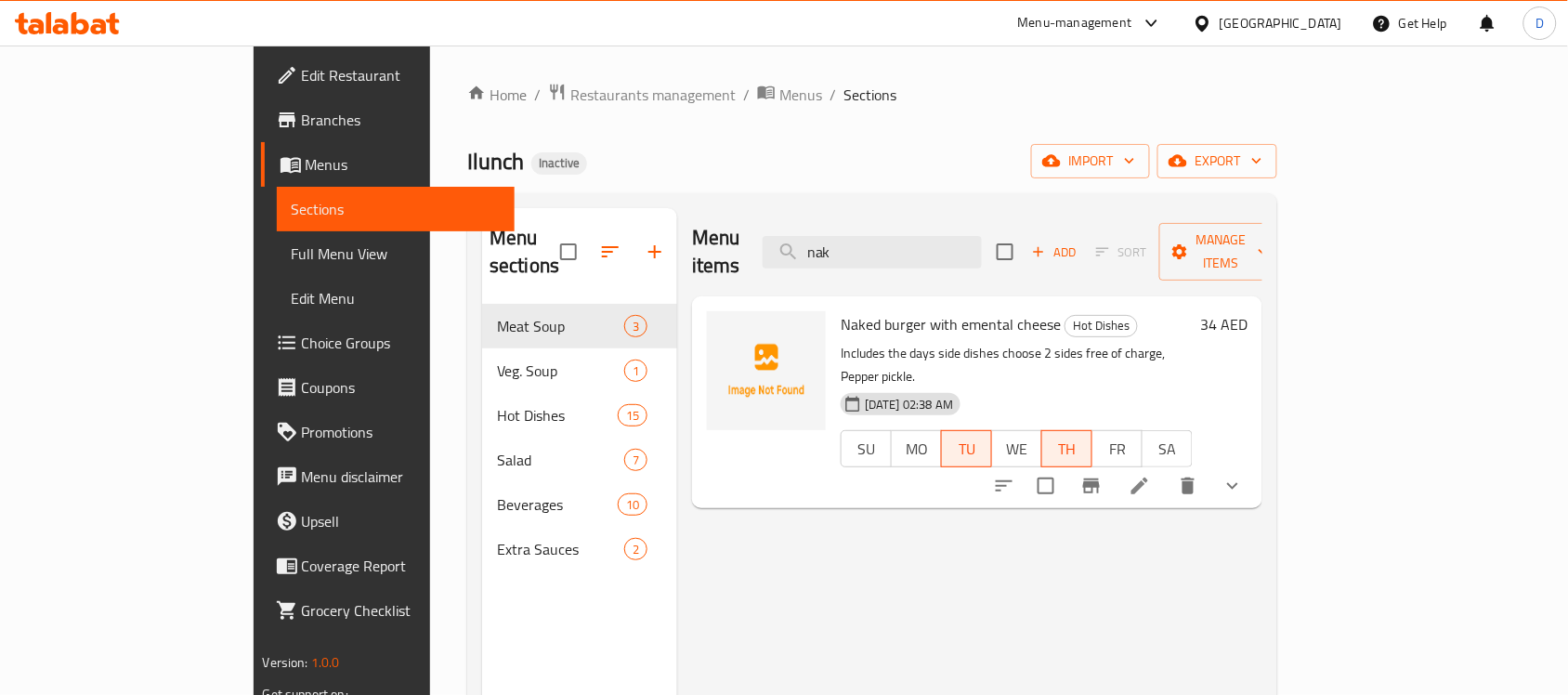
type input "nak"
click at [1151, 475] on icon at bounding box center [1139, 485] width 22 height 22
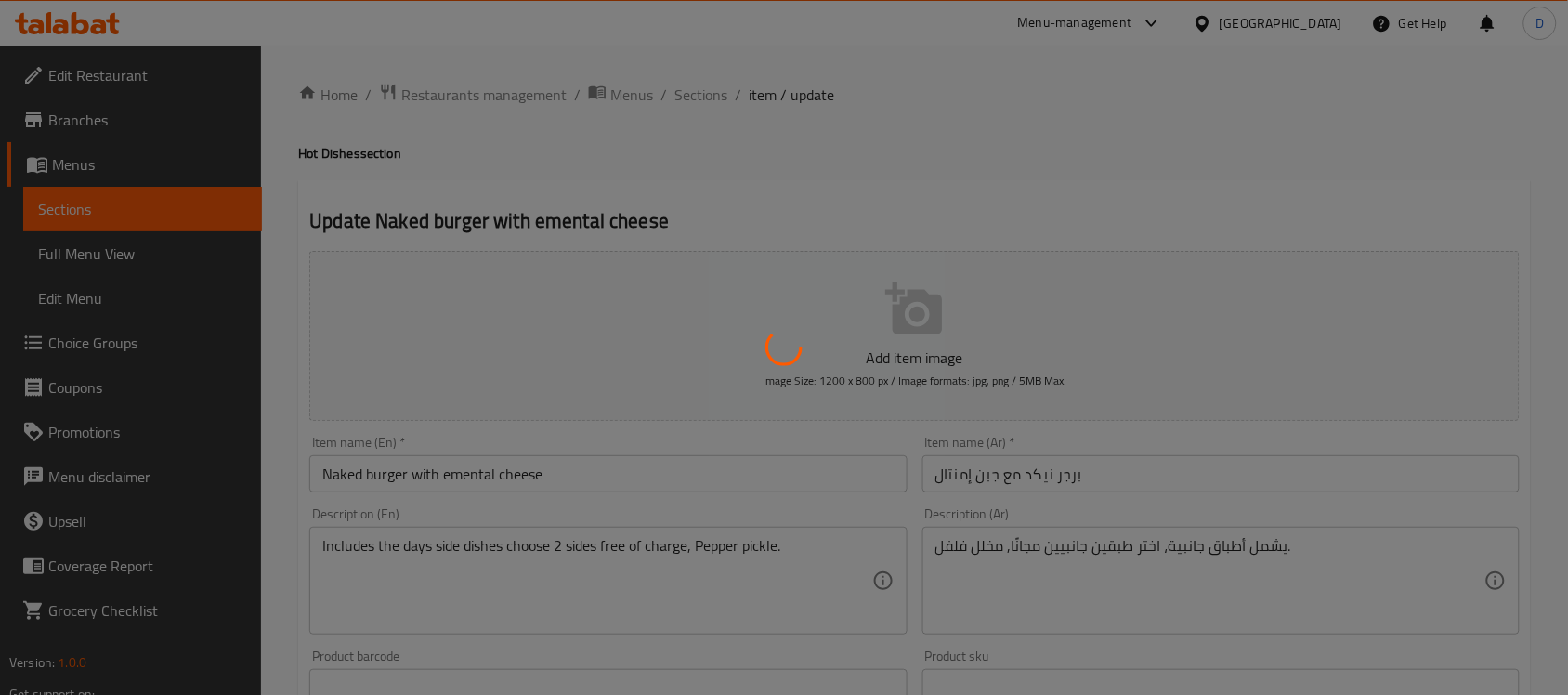
type input "اختر الطبق الجانبي الأول"
type input "1"
type input "اختر الطبق الجانبي الثاني"
type input "1"
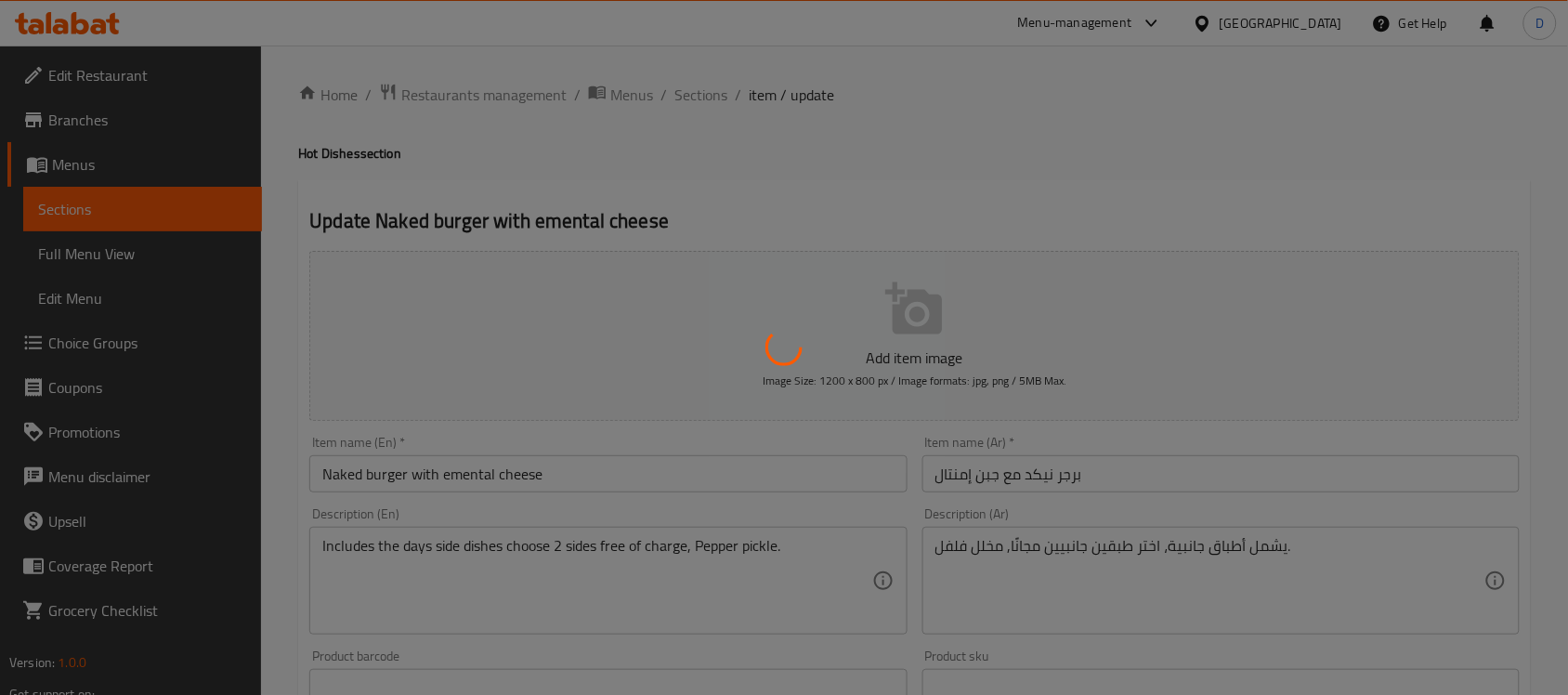
type input "1"
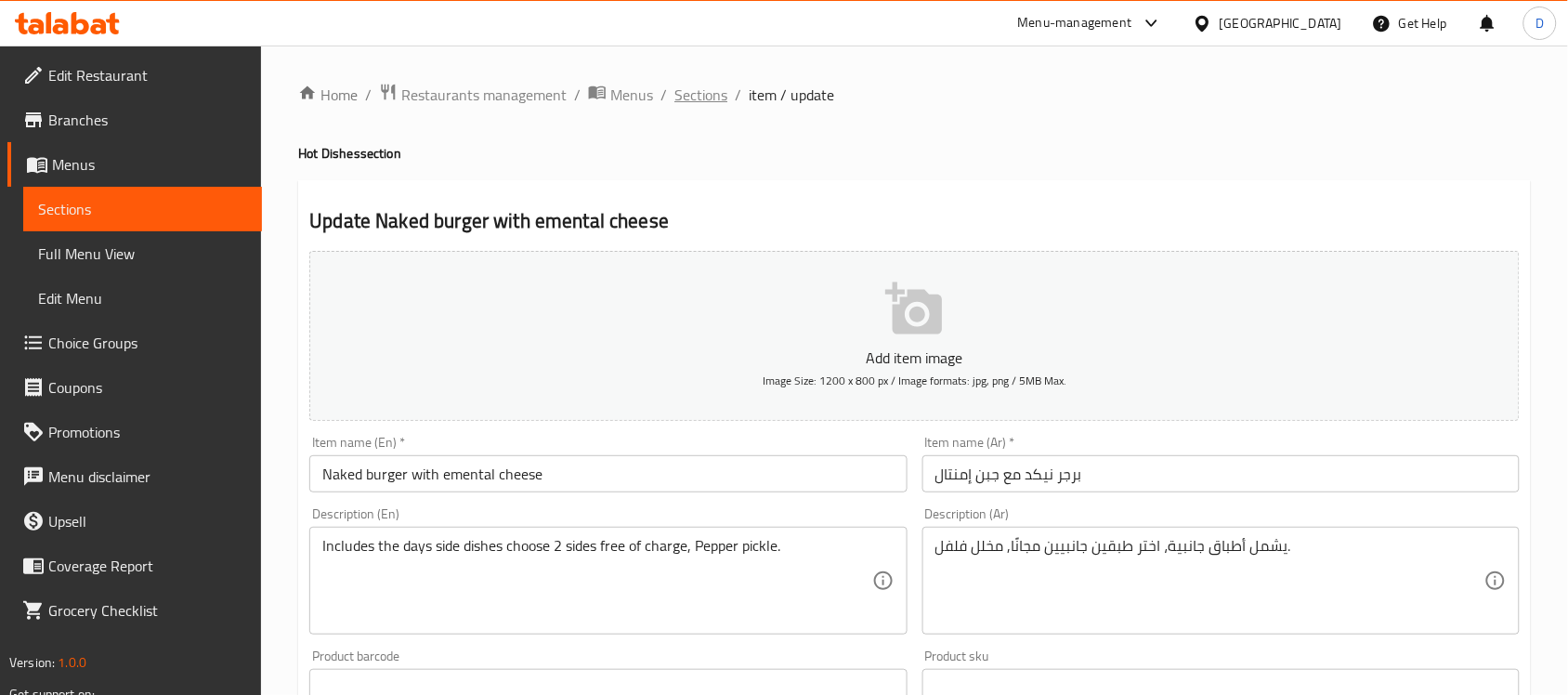
click at [691, 91] on span "Sections" at bounding box center [700, 94] width 53 height 22
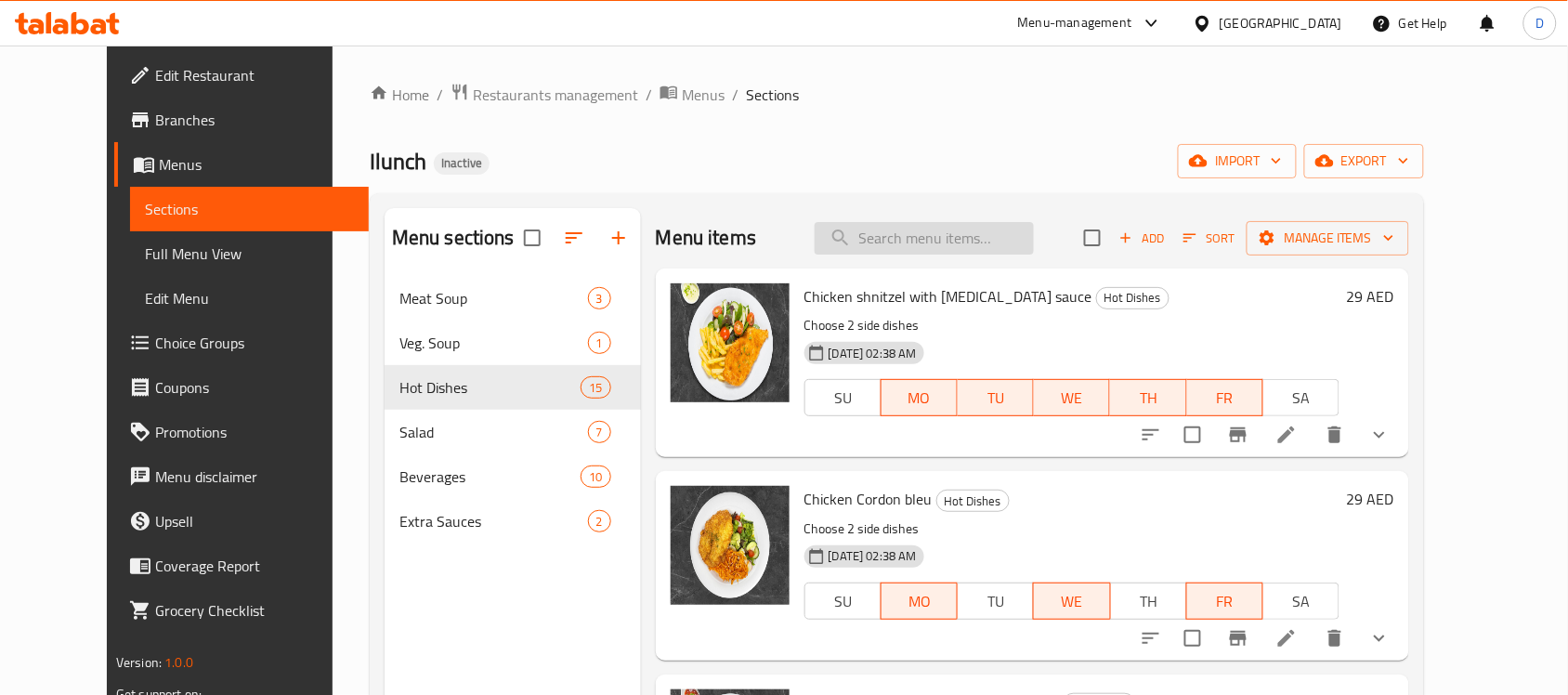
click at [983, 246] on input "search" at bounding box center [924, 239] width 219 height 33
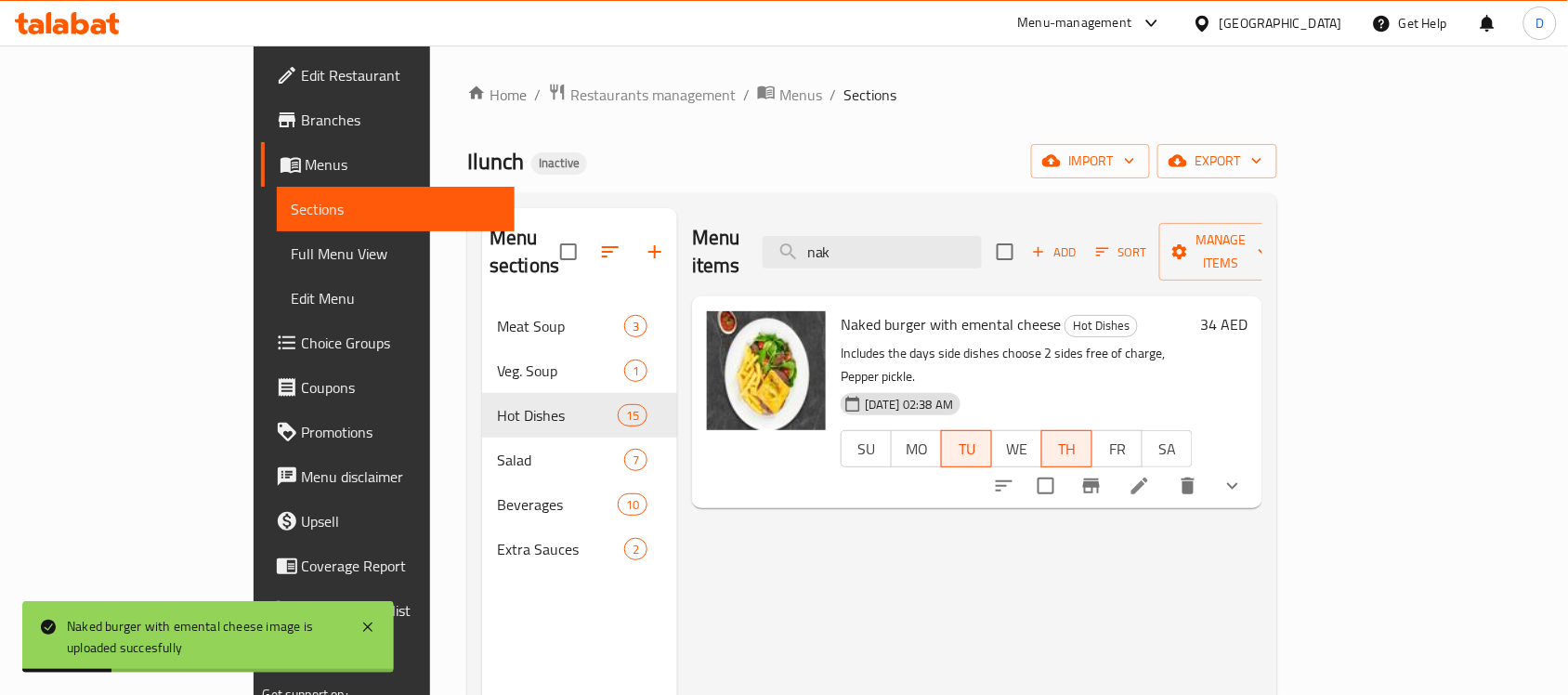
drag, startPoint x: 972, startPoint y: 231, endPoint x: 810, endPoint y: 230, distance: 162.0
click at [810, 230] on div "Menu items nak Add Sort Manage items" at bounding box center [976, 252] width 570 height 89
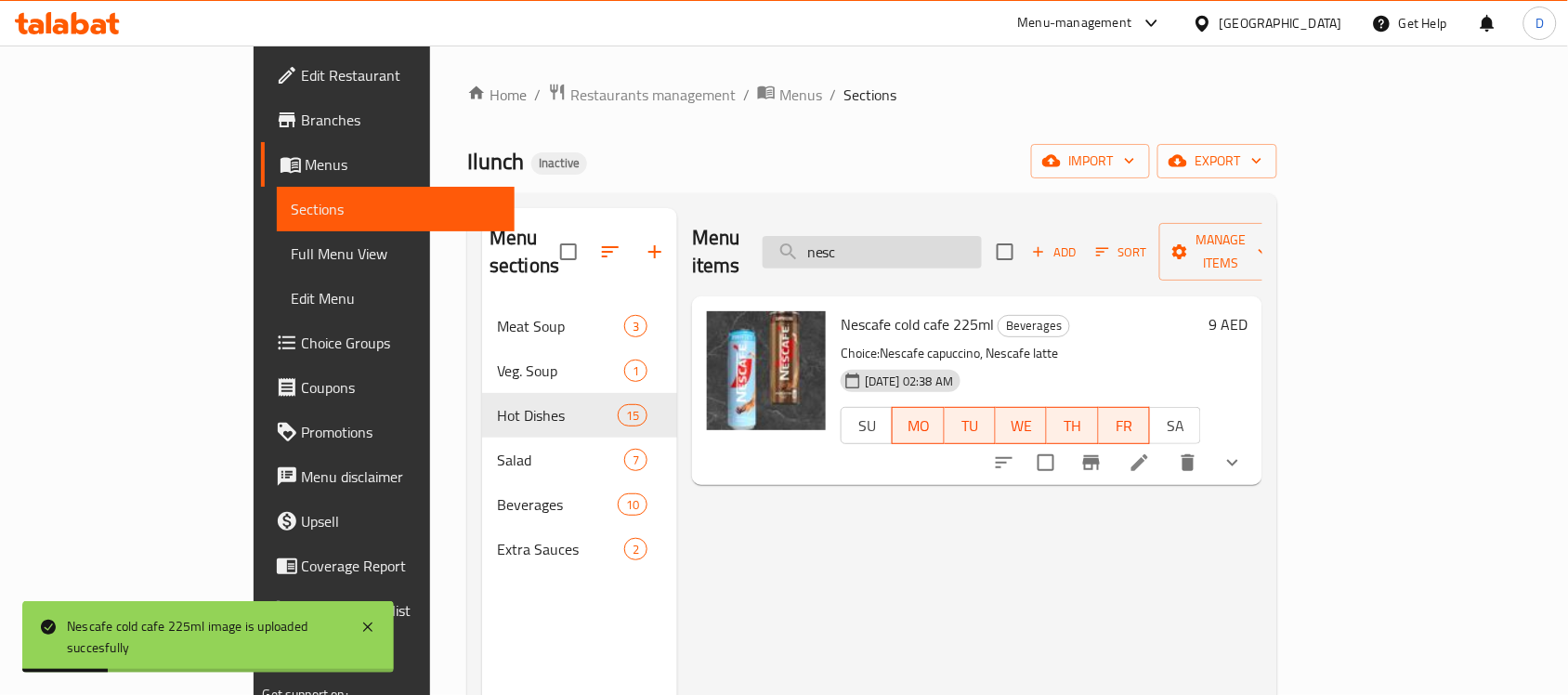
drag, startPoint x: 938, startPoint y: 239, endPoint x: 865, endPoint y: 253, distance: 74.3
click at [865, 253] on input "nesc" at bounding box center [873, 252] width 219 height 33
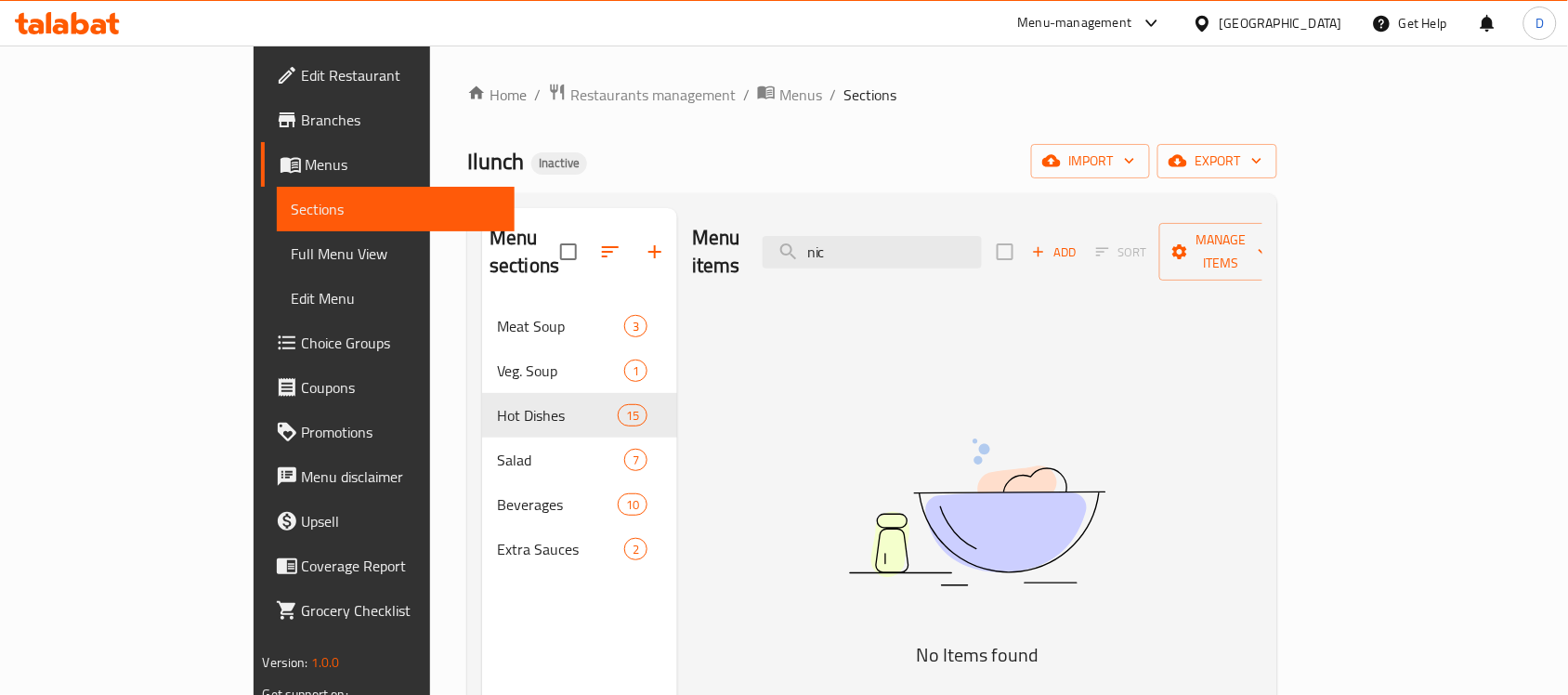
drag, startPoint x: 913, startPoint y: 243, endPoint x: 837, endPoint y: 257, distance: 77.3
click at [837, 257] on div "Menu items nic Add Sort Manage items" at bounding box center [976, 252] width 570 height 89
drag, startPoint x: 948, startPoint y: 239, endPoint x: 861, endPoint y: 254, distance: 88.3
click at [861, 254] on input "hone" at bounding box center [873, 252] width 219 height 33
type input "n"
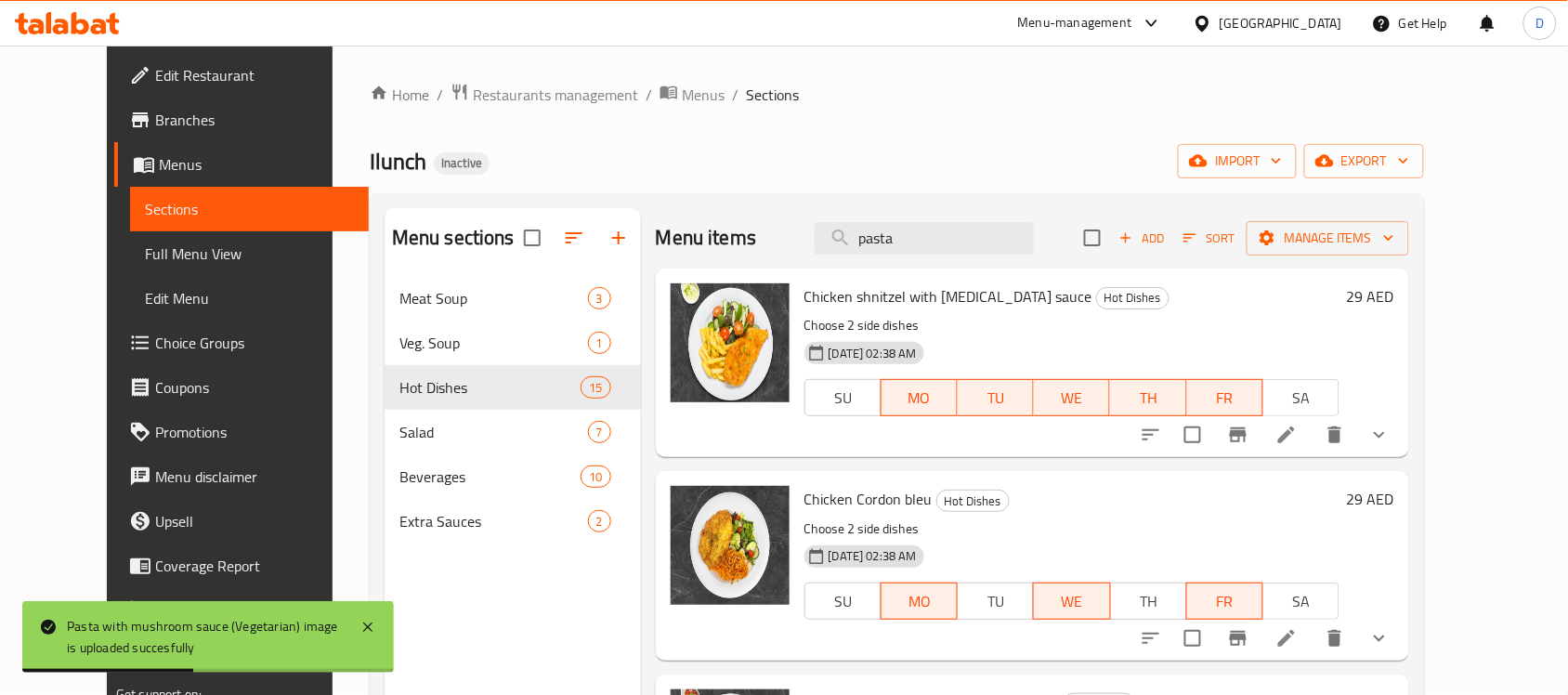
drag, startPoint x: 815, startPoint y: 243, endPoint x: 801, endPoint y: 242, distance: 14.0
click at [801, 242] on div "Menu items pasta Add Sort Manage items" at bounding box center [1032, 238] width 753 height 61
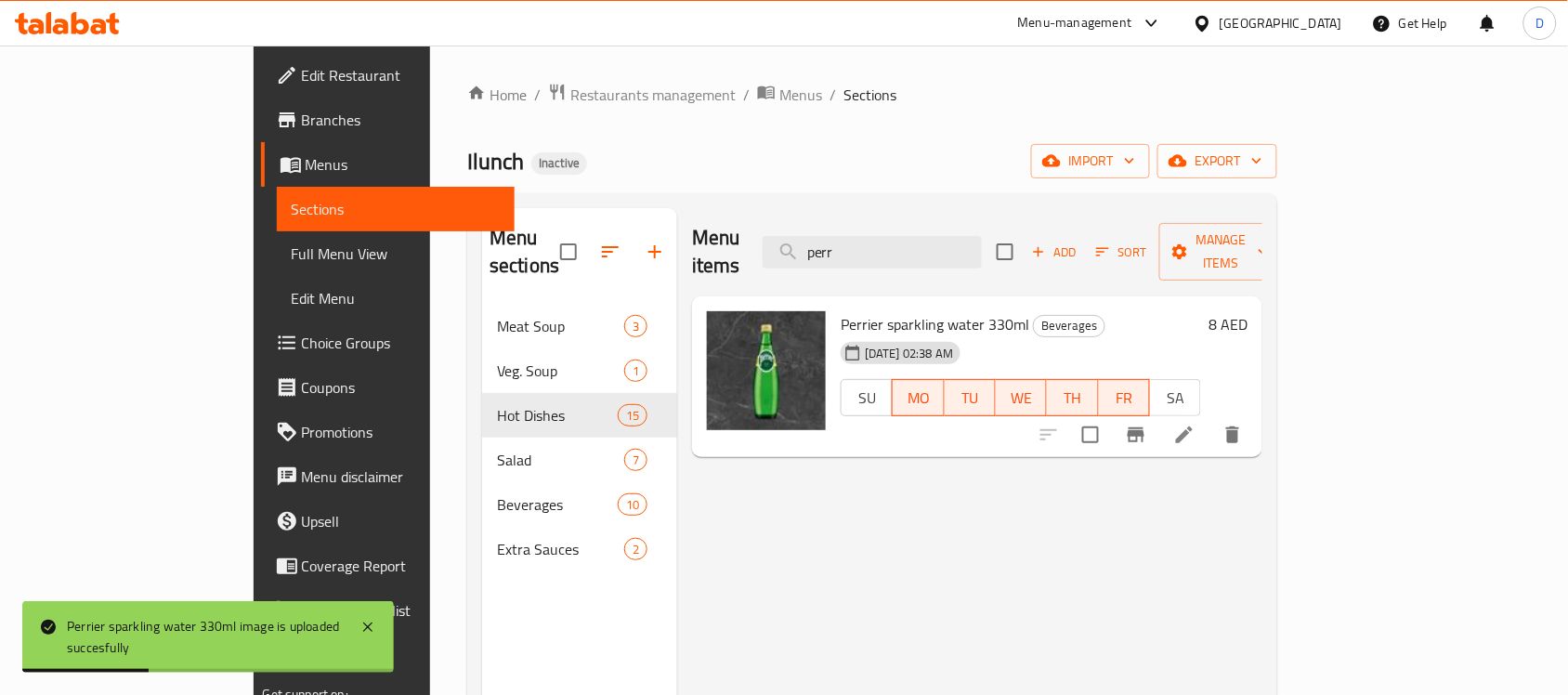
drag, startPoint x: 959, startPoint y: 232, endPoint x: 799, endPoint y: 245, distance: 160.5
click at [799, 245] on div "Menu items perr Add Sort Manage items" at bounding box center [976, 252] width 570 height 89
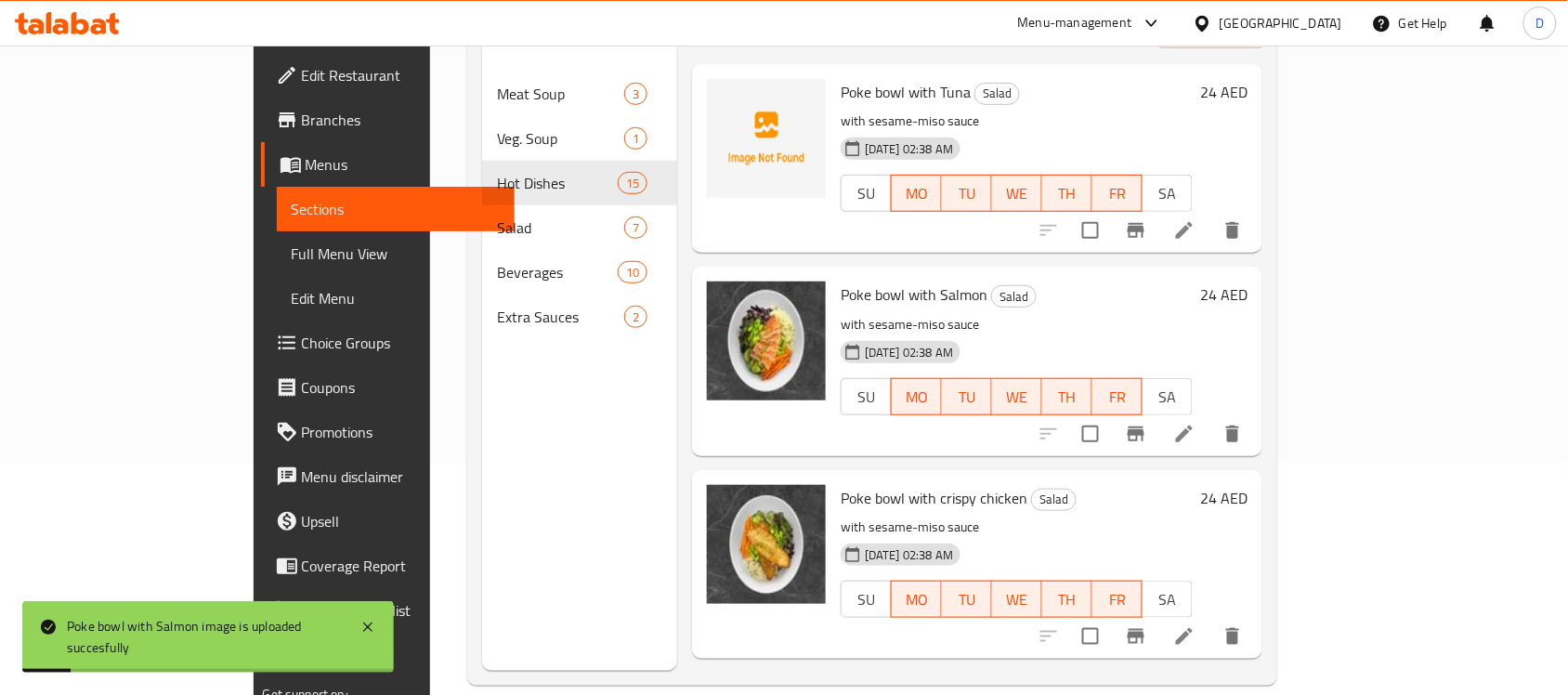
scroll to position [116, 0]
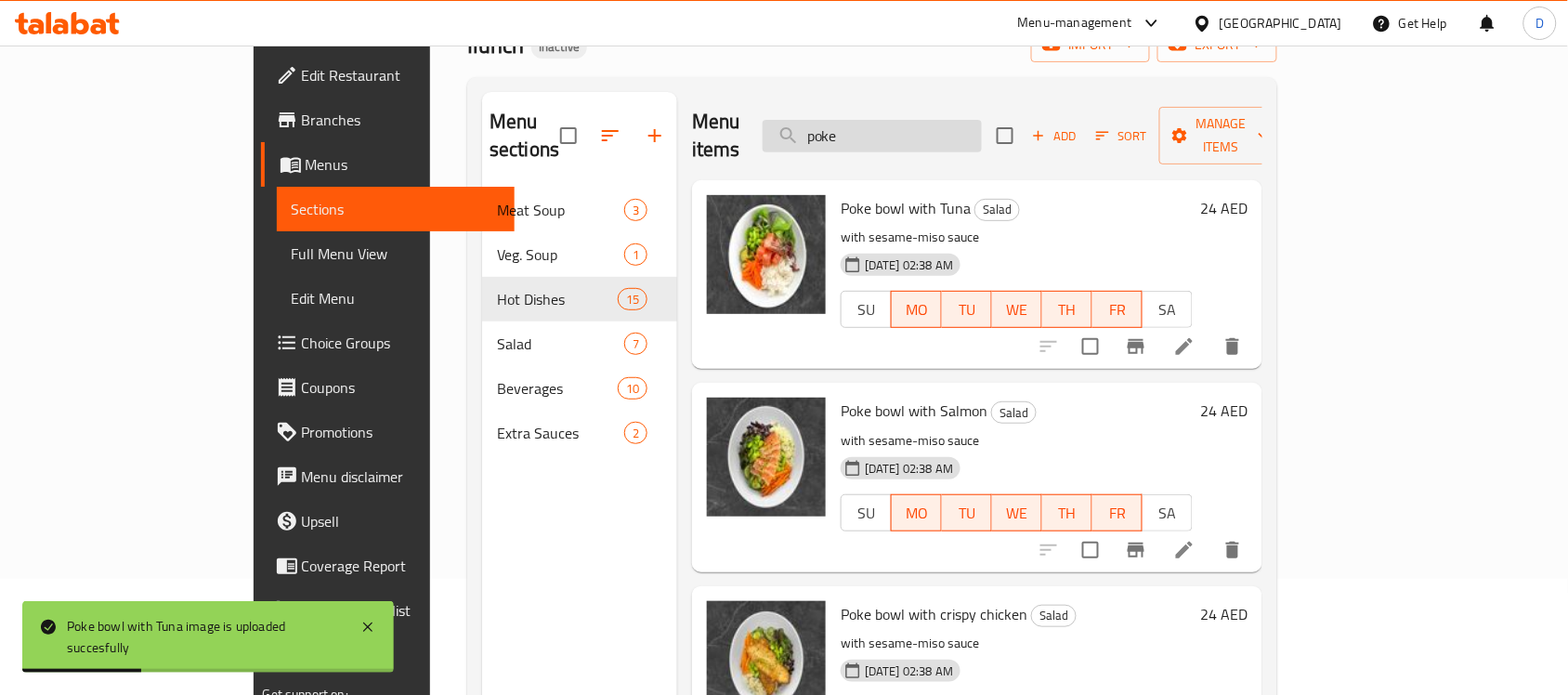
drag, startPoint x: 954, startPoint y: 130, endPoint x: 883, endPoint y: 130, distance: 71.0
click at [883, 130] on input "poke" at bounding box center [873, 137] width 219 height 33
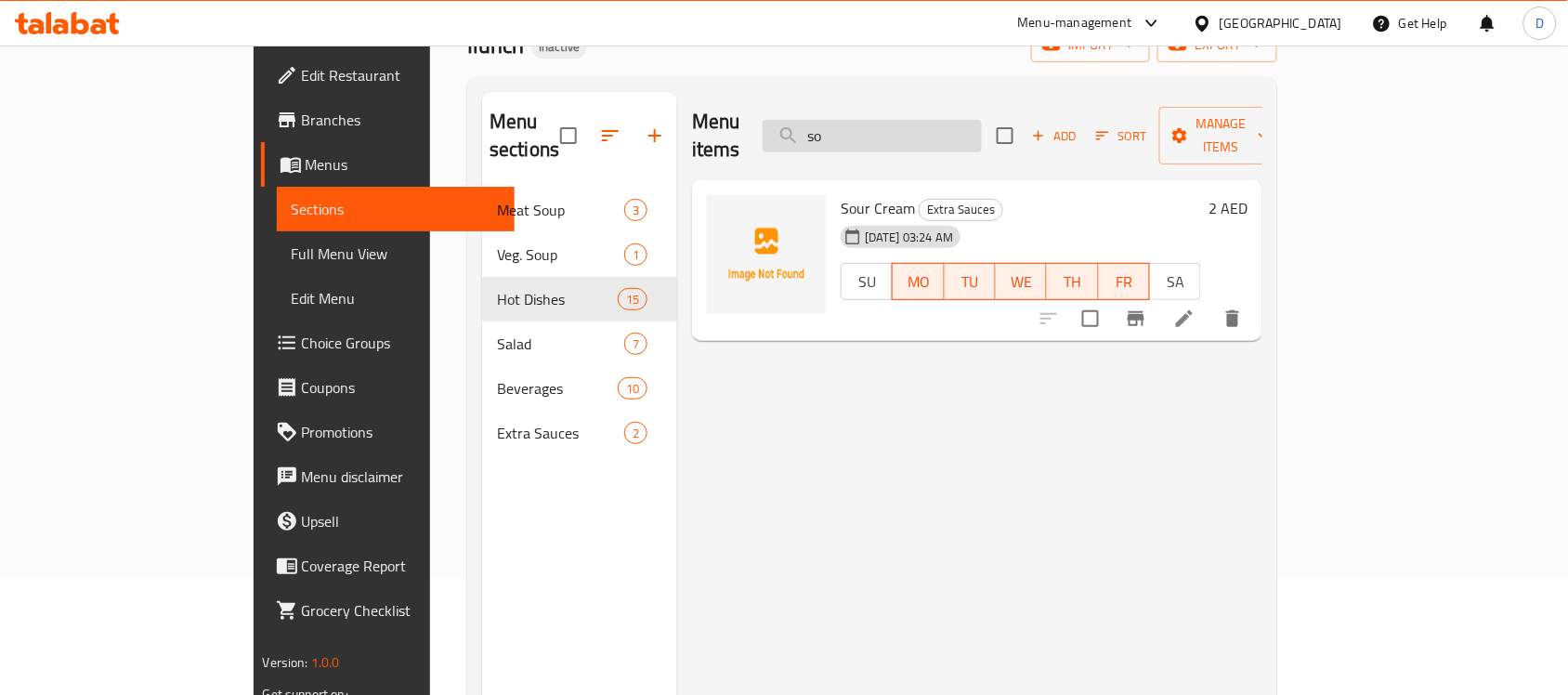
type input "s"
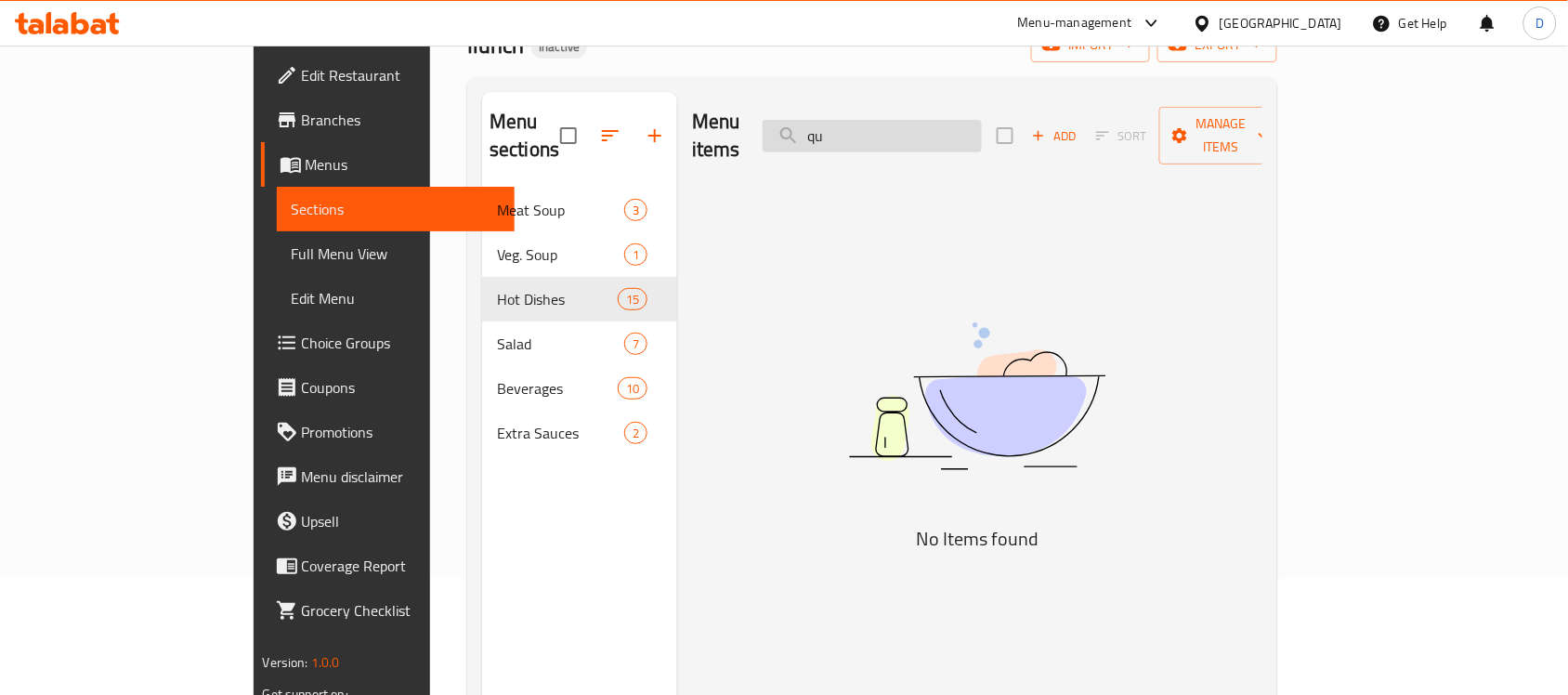
type input "q"
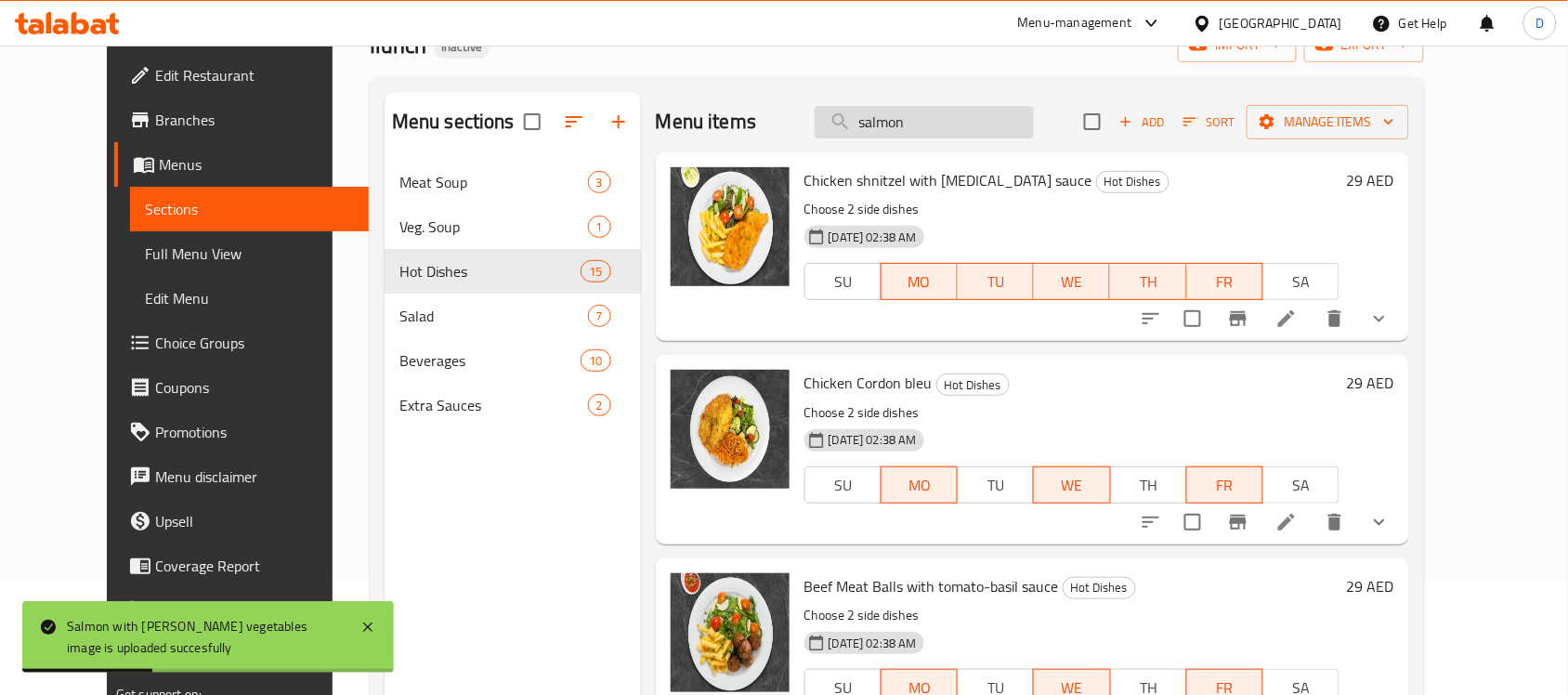
click at [960, 122] on input "salmon" at bounding box center [924, 122] width 219 height 33
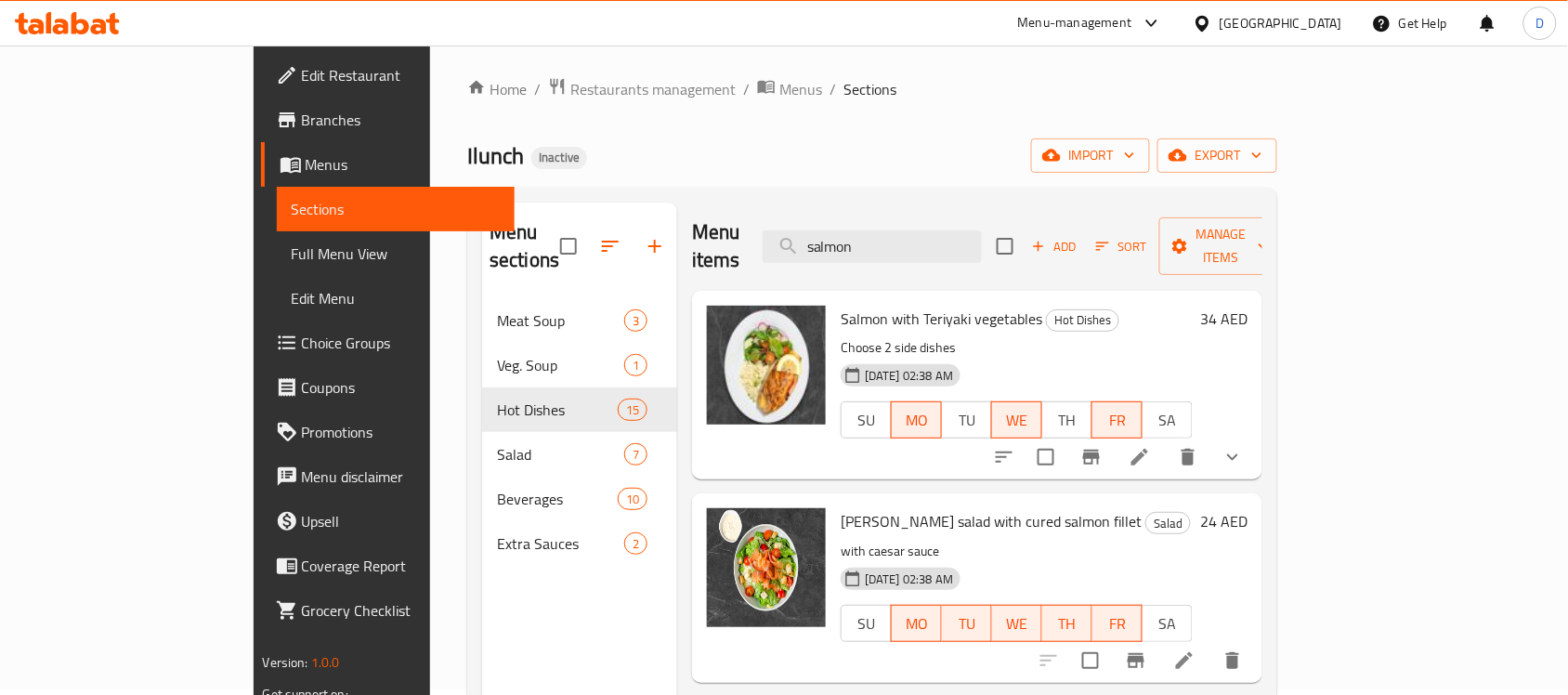
scroll to position [0, 0]
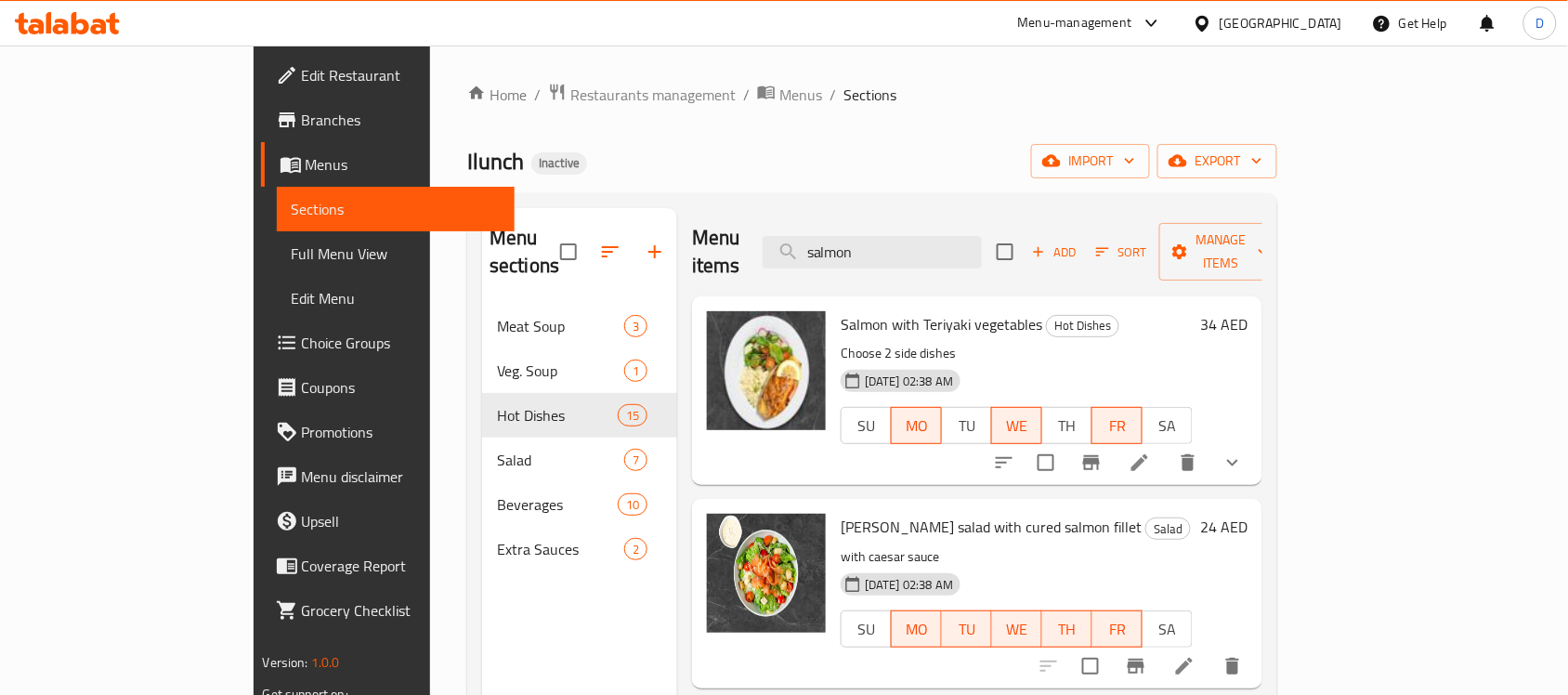
drag, startPoint x: 962, startPoint y: 242, endPoint x: 748, endPoint y: 243, distance: 214.0
click at [748, 243] on div "Menu items salmon Add Sort Manage items" at bounding box center [976, 252] width 570 height 89
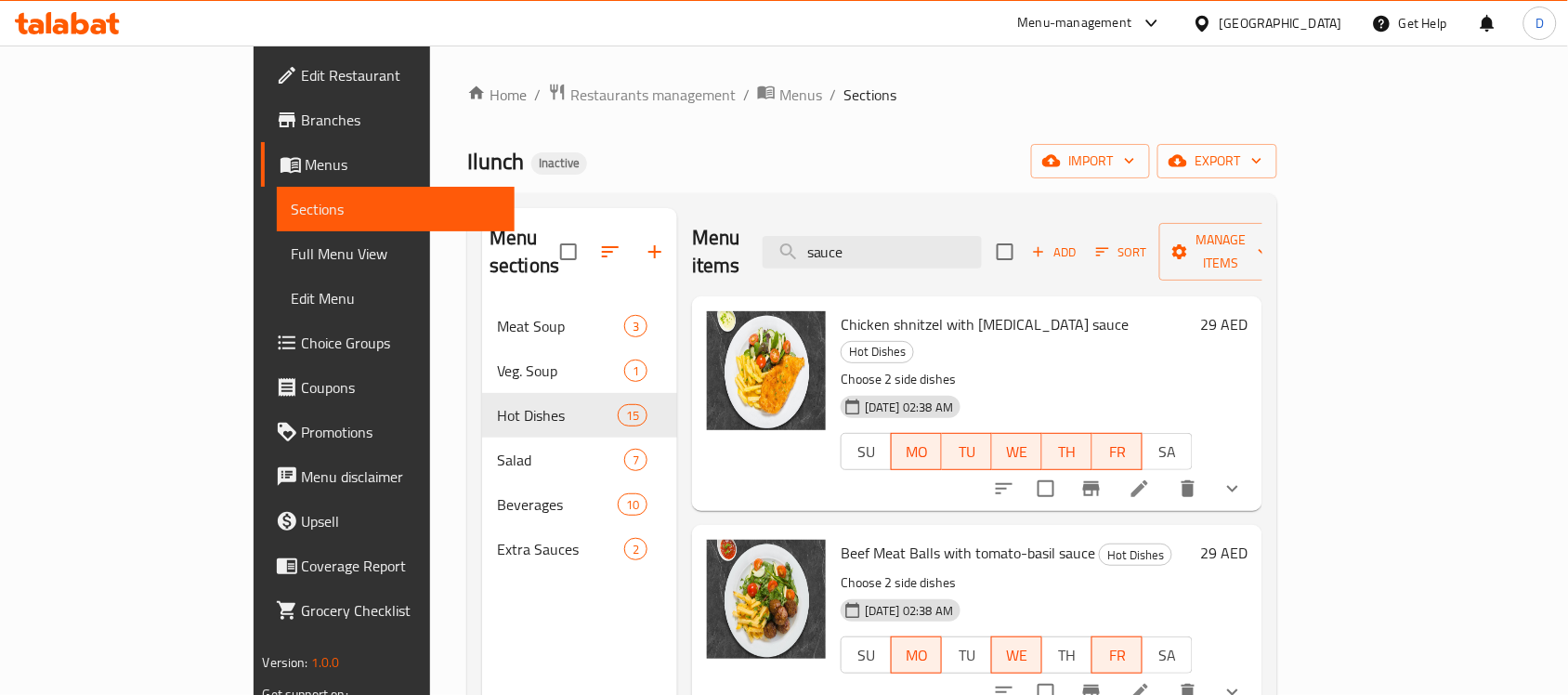
drag, startPoint x: 953, startPoint y: 233, endPoint x: 850, endPoint y: 262, distance: 107.0
click at [850, 262] on div "Menu items sauce Add Sort Manage items" at bounding box center [976, 252] width 570 height 89
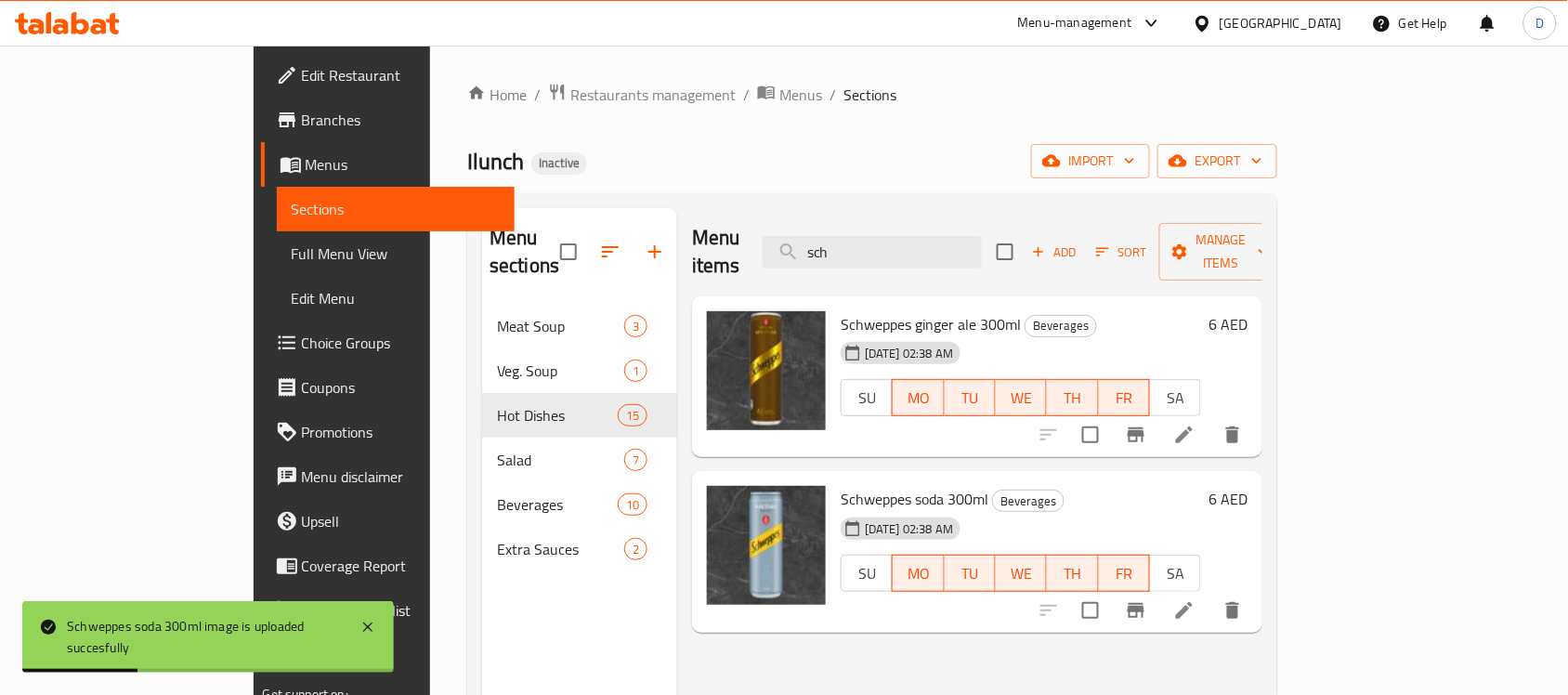
drag, startPoint x: 955, startPoint y: 235, endPoint x: 846, endPoint y: 256, distance: 111.0
click at [846, 256] on div "Menu items sch Add Sort Manage items" at bounding box center [976, 252] width 570 height 89
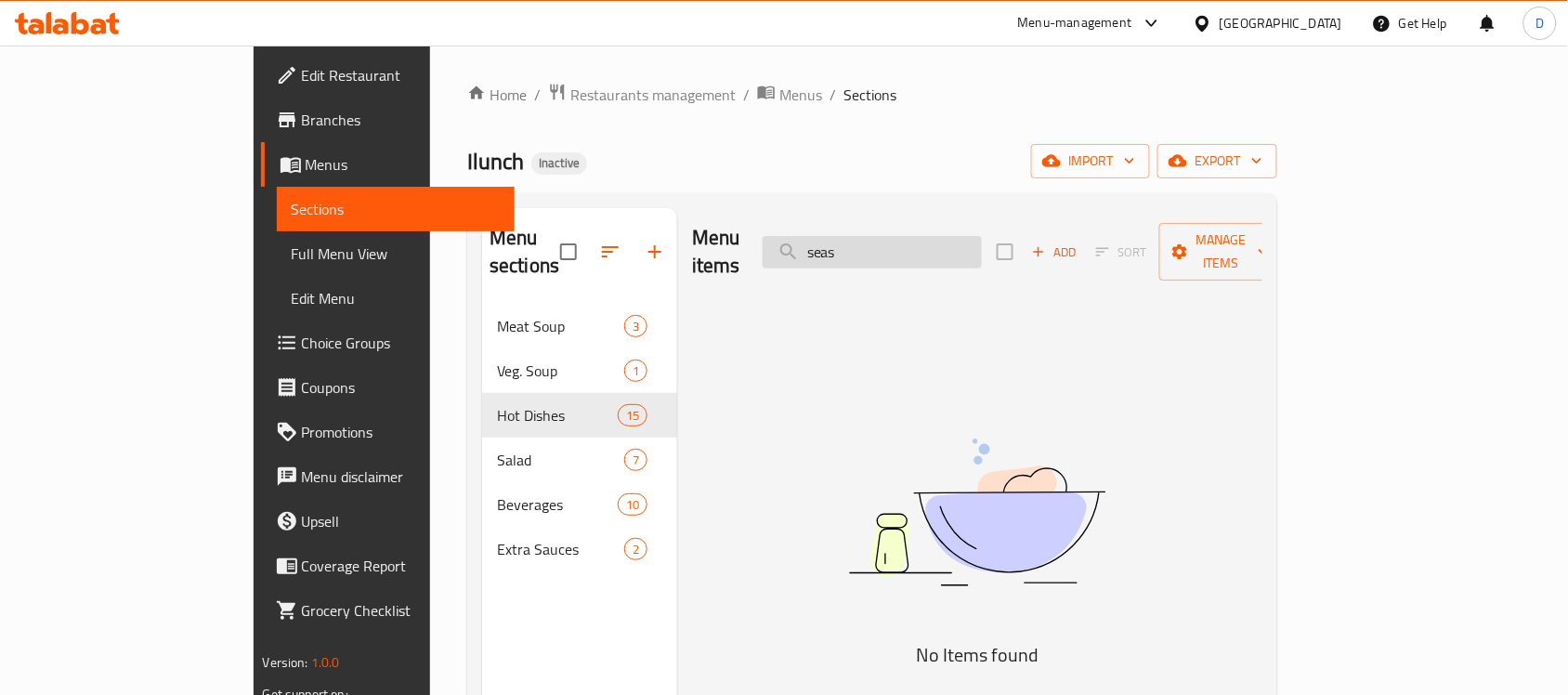
drag, startPoint x: 940, startPoint y: 245, endPoint x: 859, endPoint y: 246, distance: 81.0
click at [859, 246] on input "seas" at bounding box center [873, 252] width 219 height 33
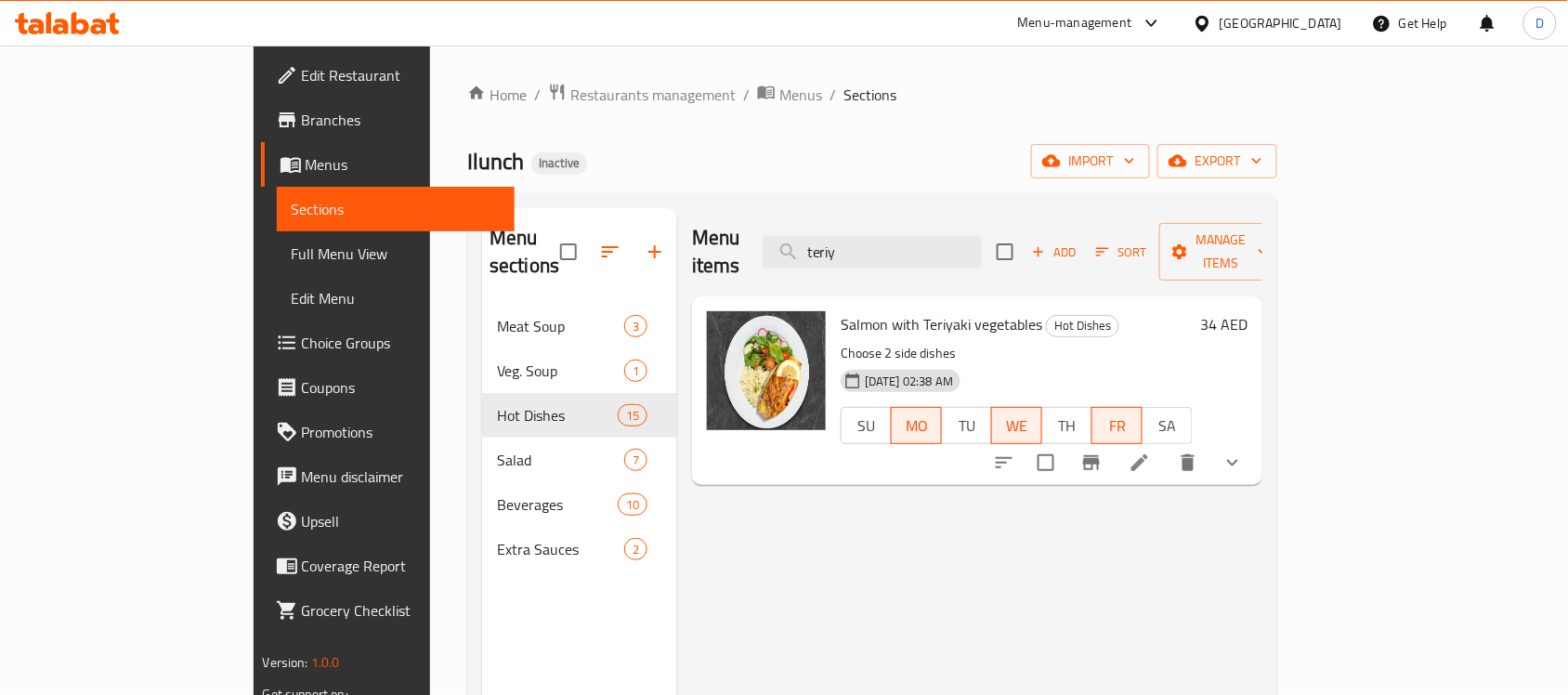
drag, startPoint x: 946, startPoint y: 246, endPoint x: 847, endPoint y: 242, distance: 99.1
click at [847, 242] on div "Menu items teriy Add Sort Manage items" at bounding box center [976, 252] width 570 height 89
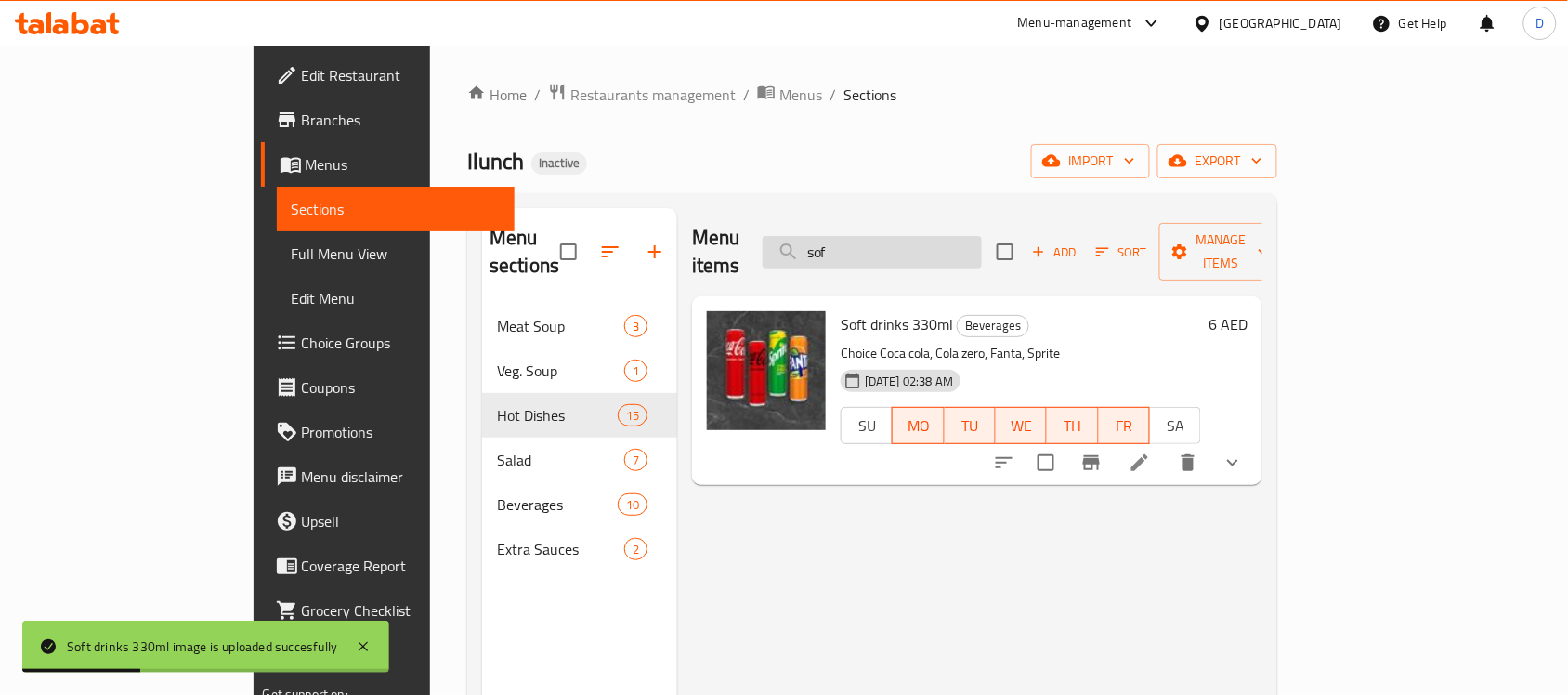
drag, startPoint x: 934, startPoint y: 237, endPoint x: 855, endPoint y: 251, distance: 80.2
click at [855, 251] on input "sof" at bounding box center [873, 252] width 219 height 33
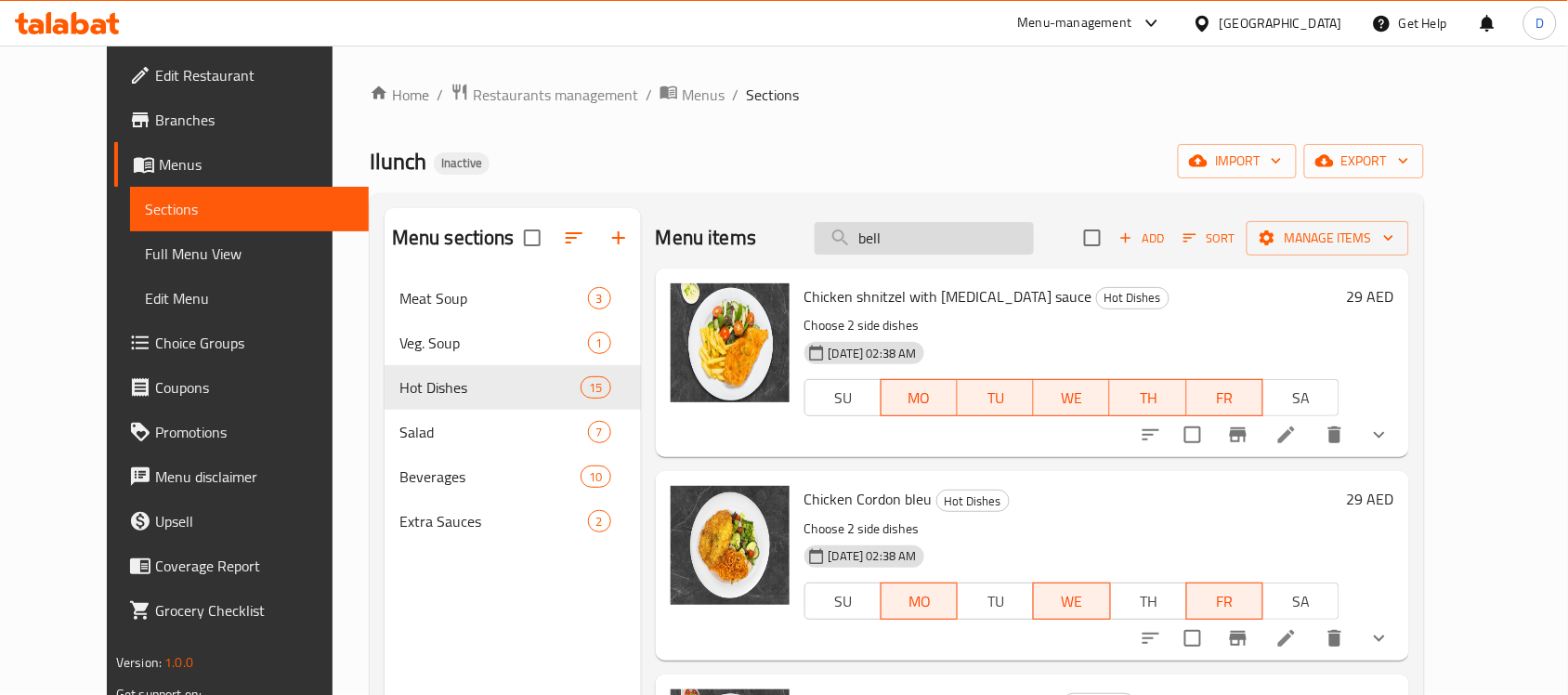
click at [944, 245] on input "bell" at bounding box center [924, 239] width 219 height 33
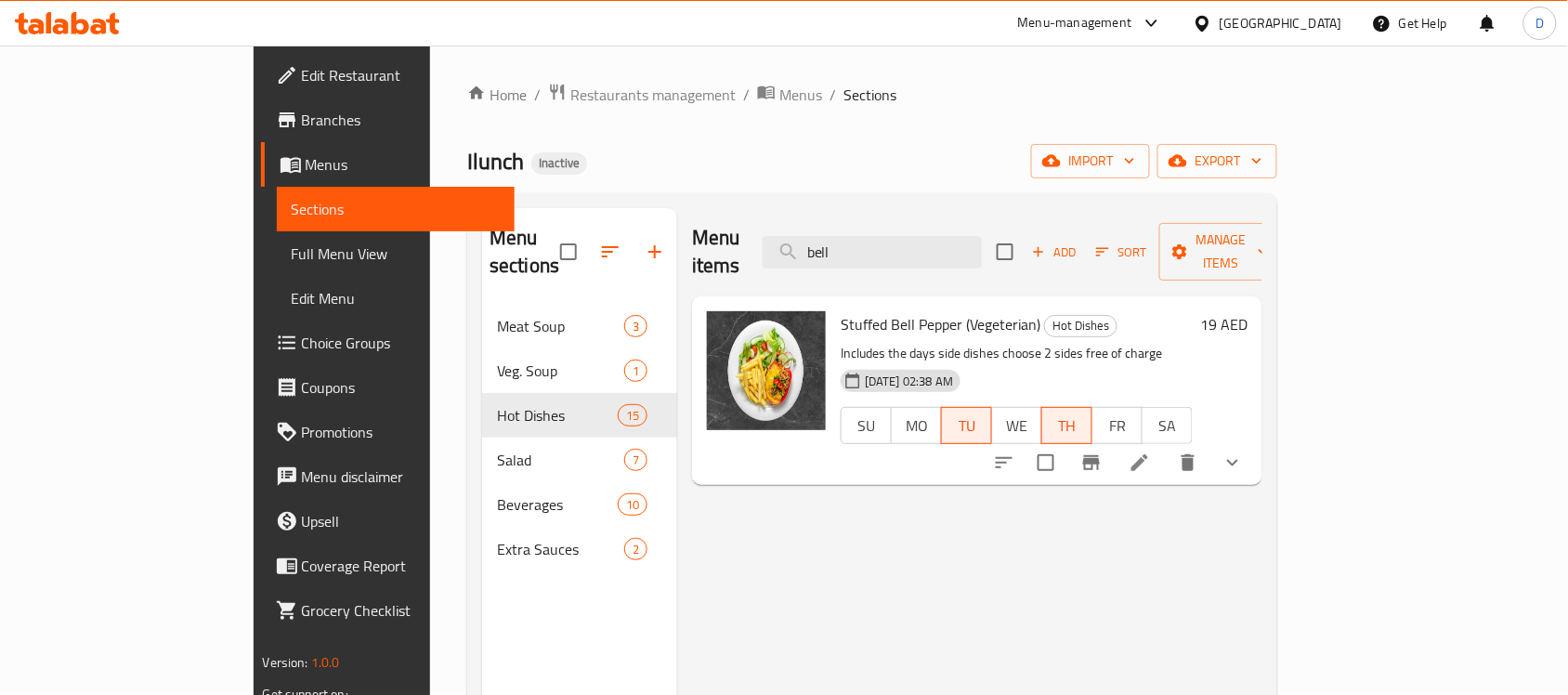
drag, startPoint x: 962, startPoint y: 240, endPoint x: 827, endPoint y: 225, distance: 135.8
click at [827, 225] on div "Menu items bell Add Sort Manage items" at bounding box center [976, 252] width 570 height 89
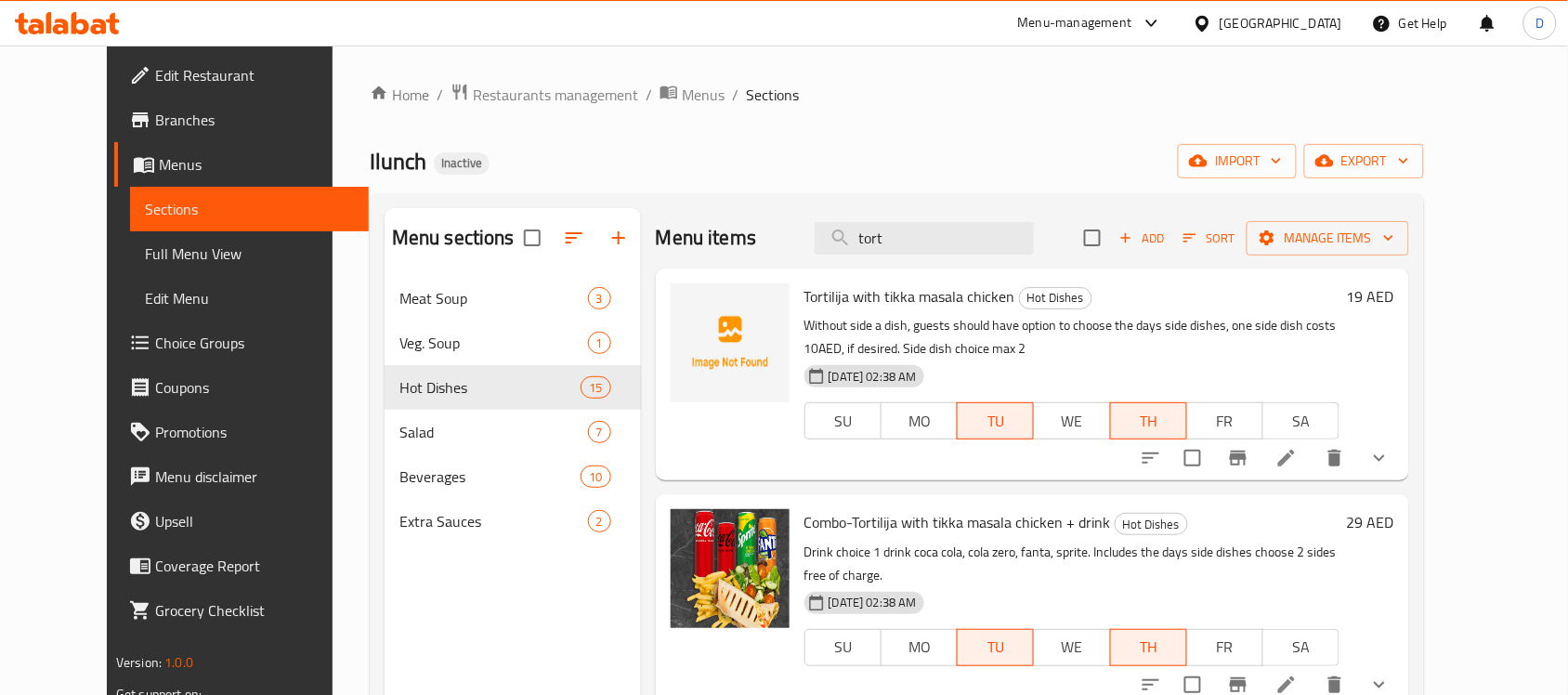
type input "tort"
click at [1298, 457] on icon at bounding box center [1286, 458] width 22 height 22
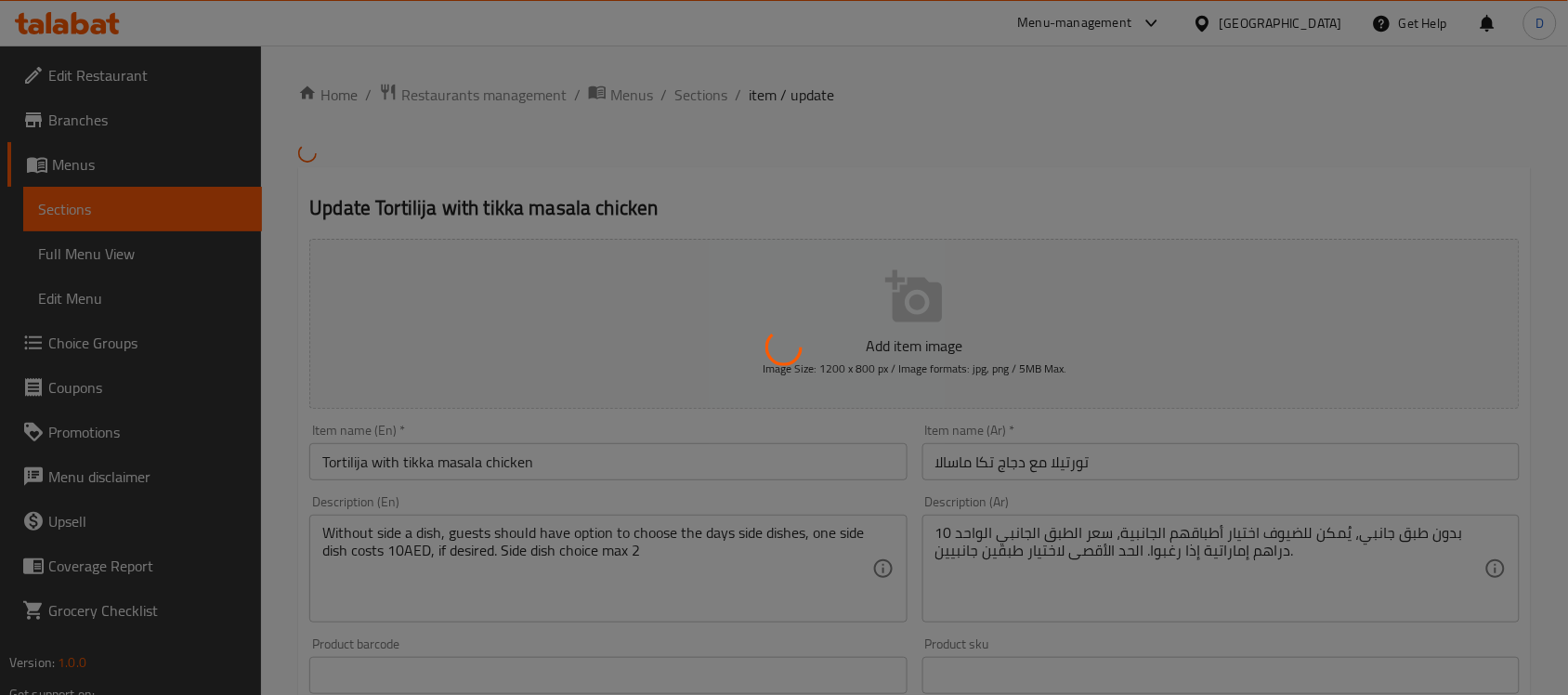
type input "اختر الطبق الجانبي الأول"
type input "0"
type input "1"
type input "اختر الطبق الجانبي الثاني"
type input "0"
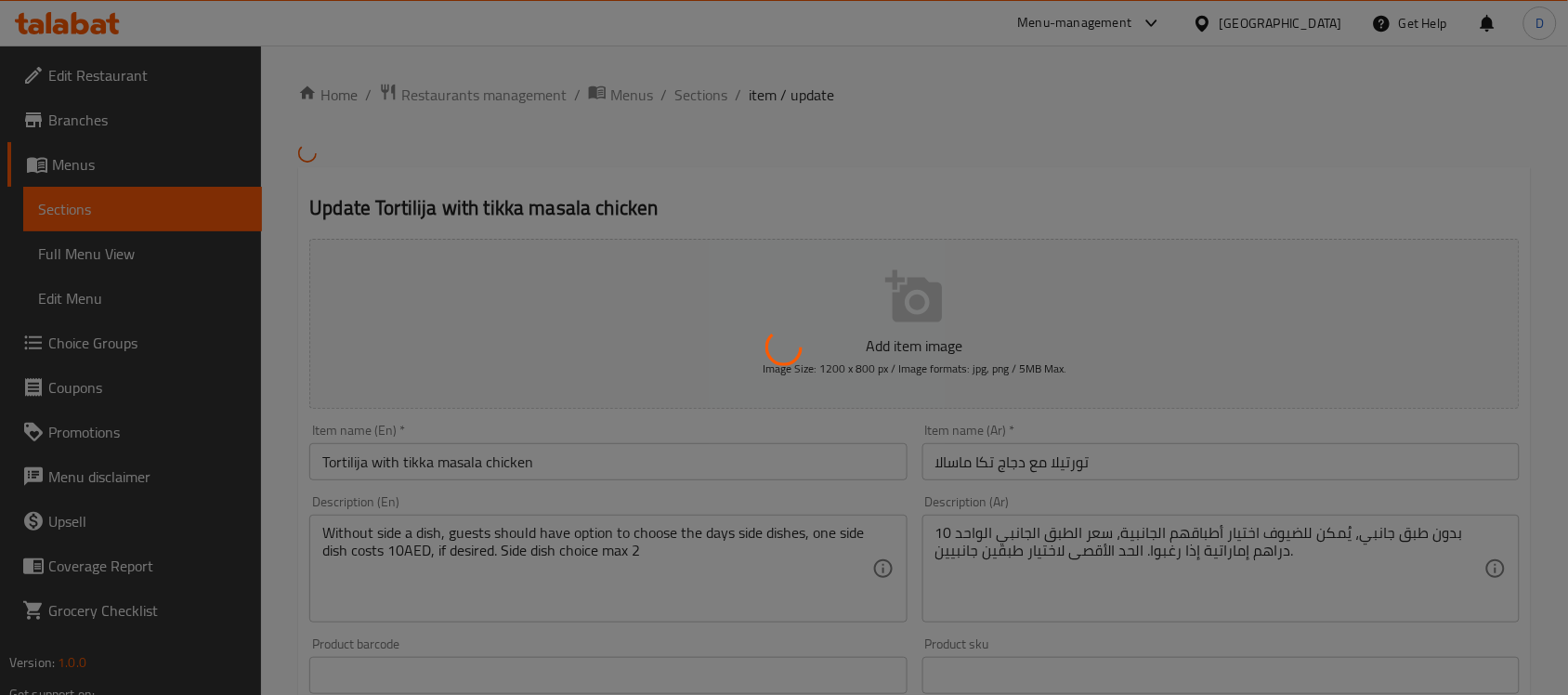
type input "1"
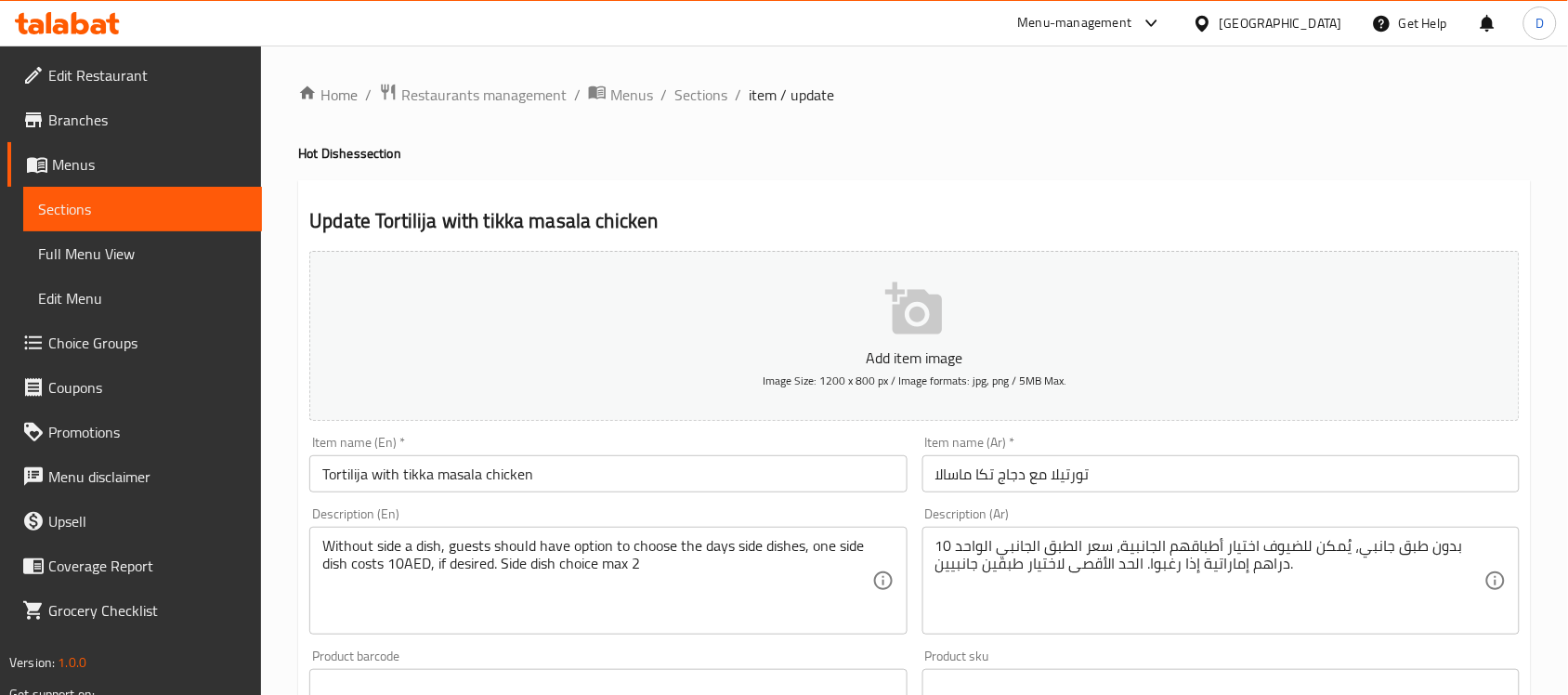
click at [404, 493] on input "Tortilija with tikka masala chicken" at bounding box center [608, 474] width 597 height 38
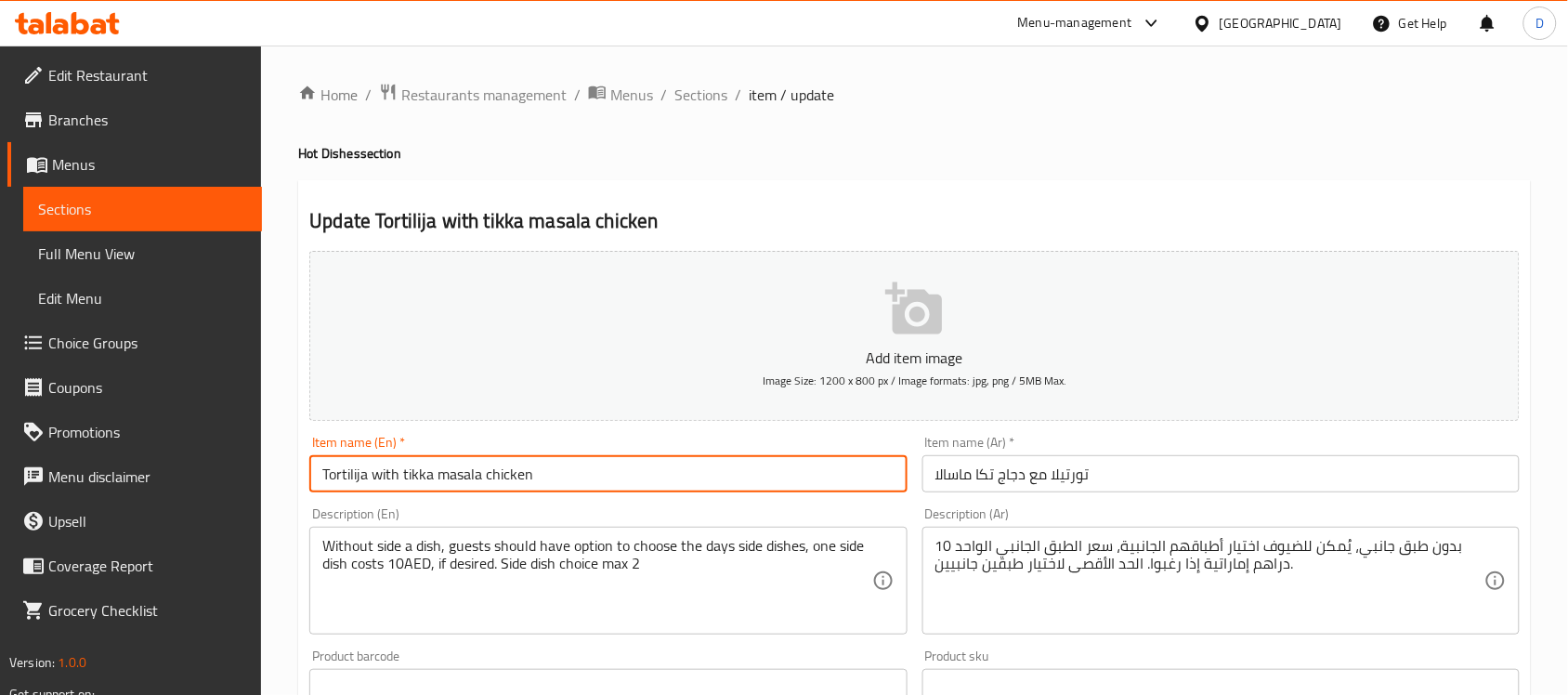
click at [404, 493] on input "Tortilija with tikka masala chicken" at bounding box center [608, 474] width 597 height 38
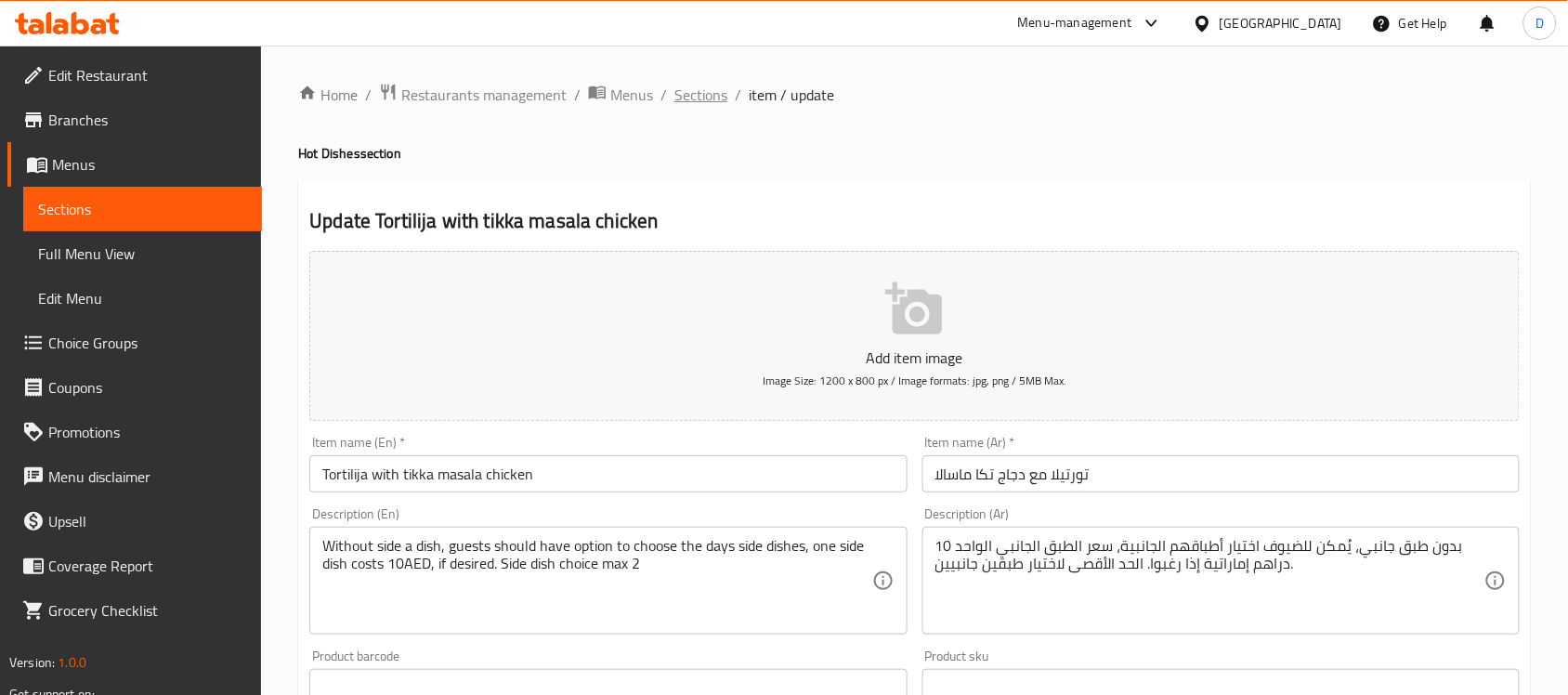
click at [708, 98] on span "Sections" at bounding box center [700, 94] width 53 height 22
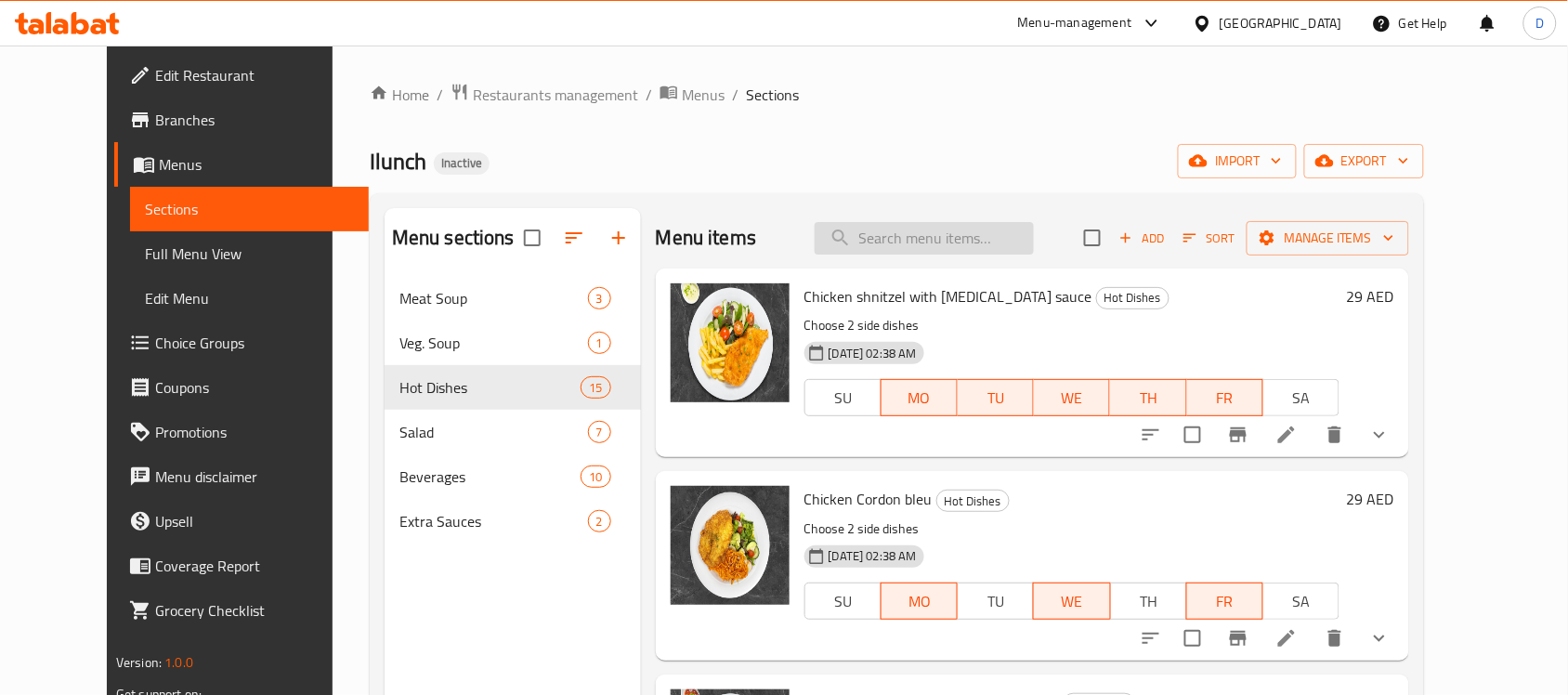
click at [926, 240] on input "search" at bounding box center [924, 239] width 219 height 33
paste input "Tortilija with tikka masala chicken"
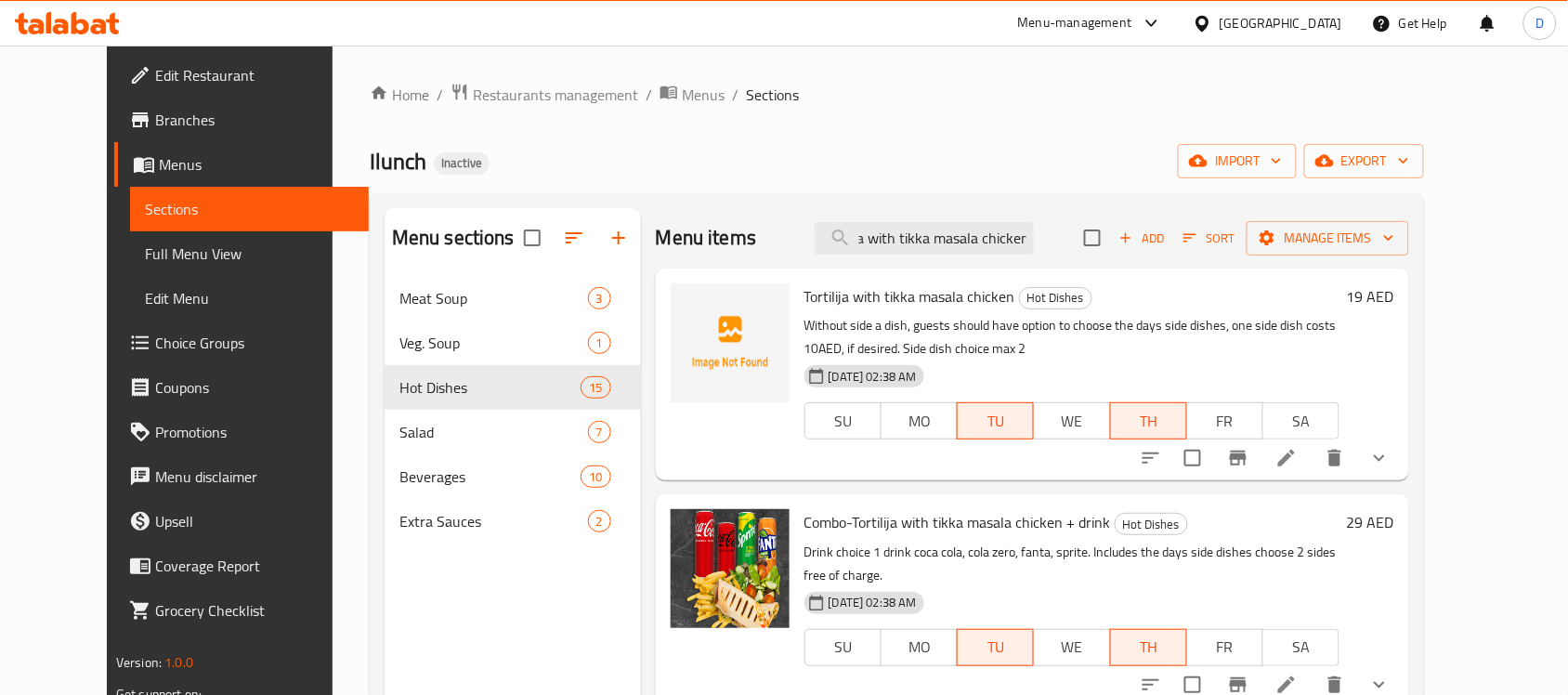
type input "Tortilija with tikka masala chicken"
click at [145, 248] on span "Full Menu View" at bounding box center [249, 253] width 209 height 22
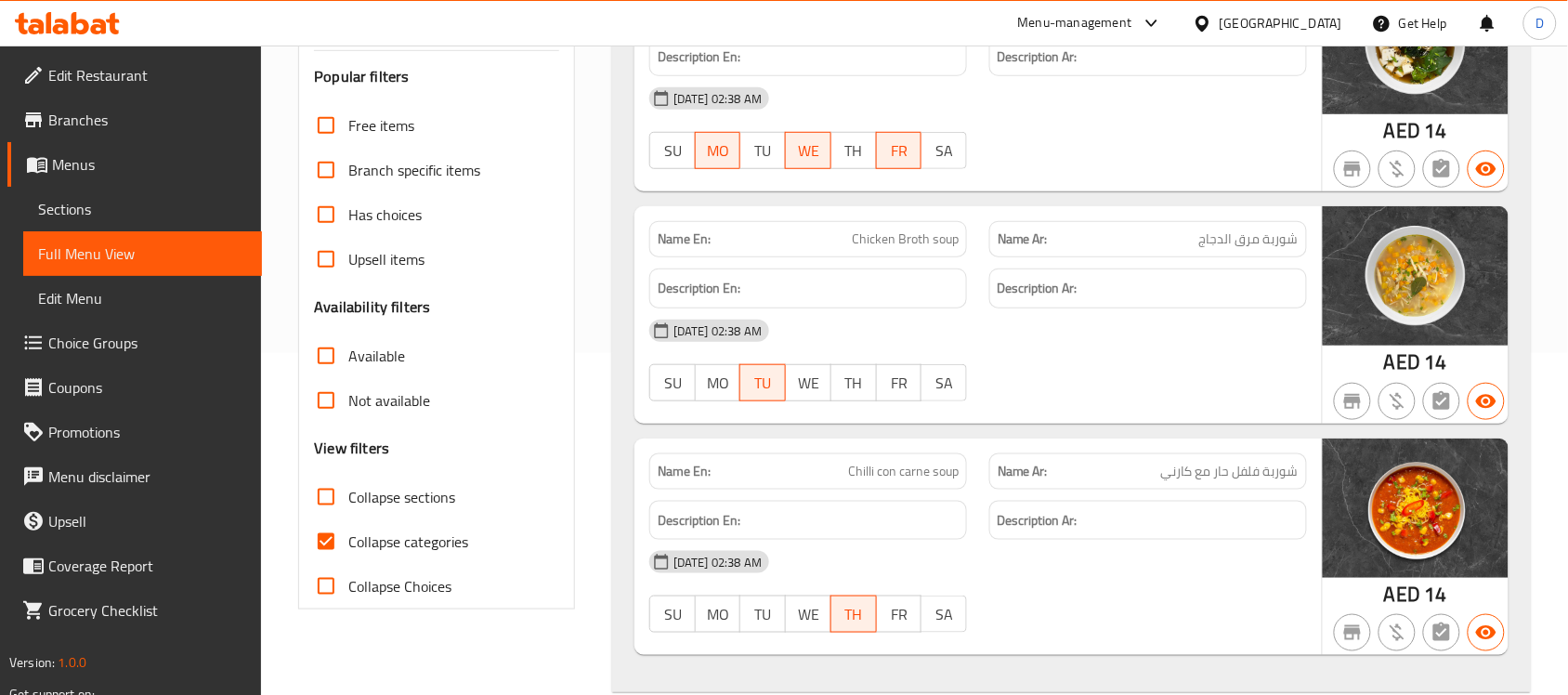
scroll to position [348, 0]
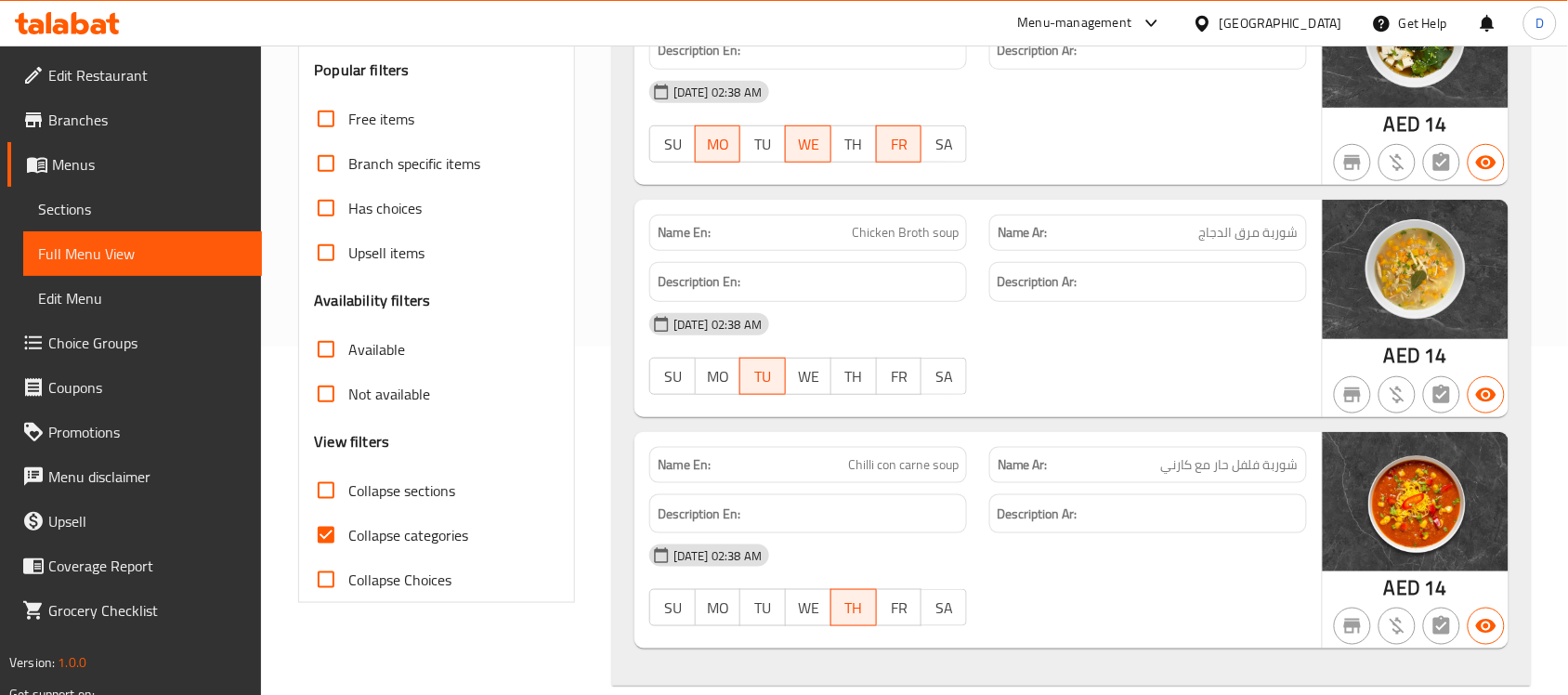
click at [331, 532] on input "Collapse categories" at bounding box center [326, 535] width 44 height 44
checkbox input "false"
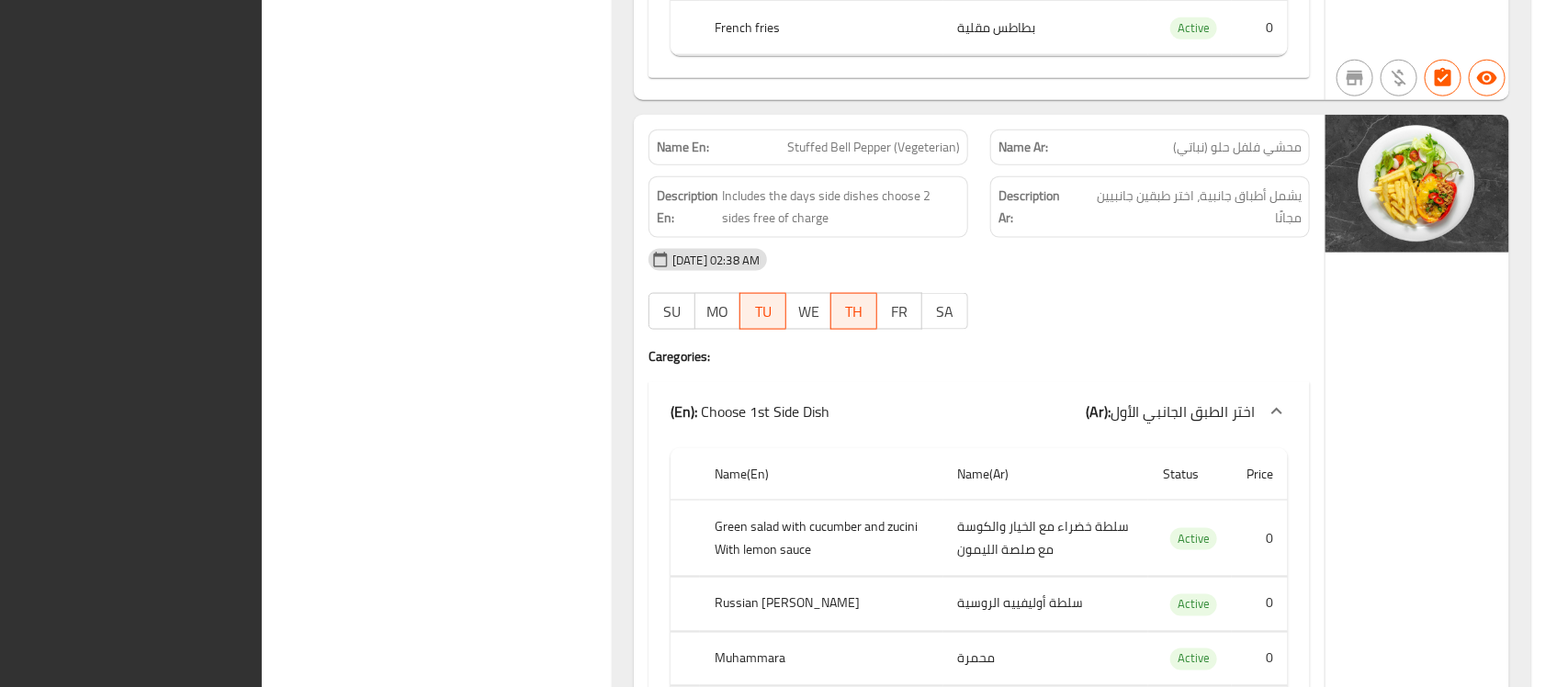
scroll to position [0, 0]
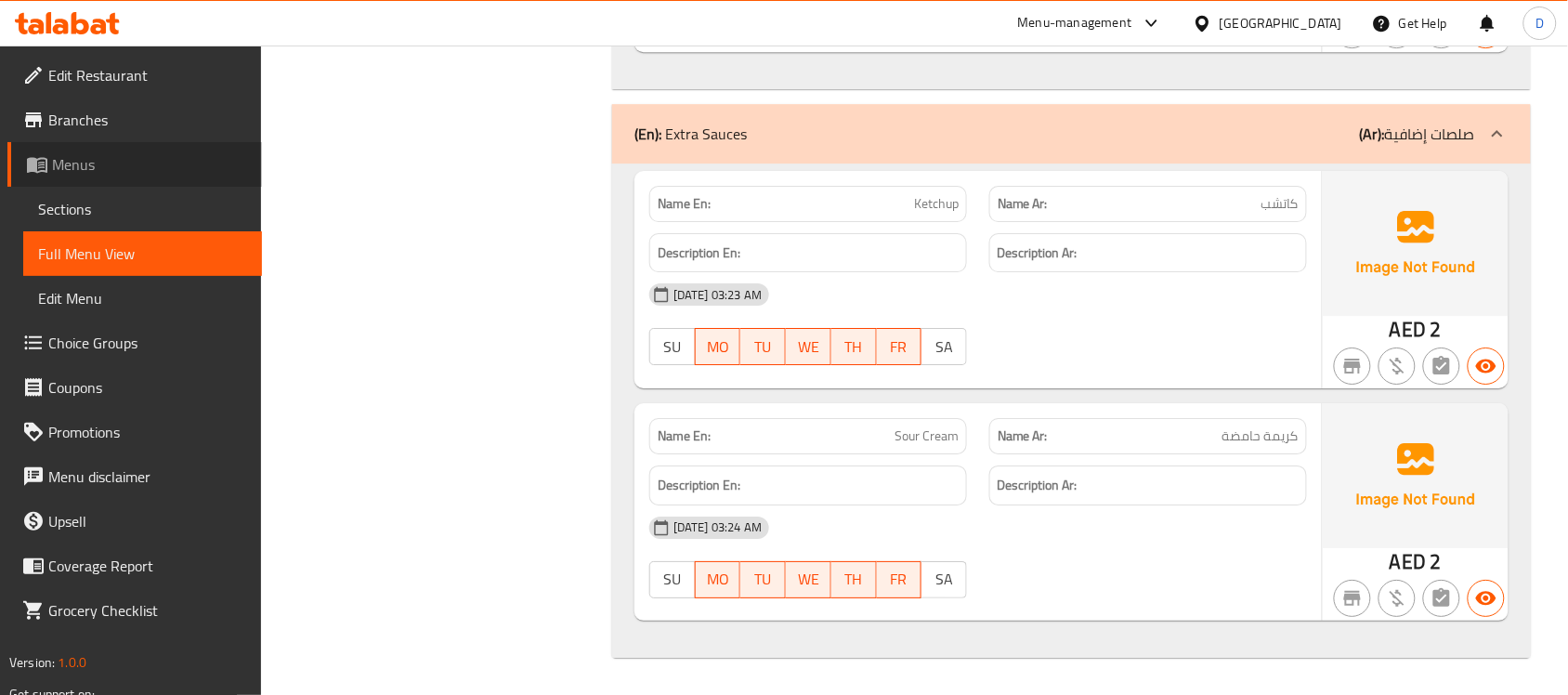
click at [89, 165] on span "Menus" at bounding box center [149, 164] width 195 height 22
